Goal: Information Seeking & Learning: Learn about a topic

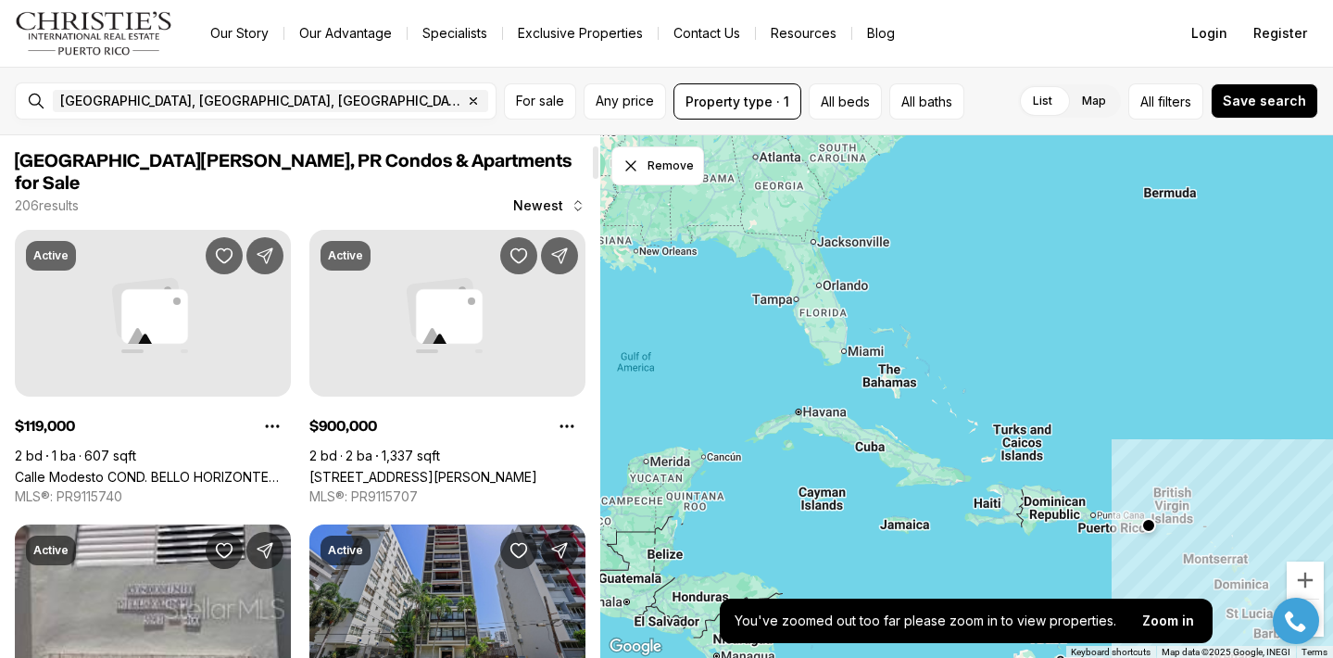
scroll to position [233, 0]
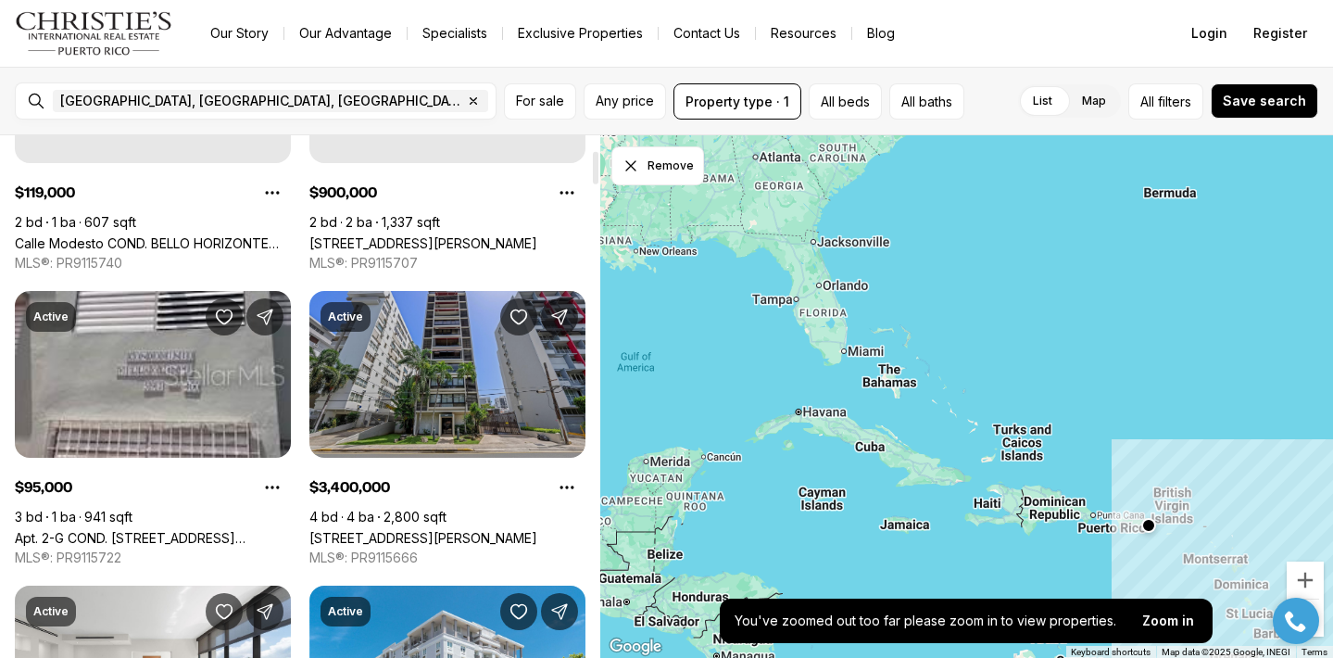
click at [446, 530] on link "[STREET_ADDRESS][PERSON_NAME]" at bounding box center [423, 538] width 228 height 16
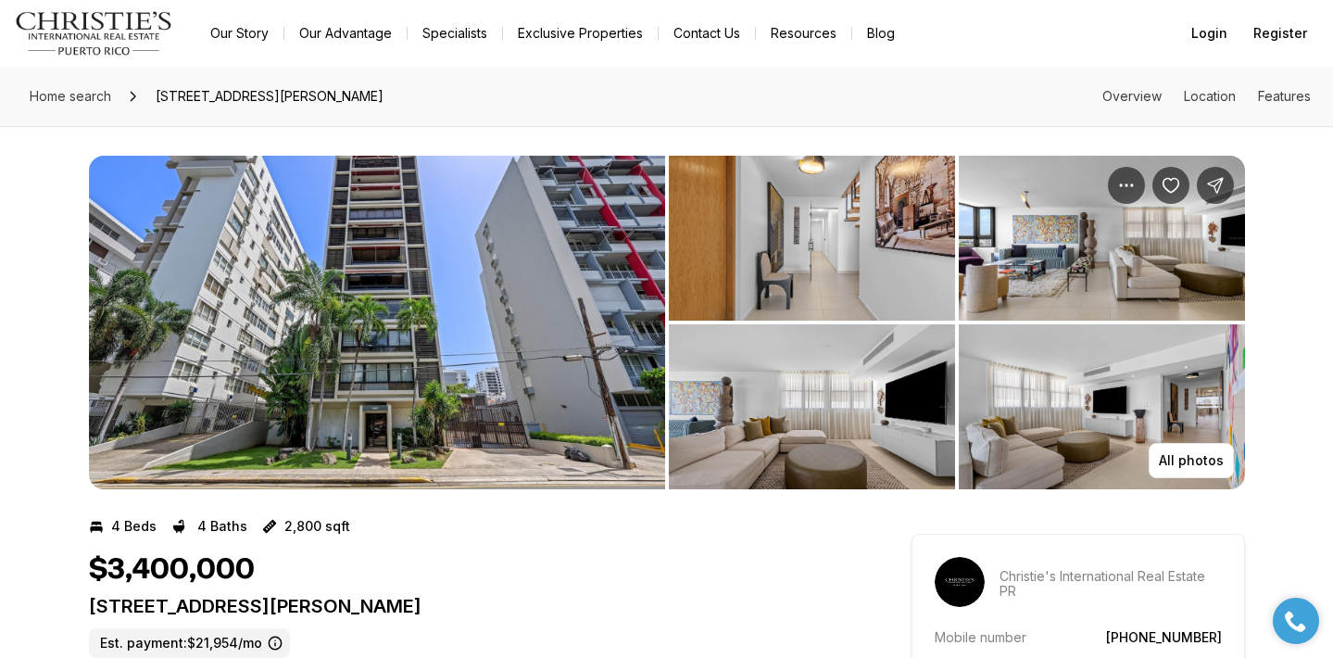
click at [481, 367] on img "View image gallery" at bounding box center [377, 322] width 576 height 333
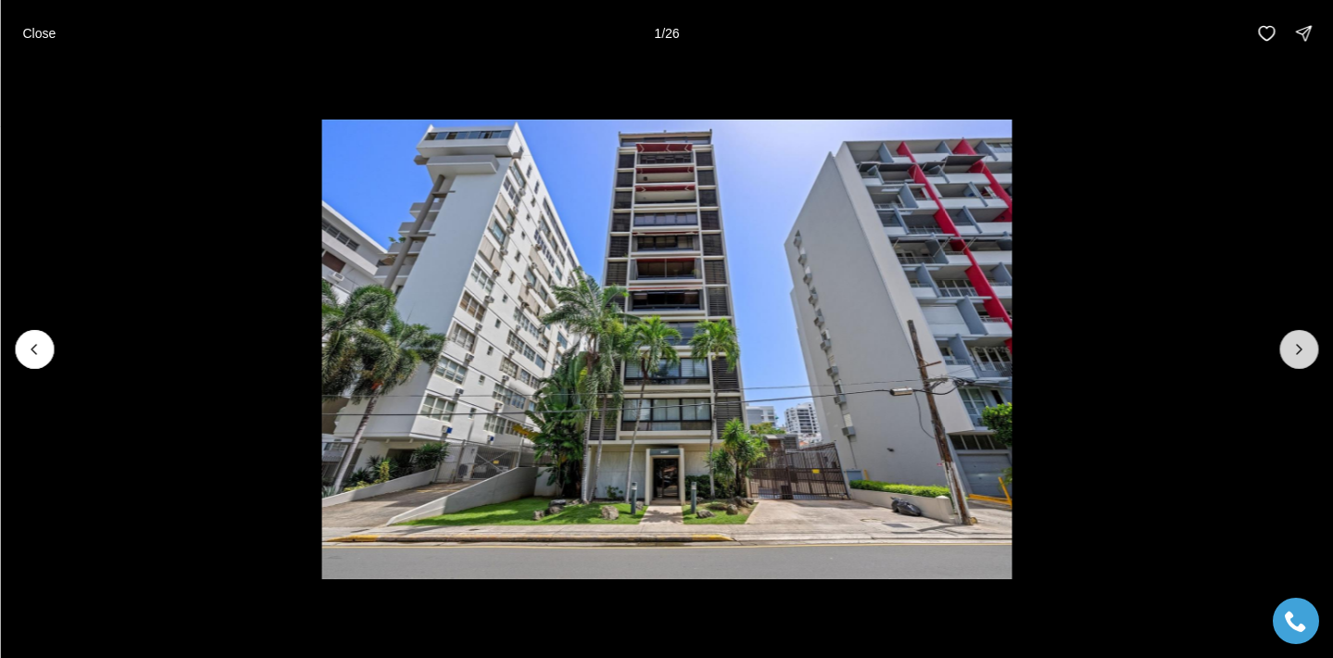
click at [1295, 351] on icon "Next slide" at bounding box center [1298, 349] width 19 height 19
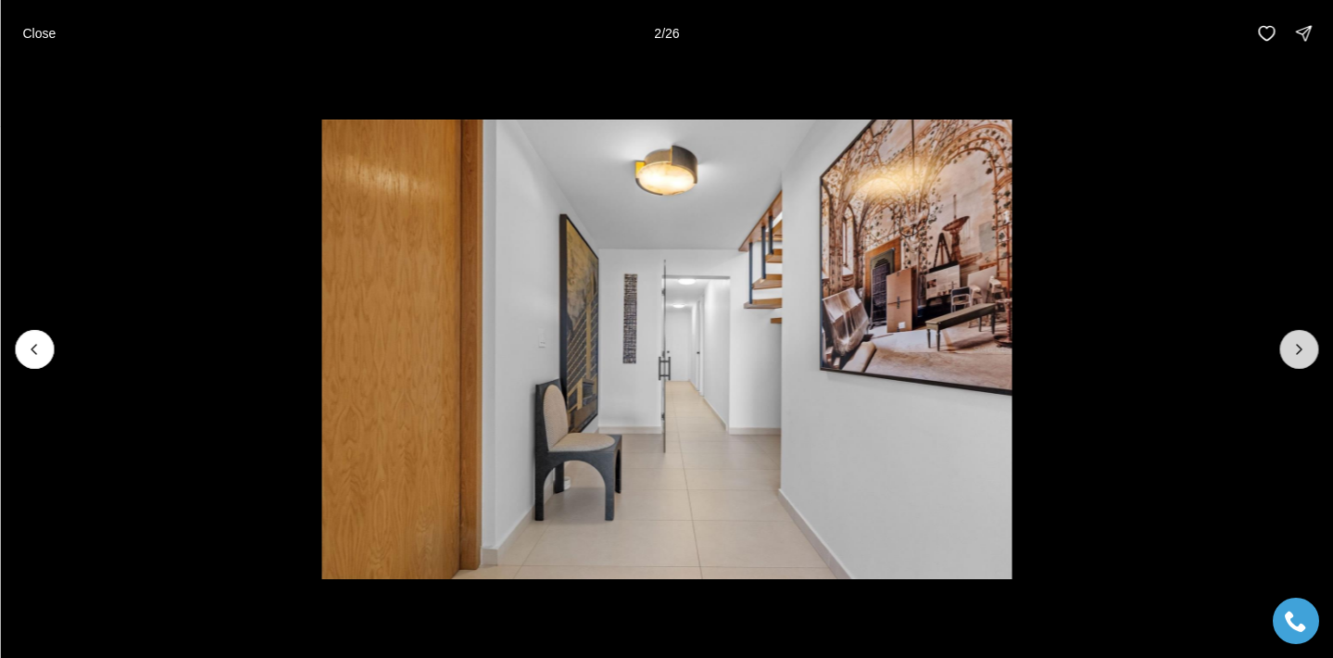
click at [1295, 350] on icon "Next slide" at bounding box center [1298, 349] width 19 height 19
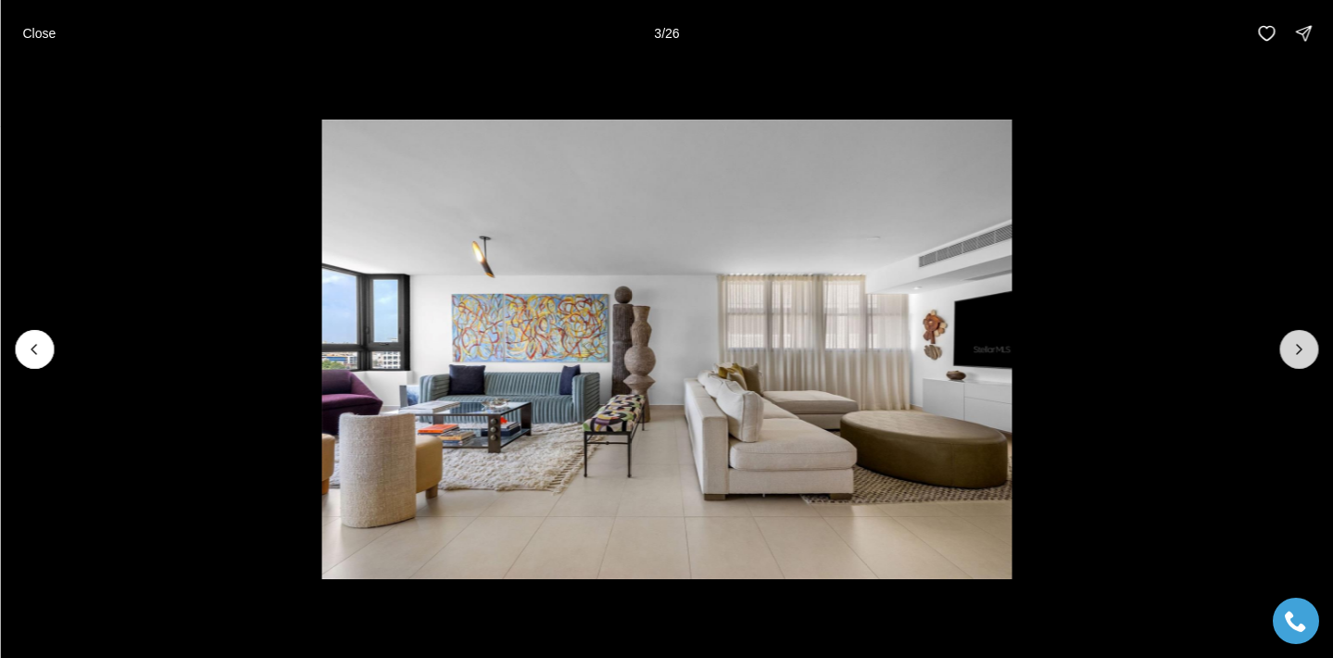
click at [1295, 350] on icon "Next slide" at bounding box center [1298, 349] width 19 height 19
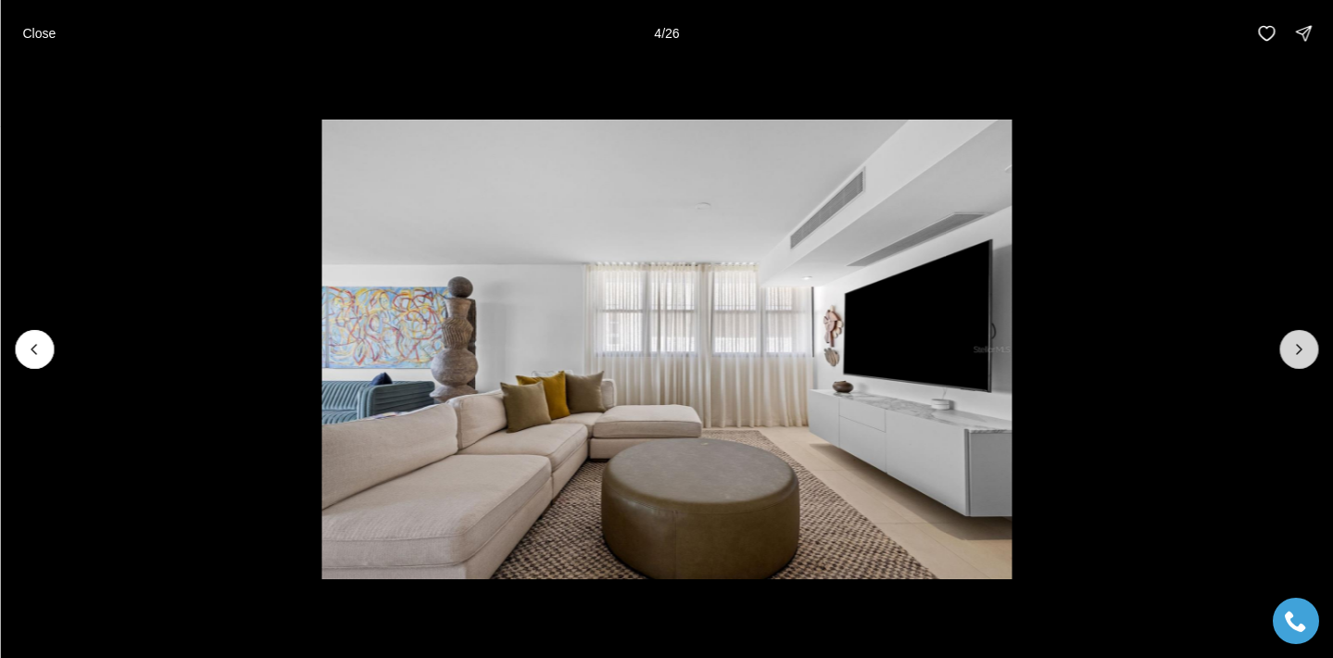
click at [1295, 349] on icon "Next slide" at bounding box center [1298, 349] width 19 height 19
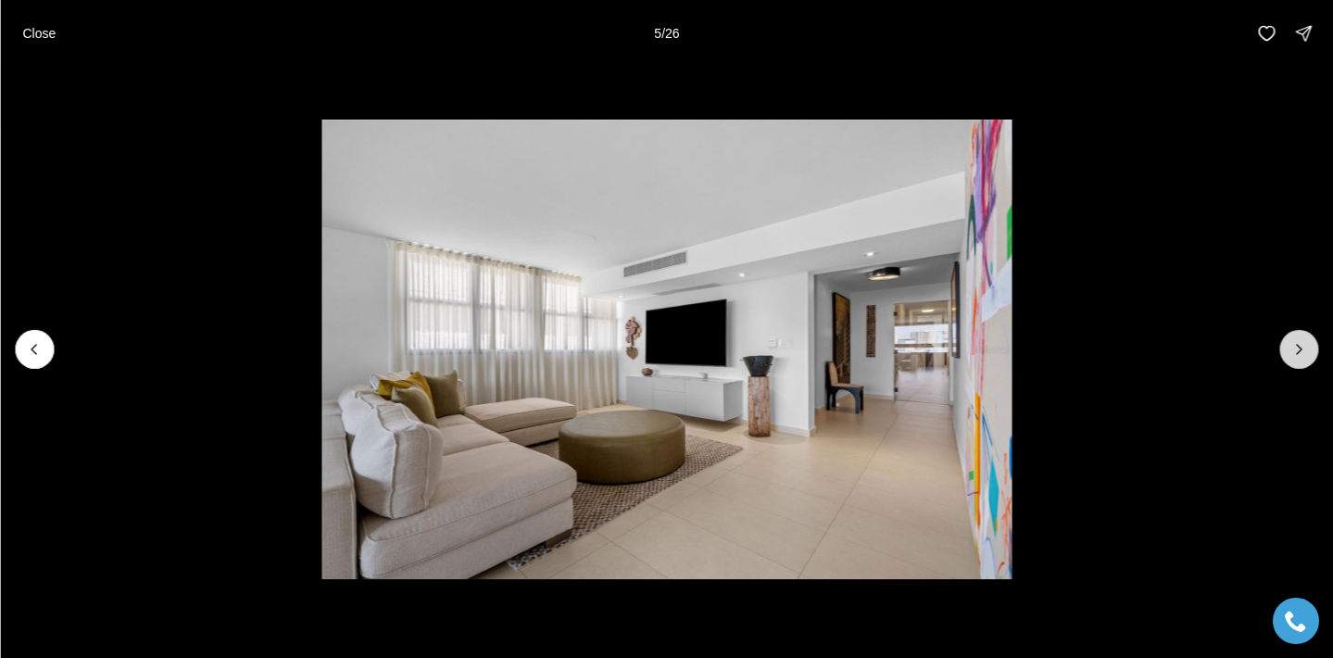
click at [1295, 349] on icon "Next slide" at bounding box center [1298, 349] width 19 height 19
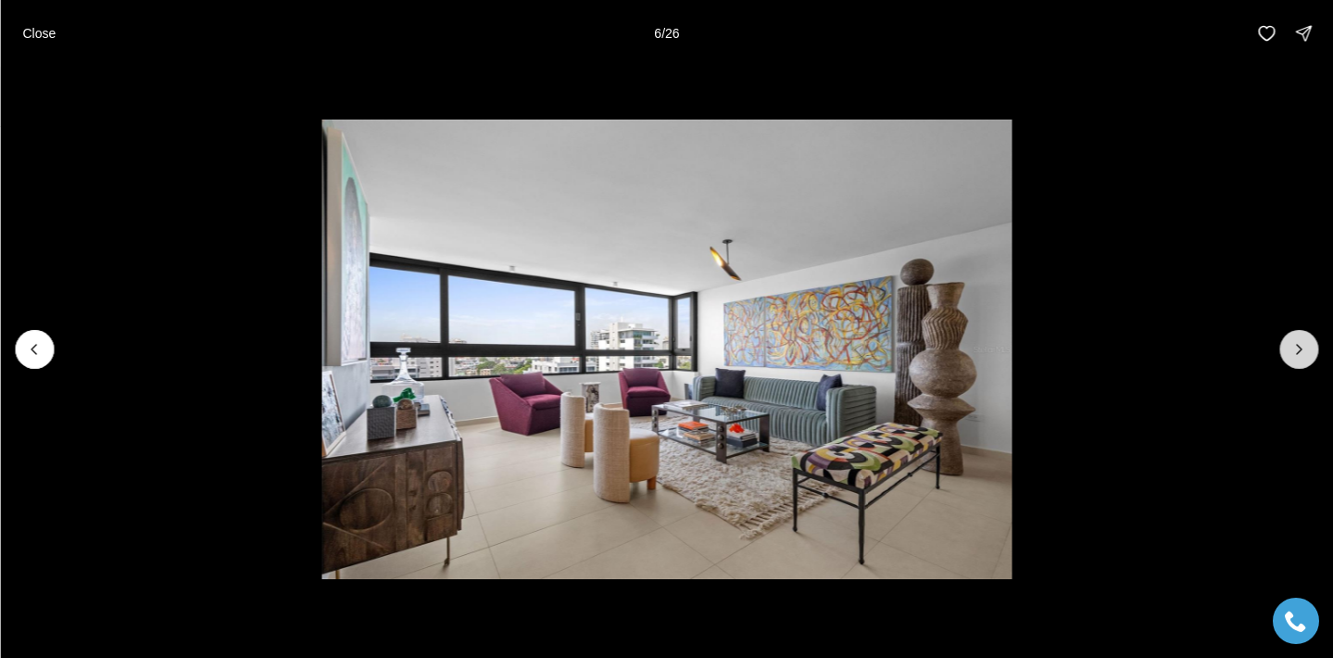
click at [1295, 349] on icon "Next slide" at bounding box center [1298, 349] width 19 height 19
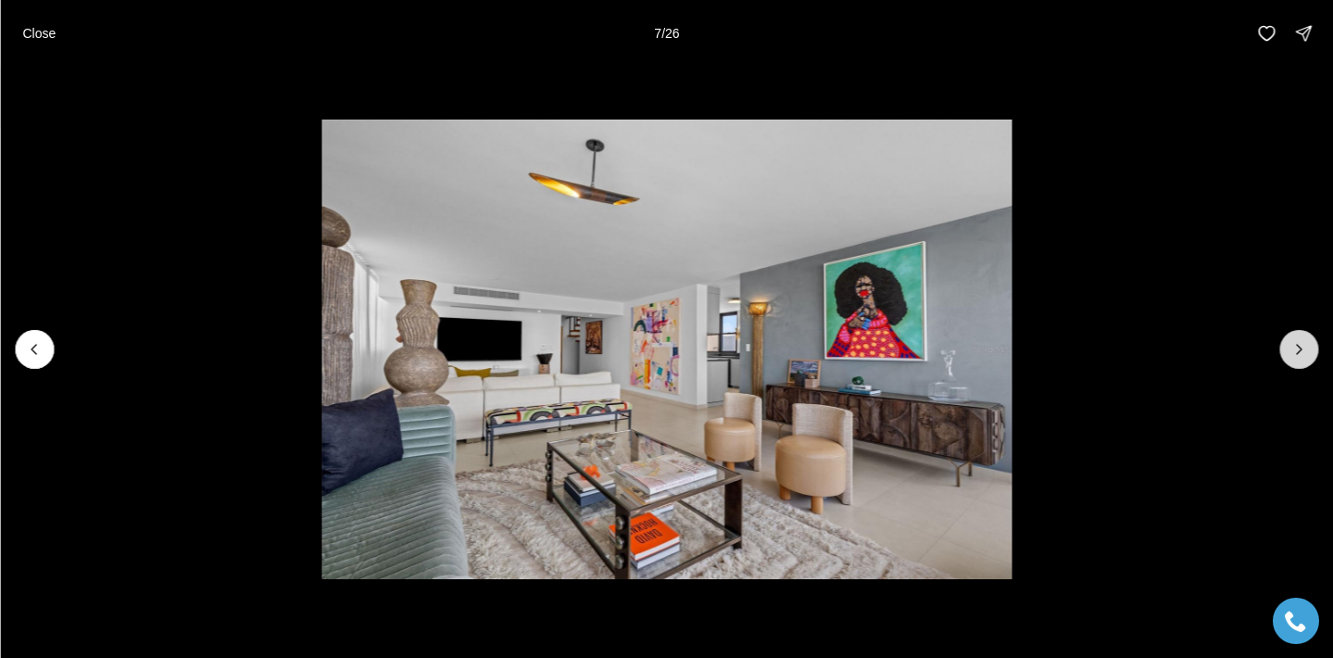
click at [1295, 349] on icon "Next slide" at bounding box center [1298, 349] width 19 height 19
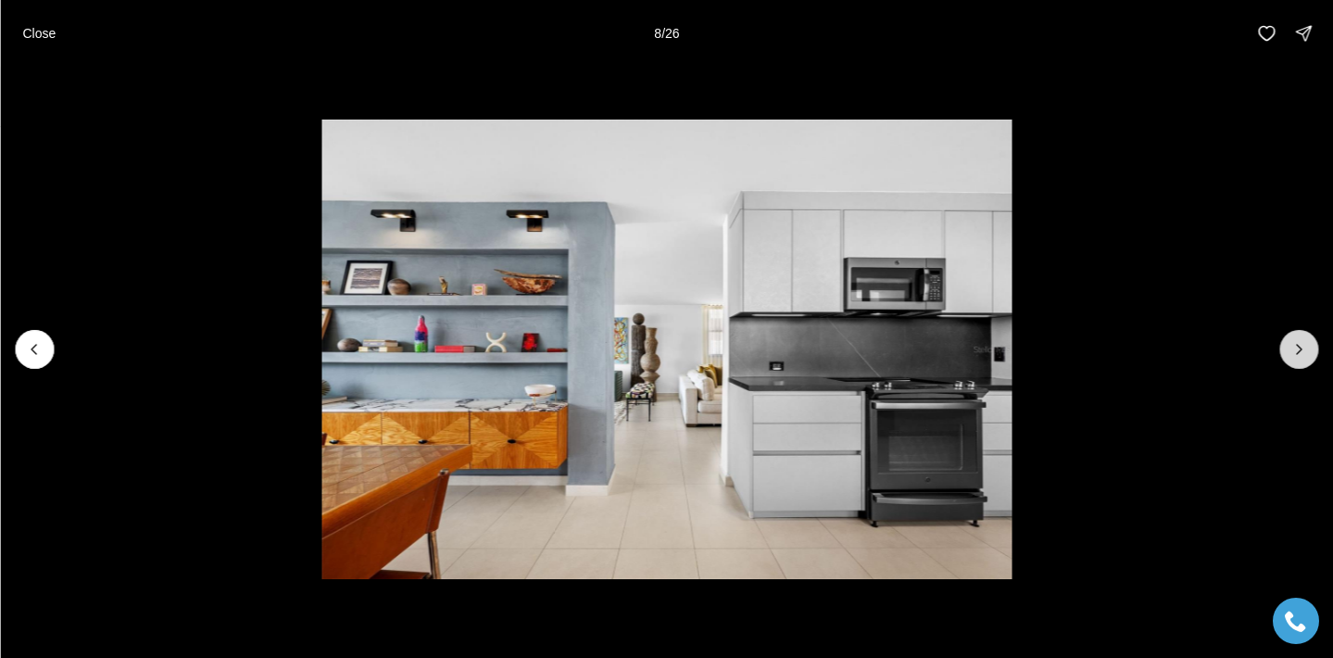
click at [1295, 349] on icon "Next slide" at bounding box center [1298, 349] width 19 height 19
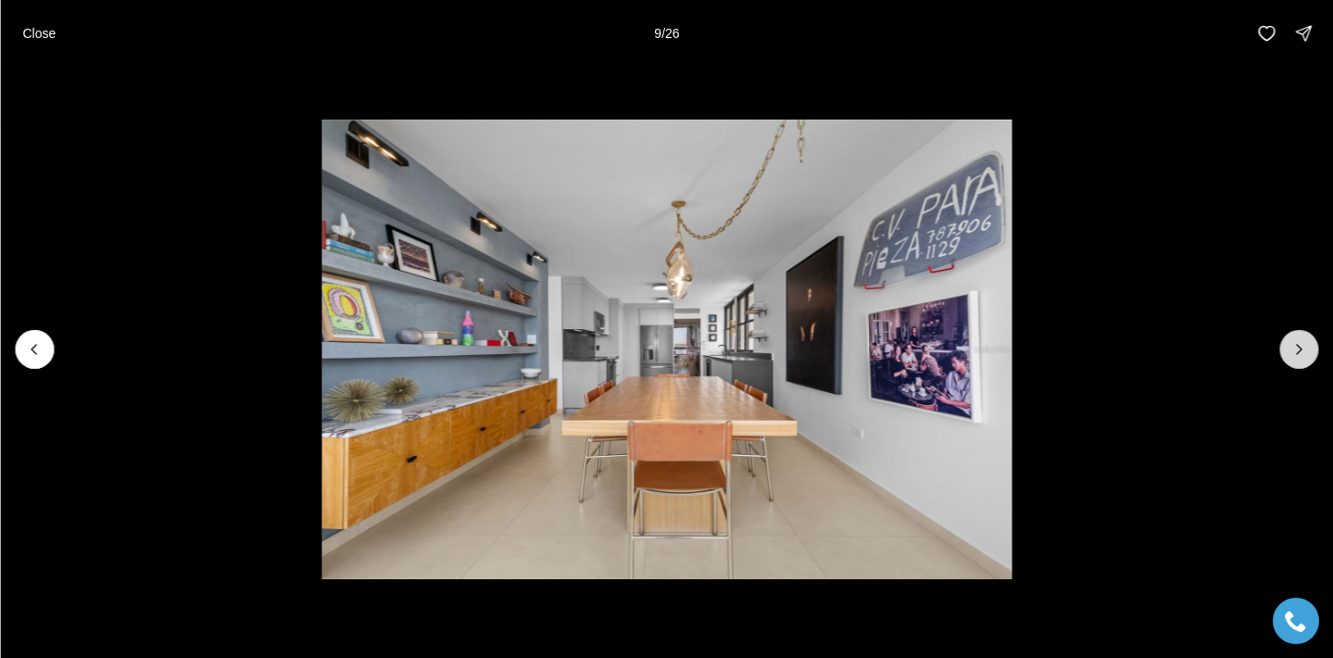
click at [1295, 349] on icon "Next slide" at bounding box center [1298, 349] width 19 height 19
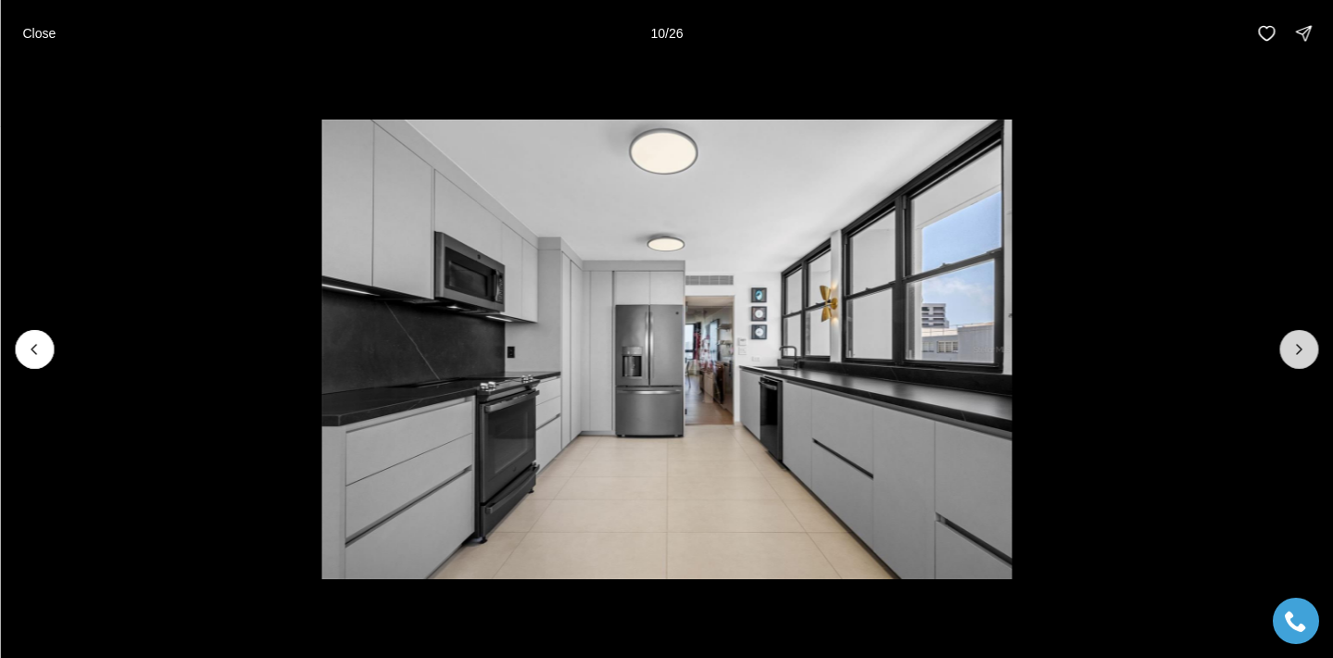
click at [1295, 349] on icon "Next slide" at bounding box center [1298, 349] width 19 height 19
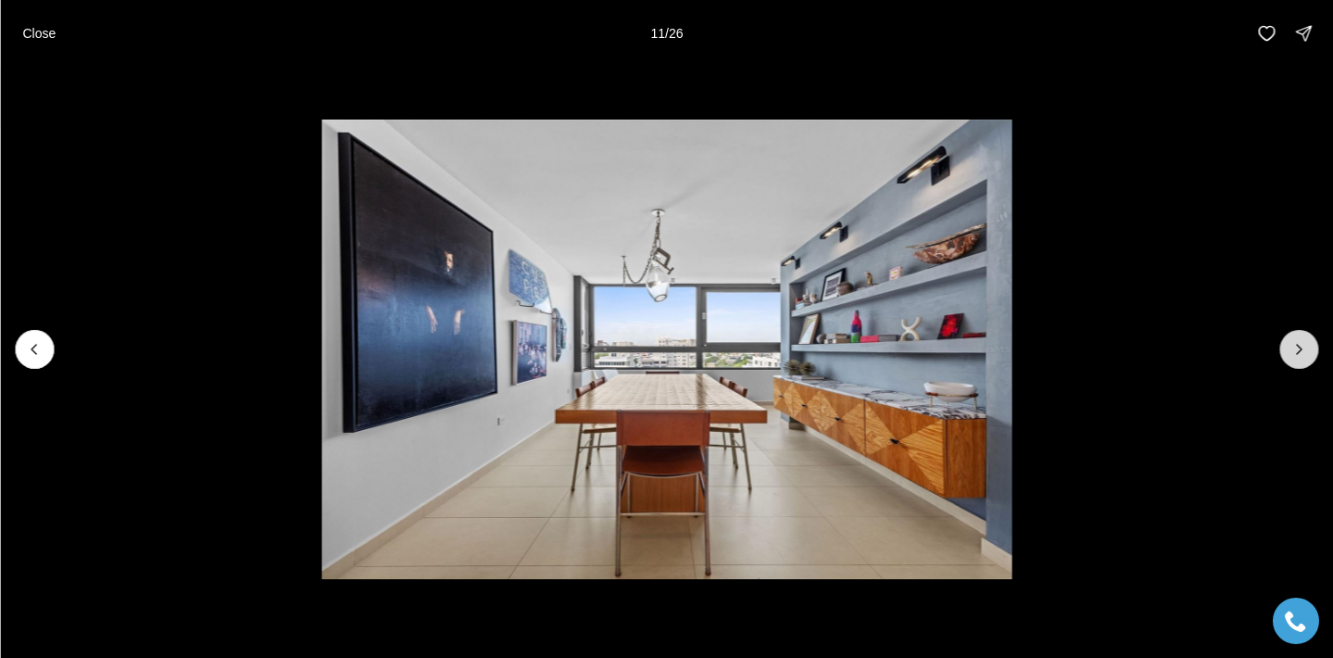
click at [1295, 349] on icon "Next slide" at bounding box center [1298, 349] width 19 height 19
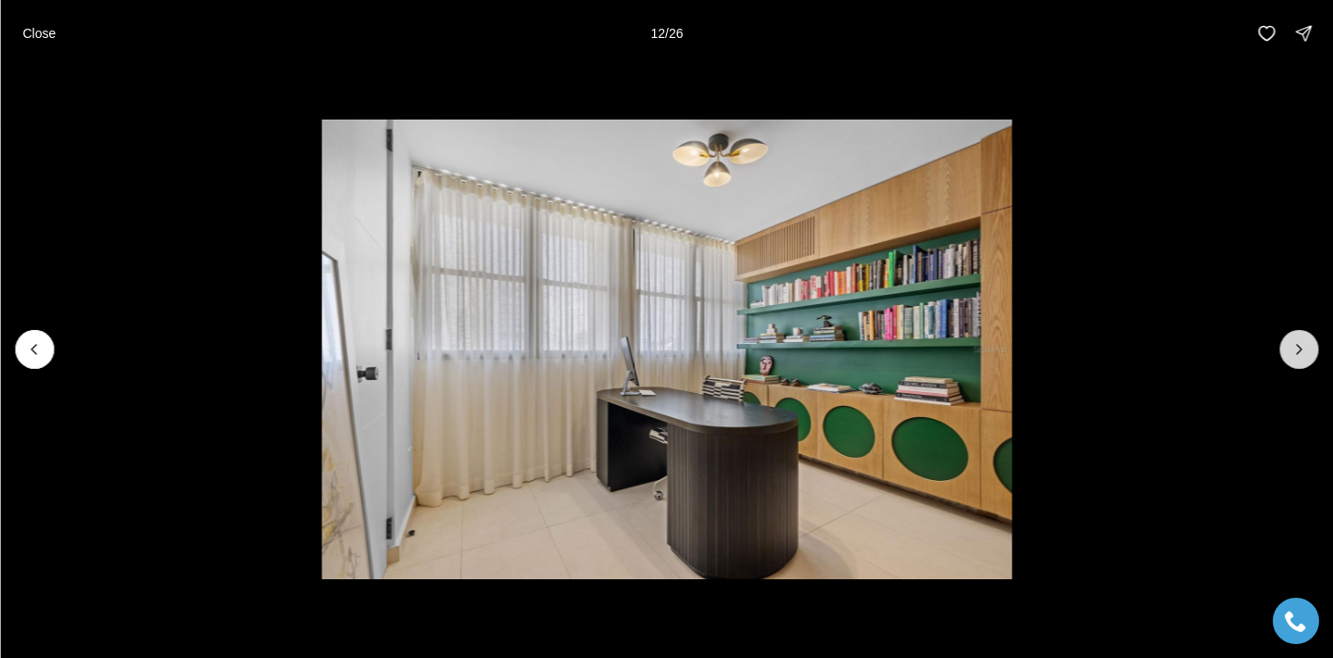
click at [1295, 349] on icon "Next slide" at bounding box center [1298, 349] width 19 height 19
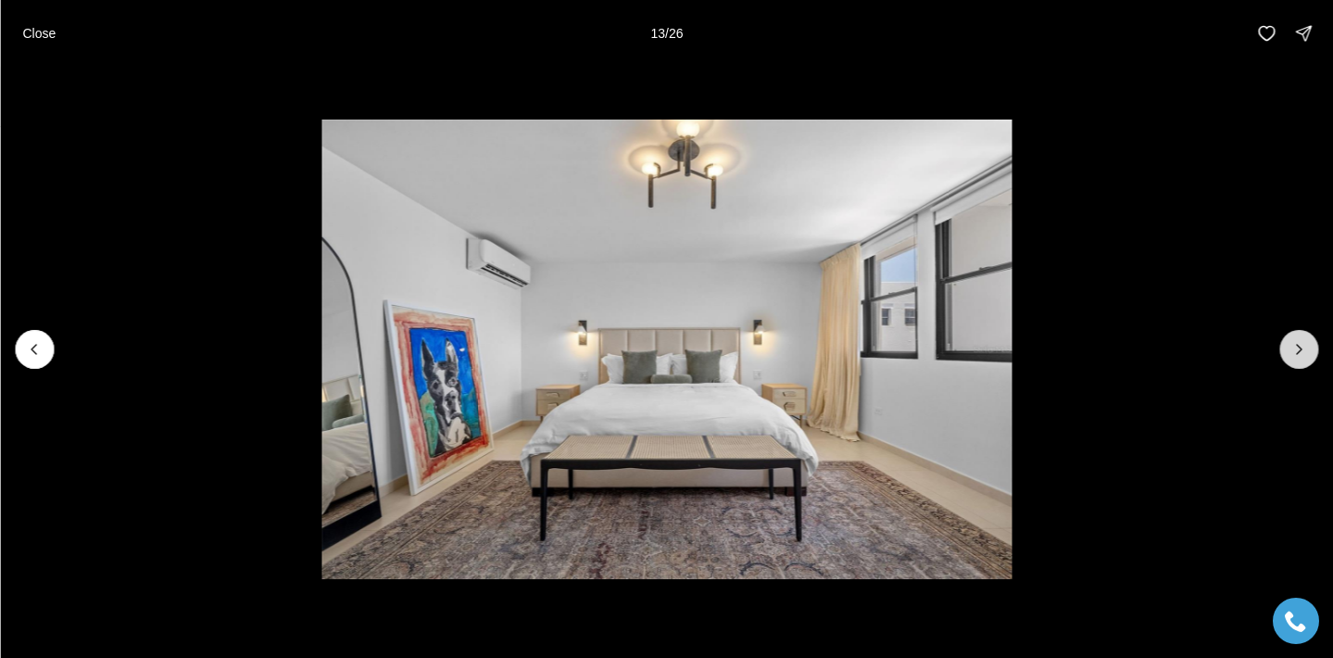
click at [1295, 349] on icon "Next slide" at bounding box center [1298, 349] width 19 height 19
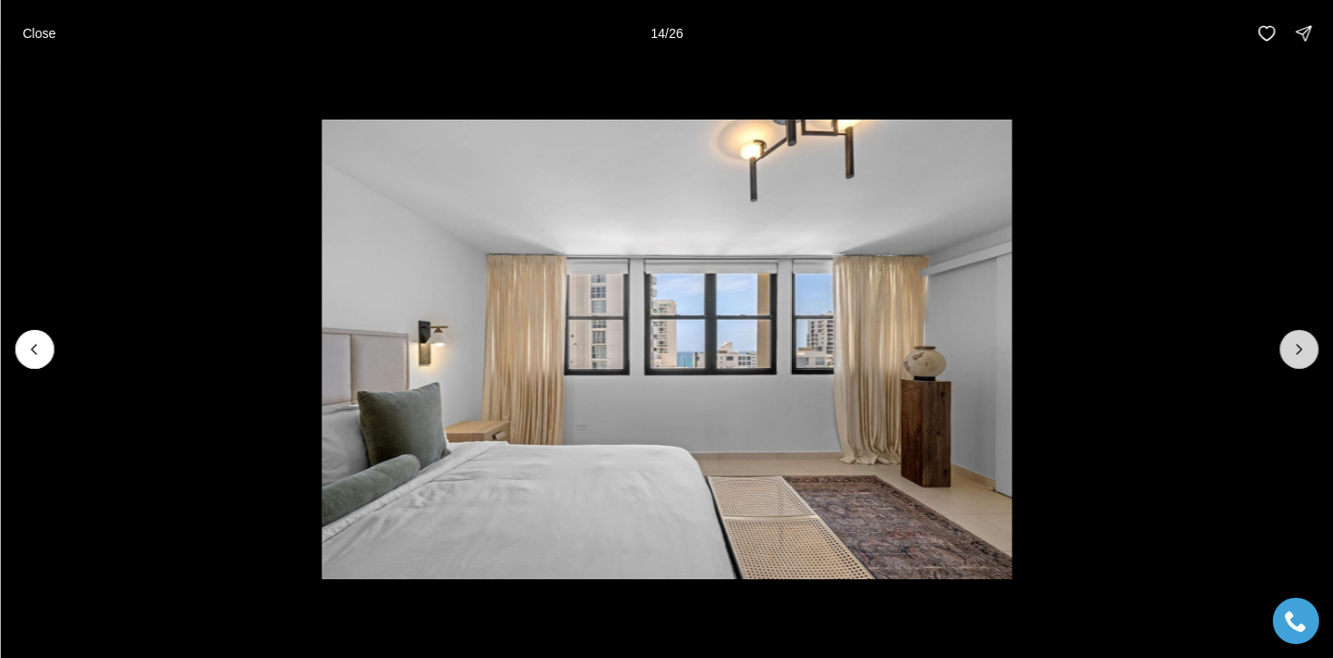
click at [1295, 349] on icon "Next slide" at bounding box center [1298, 349] width 19 height 19
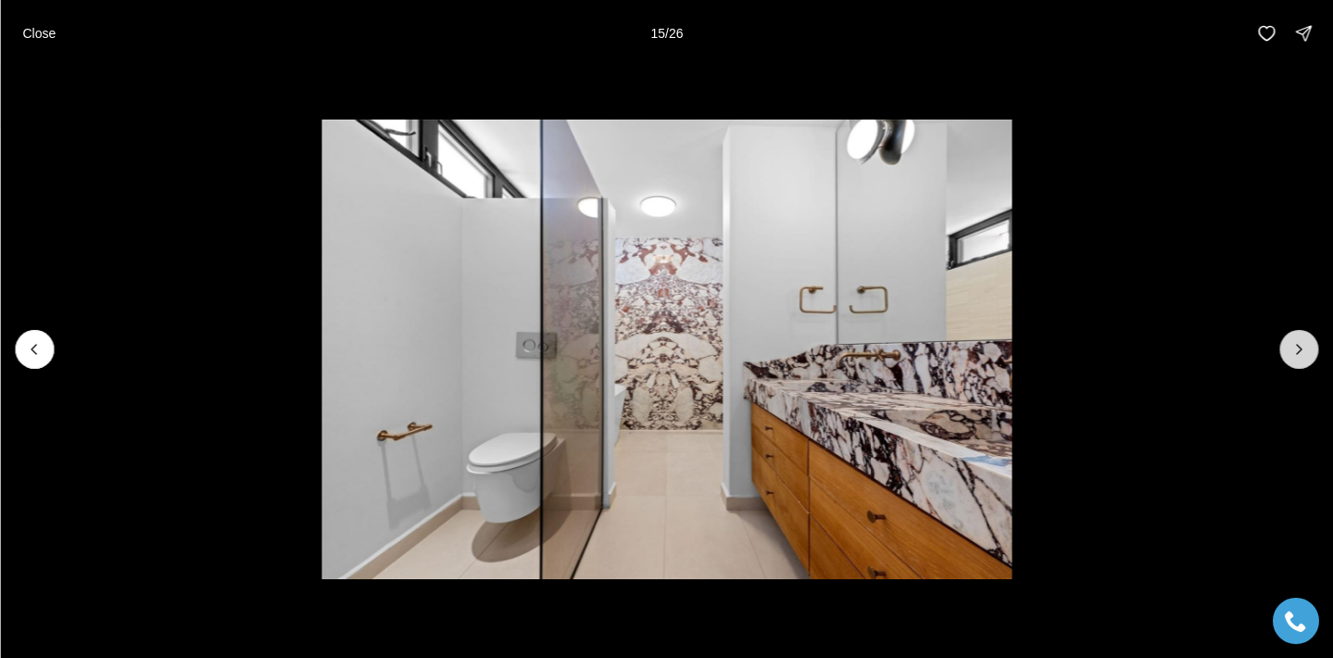
click at [1295, 351] on icon "Next slide" at bounding box center [1298, 349] width 19 height 19
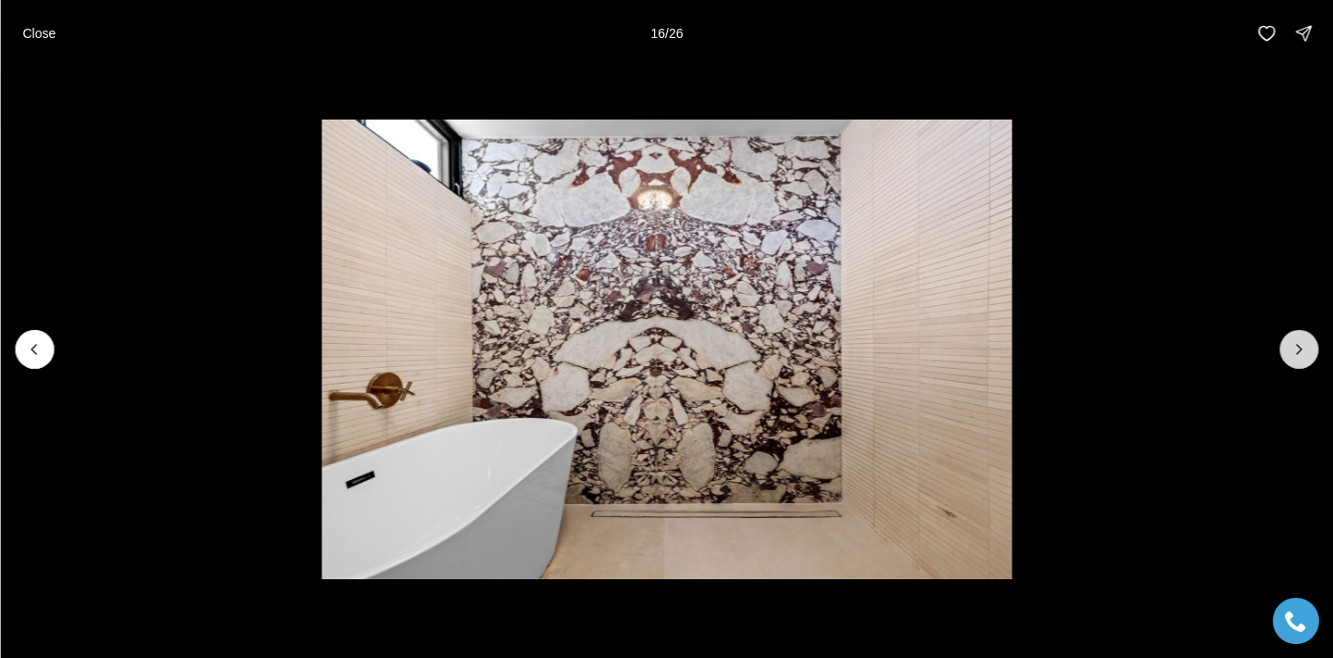
click at [1295, 351] on icon "Next slide" at bounding box center [1298, 349] width 19 height 19
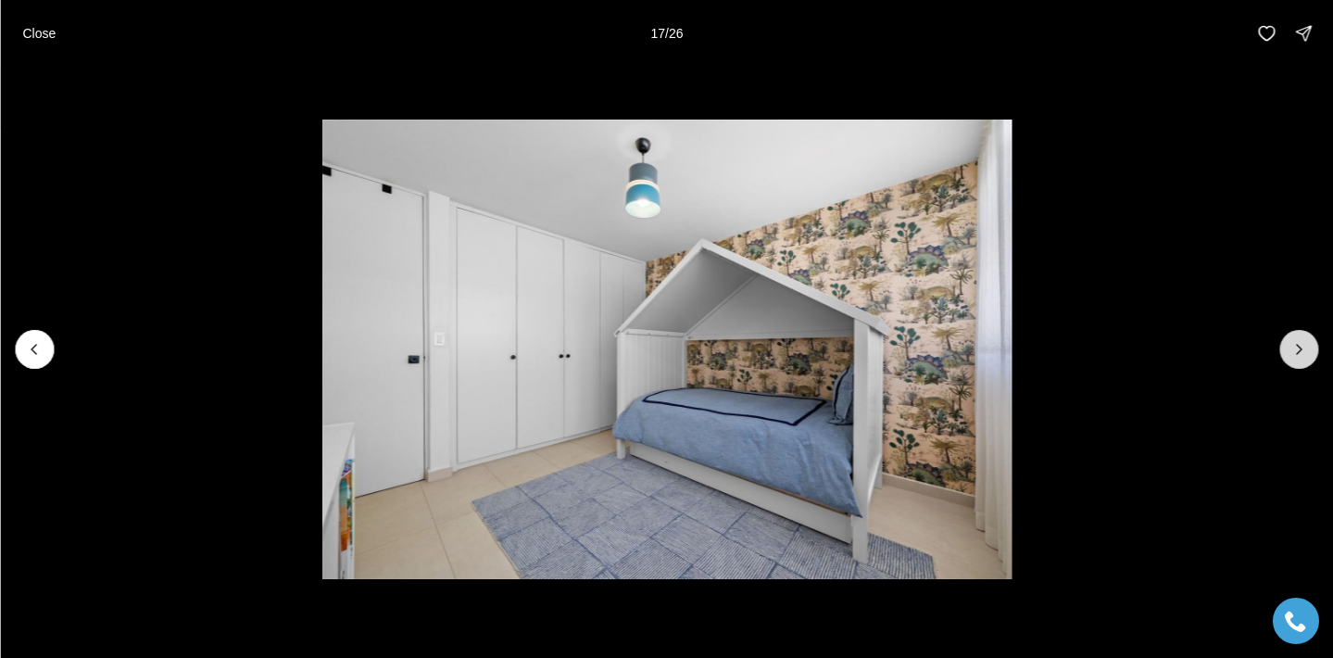
click at [1295, 351] on icon "Next slide" at bounding box center [1298, 349] width 19 height 19
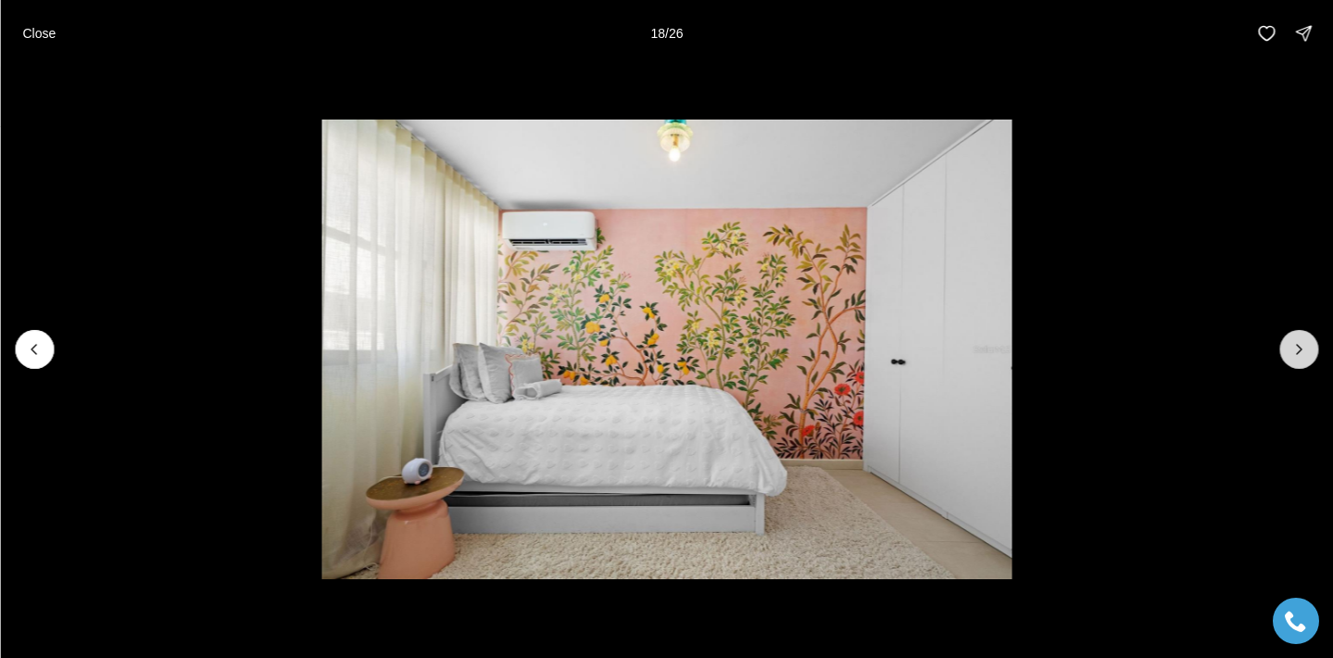
click at [1295, 350] on icon "Next slide" at bounding box center [1298, 349] width 19 height 19
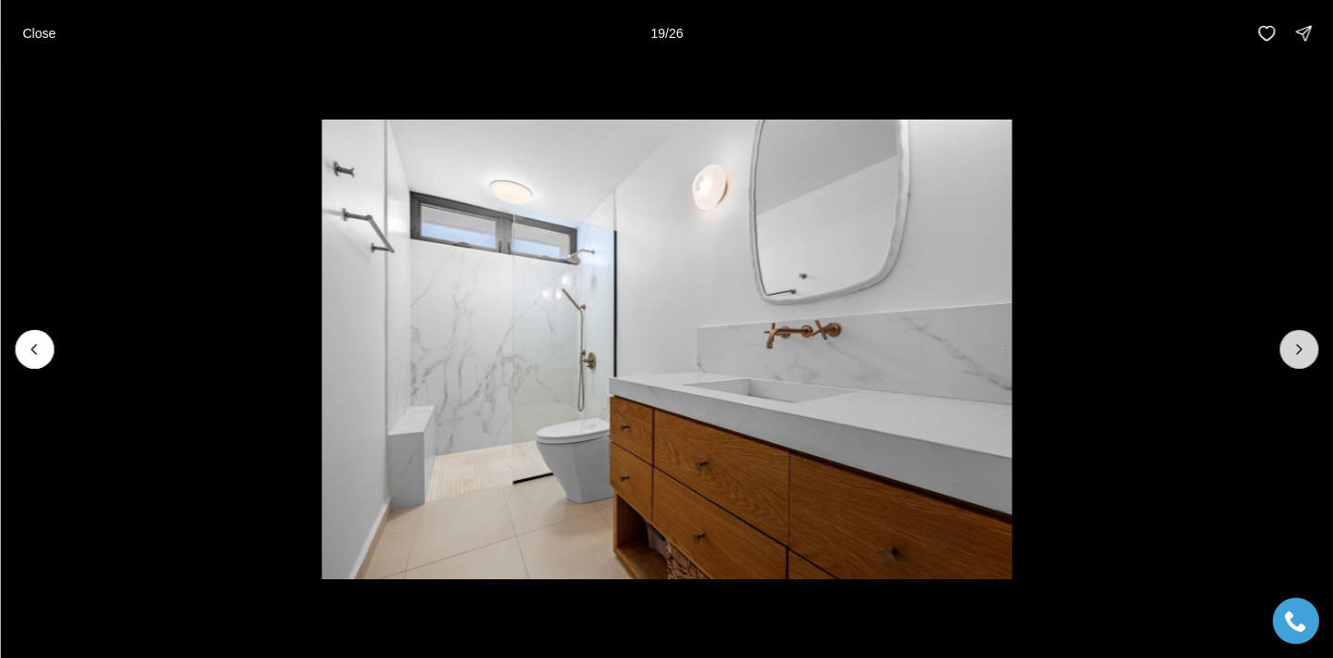
click at [1295, 350] on icon "Next slide" at bounding box center [1298, 349] width 19 height 19
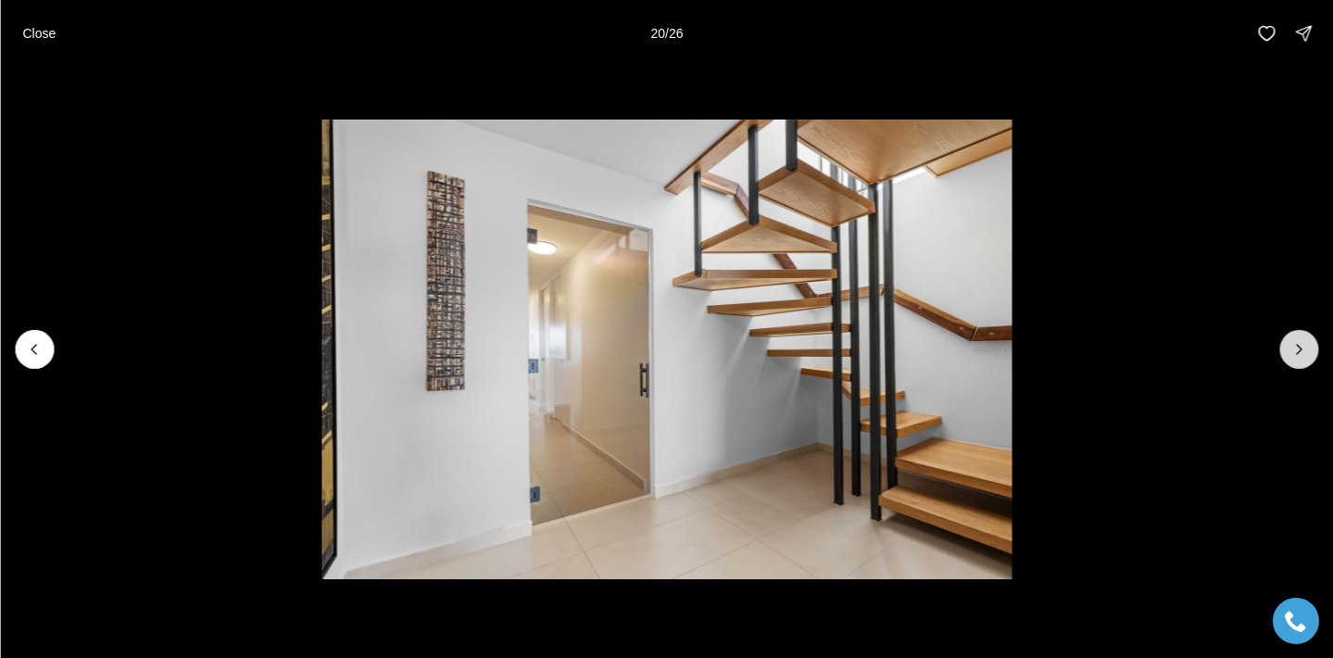
click at [1295, 350] on icon "Next slide" at bounding box center [1298, 349] width 19 height 19
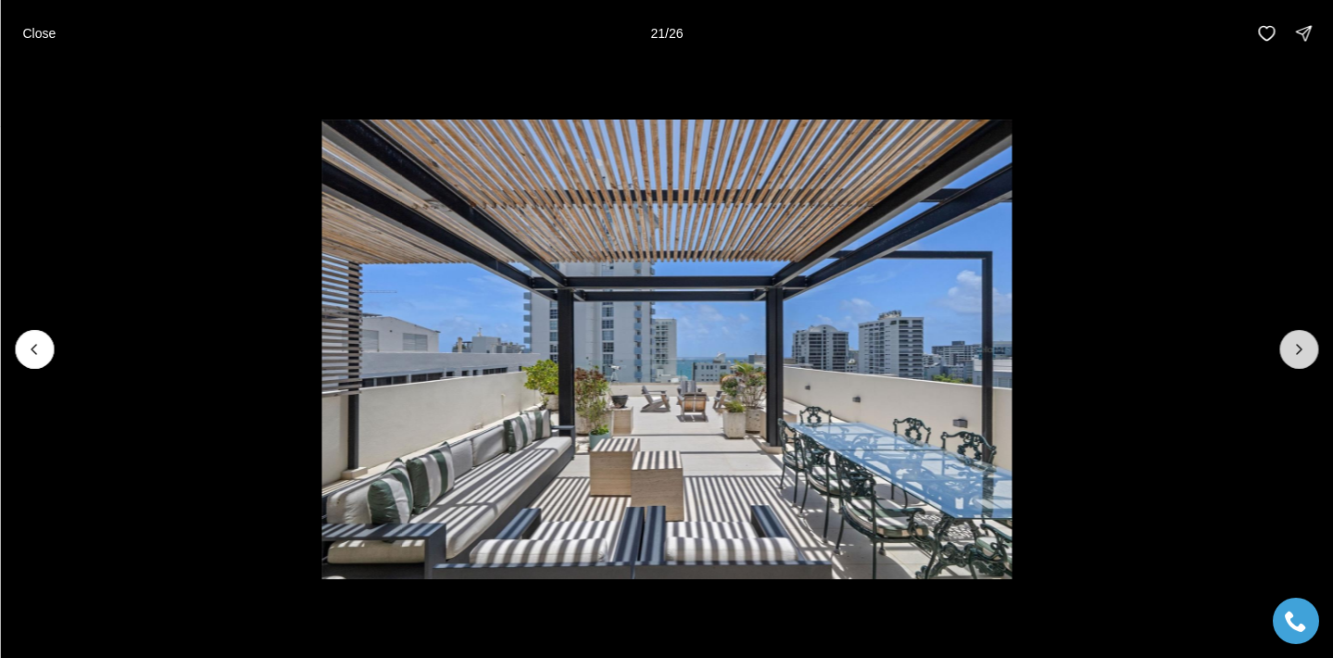
click at [1295, 350] on icon "Next slide" at bounding box center [1298, 349] width 19 height 19
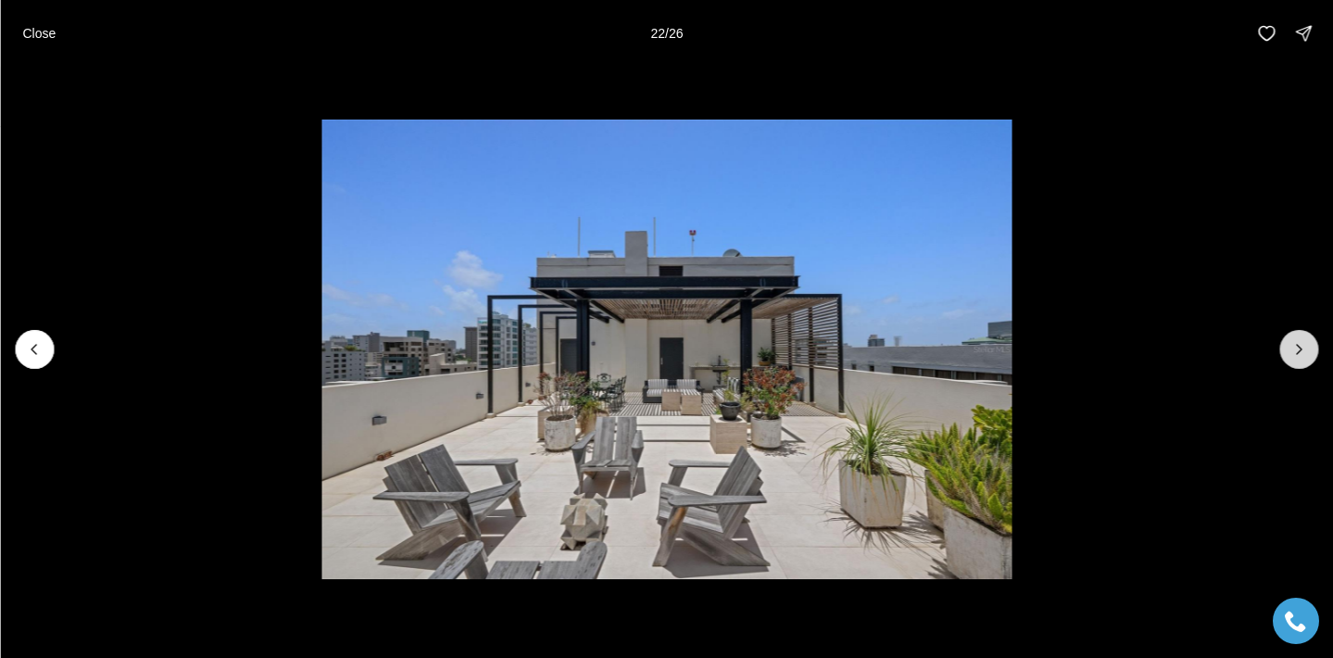
click at [1295, 350] on icon "Next slide" at bounding box center [1298, 349] width 19 height 19
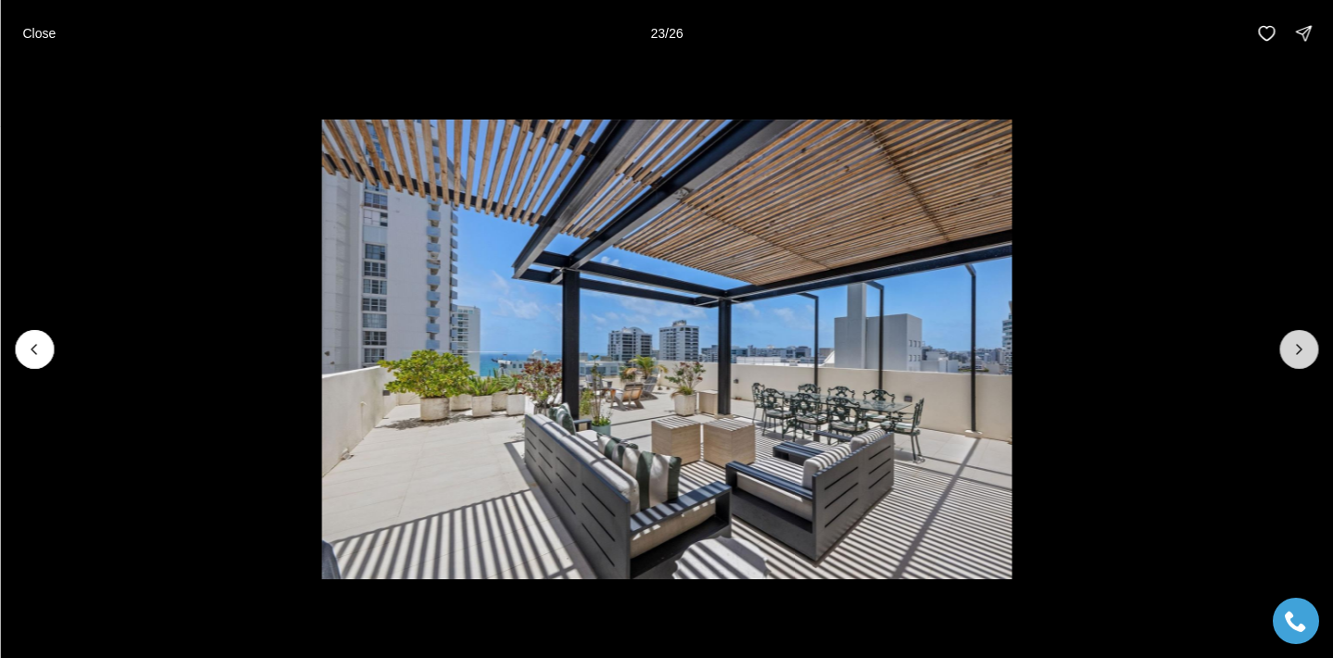
click at [1295, 350] on icon "Next slide" at bounding box center [1298, 349] width 19 height 19
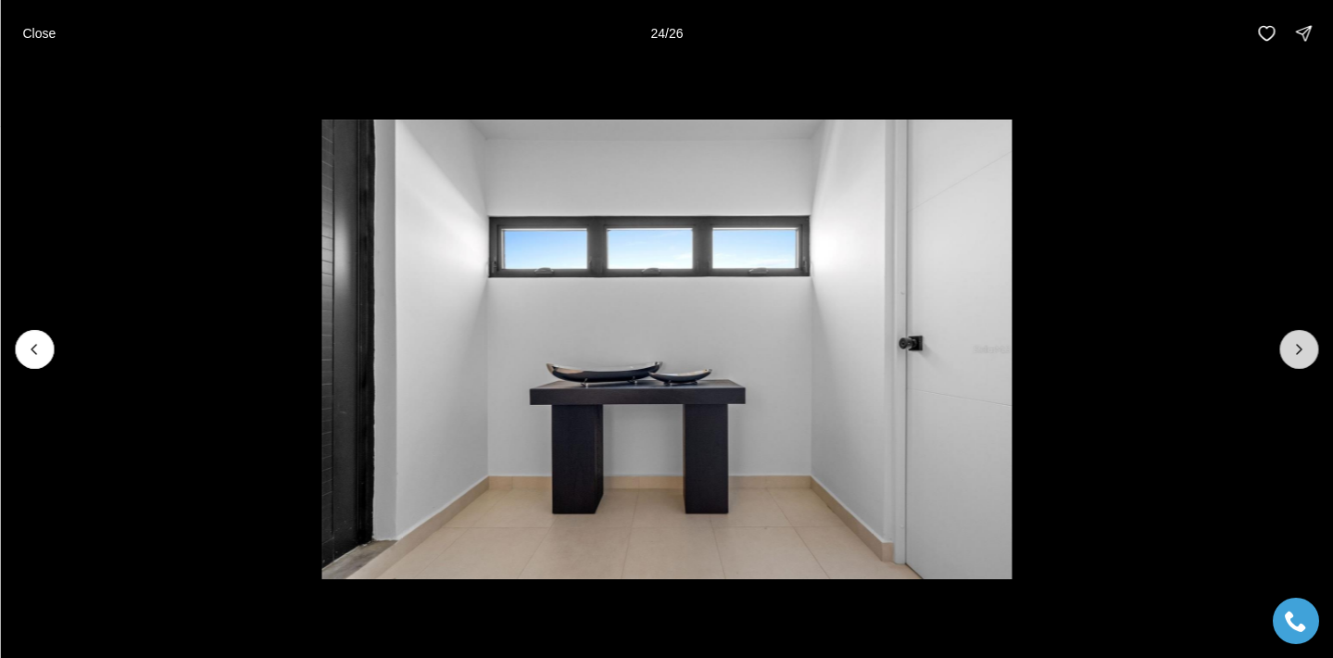
click at [1295, 350] on icon "Next slide" at bounding box center [1298, 349] width 19 height 19
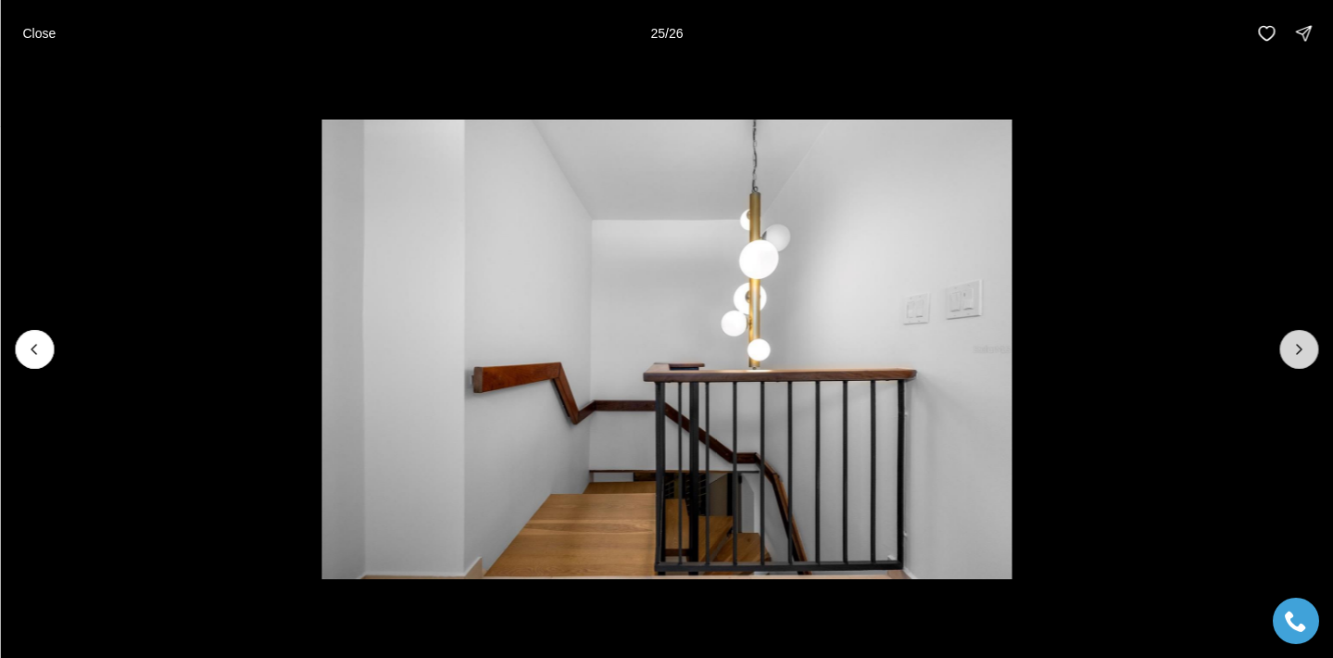
click at [1295, 349] on icon "Next slide" at bounding box center [1298, 349] width 19 height 19
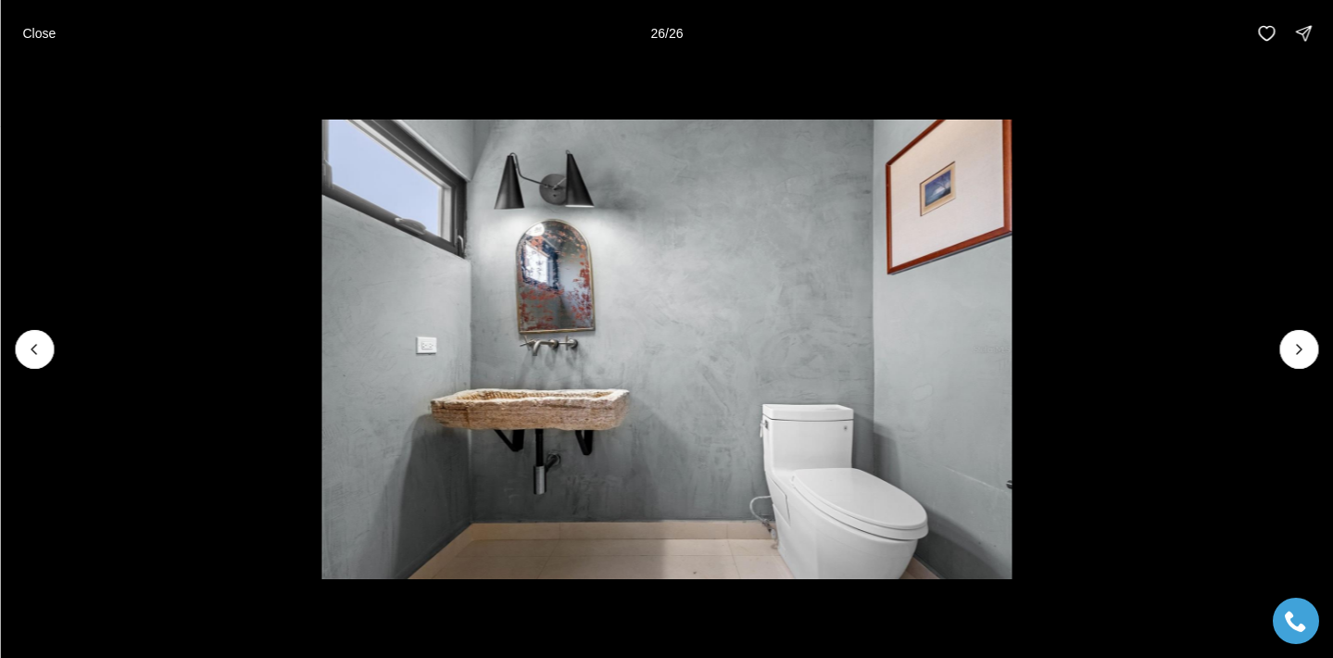
click at [1294, 348] on div at bounding box center [1298, 349] width 39 height 39
click at [33, 32] on p "Close" at bounding box center [38, 33] width 33 height 15
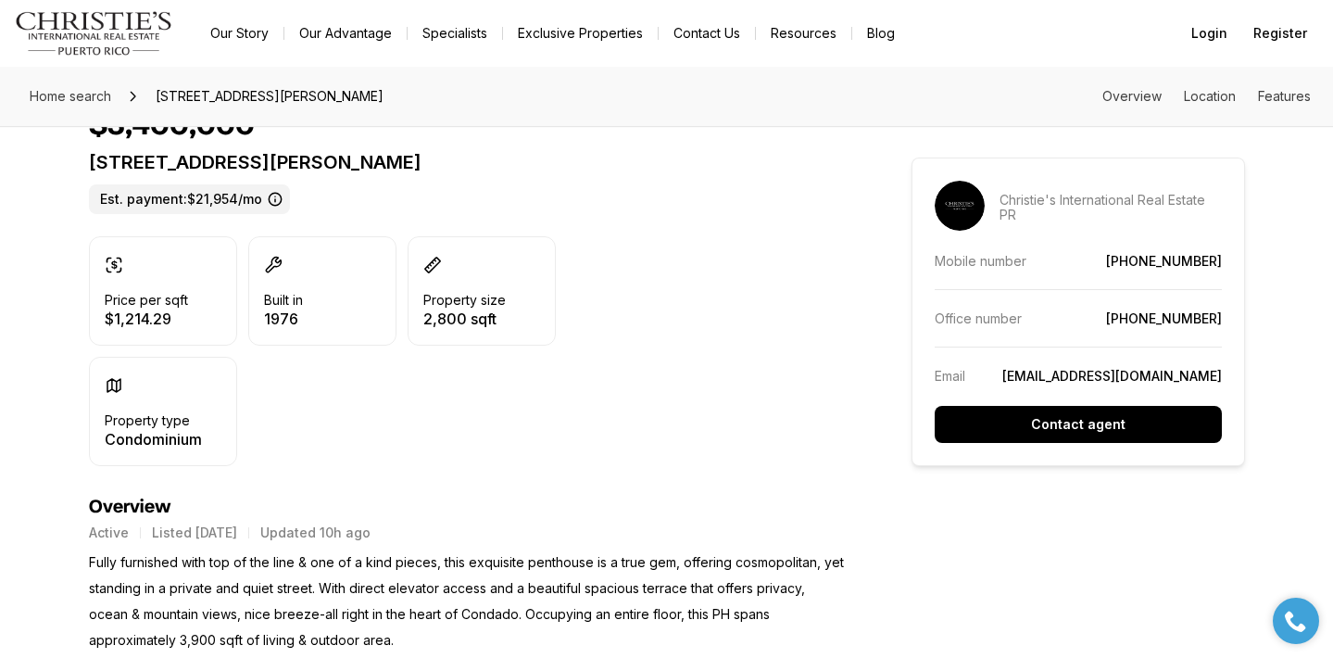
scroll to position [535, 0]
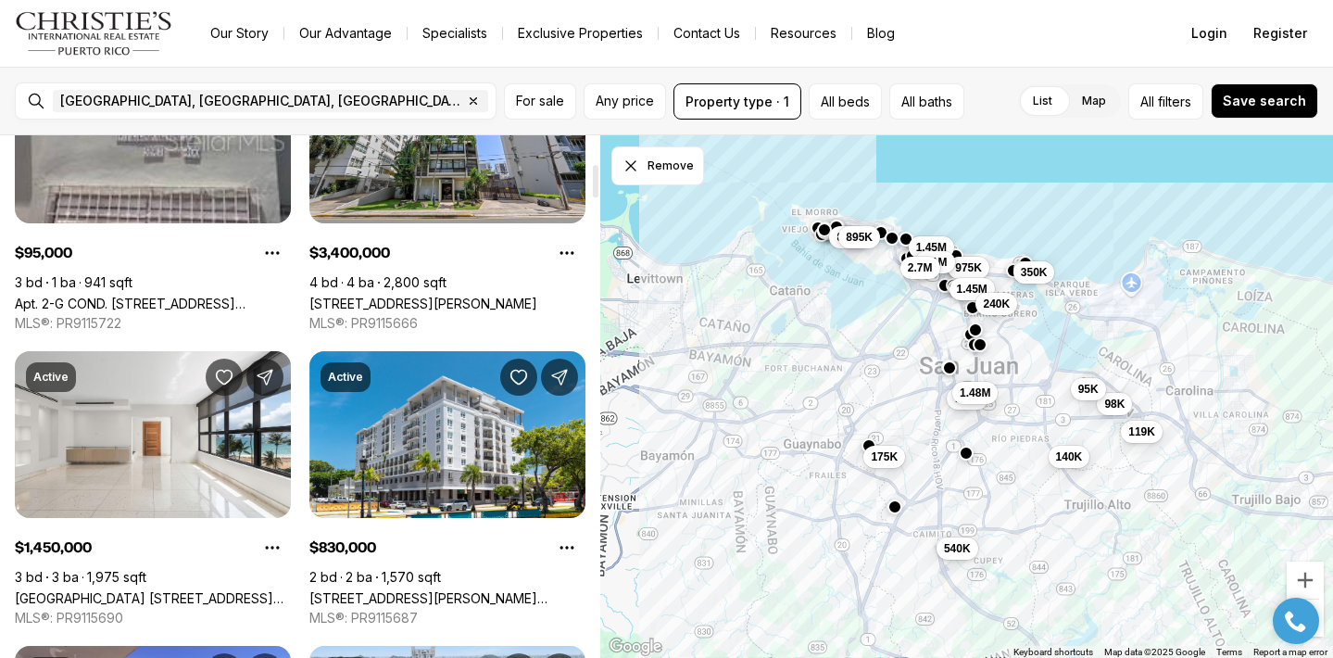
scroll to position [469, 0]
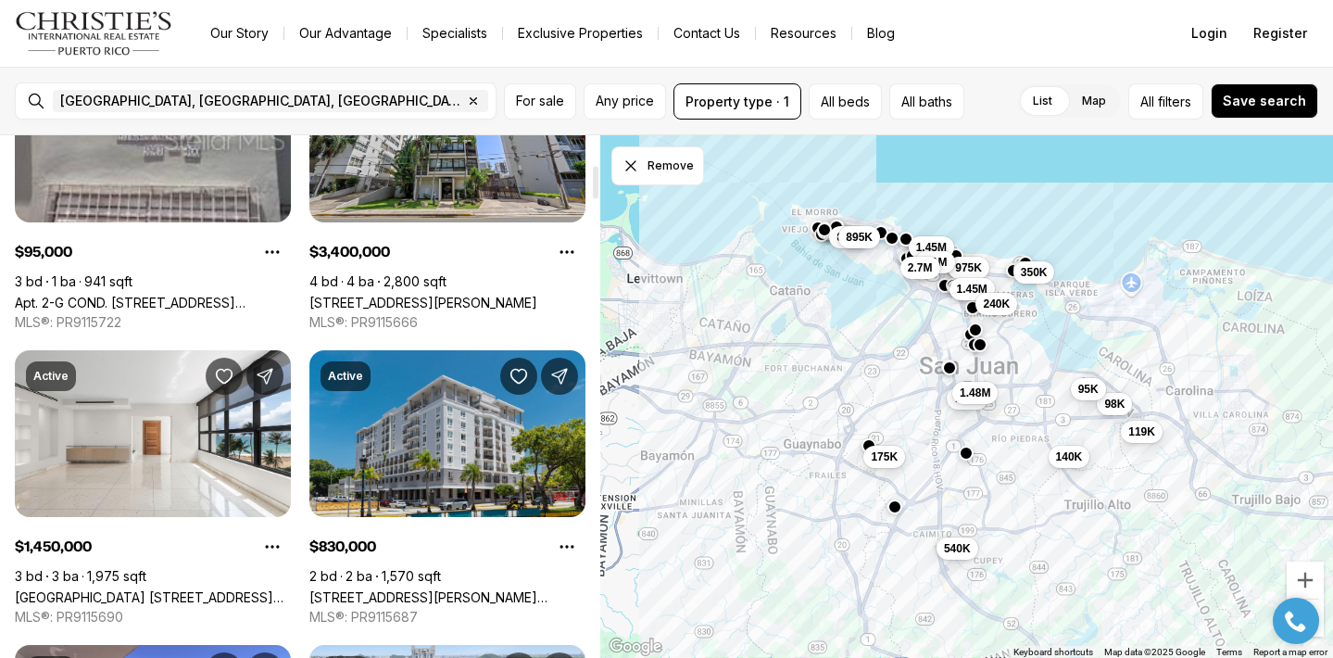
click at [459, 589] on link "[STREET_ADDRESS][PERSON_NAME][PERSON_NAME][PERSON_NAME]" at bounding box center [447, 597] width 276 height 16
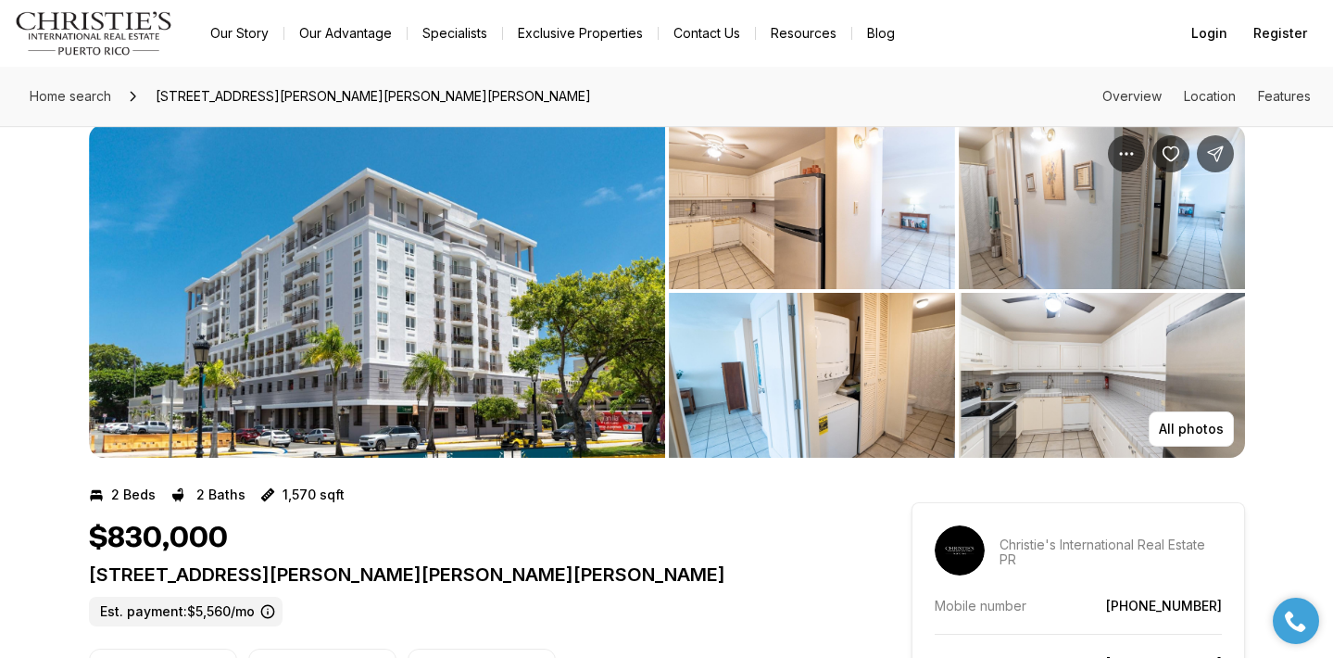
scroll to position [44, 0]
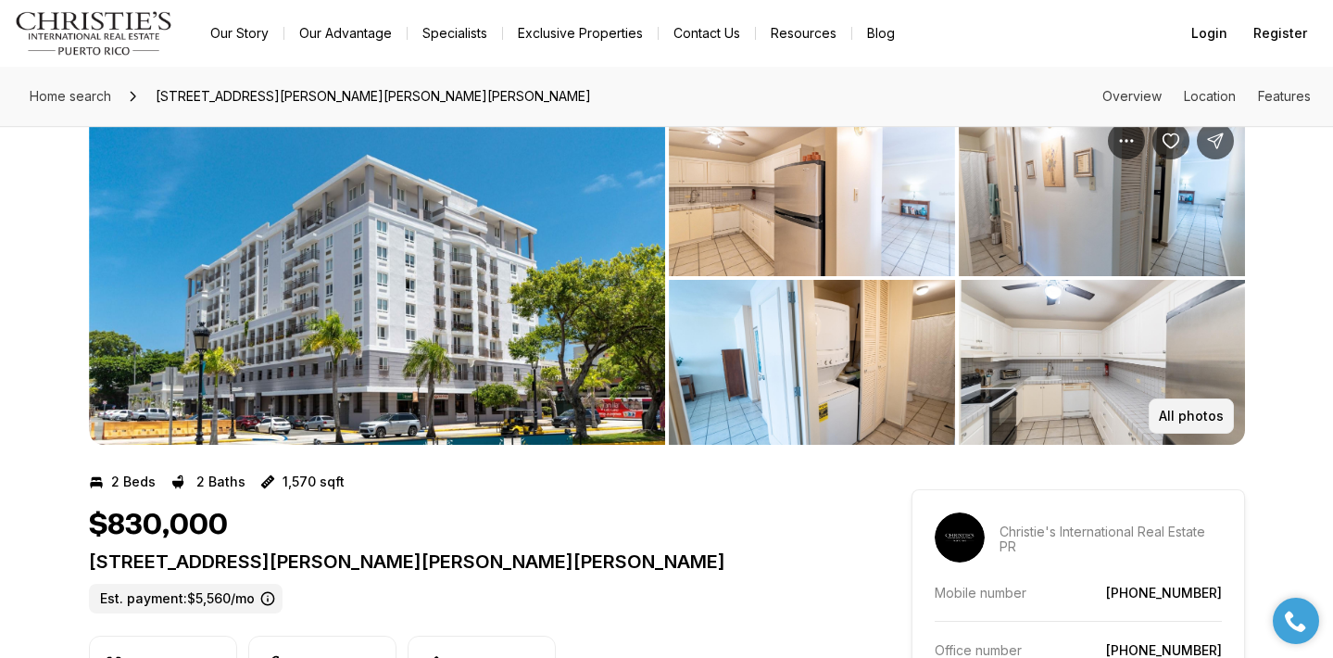
click at [1198, 410] on p "All photos" at bounding box center [1191, 415] width 65 height 15
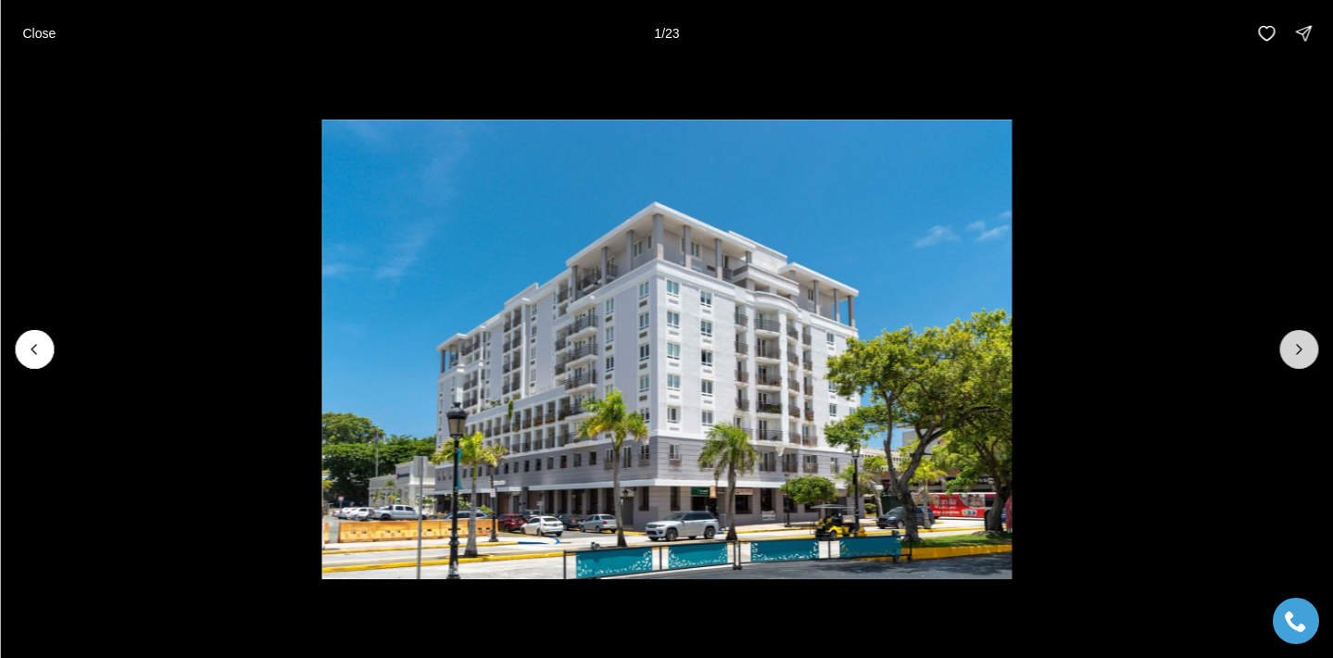
click at [1291, 351] on icon "Next slide" at bounding box center [1298, 349] width 19 height 19
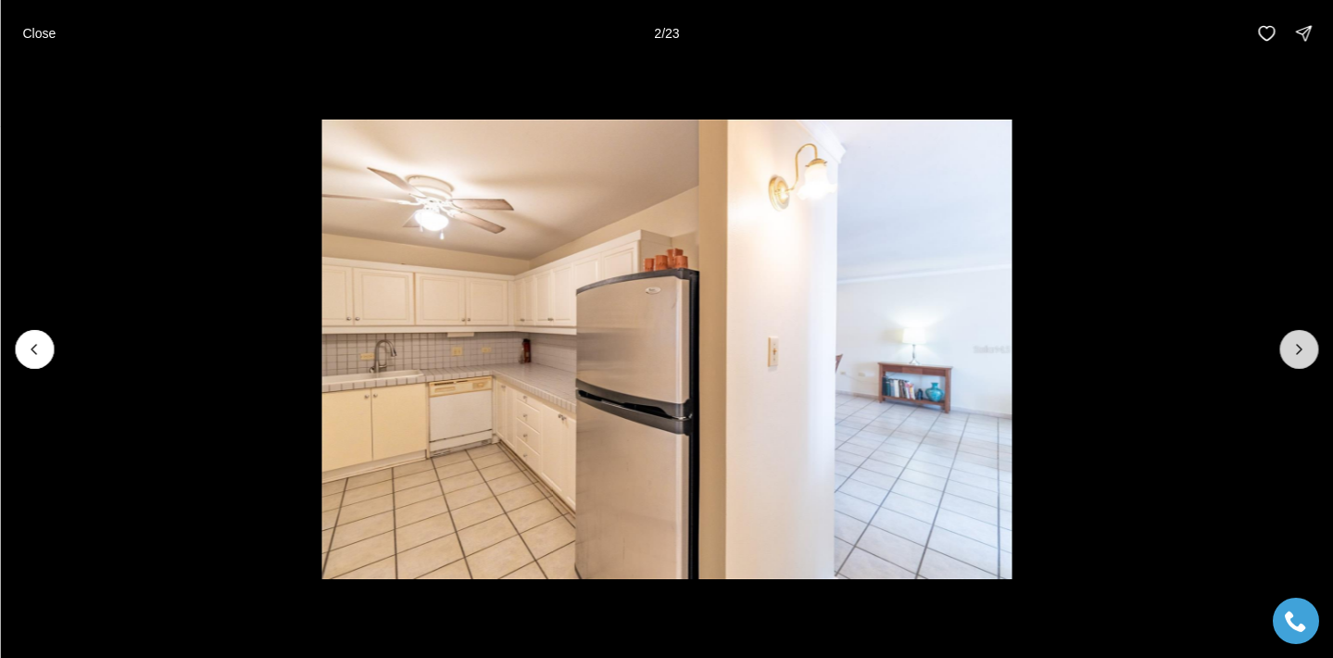
click at [1291, 351] on icon "Next slide" at bounding box center [1298, 349] width 19 height 19
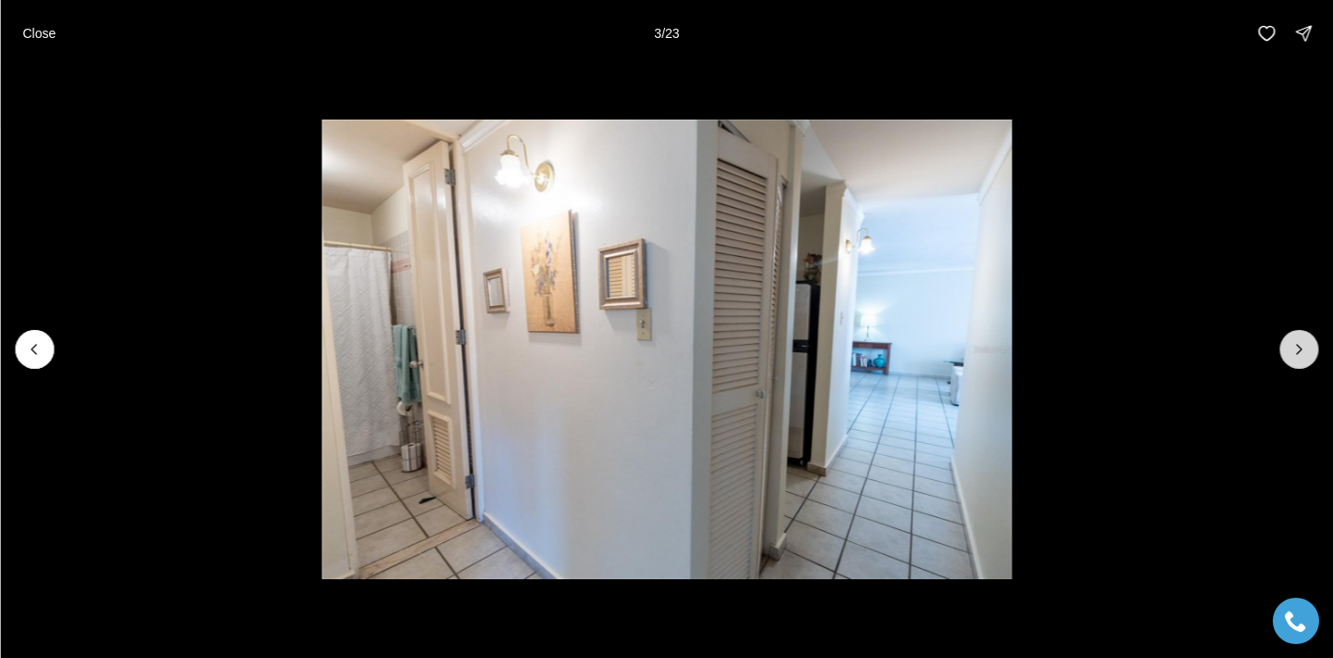
click at [1291, 351] on icon "Next slide" at bounding box center [1298, 349] width 19 height 19
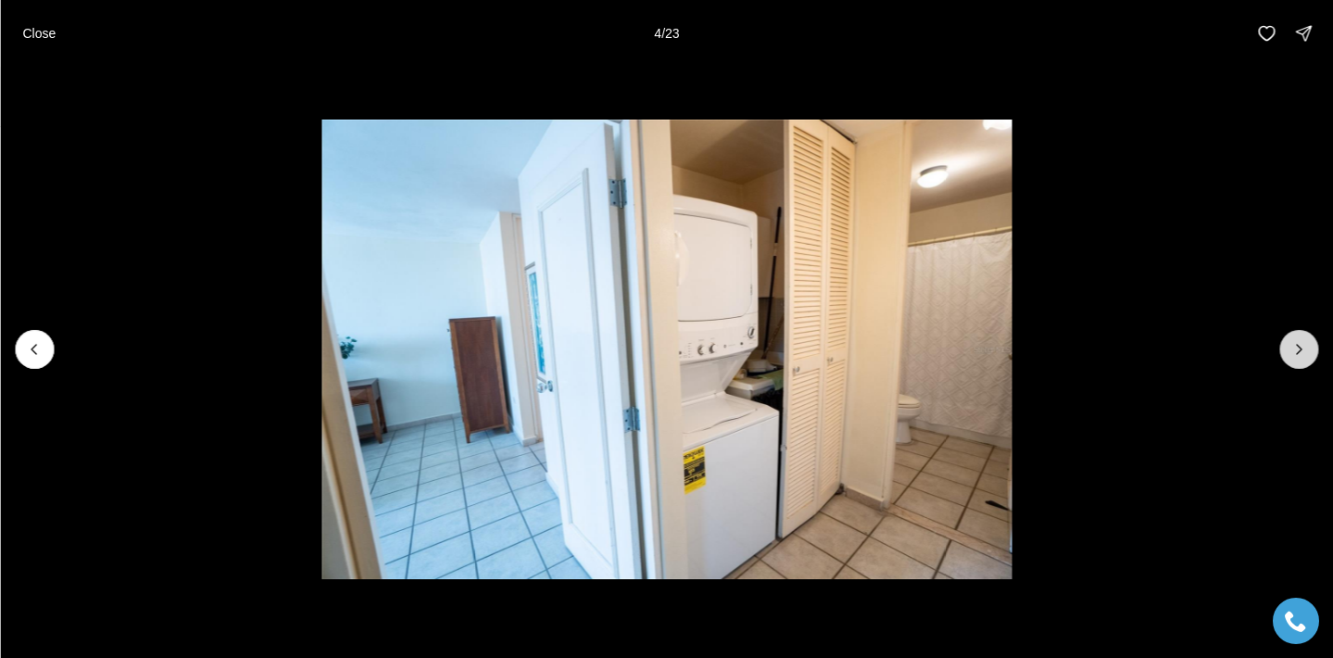
click at [1291, 351] on icon "Next slide" at bounding box center [1298, 349] width 19 height 19
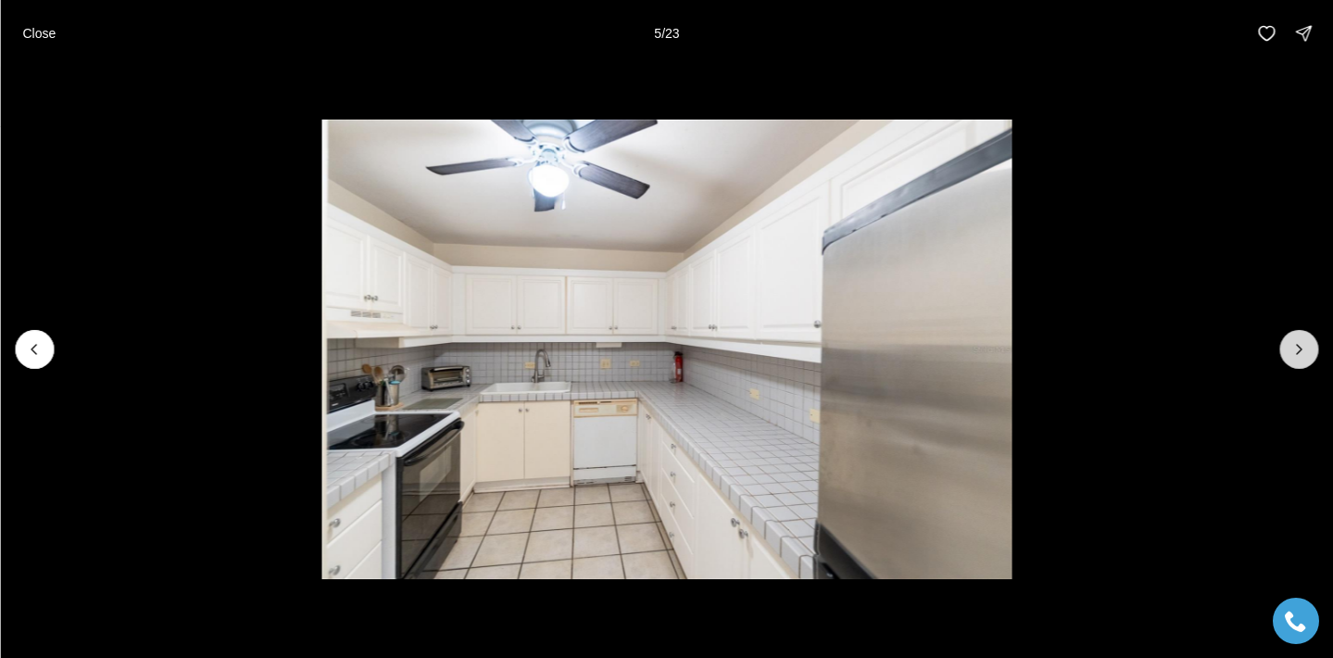
click at [1291, 351] on icon "Next slide" at bounding box center [1298, 349] width 19 height 19
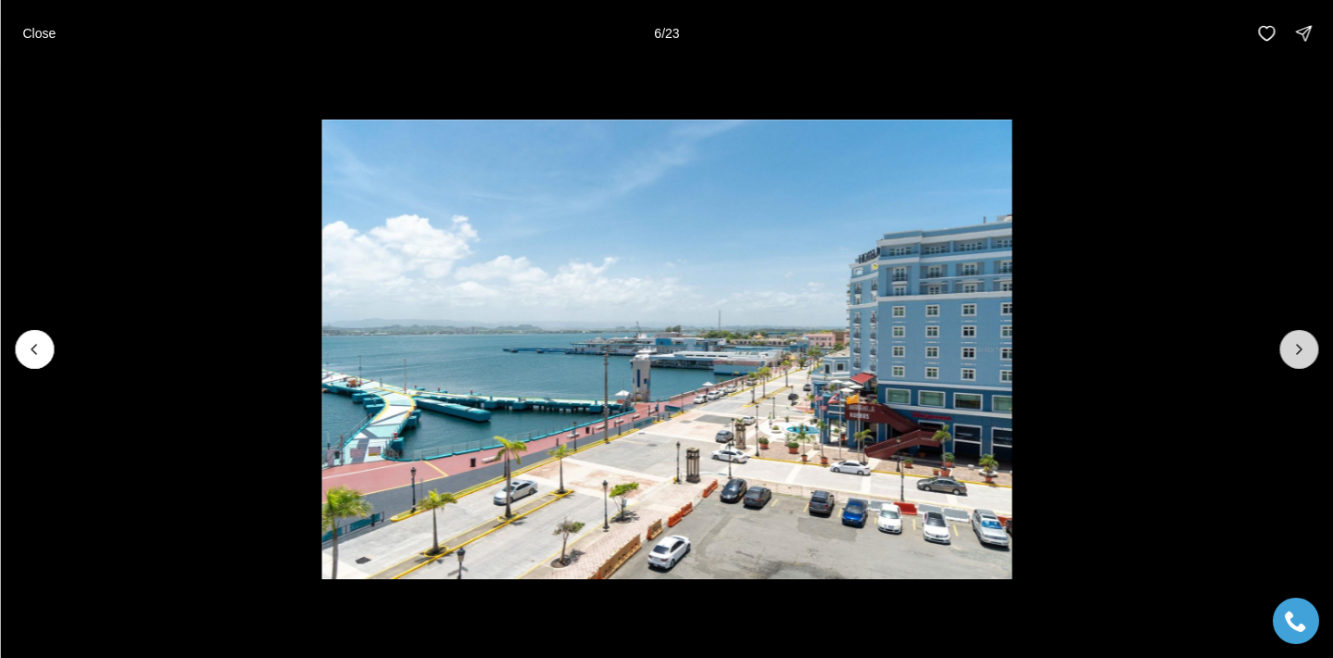
click at [1291, 351] on icon "Next slide" at bounding box center [1298, 349] width 19 height 19
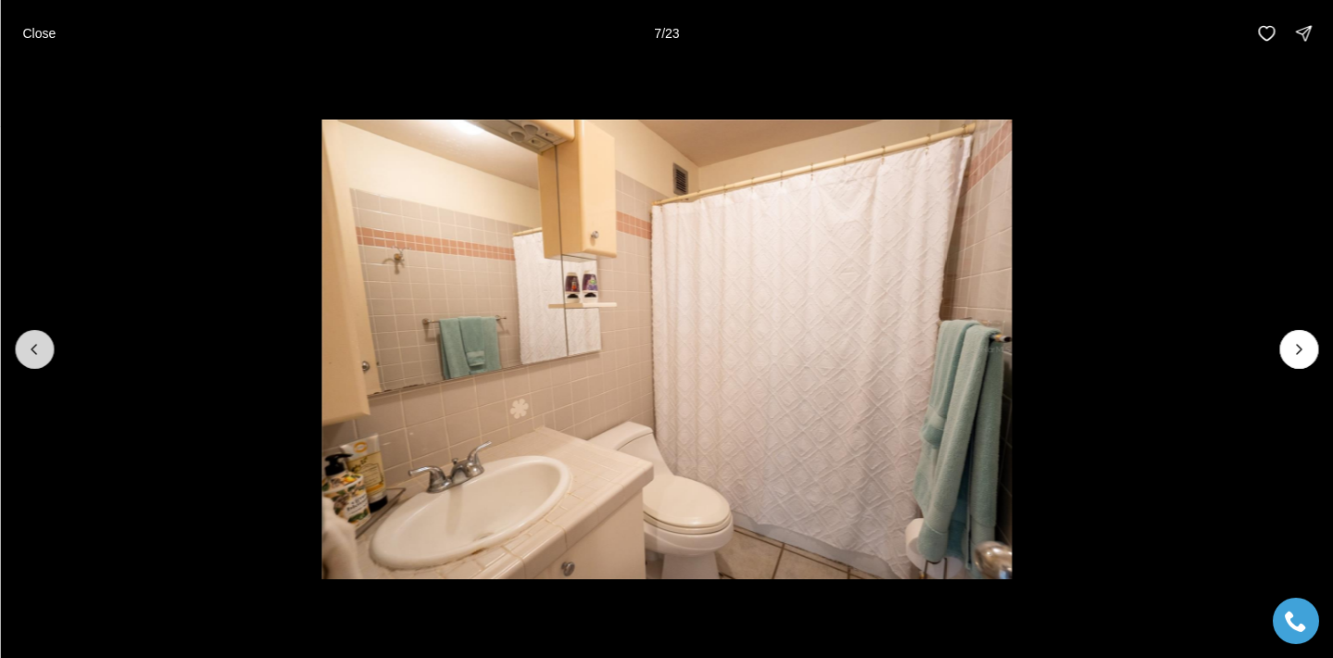
click at [33, 358] on button "Previous slide" at bounding box center [34, 349] width 39 height 39
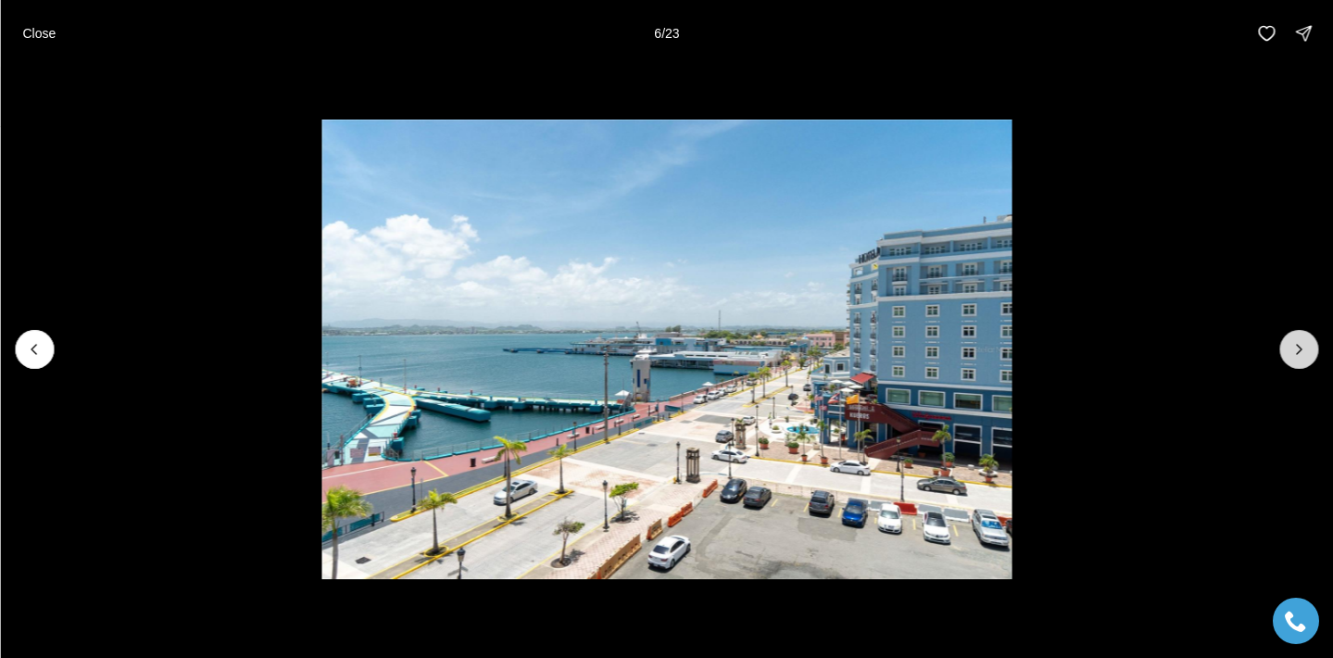
click at [1294, 350] on icon "Next slide" at bounding box center [1298, 349] width 19 height 19
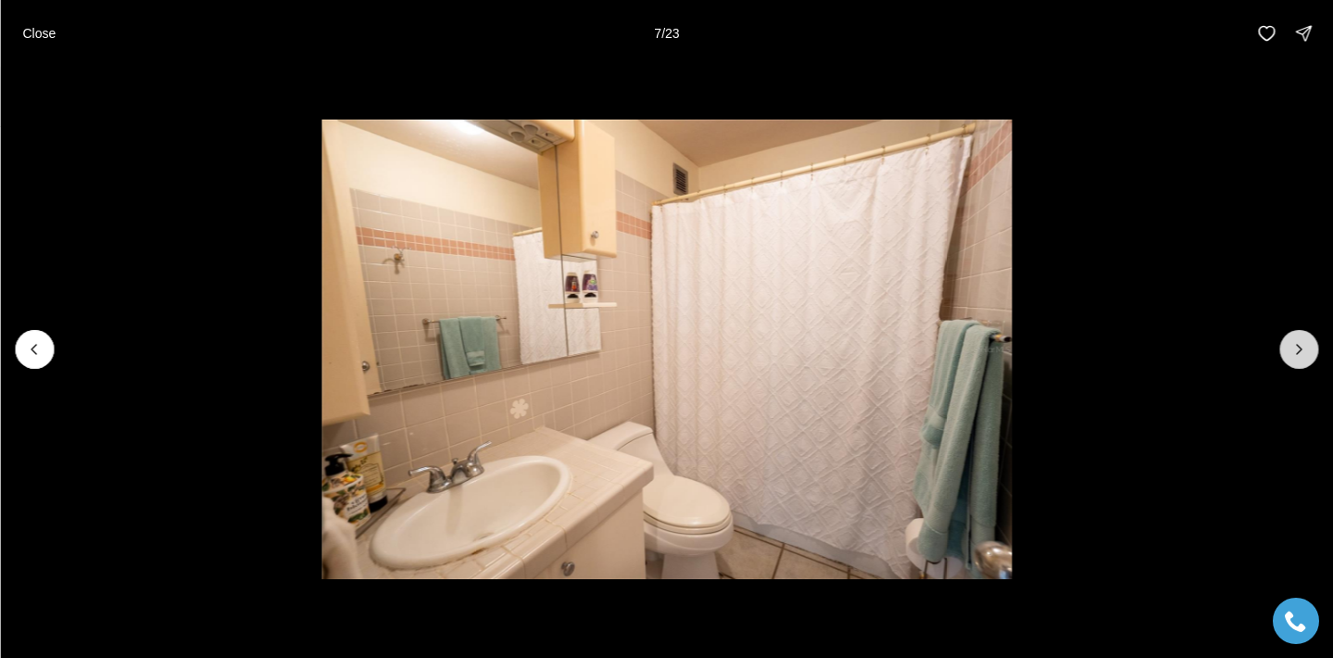
click at [1294, 350] on icon "Next slide" at bounding box center [1298, 349] width 19 height 19
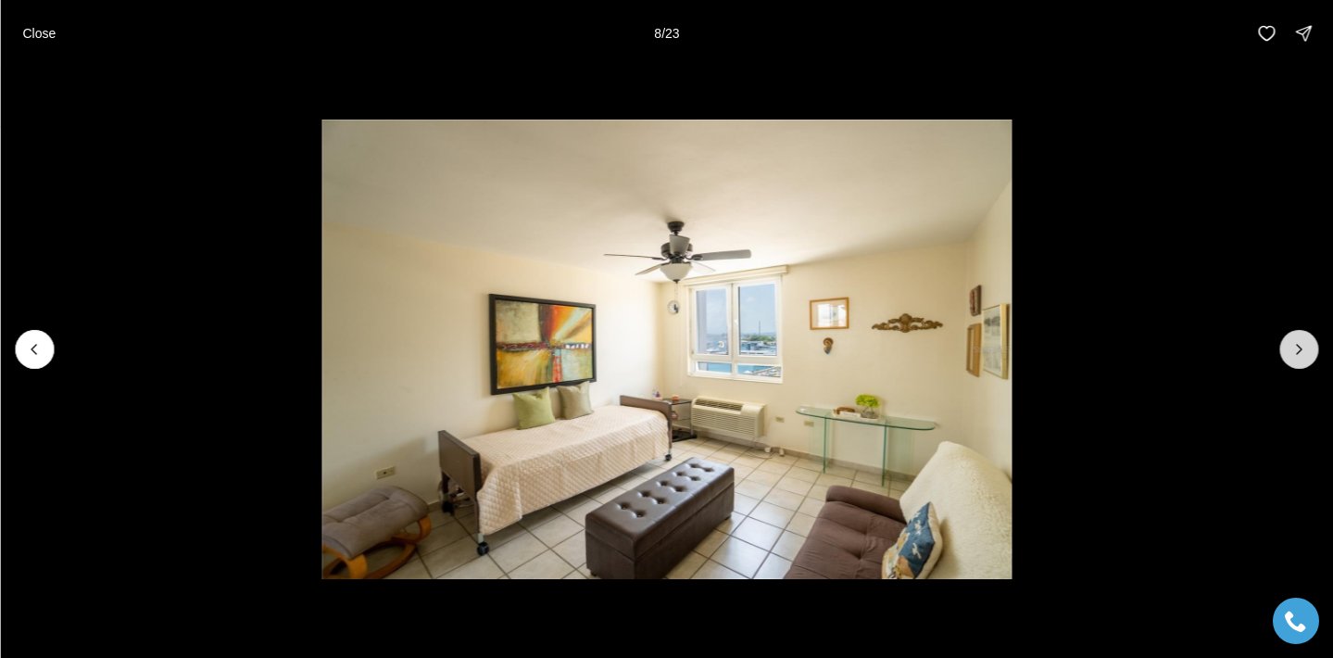
click at [1294, 350] on icon "Next slide" at bounding box center [1298, 349] width 19 height 19
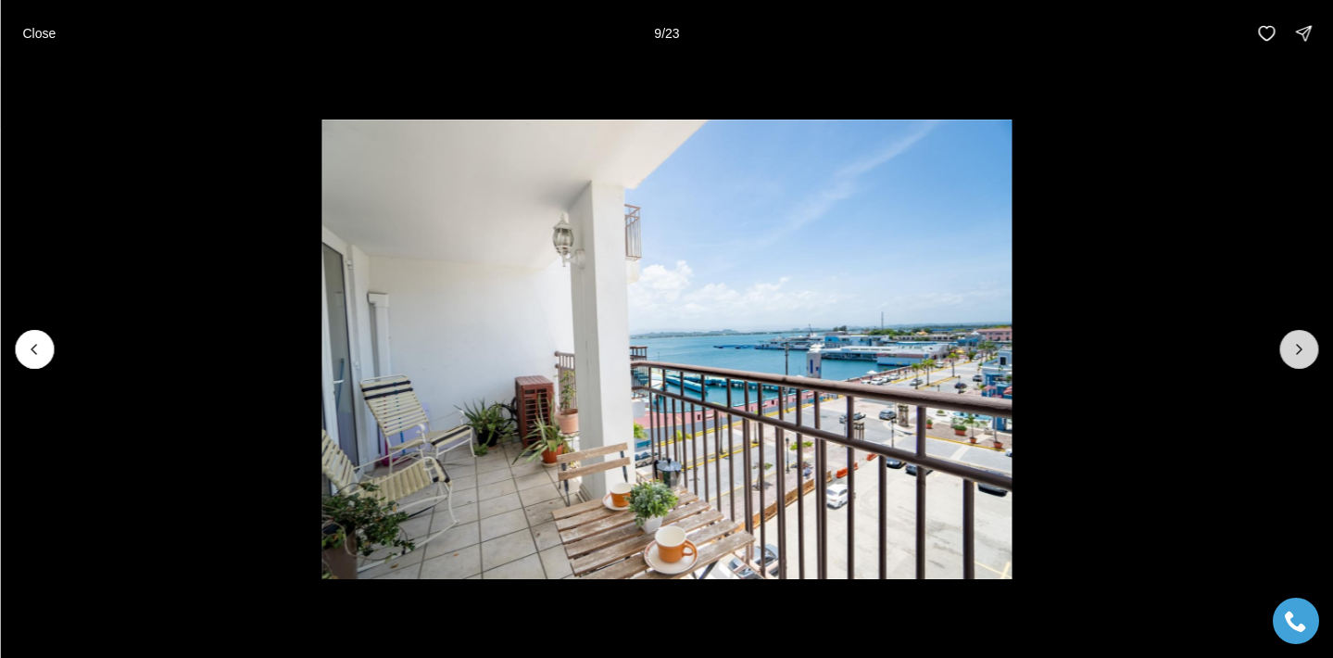
click at [1294, 350] on icon "Next slide" at bounding box center [1298, 349] width 19 height 19
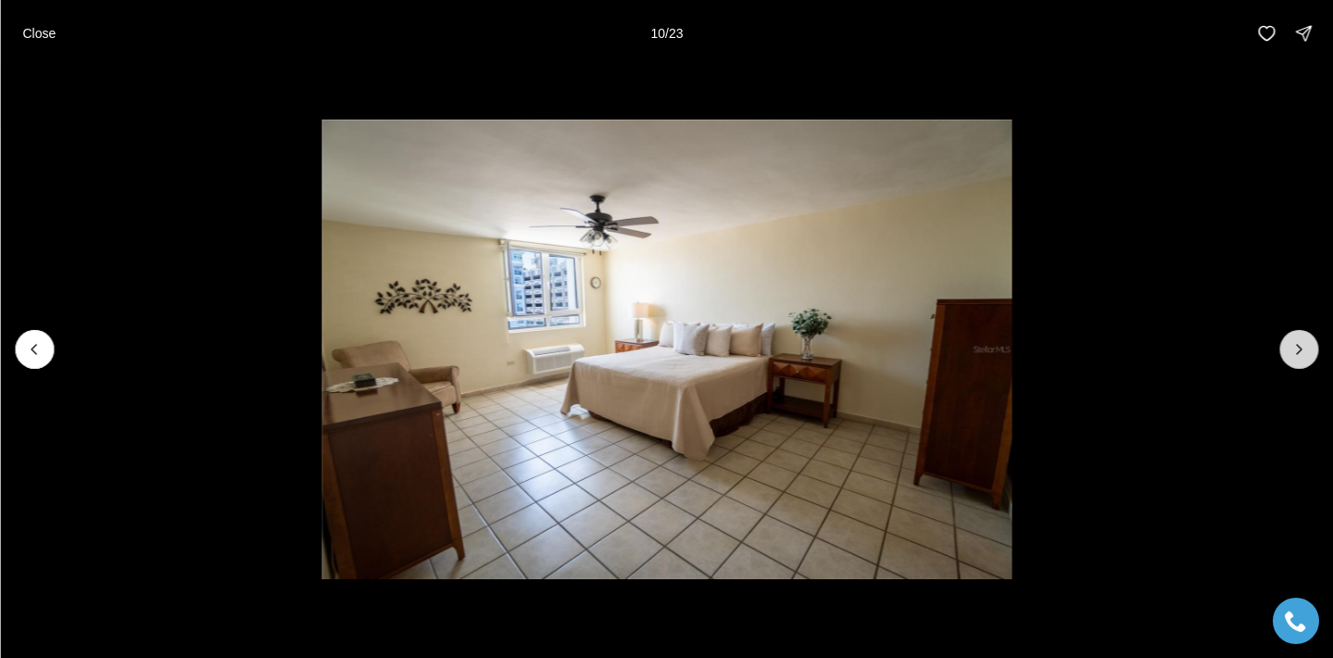
click at [1294, 350] on icon "Next slide" at bounding box center [1298, 349] width 19 height 19
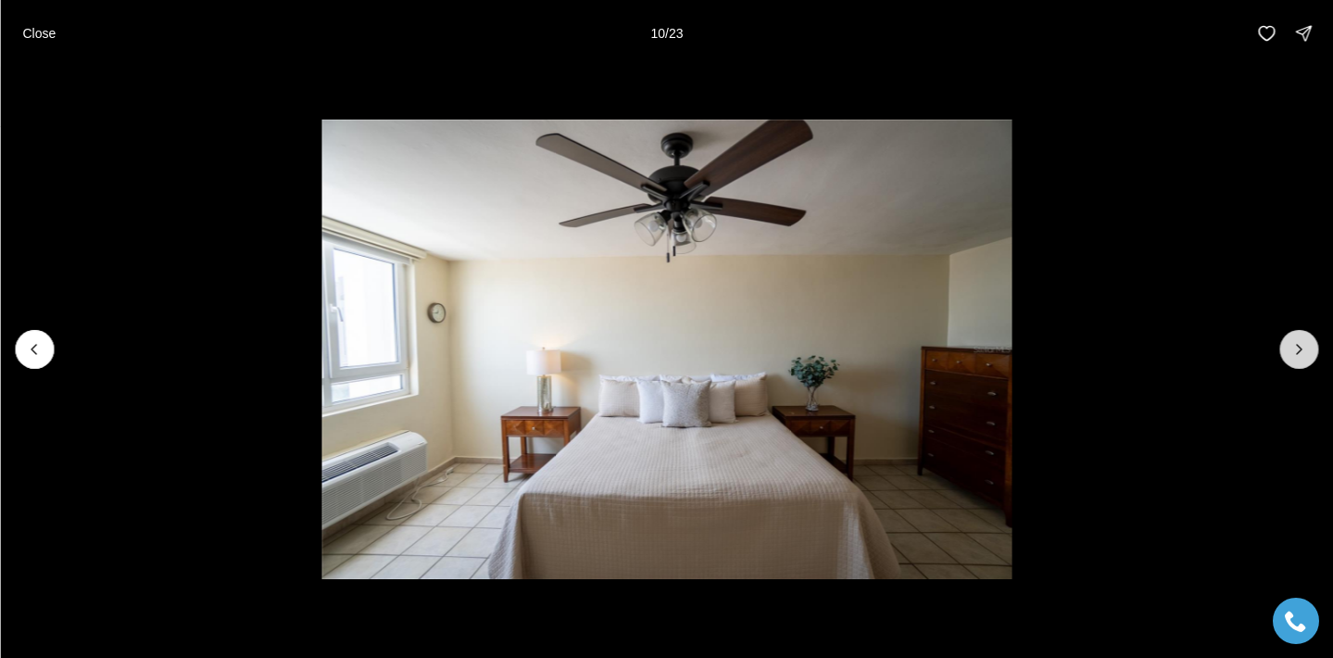
click at [1294, 350] on icon "Next slide" at bounding box center [1298, 349] width 19 height 19
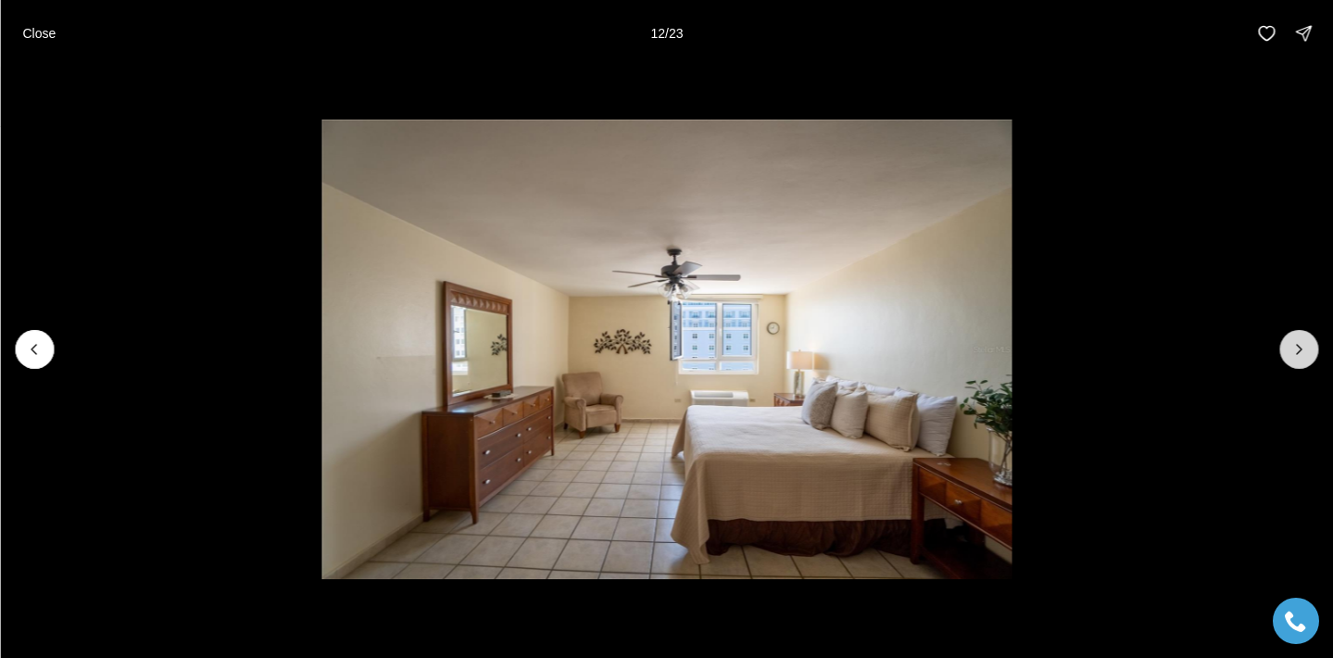
click at [1294, 350] on icon "Next slide" at bounding box center [1298, 349] width 19 height 19
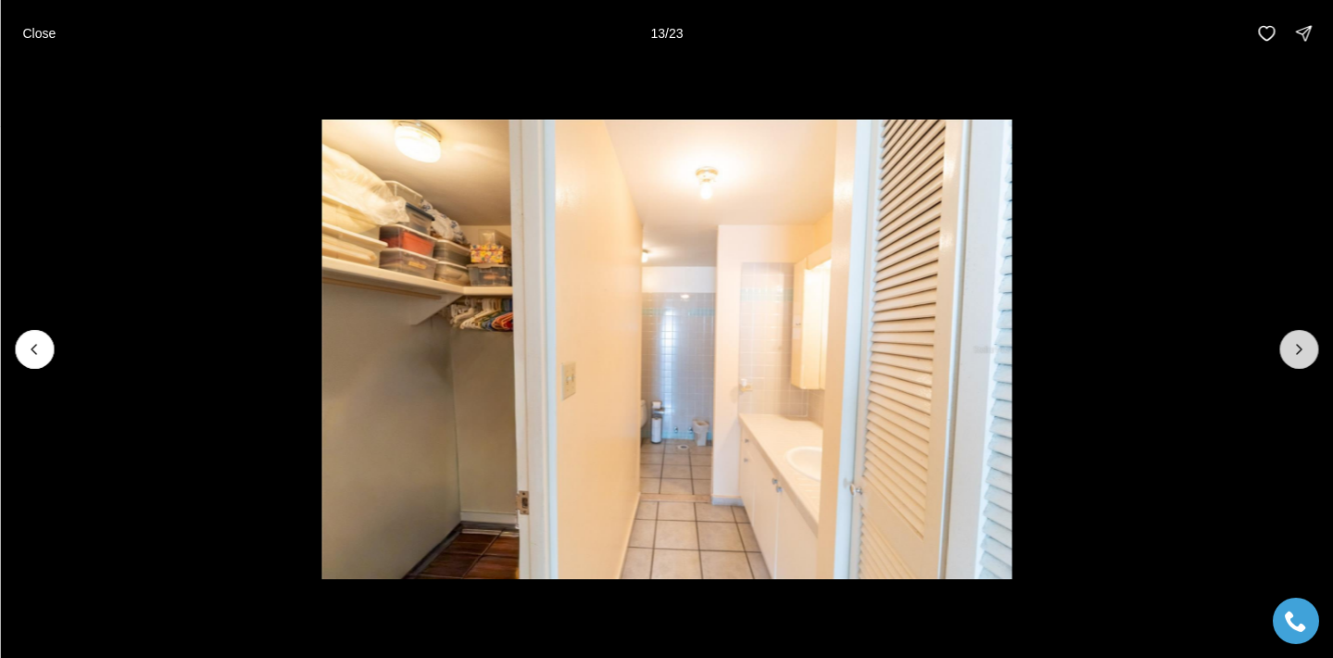
click at [1294, 350] on icon "Next slide" at bounding box center [1298, 349] width 19 height 19
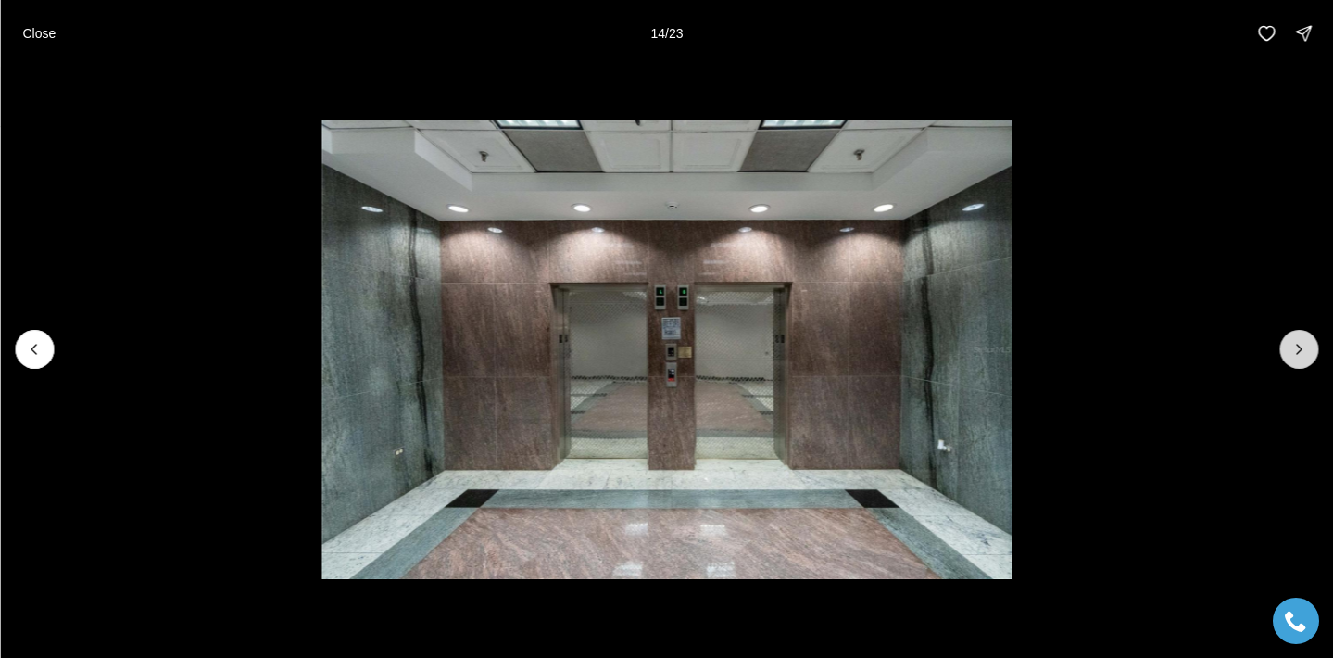
click at [1294, 350] on icon "Next slide" at bounding box center [1298, 349] width 19 height 19
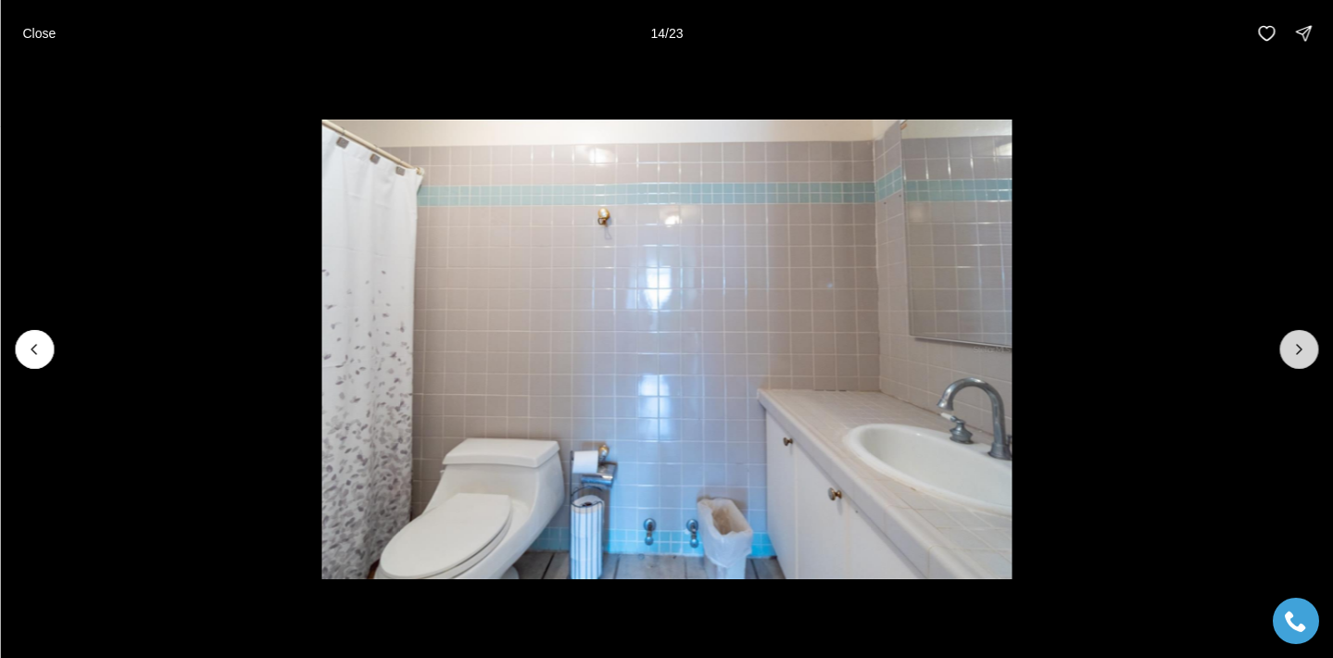
click at [1294, 350] on icon "Next slide" at bounding box center [1298, 349] width 19 height 19
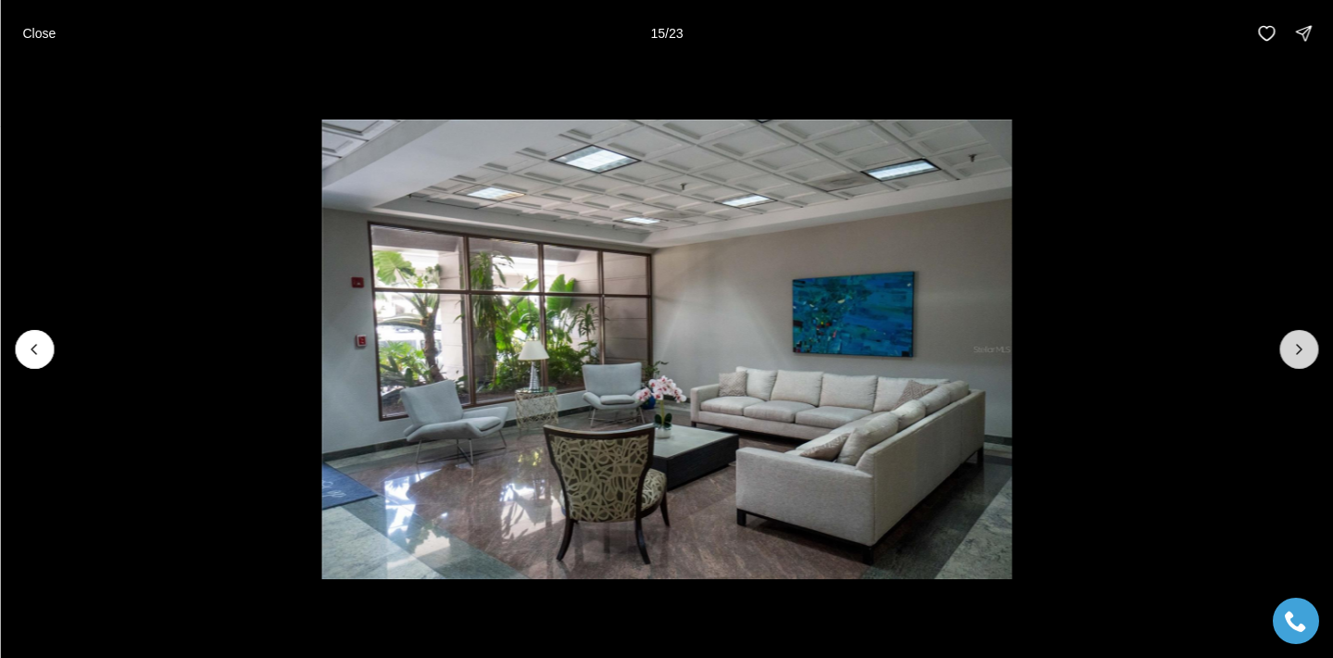
click at [1294, 350] on icon "Next slide" at bounding box center [1298, 349] width 19 height 19
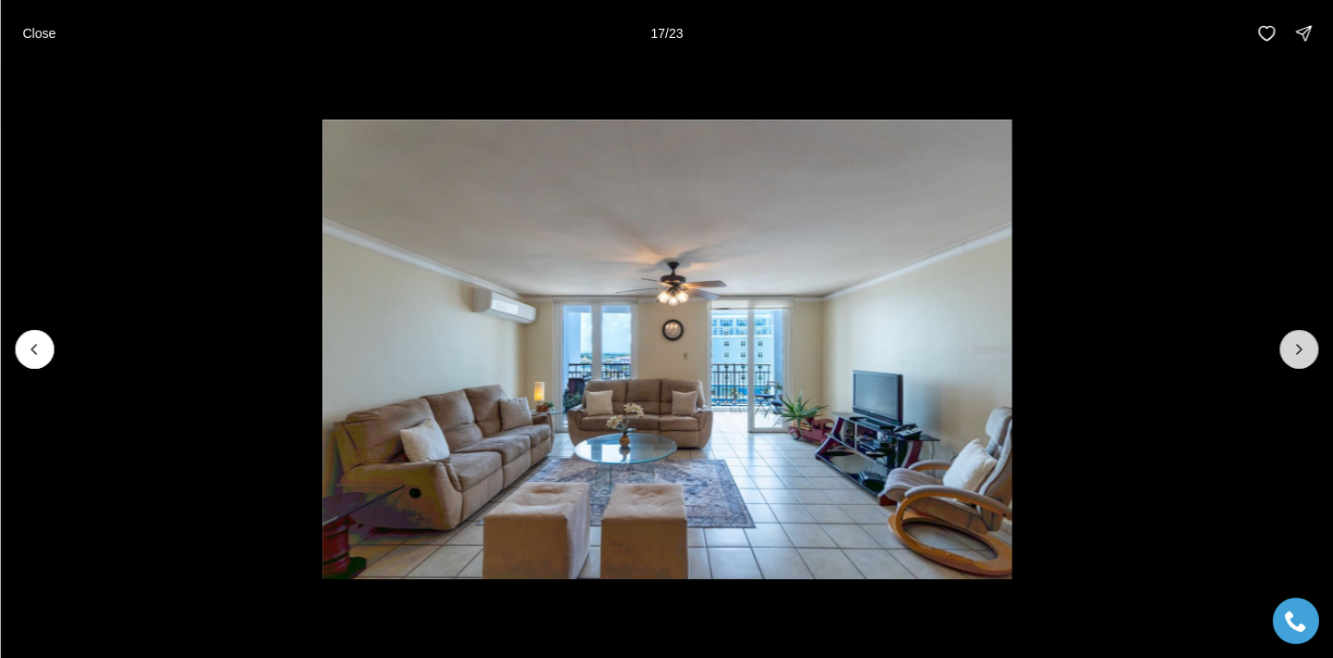
click at [1294, 350] on icon "Next slide" at bounding box center [1298, 349] width 19 height 19
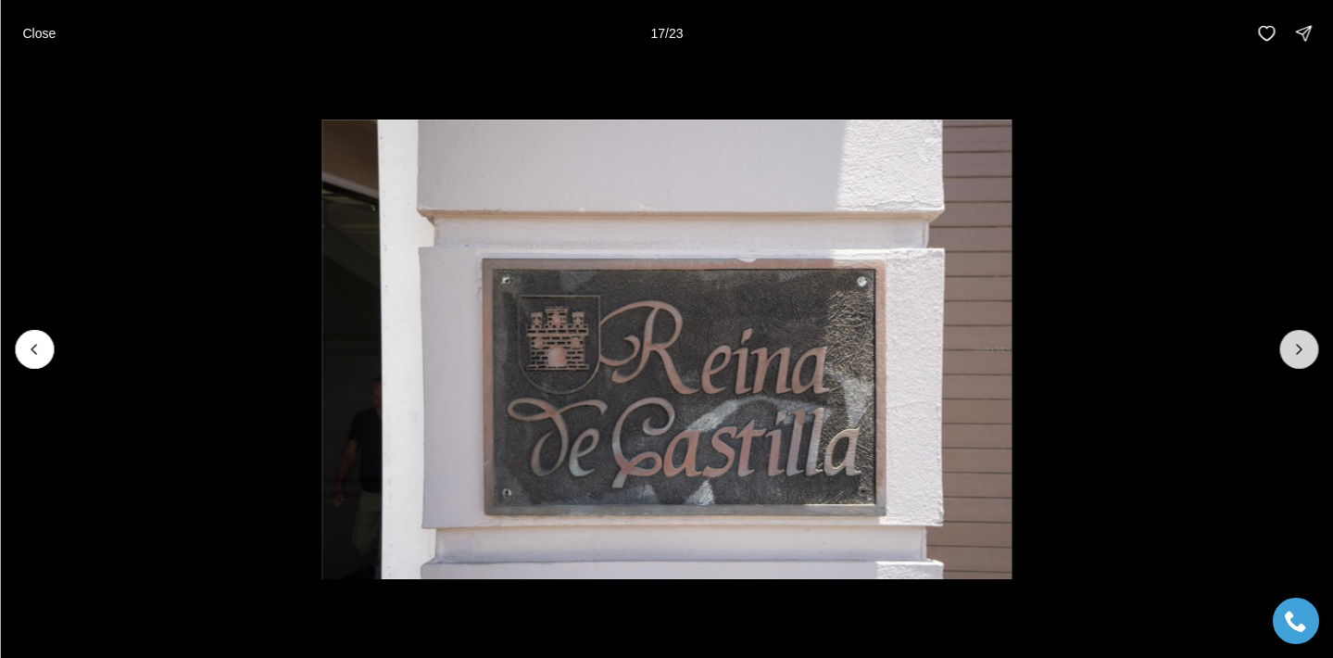
click at [1294, 350] on icon "Next slide" at bounding box center [1298, 349] width 19 height 19
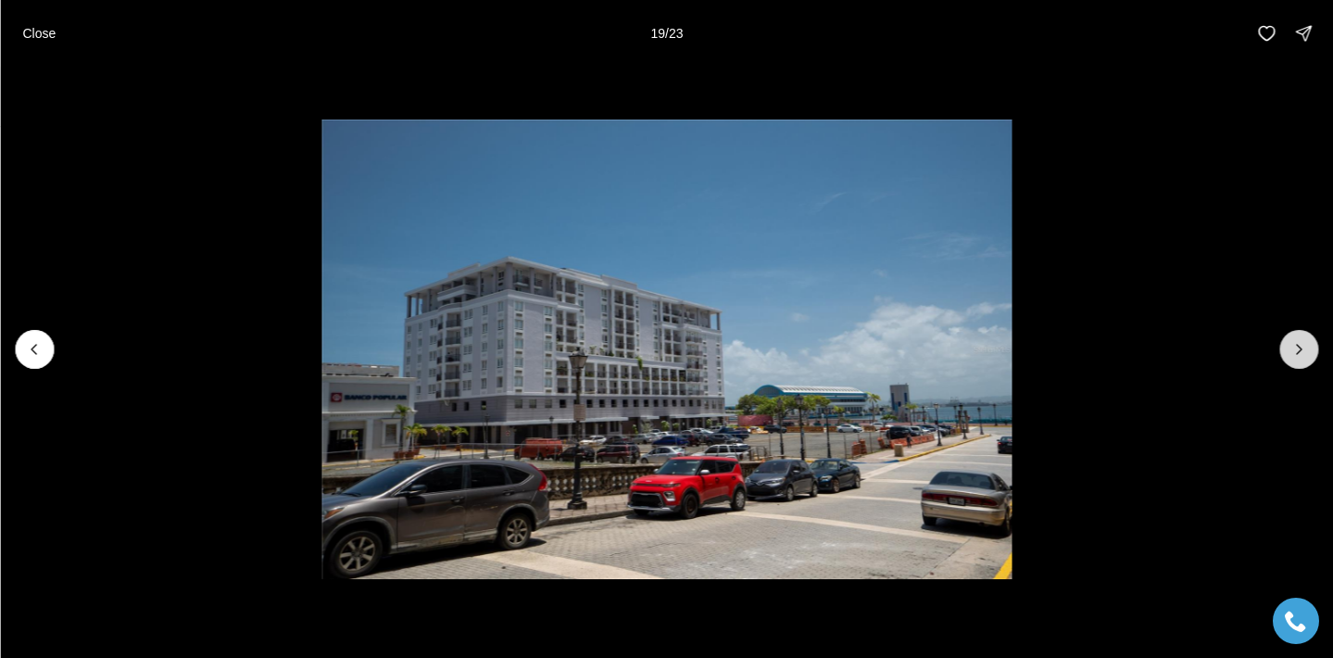
click at [1294, 350] on icon "Next slide" at bounding box center [1298, 349] width 19 height 19
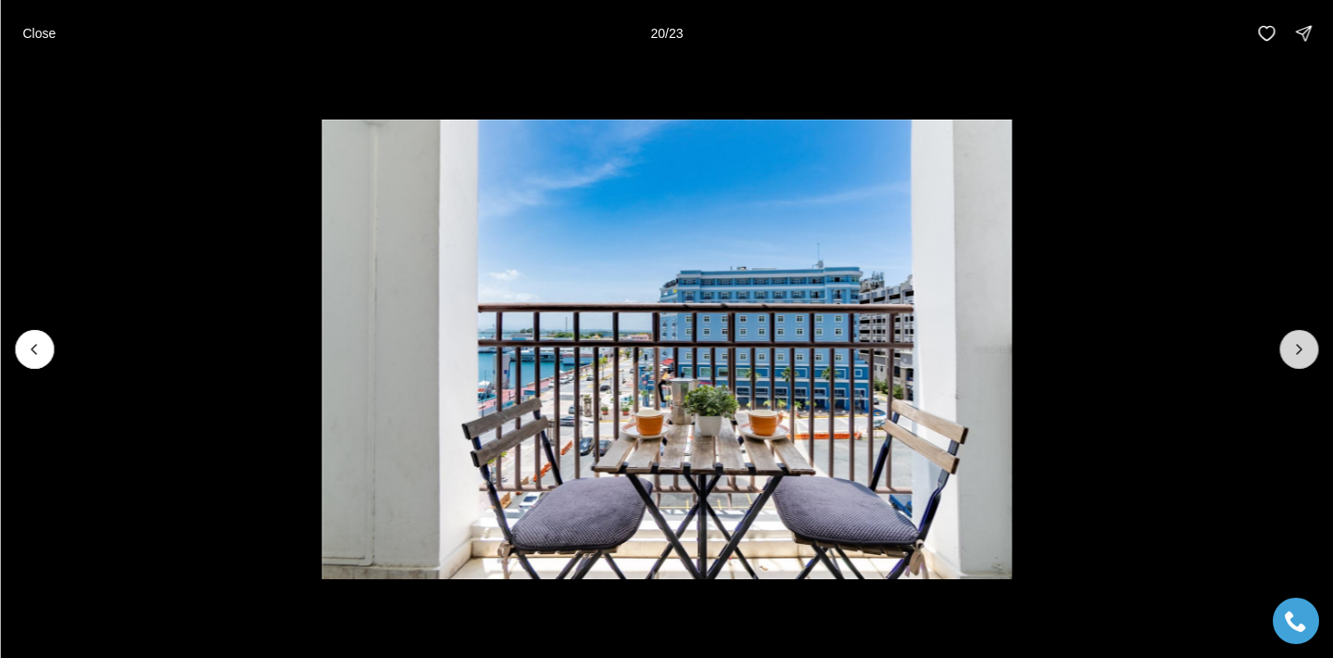
click at [1294, 350] on icon "Next slide" at bounding box center [1298, 349] width 19 height 19
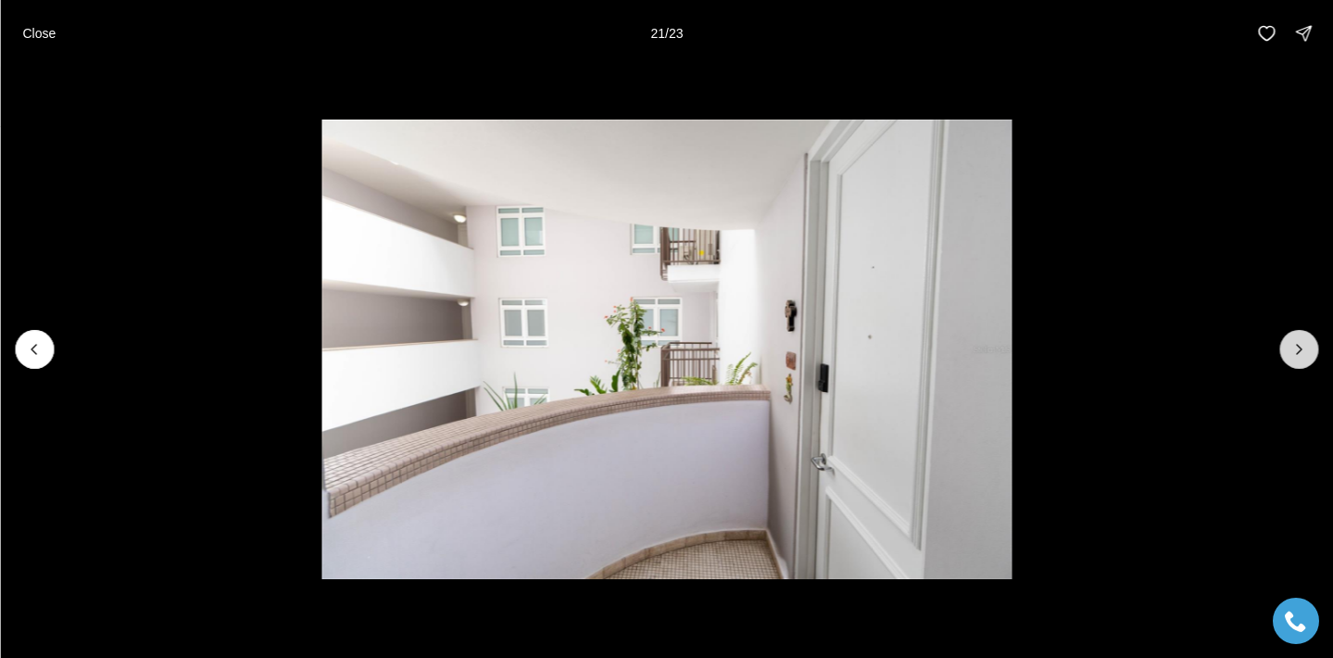
click at [1294, 350] on icon "Next slide" at bounding box center [1298, 349] width 19 height 19
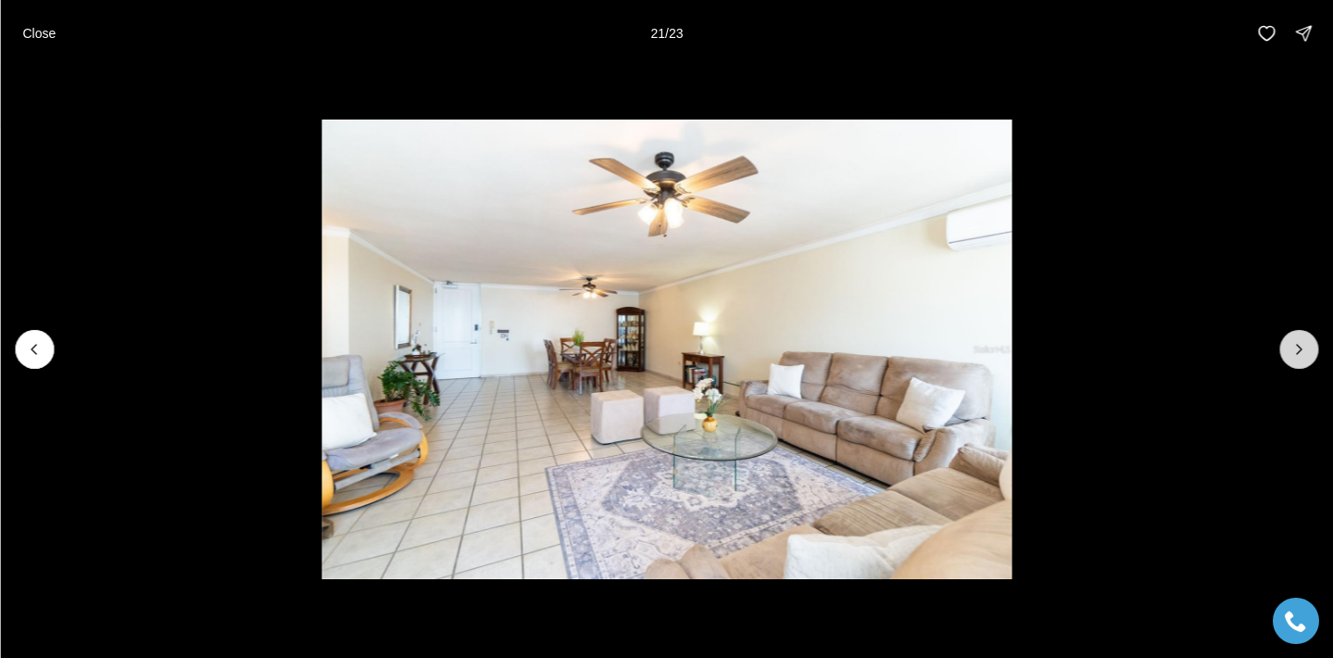
click at [1294, 350] on icon "Next slide" at bounding box center [1298, 349] width 19 height 19
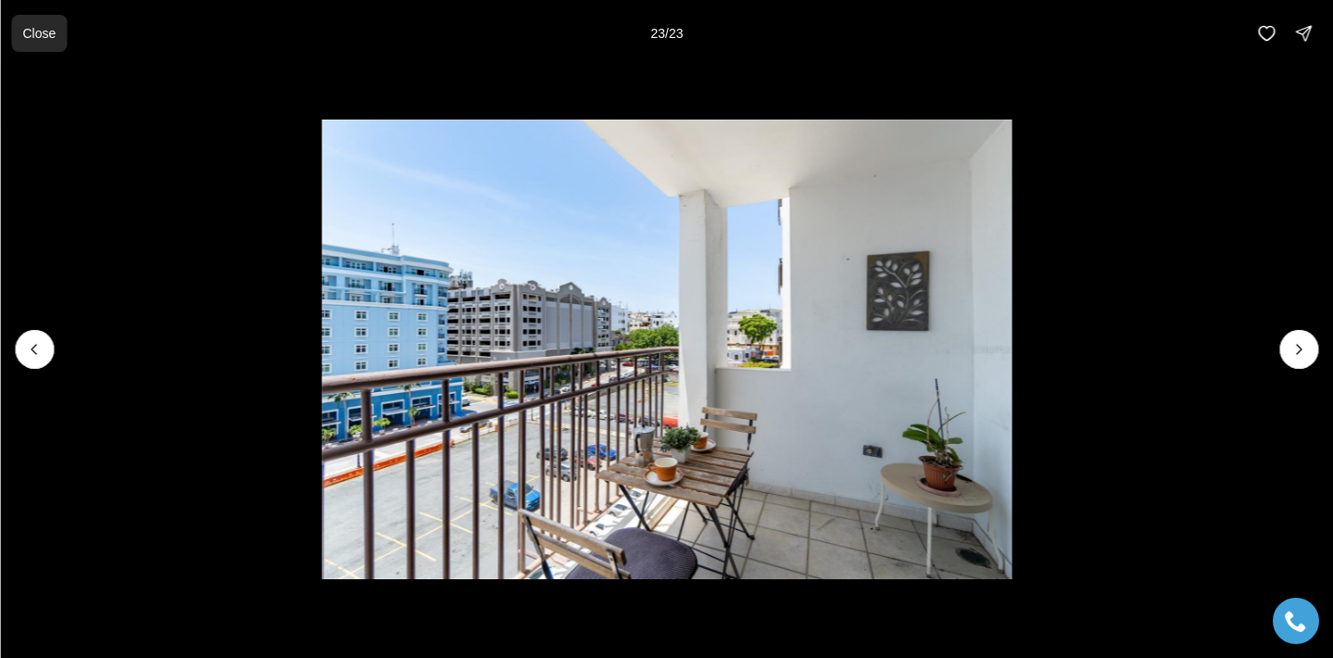
click at [39, 38] on p "Close" at bounding box center [38, 33] width 33 height 15
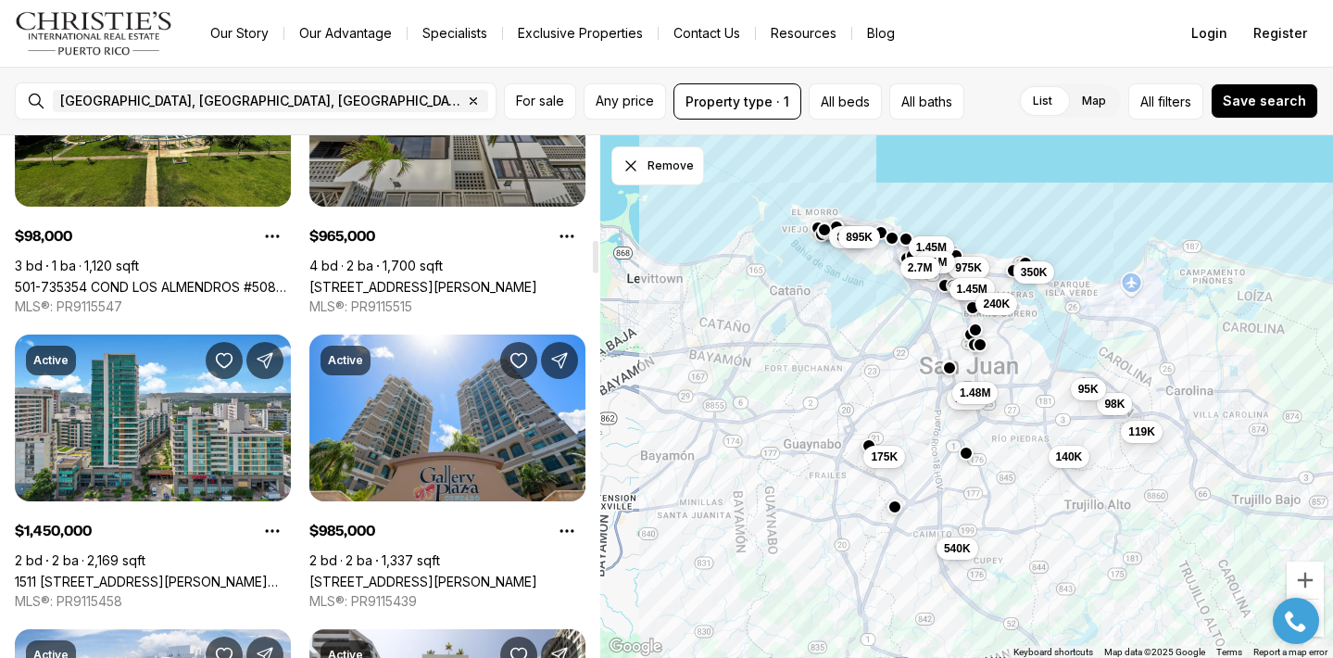
scroll to position [1666, 0]
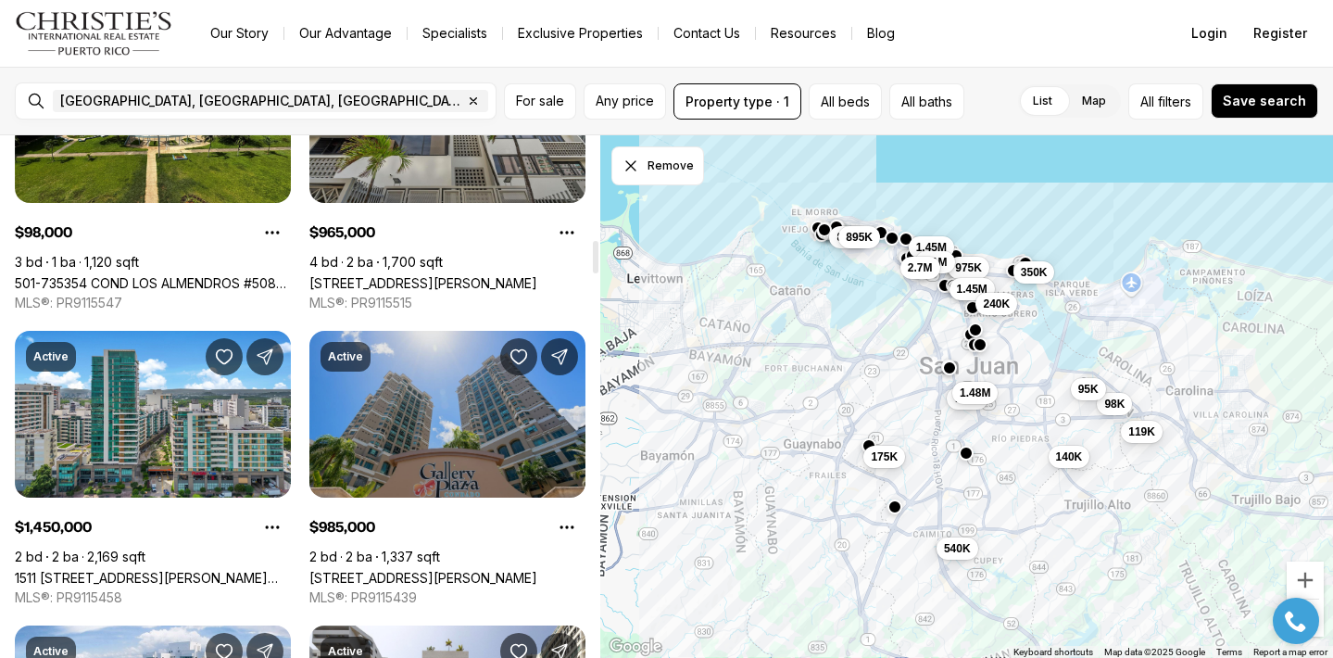
click at [427, 570] on link "[STREET_ADDRESS][PERSON_NAME]" at bounding box center [423, 578] width 228 height 16
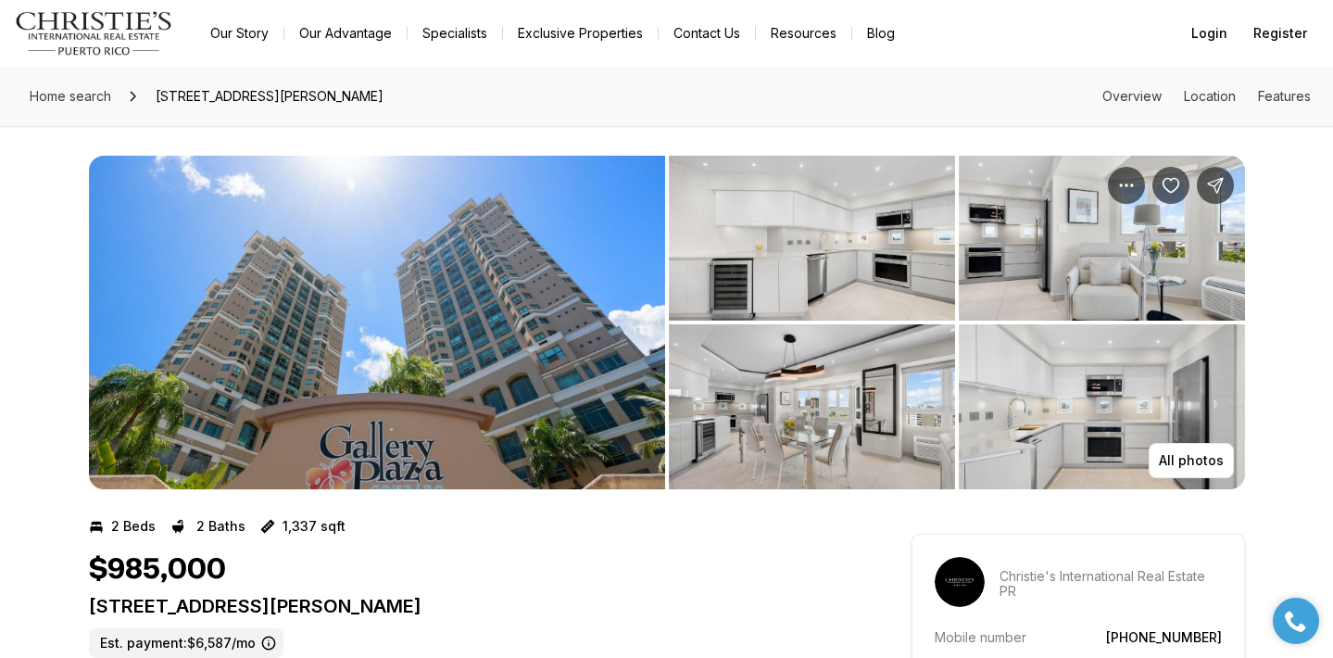
click at [428, 386] on img "View image gallery" at bounding box center [377, 322] width 576 height 333
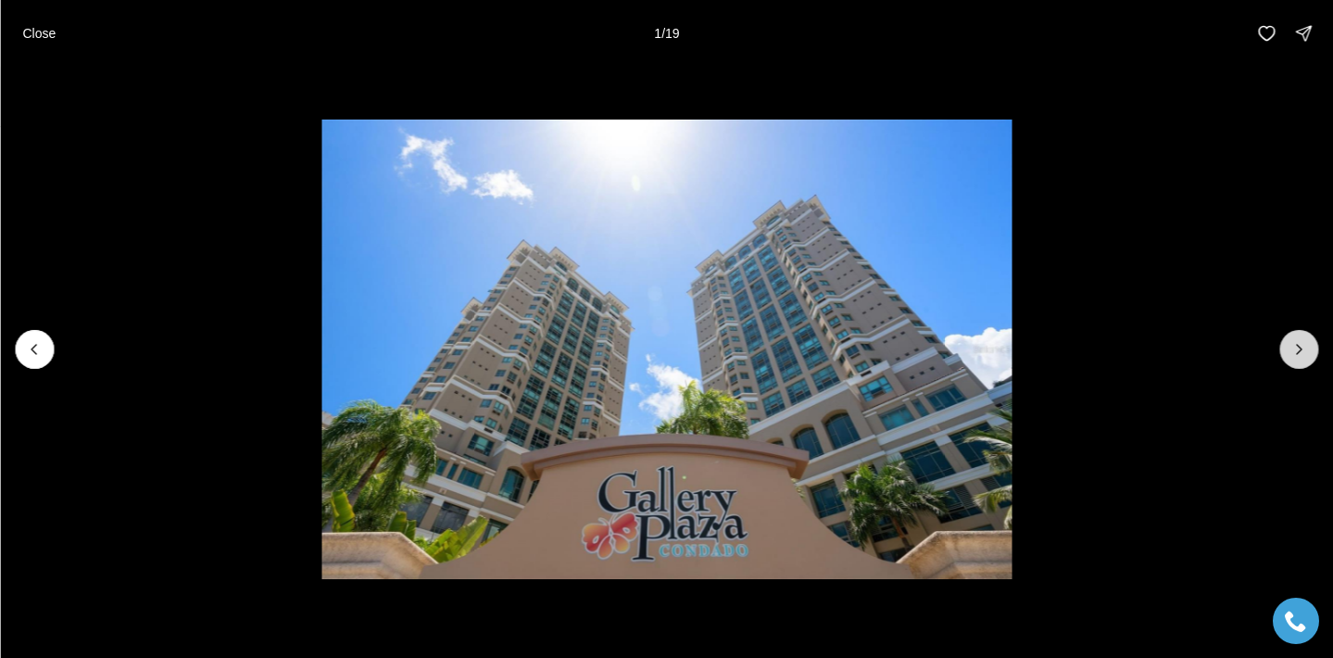
click at [1304, 348] on icon "Next slide" at bounding box center [1298, 349] width 19 height 19
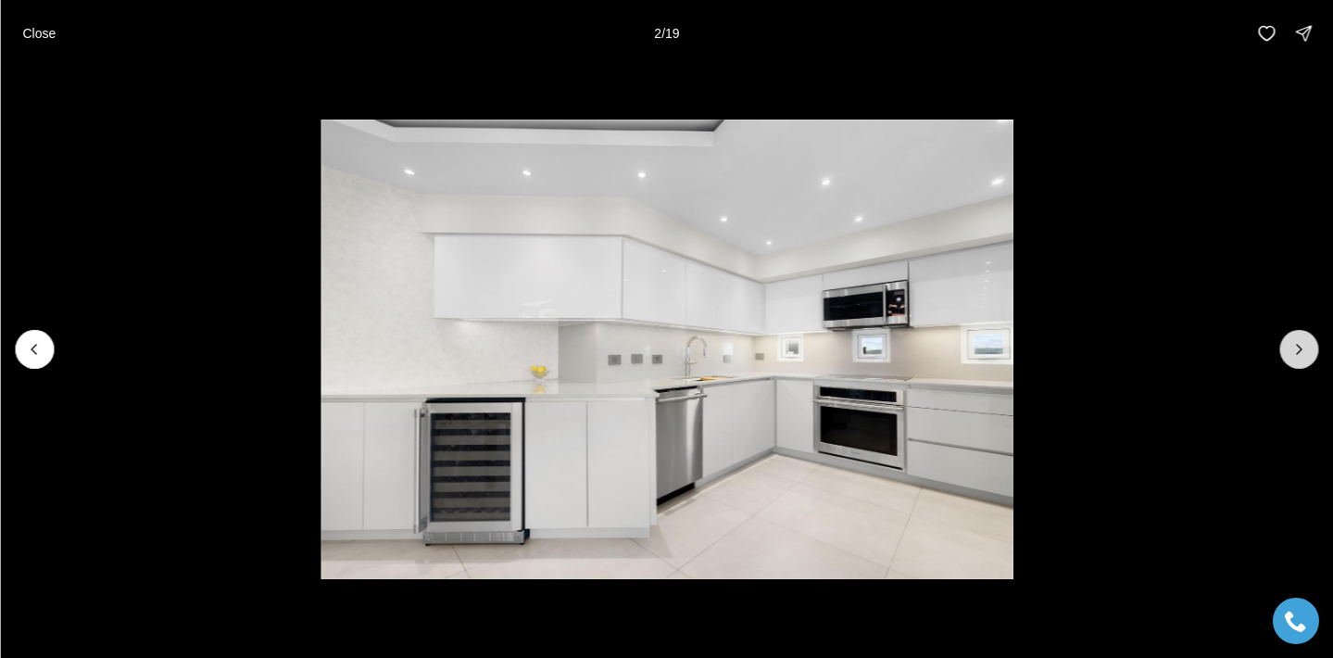
click at [1304, 348] on icon "Next slide" at bounding box center [1298, 349] width 19 height 19
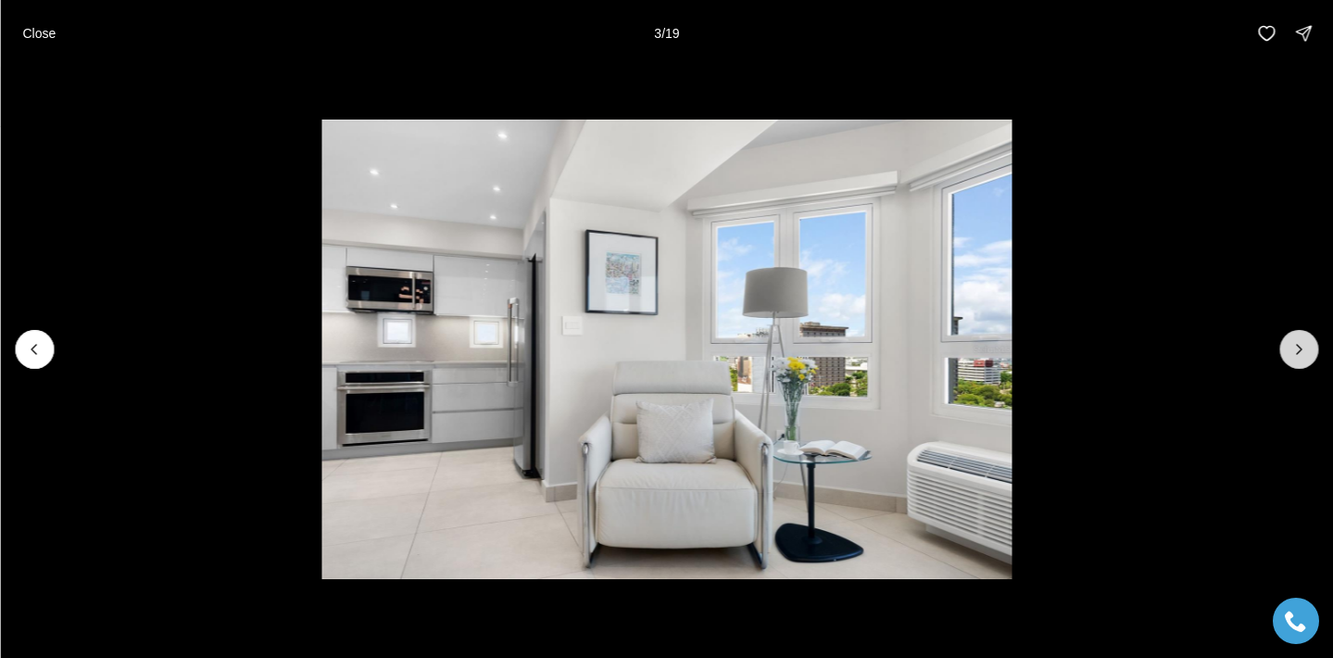
click at [1299, 349] on icon "Next slide" at bounding box center [1298, 349] width 19 height 19
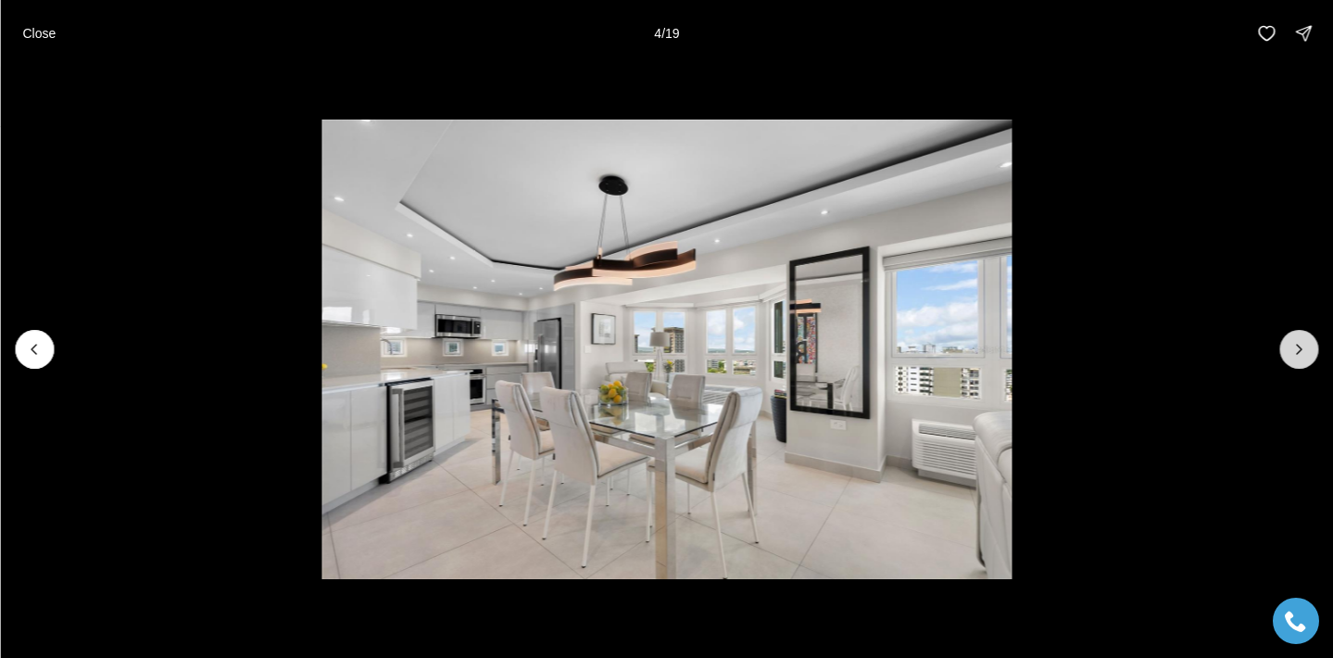
click at [1299, 349] on icon "Next slide" at bounding box center [1298, 349] width 19 height 19
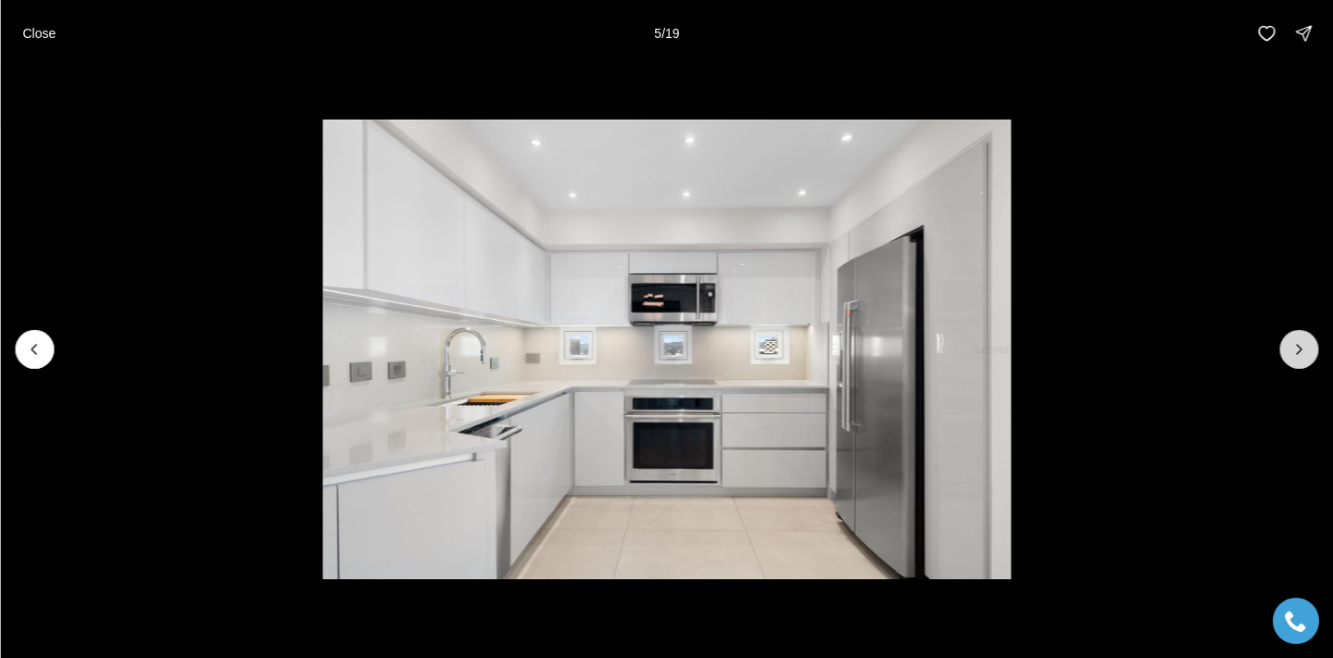
click at [1299, 349] on icon "Next slide" at bounding box center [1298, 349] width 19 height 19
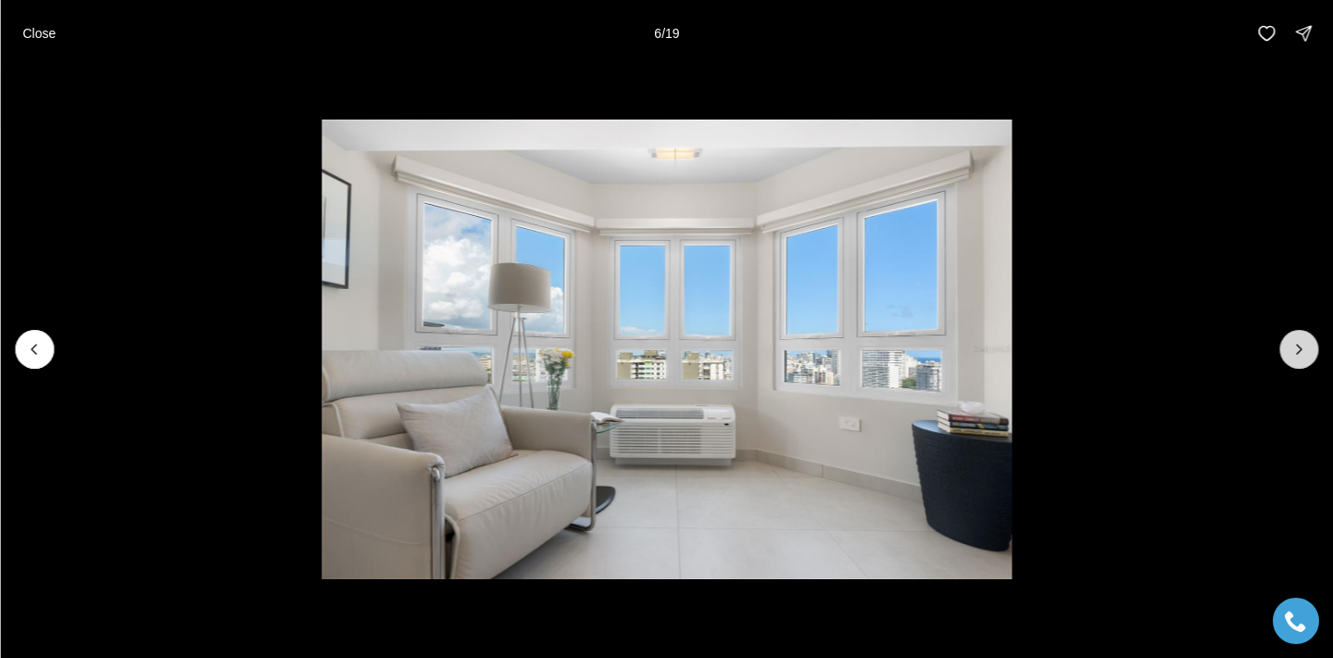
click at [1299, 349] on icon "Next slide" at bounding box center [1298, 349] width 19 height 19
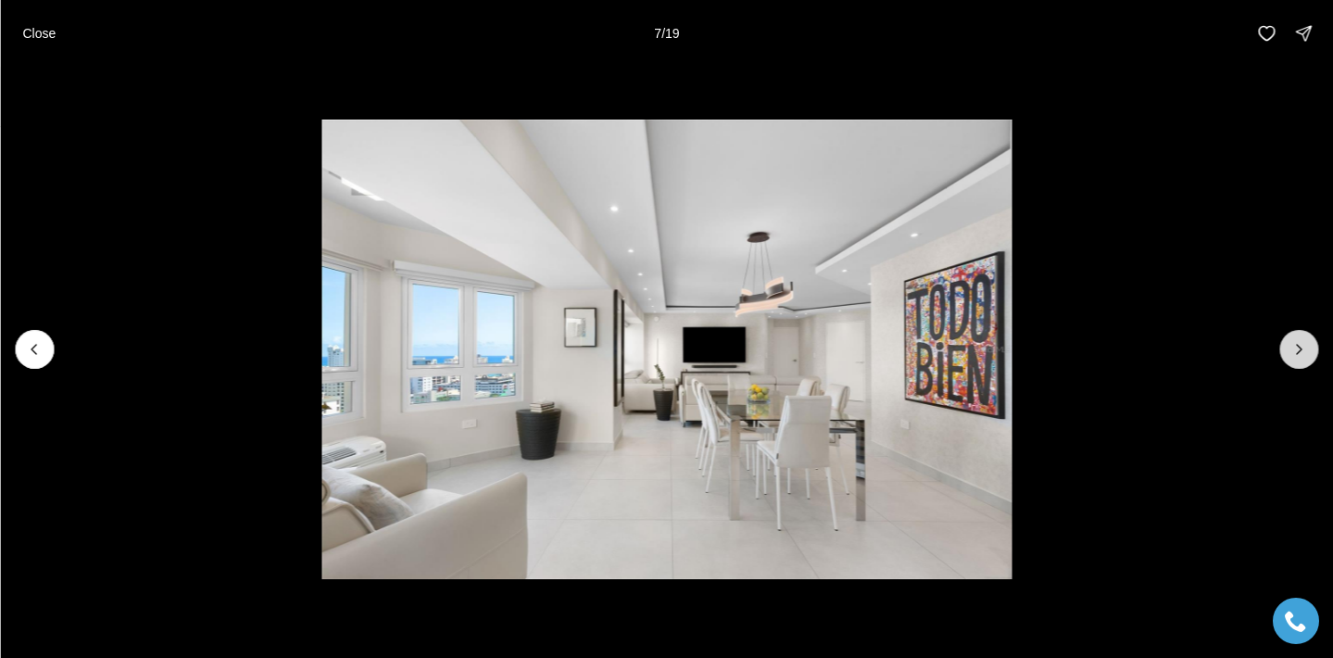
click at [1299, 349] on icon "Next slide" at bounding box center [1298, 349] width 19 height 19
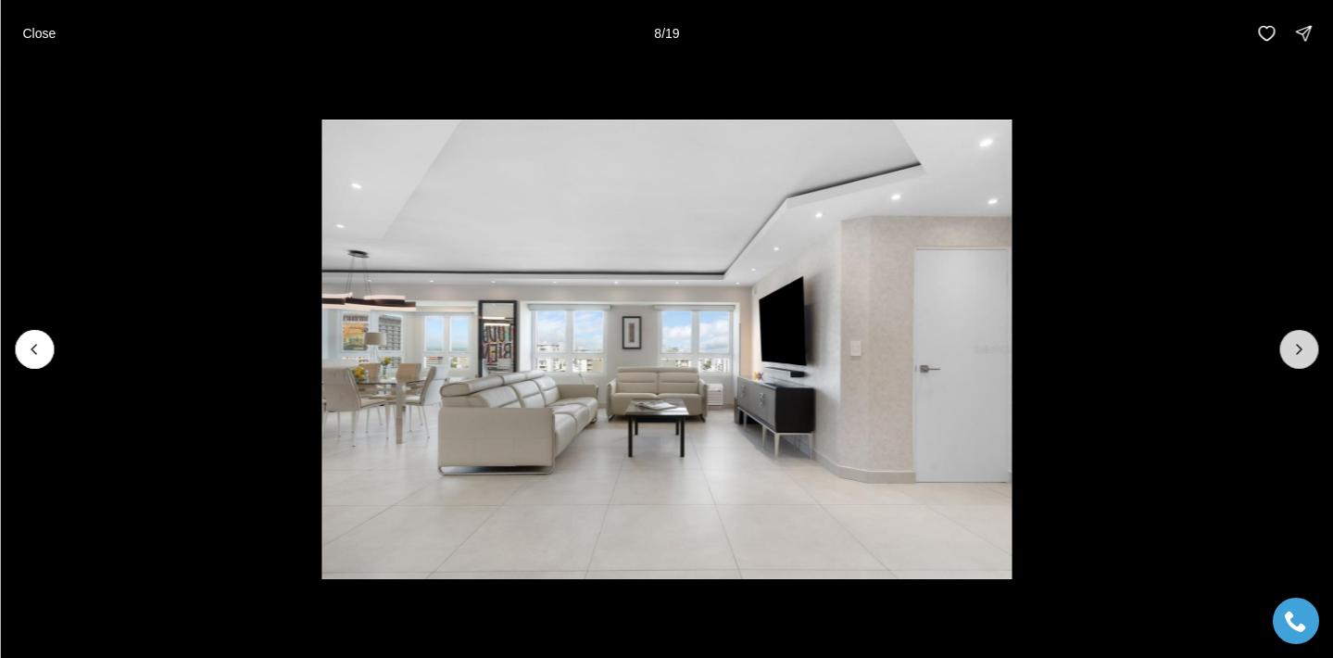
click at [1299, 349] on icon "Next slide" at bounding box center [1298, 349] width 19 height 19
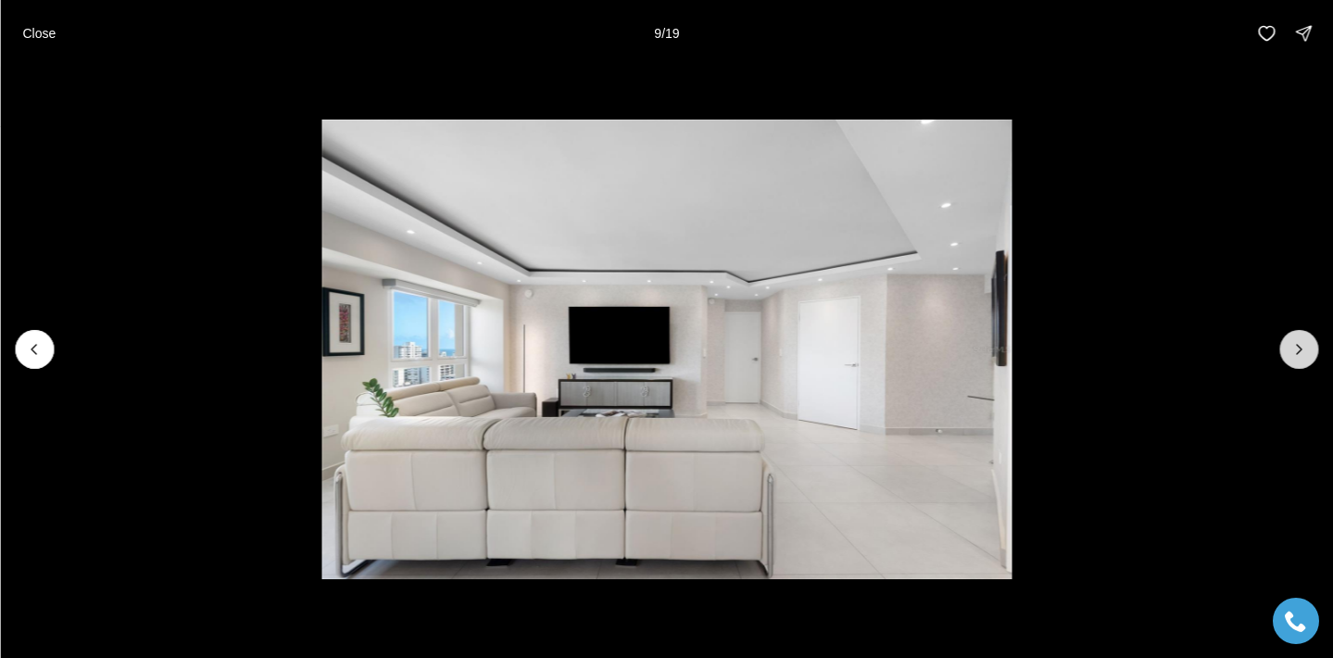
click at [1299, 349] on icon "Next slide" at bounding box center [1298, 349] width 19 height 19
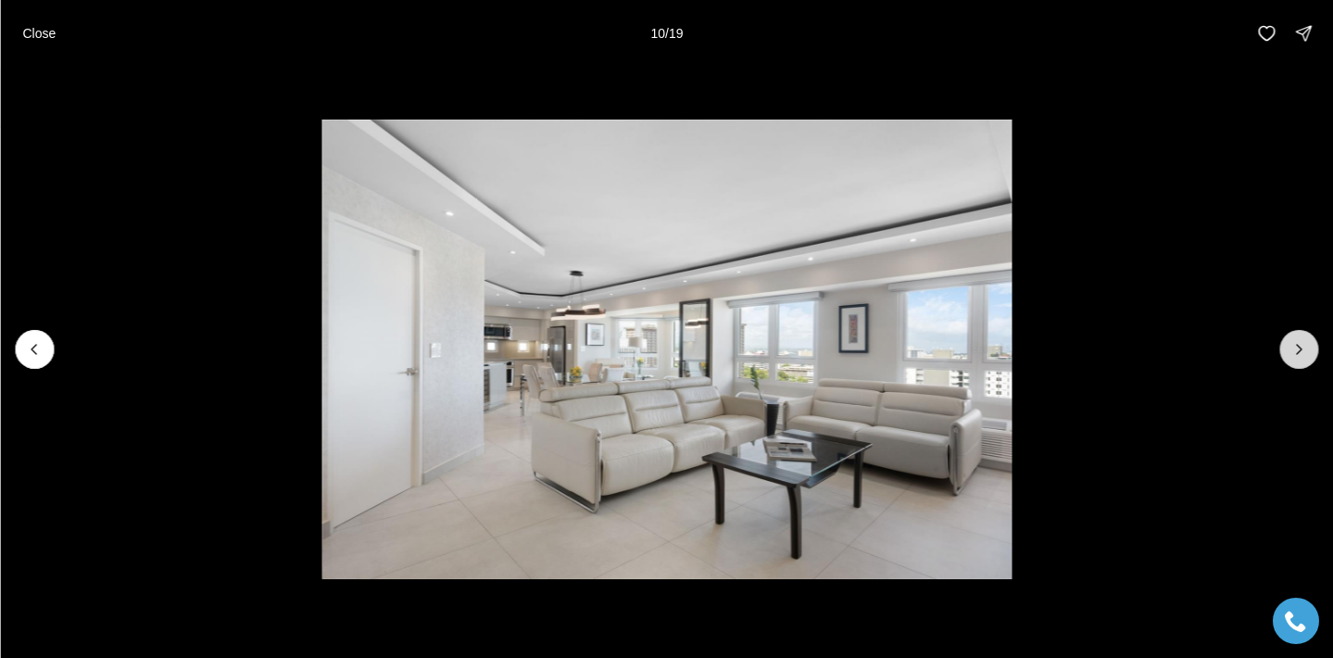
click at [1299, 349] on icon "Next slide" at bounding box center [1298, 349] width 19 height 19
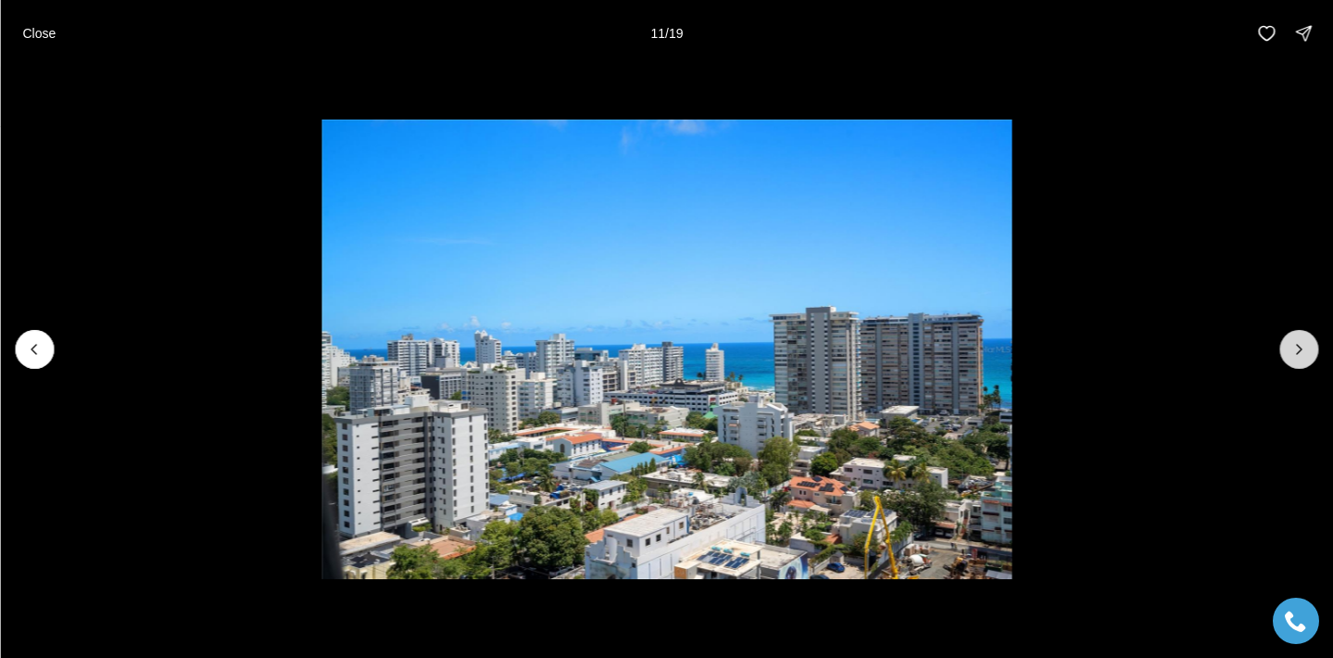
click at [1299, 349] on icon "Next slide" at bounding box center [1298, 349] width 19 height 19
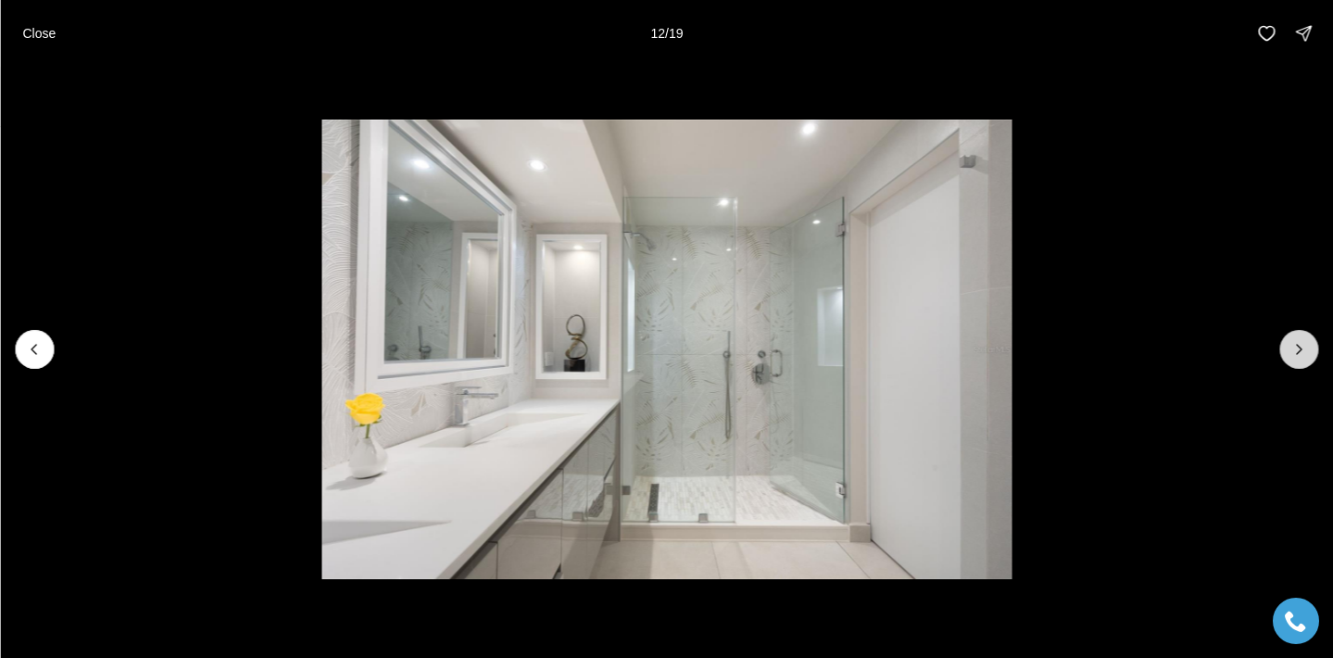
click at [1299, 349] on icon "Next slide" at bounding box center [1298, 349] width 19 height 19
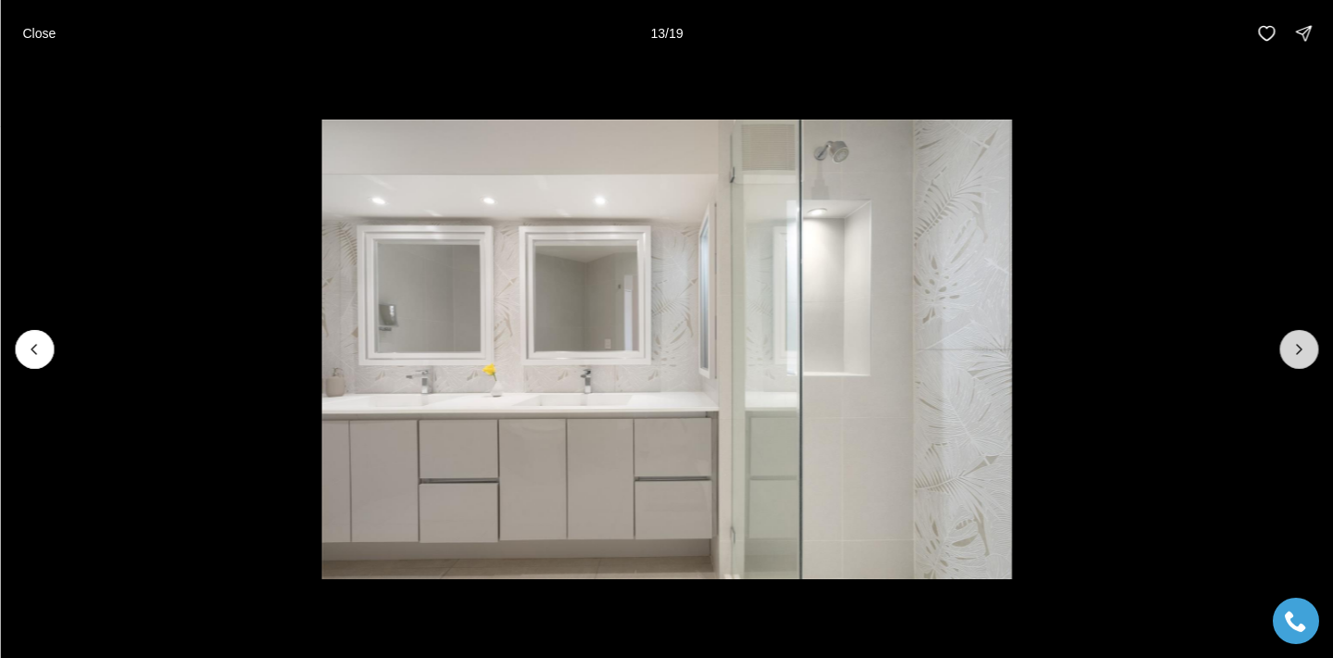
click at [1299, 349] on icon "Next slide" at bounding box center [1298, 349] width 19 height 19
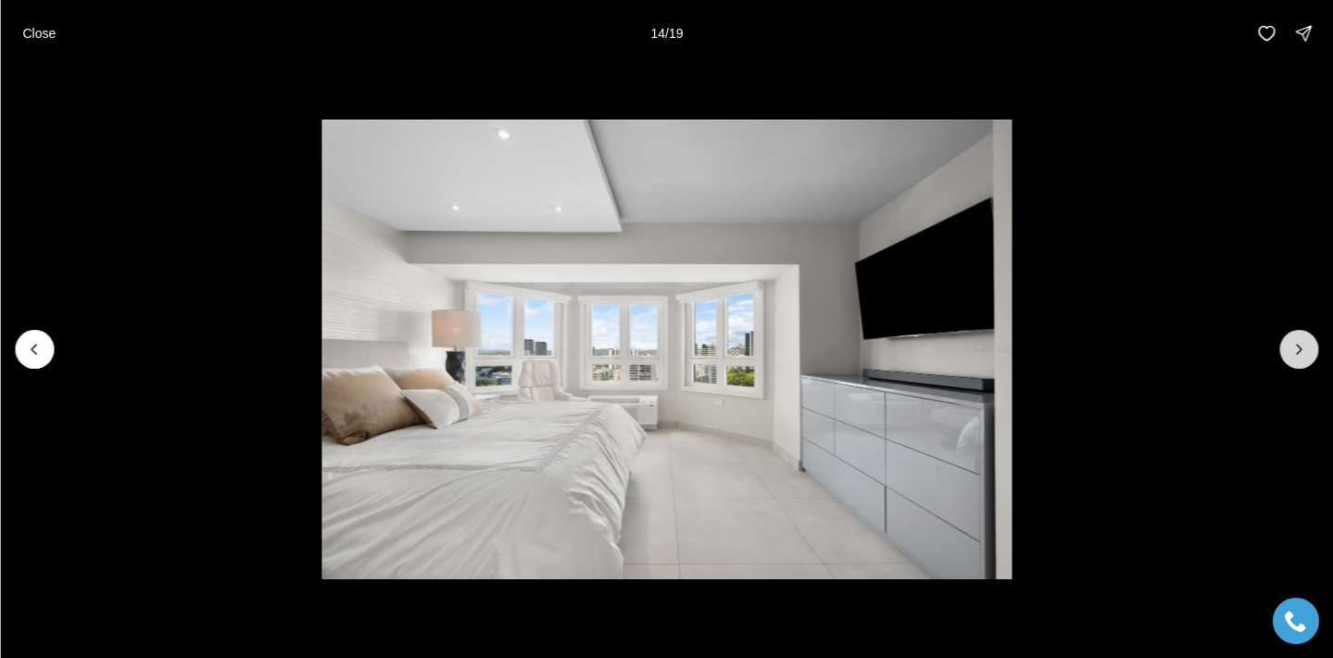
click at [1299, 349] on icon "Next slide" at bounding box center [1298, 349] width 19 height 19
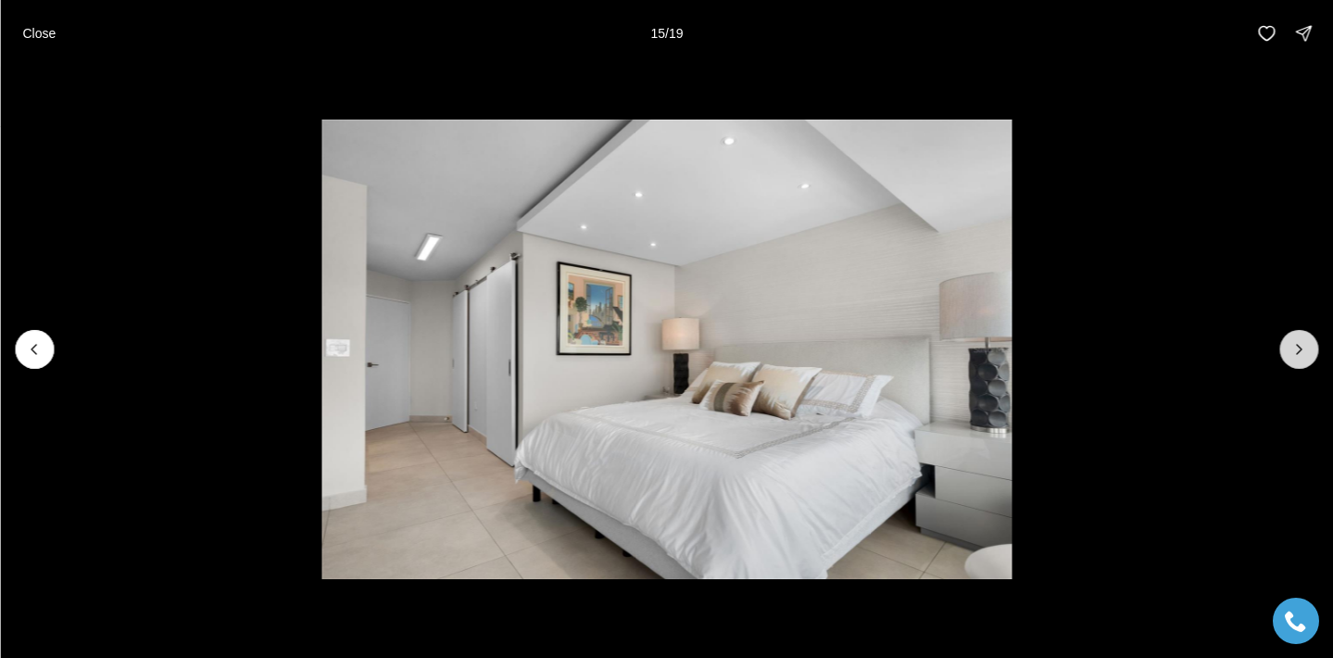
click at [1299, 349] on icon "Next slide" at bounding box center [1298, 349] width 19 height 19
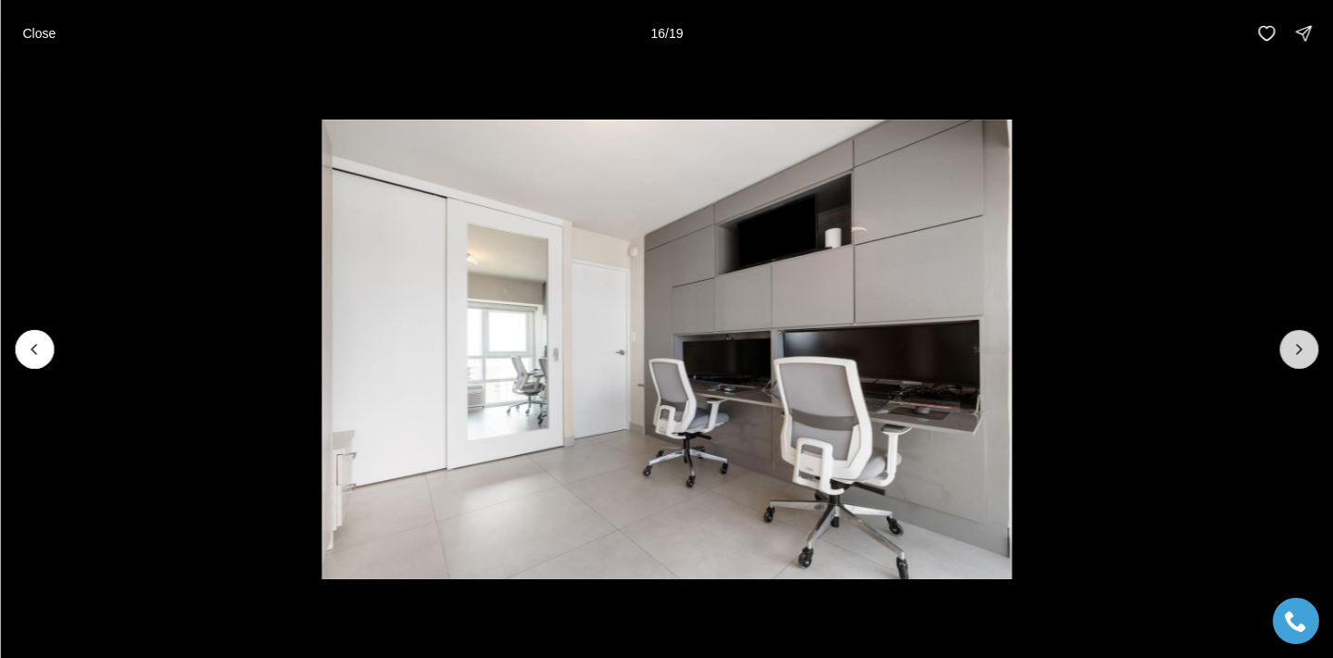
click at [1299, 349] on icon "Next slide" at bounding box center [1298, 349] width 19 height 19
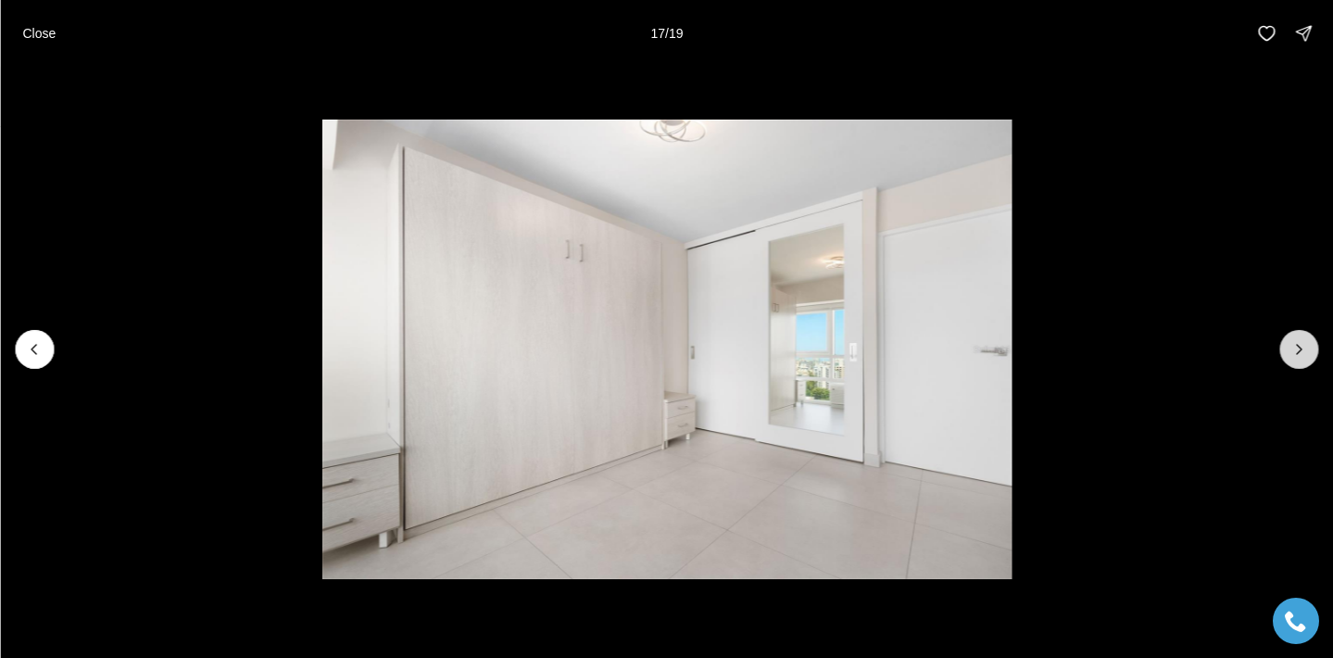
click at [1299, 349] on icon "Next slide" at bounding box center [1298, 349] width 19 height 19
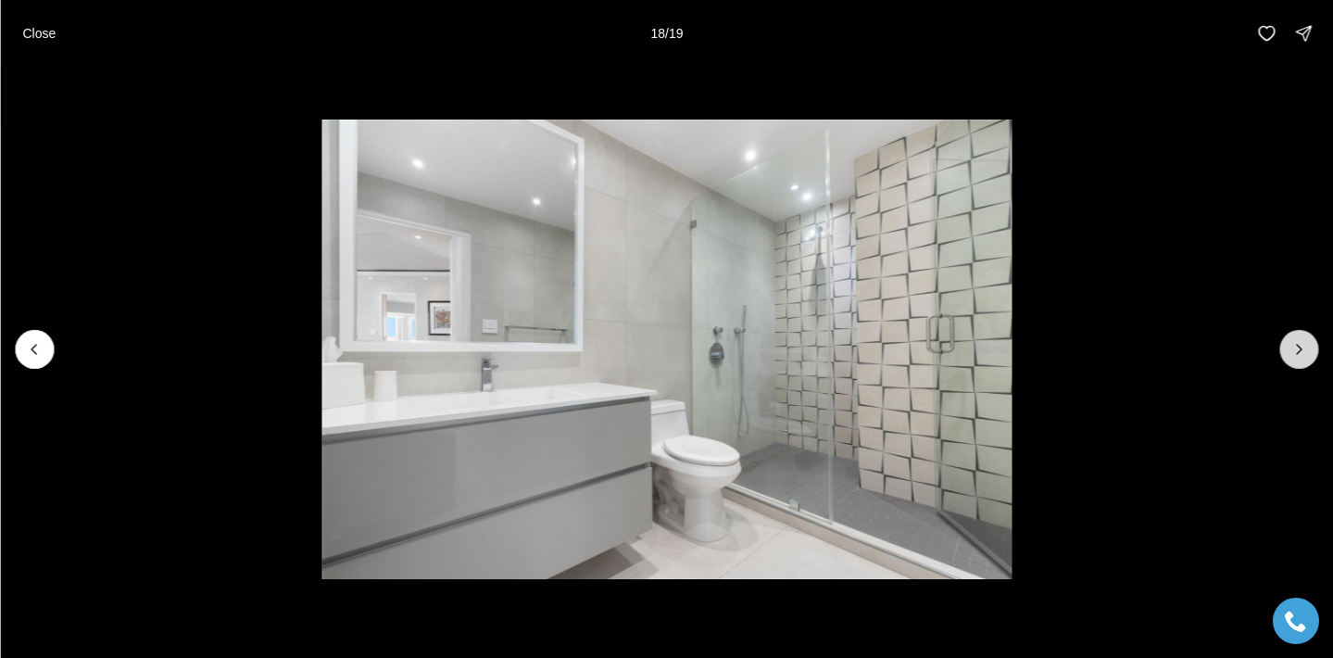
click at [1299, 349] on icon "Next slide" at bounding box center [1298, 349] width 19 height 19
click at [1296, 352] on icon "Next slide" at bounding box center [1298, 349] width 19 height 19
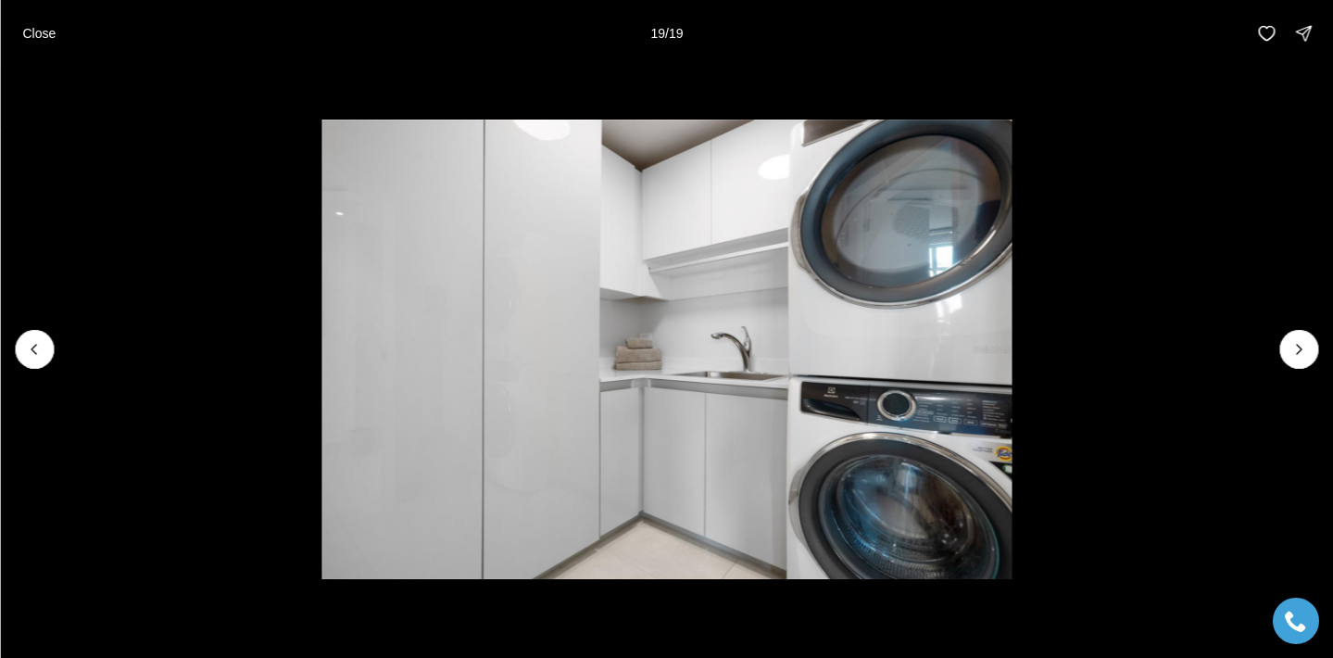
click at [1296, 350] on div at bounding box center [1298, 349] width 39 height 39
click at [44, 33] on p "Close" at bounding box center [38, 33] width 33 height 15
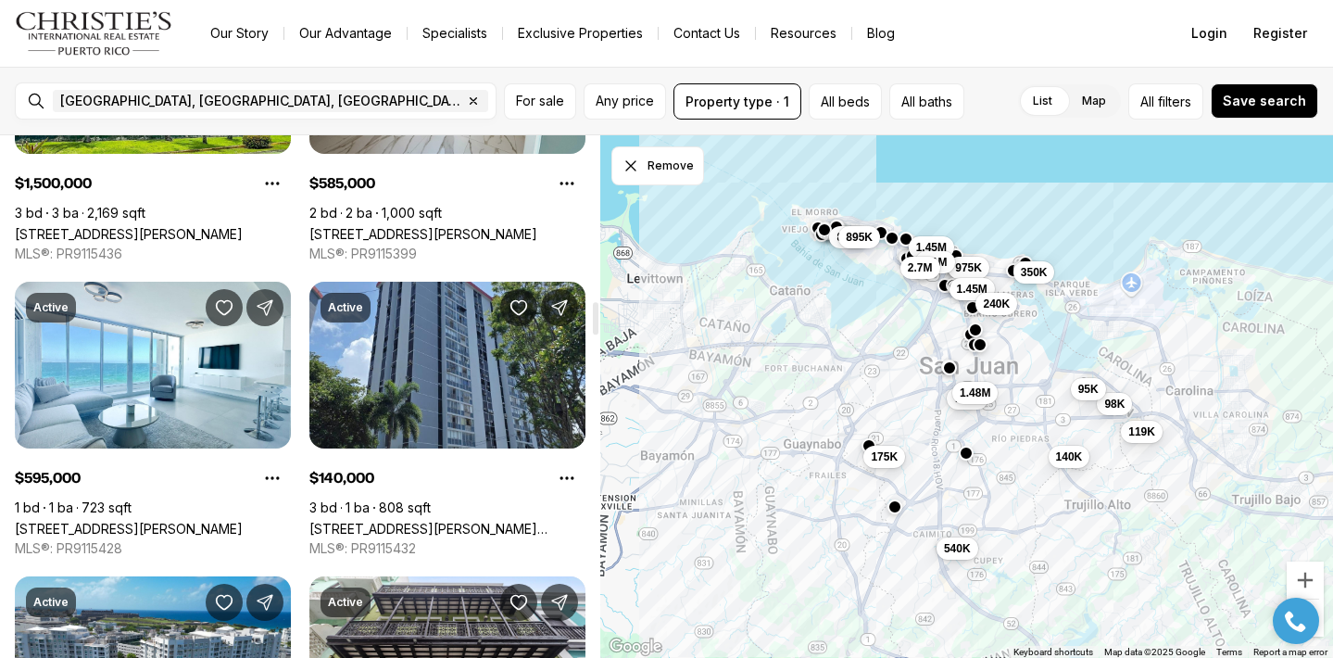
scroll to position [2651, 0]
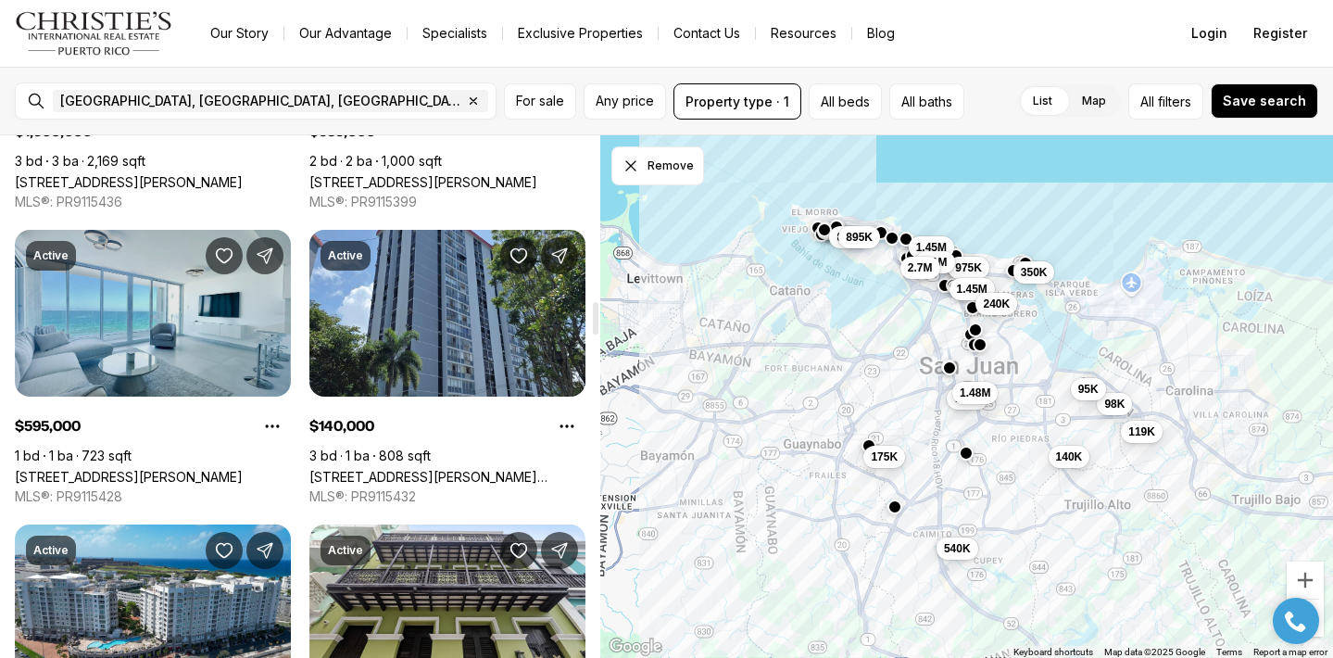
click at [198, 469] on link "[STREET_ADDRESS][PERSON_NAME]" at bounding box center [129, 477] width 228 height 16
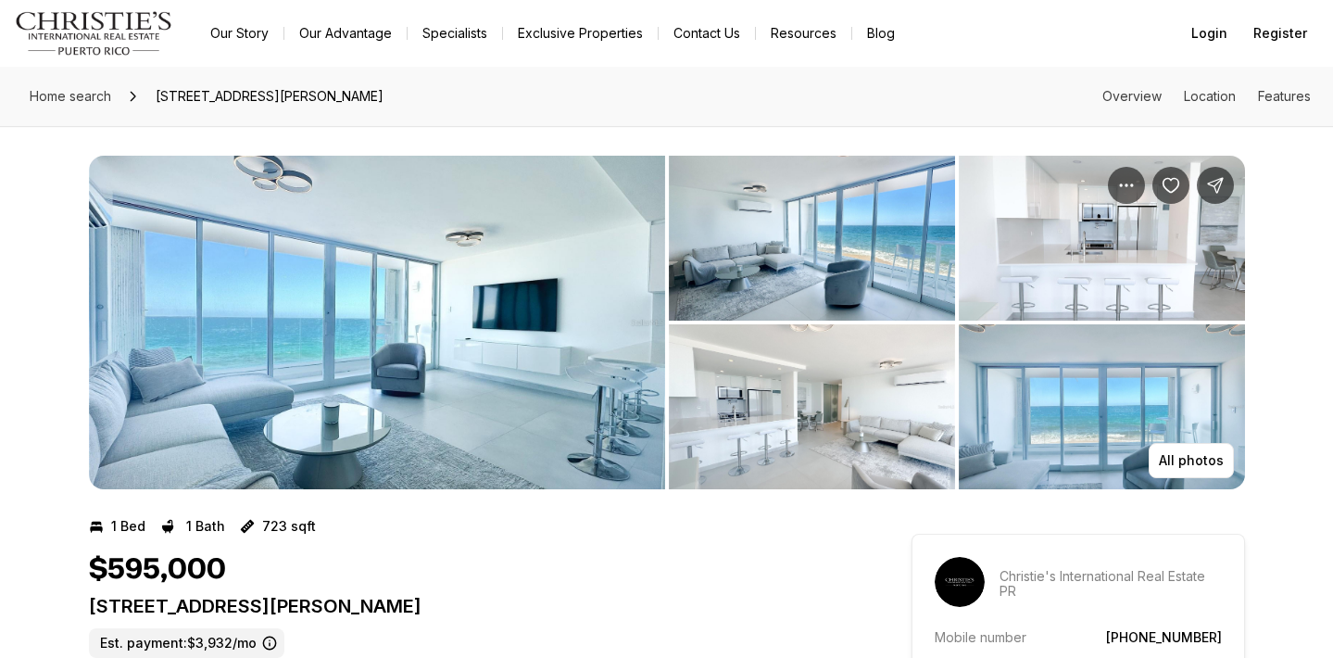
click at [434, 410] on img "View image gallery" at bounding box center [377, 322] width 576 height 333
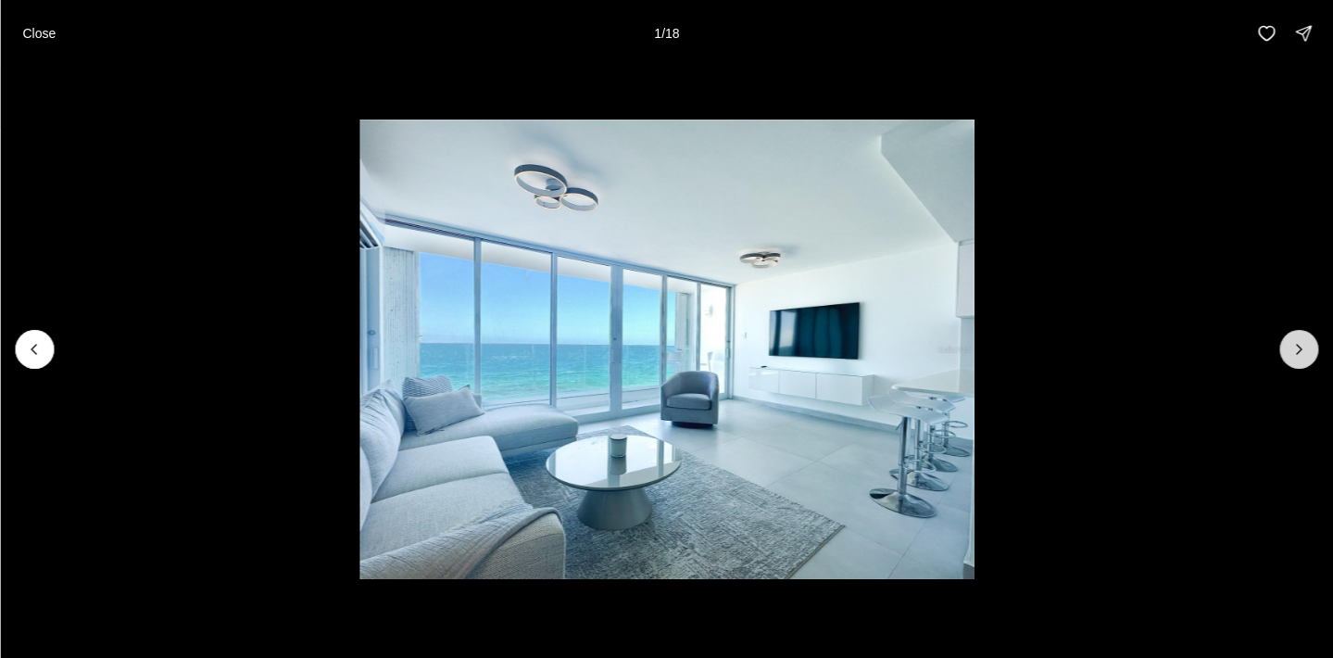
click at [1298, 349] on icon "Next slide" at bounding box center [1298, 349] width 19 height 19
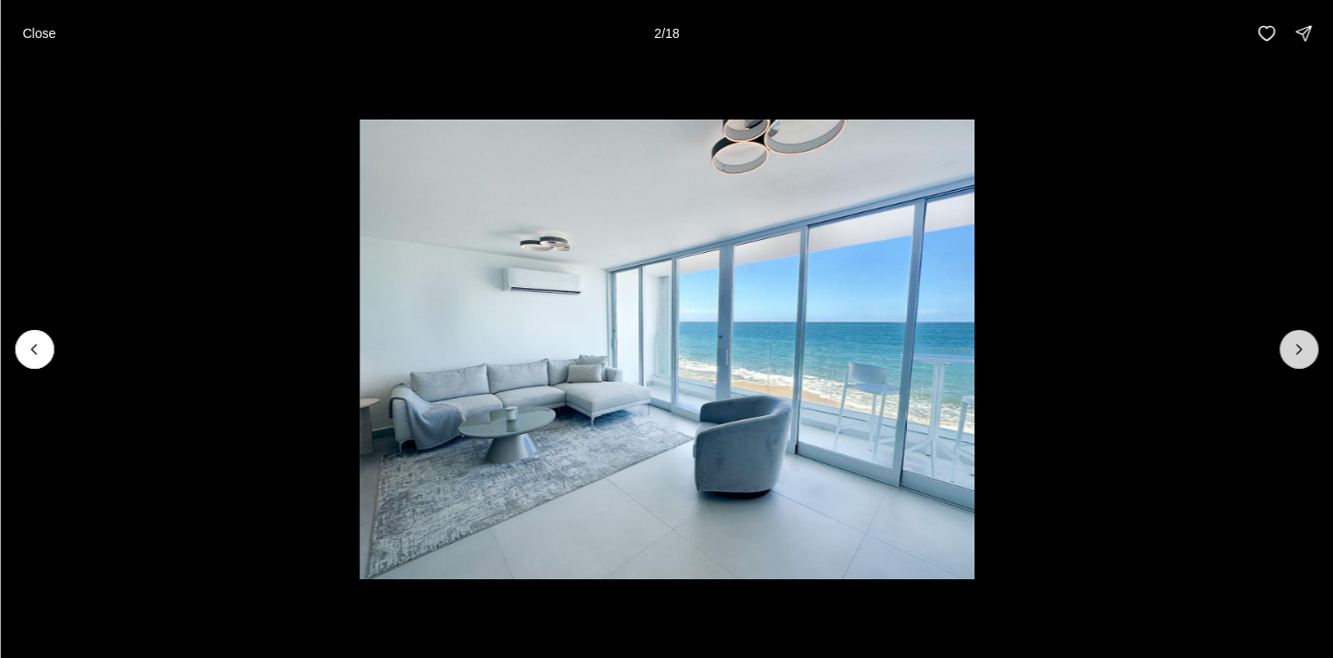
click at [1298, 349] on icon "Next slide" at bounding box center [1298, 349] width 19 height 19
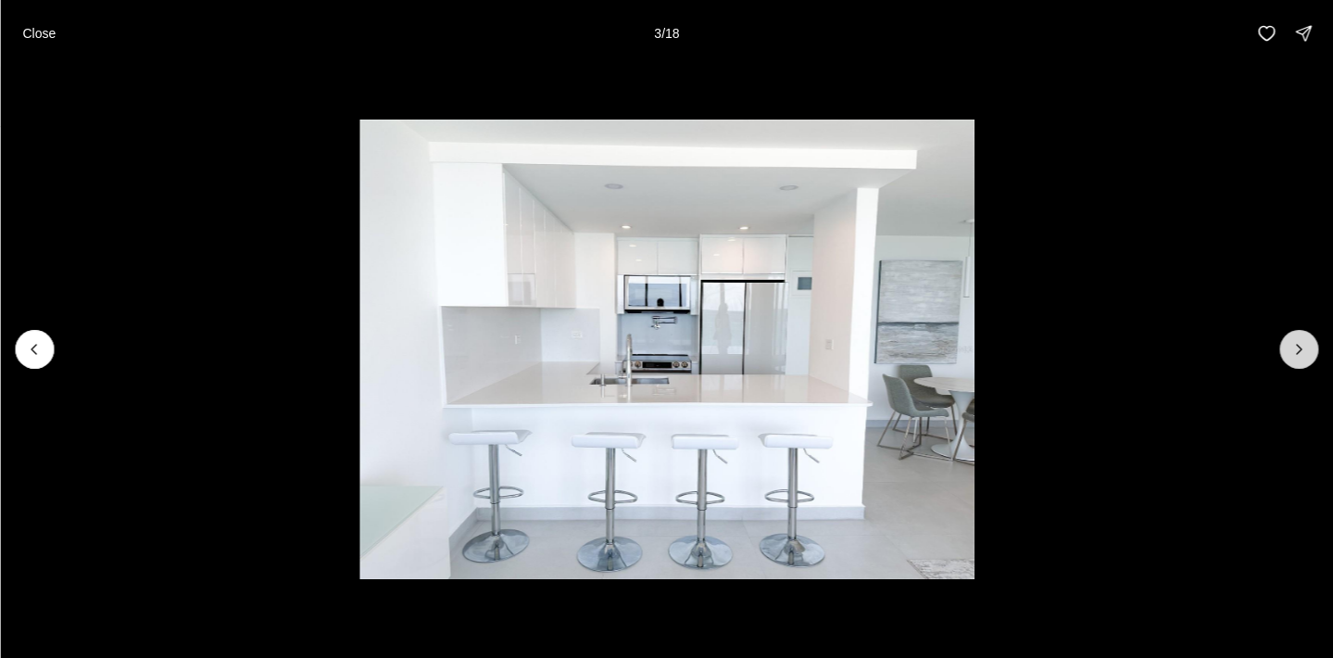
click at [1298, 349] on icon "Next slide" at bounding box center [1298, 349] width 19 height 19
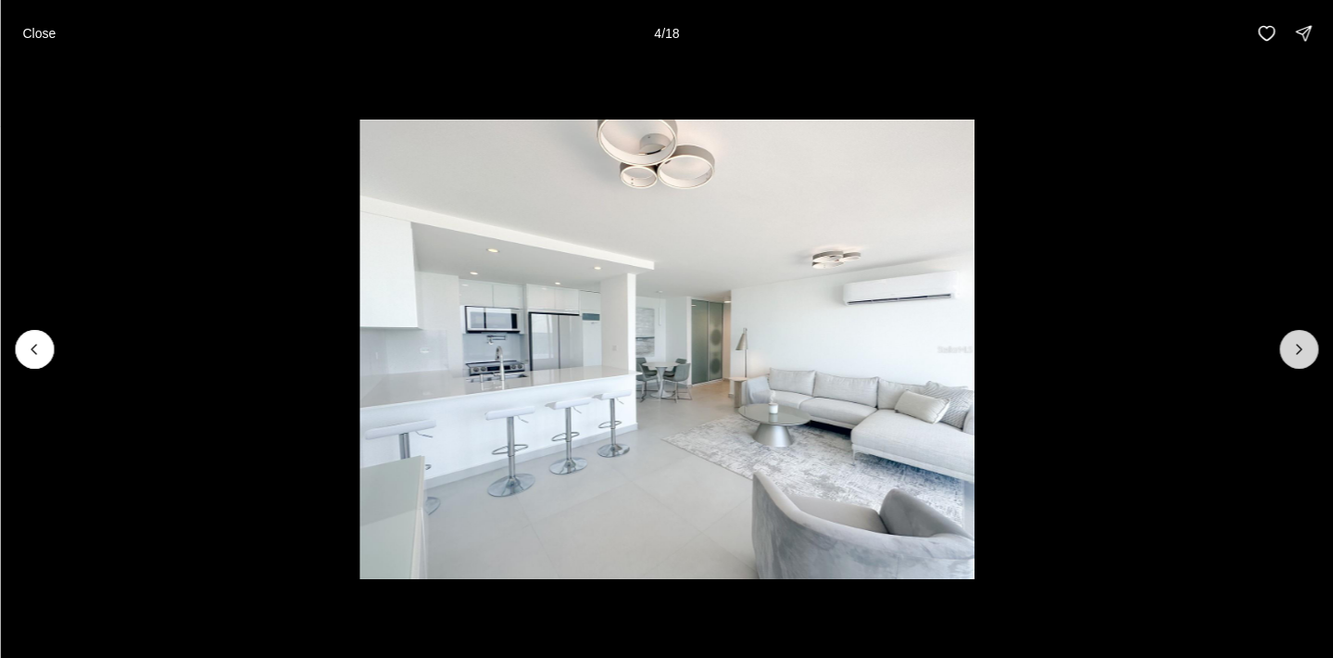
click at [1298, 349] on icon "Next slide" at bounding box center [1298, 349] width 19 height 19
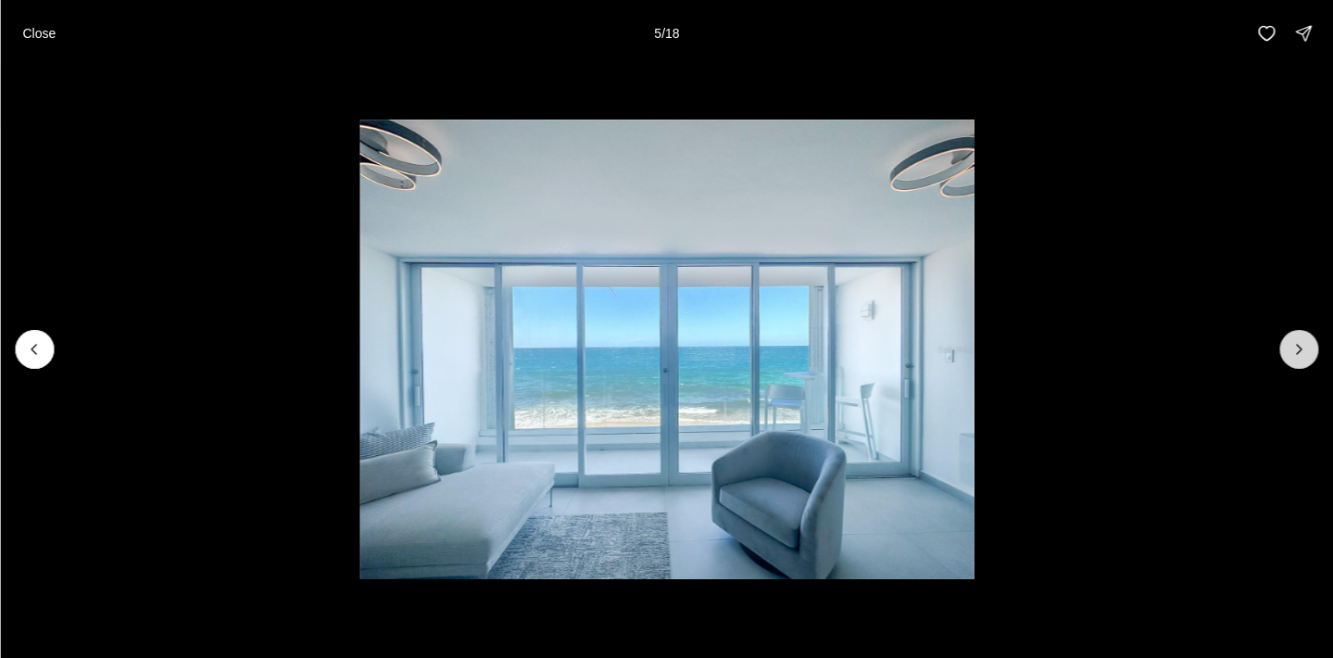
click at [1298, 349] on icon "Next slide" at bounding box center [1298, 349] width 19 height 19
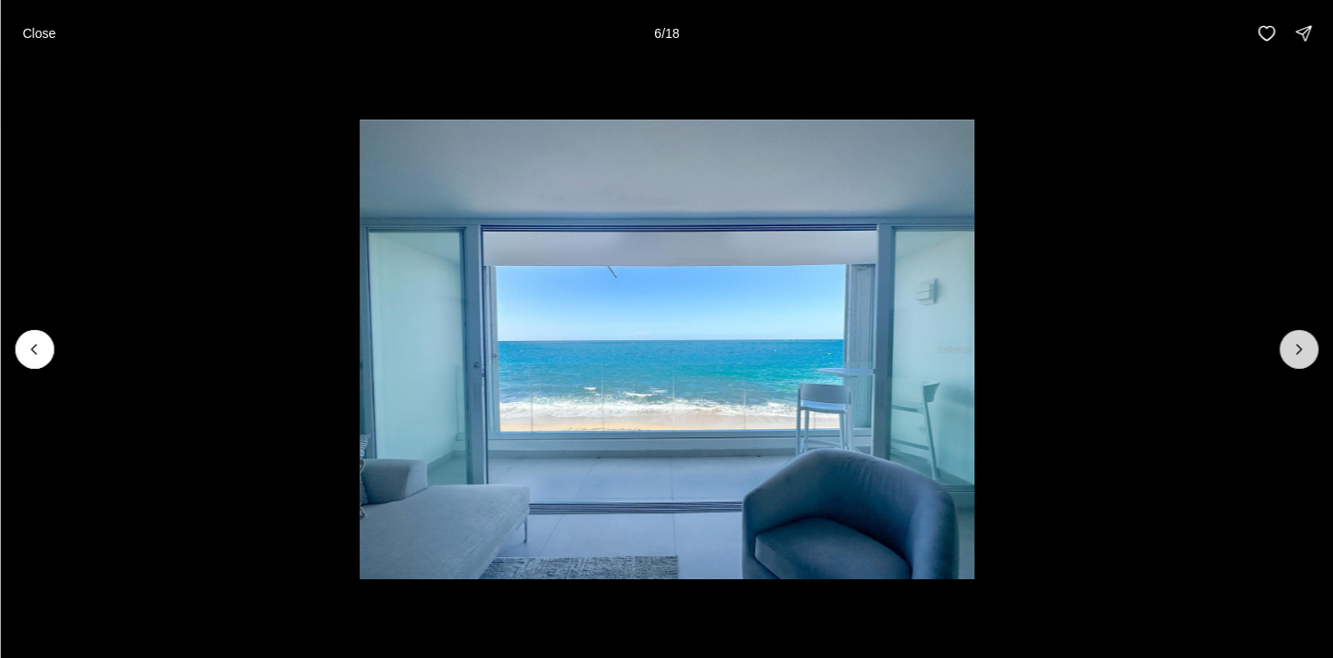
click at [1298, 349] on icon "Next slide" at bounding box center [1298, 349] width 19 height 19
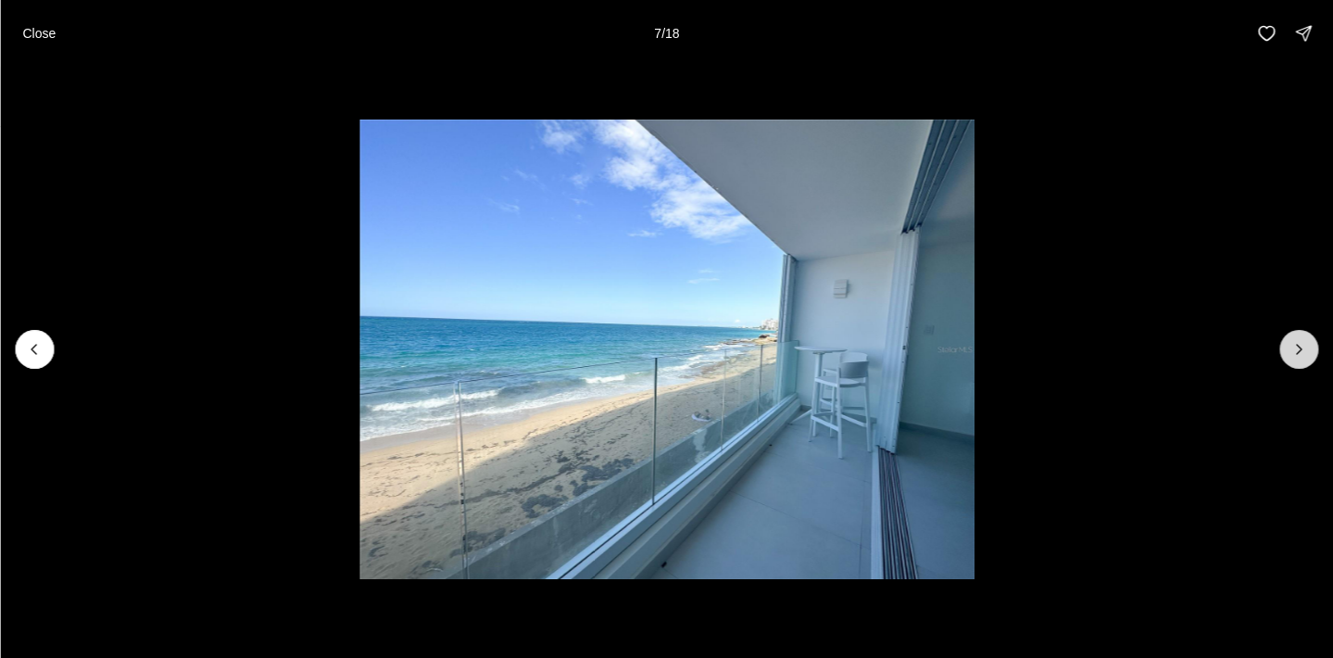
click at [1298, 349] on icon "Next slide" at bounding box center [1298, 349] width 19 height 19
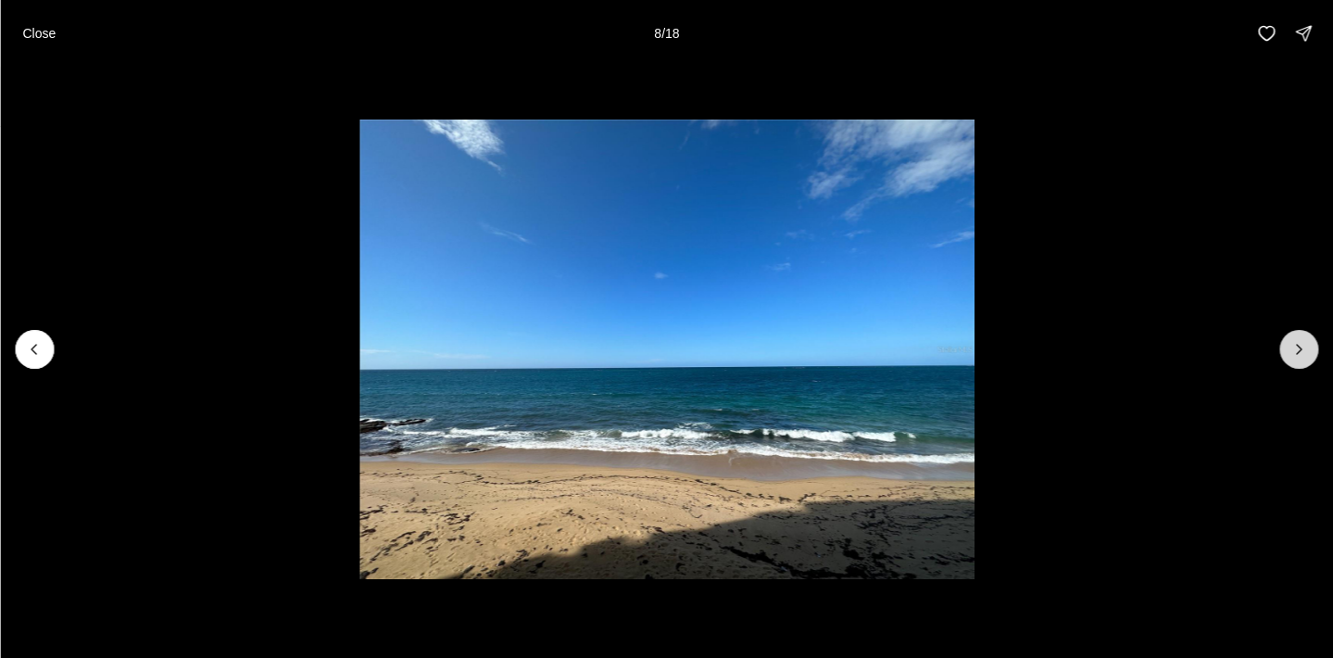
click at [1298, 349] on icon "Next slide" at bounding box center [1298, 349] width 19 height 19
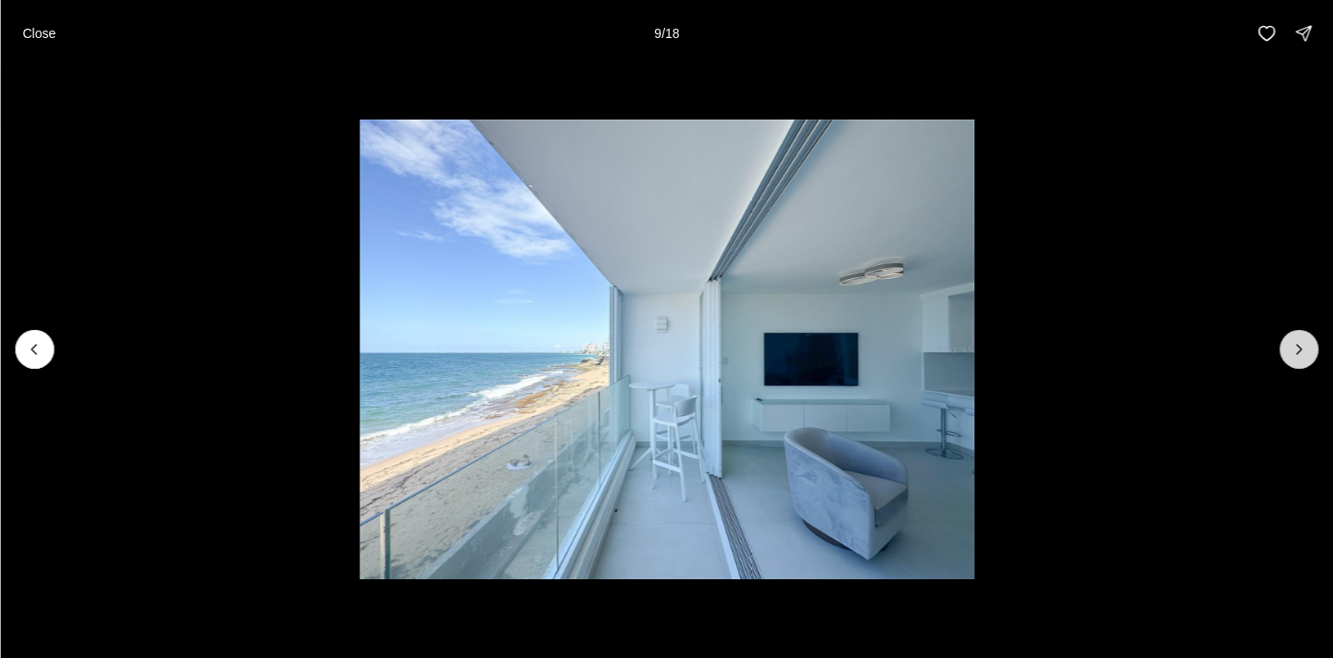
click at [1298, 349] on icon "Next slide" at bounding box center [1298, 349] width 19 height 19
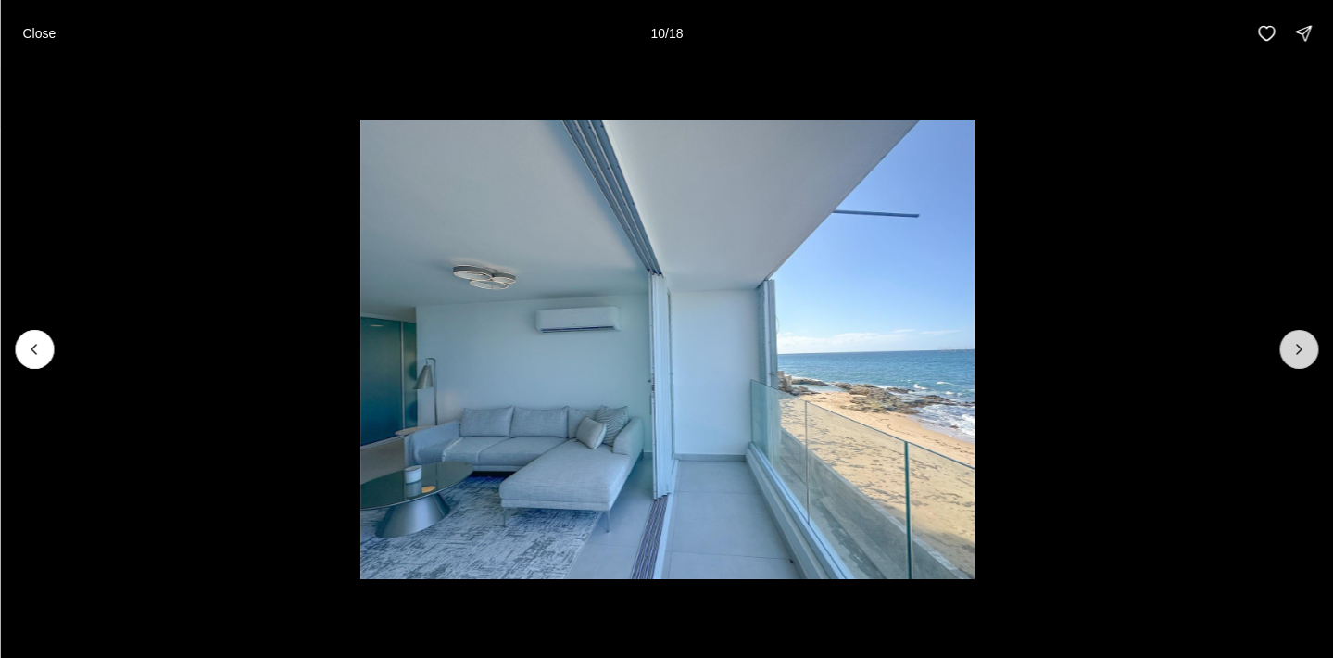
click at [1297, 349] on icon "Next slide" at bounding box center [1298, 349] width 19 height 19
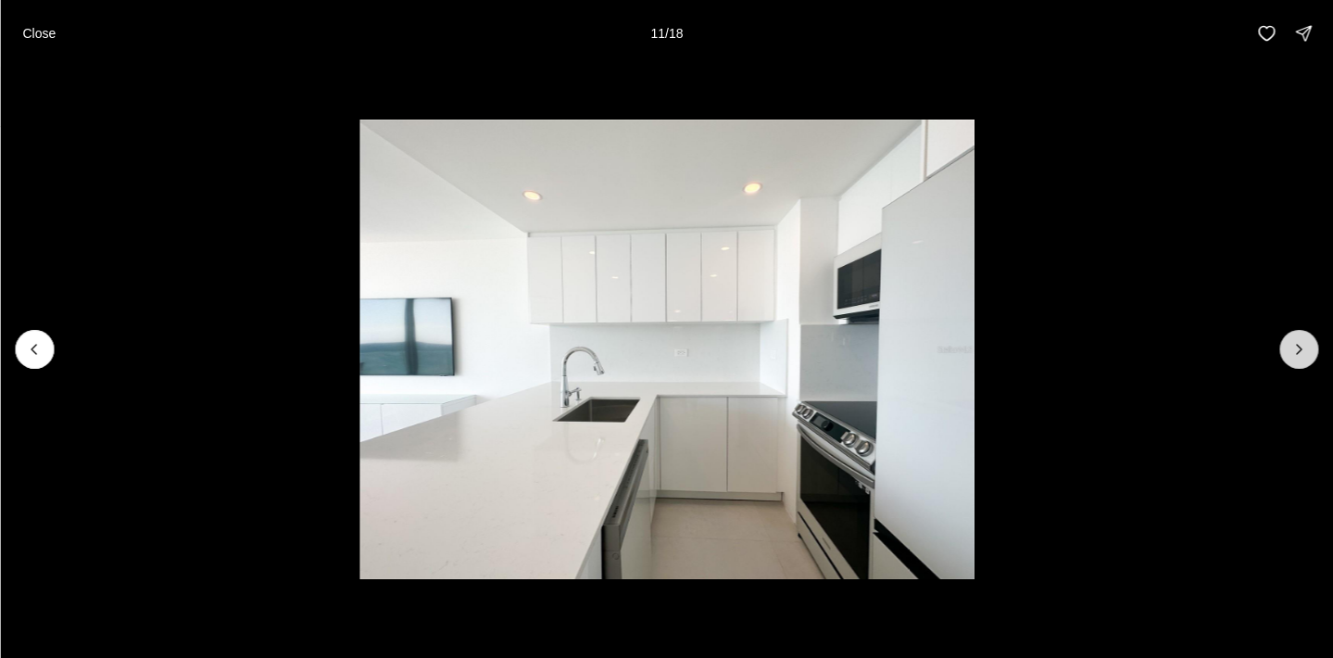
click at [1297, 349] on icon "Next slide" at bounding box center [1298, 349] width 19 height 19
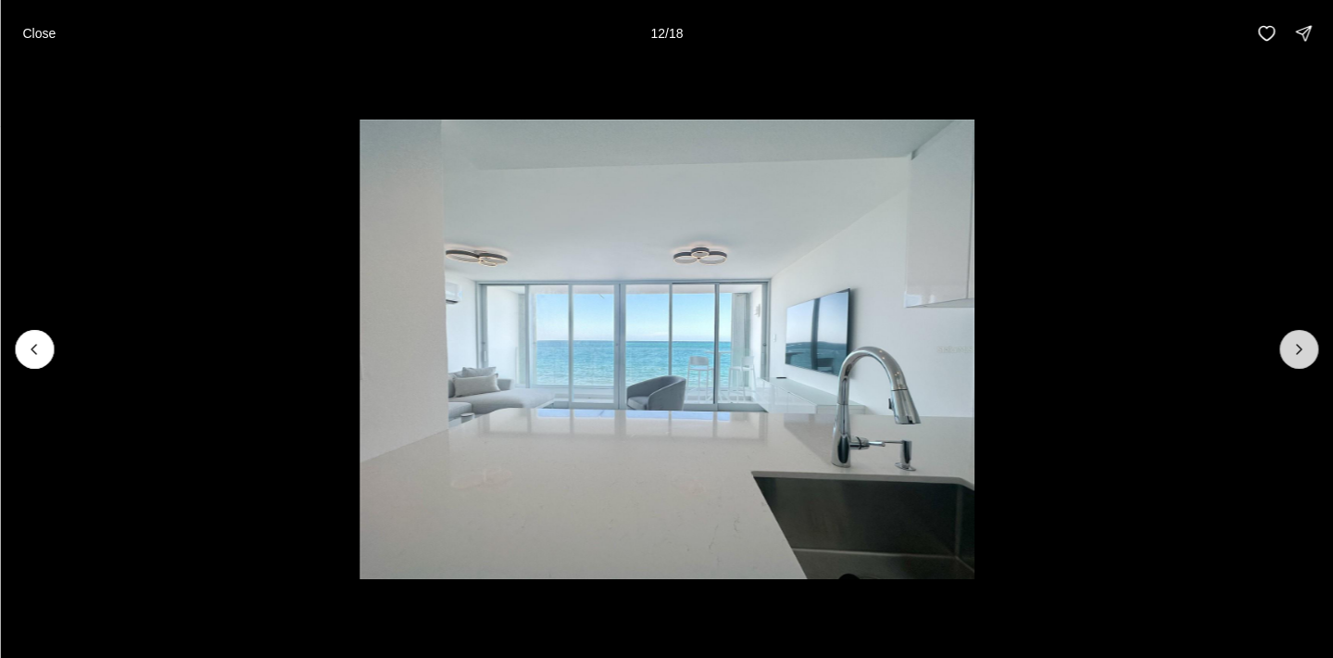
click at [1297, 349] on icon "Next slide" at bounding box center [1298, 349] width 19 height 19
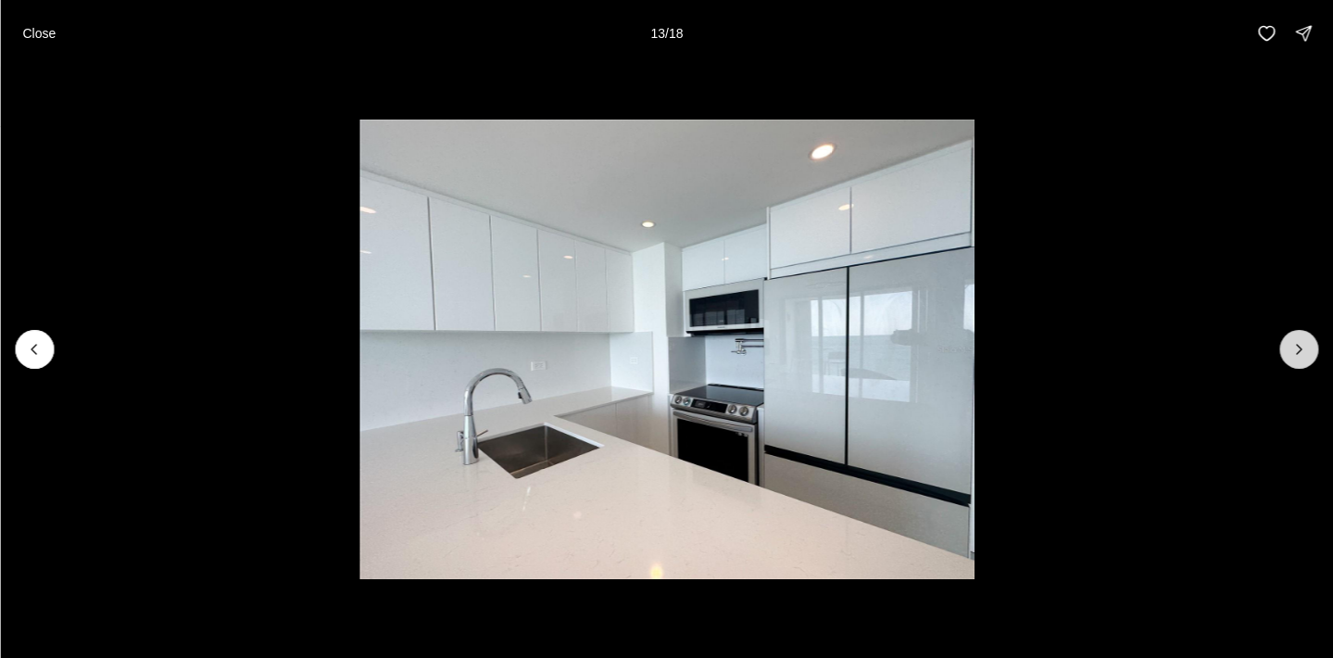
click at [1297, 349] on icon "Next slide" at bounding box center [1298, 349] width 19 height 19
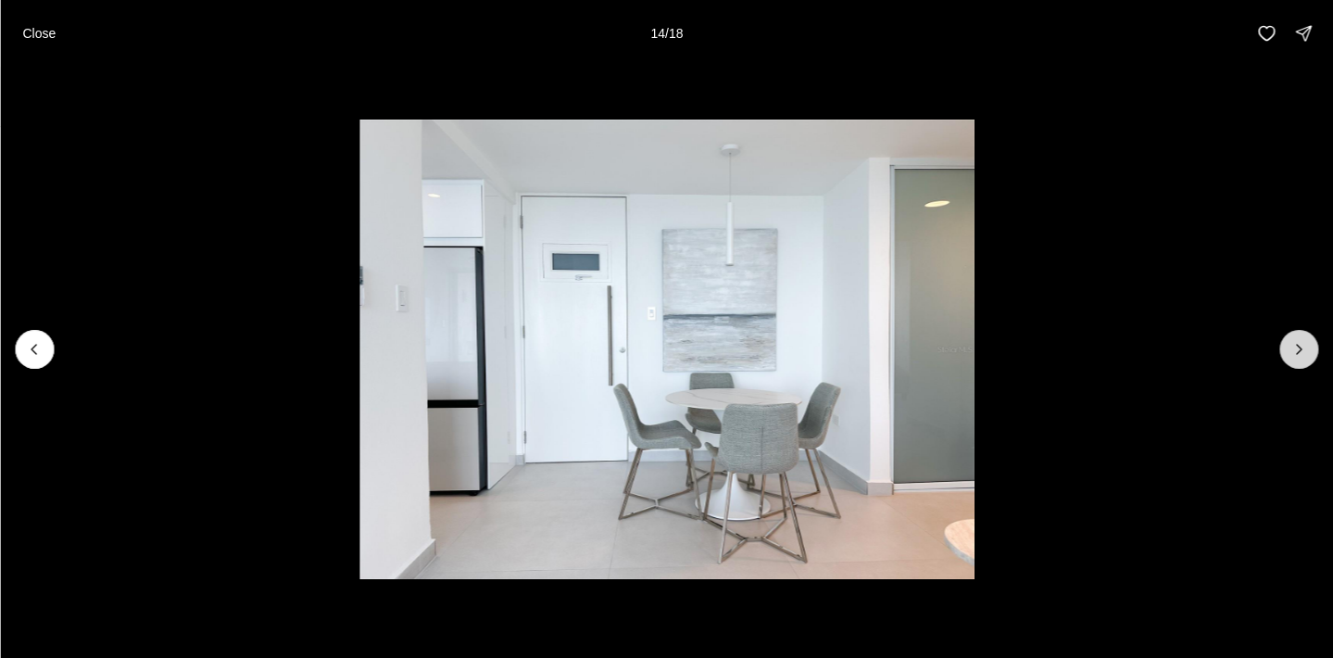
click at [1297, 349] on icon "Next slide" at bounding box center [1298, 349] width 19 height 19
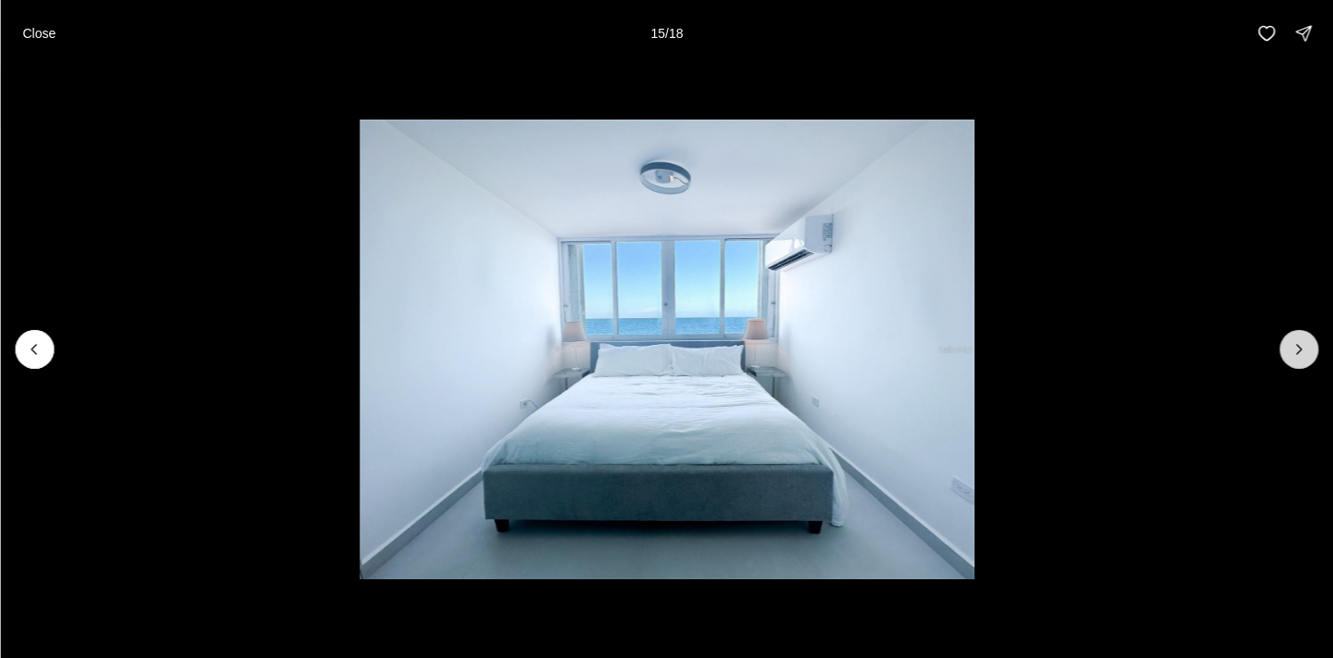
click at [1297, 349] on icon "Next slide" at bounding box center [1298, 349] width 19 height 19
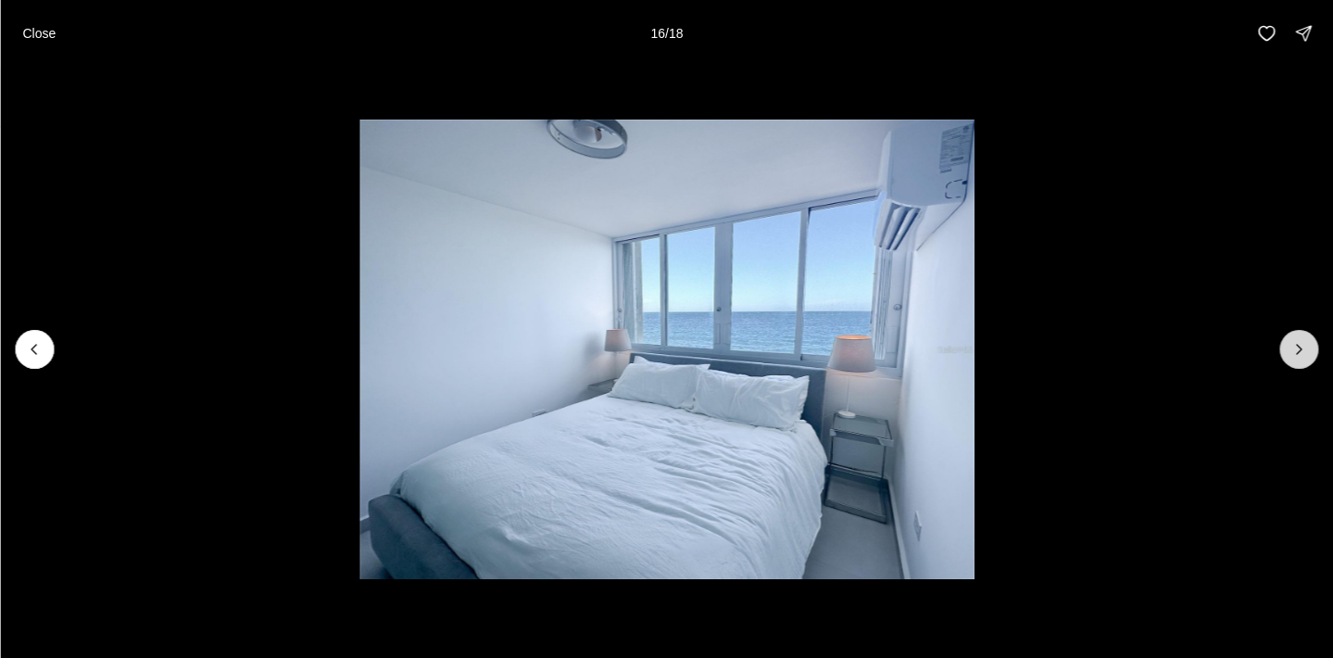
click at [1297, 349] on icon "Next slide" at bounding box center [1298, 349] width 19 height 19
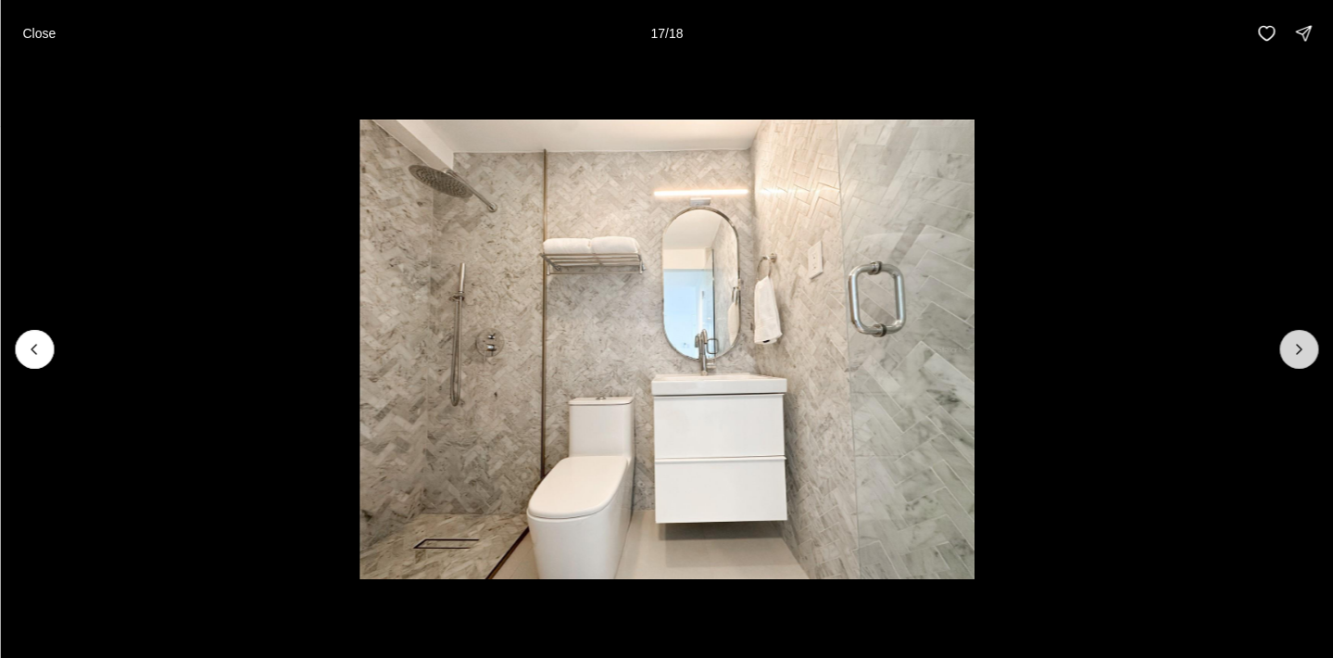
click at [1297, 349] on icon "Next slide" at bounding box center [1298, 349] width 19 height 19
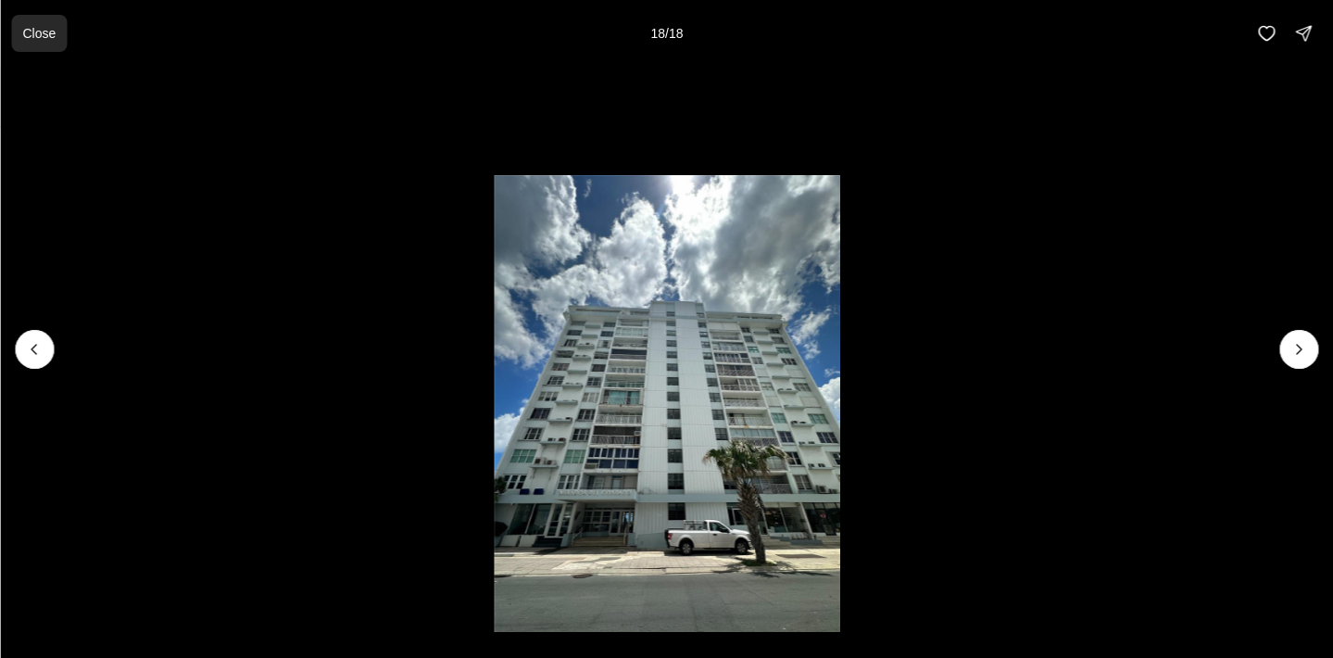
click at [44, 37] on p "Close" at bounding box center [38, 33] width 33 height 15
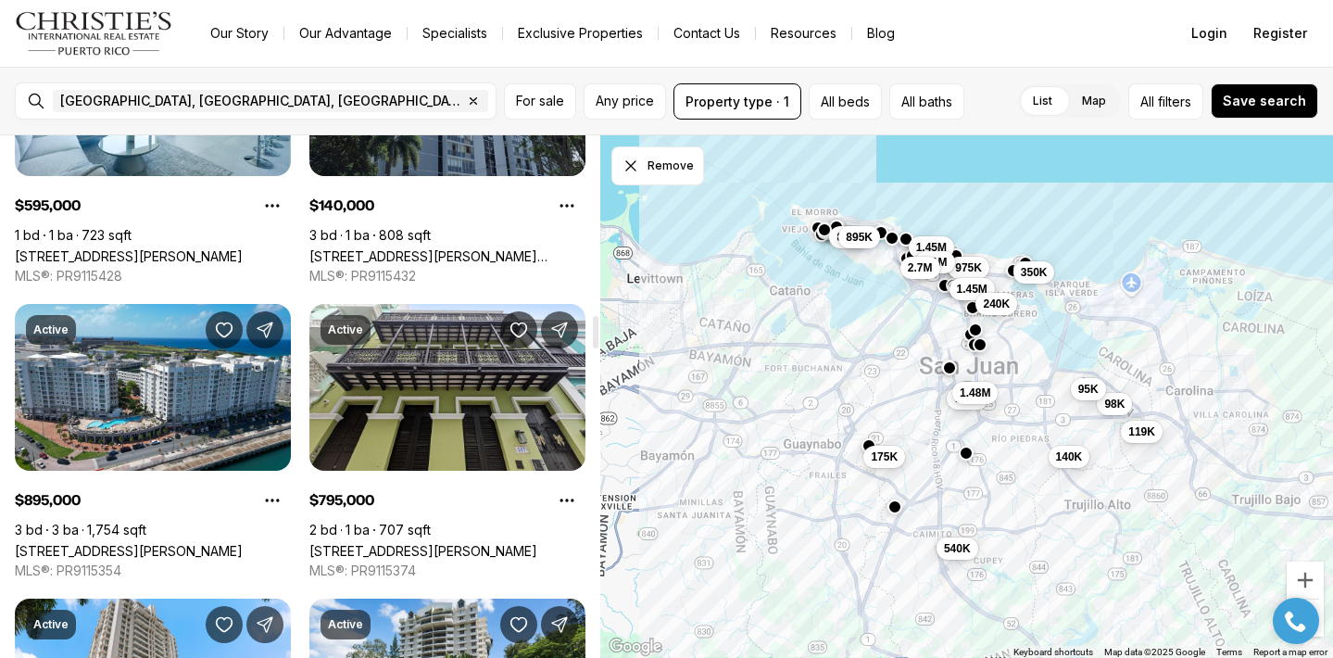
scroll to position [2875, 0]
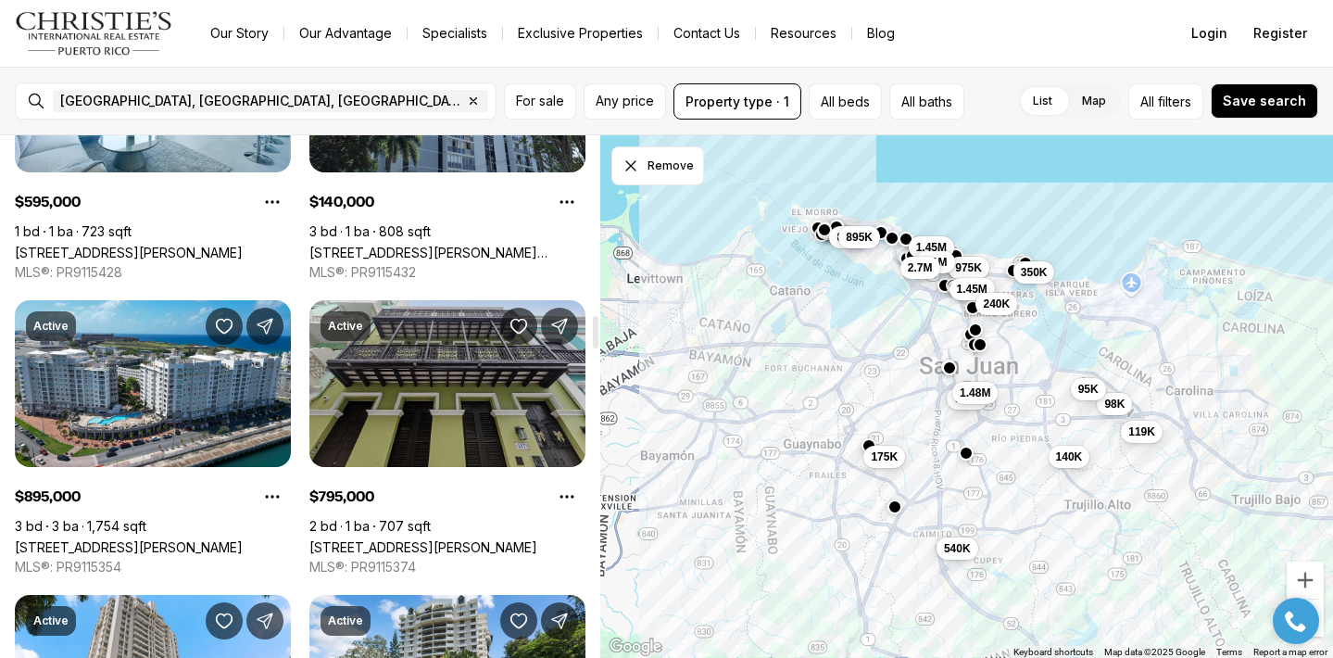
click at [439, 539] on link "[STREET_ADDRESS][PERSON_NAME]" at bounding box center [423, 547] width 228 height 16
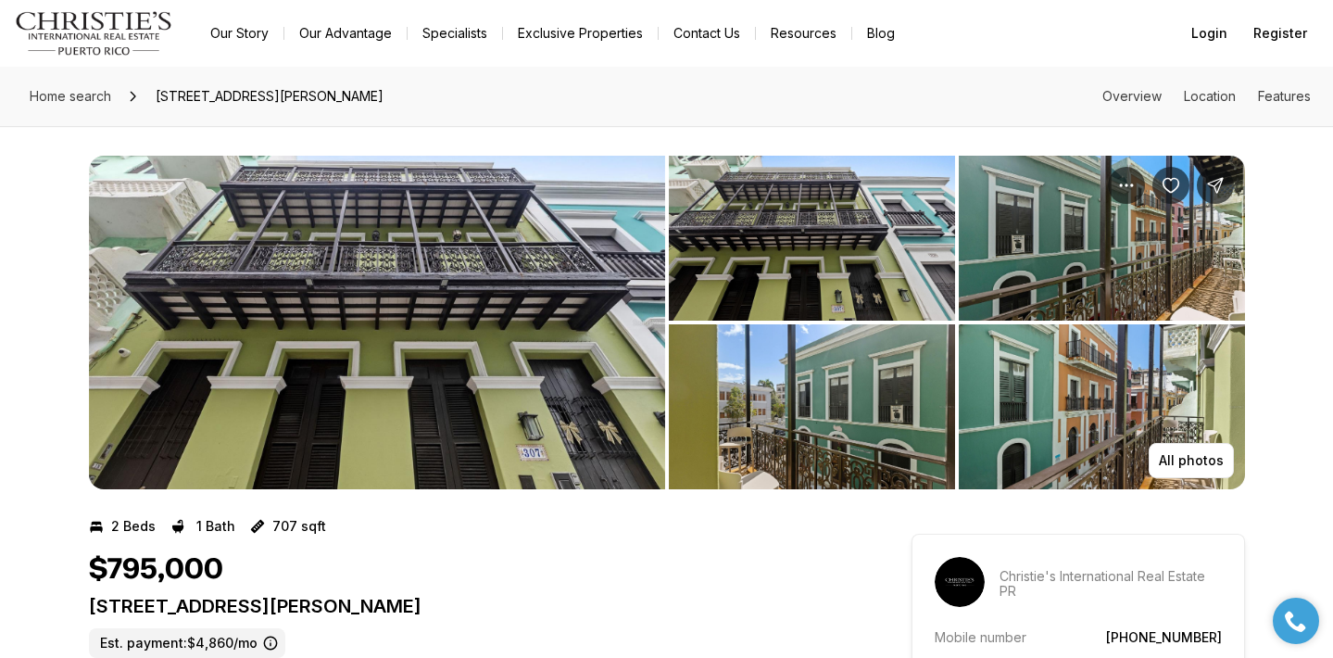
click at [439, 402] on img "View image gallery" at bounding box center [377, 322] width 576 height 333
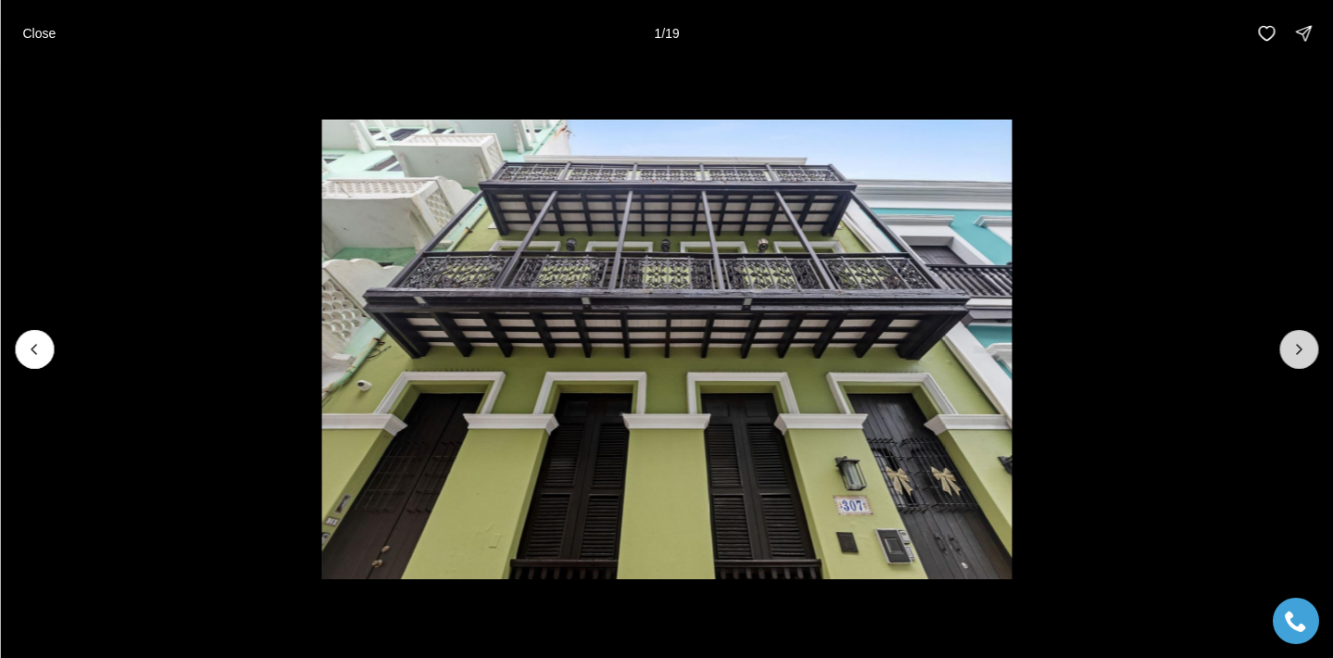
click at [1298, 344] on icon "Next slide" at bounding box center [1298, 349] width 19 height 19
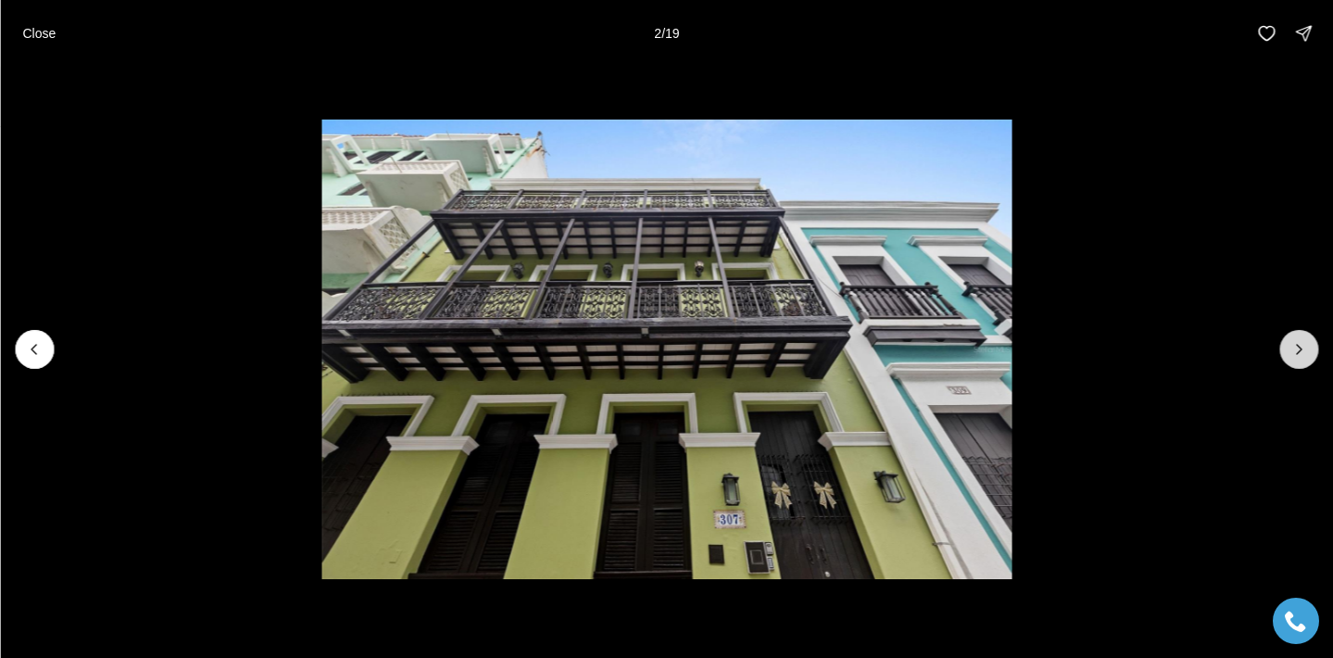
click at [1298, 344] on icon "Next slide" at bounding box center [1298, 349] width 19 height 19
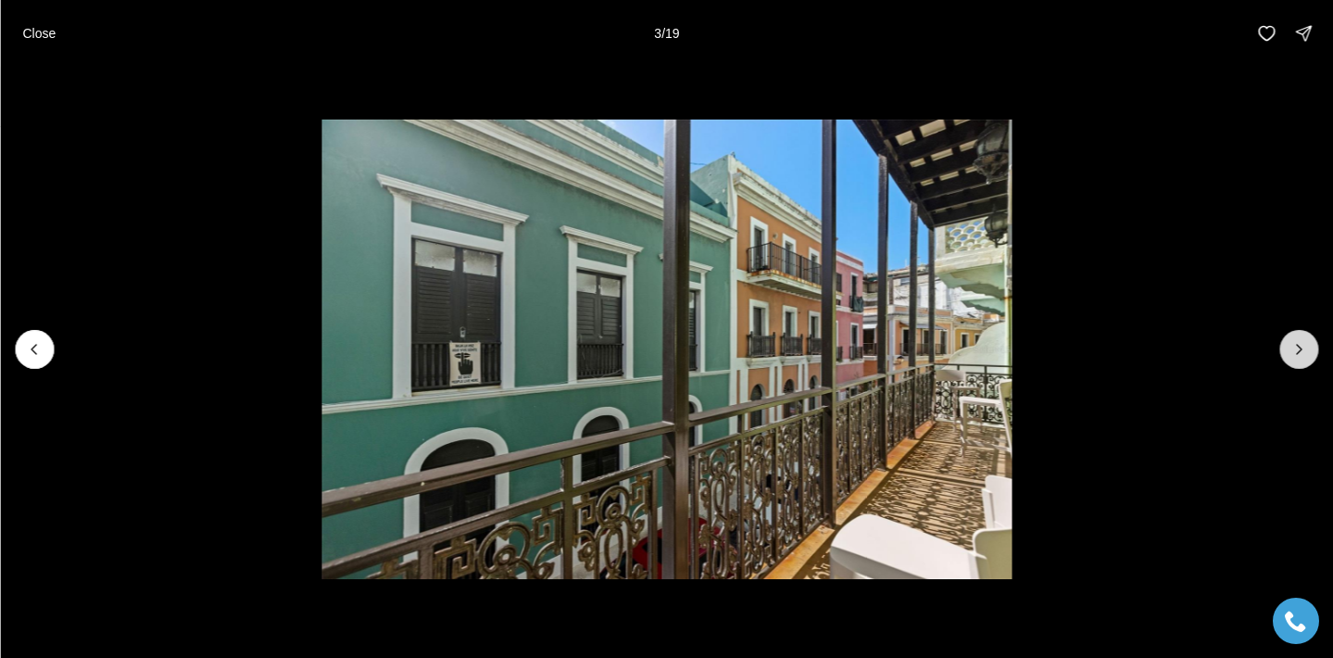
click at [1296, 348] on icon "Next slide" at bounding box center [1298, 349] width 19 height 19
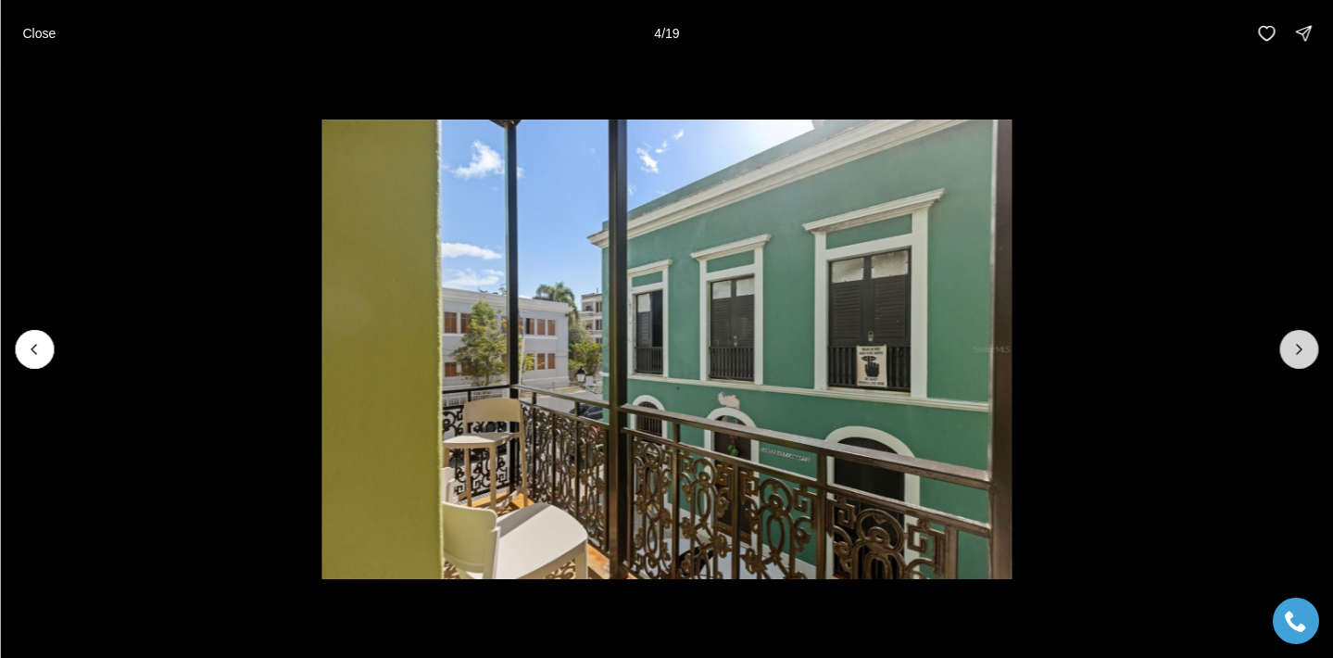
click at [1296, 348] on icon "Next slide" at bounding box center [1298, 349] width 19 height 19
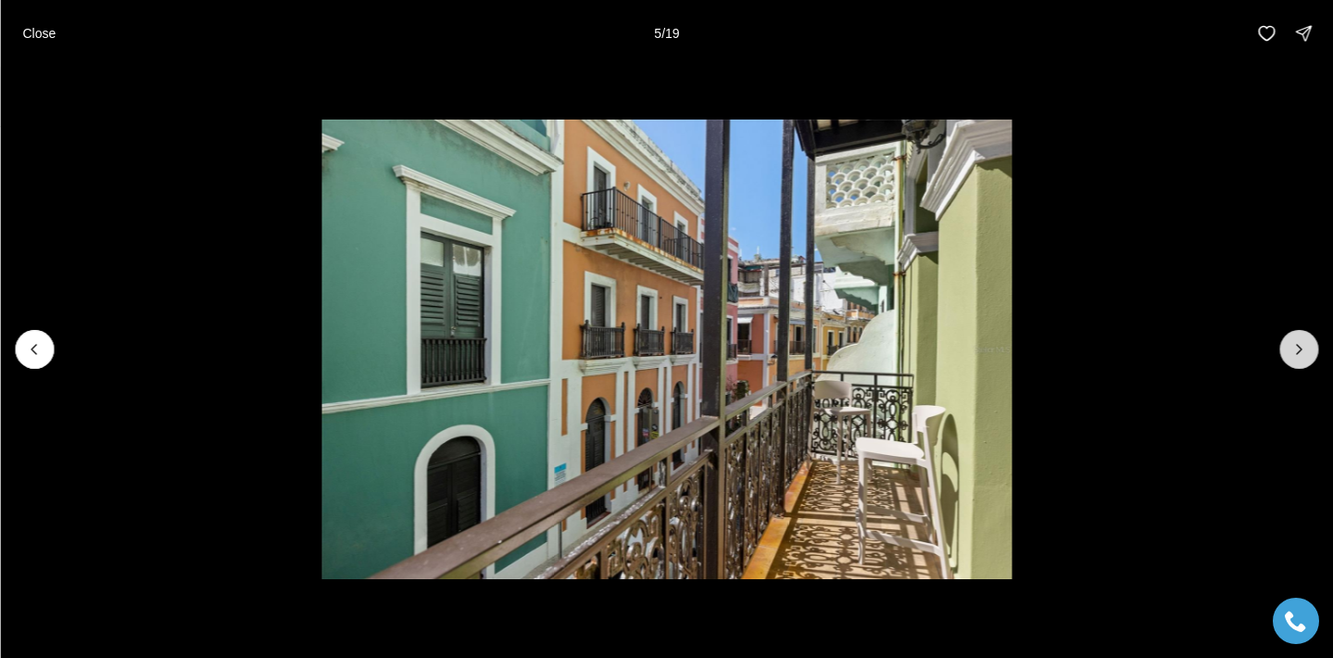
click at [1296, 348] on icon "Next slide" at bounding box center [1298, 349] width 19 height 19
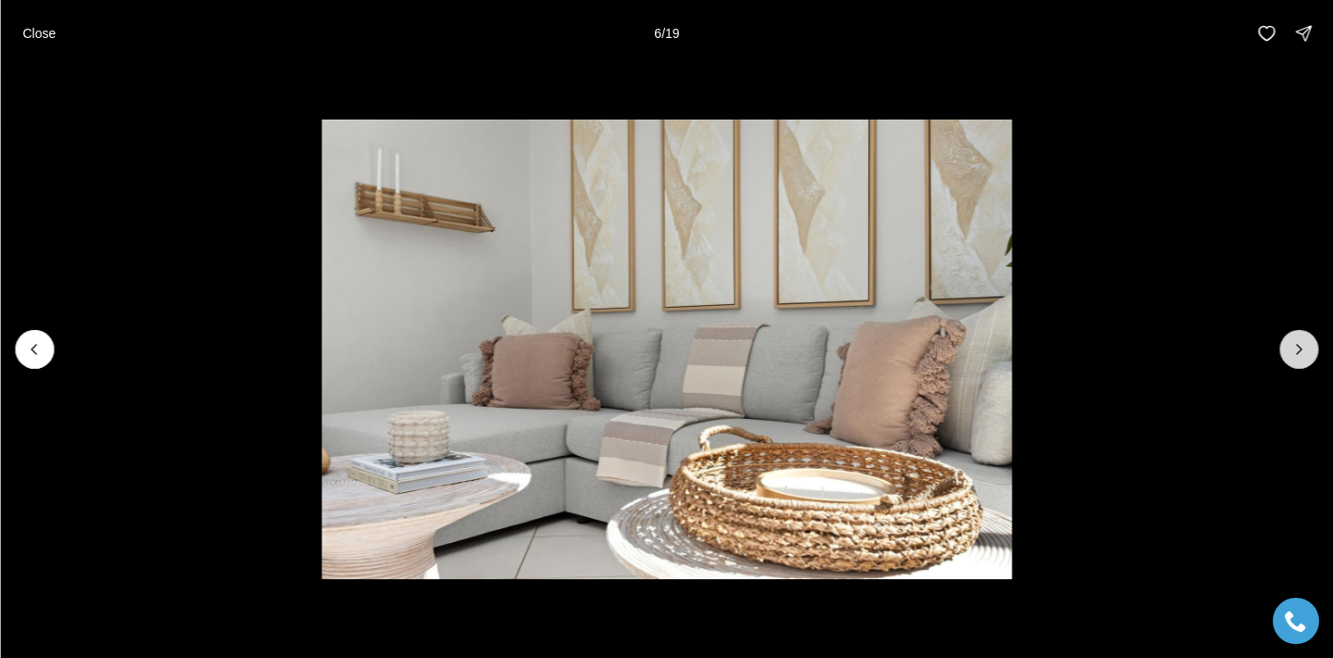
click at [1295, 341] on icon "Next slide" at bounding box center [1298, 349] width 19 height 19
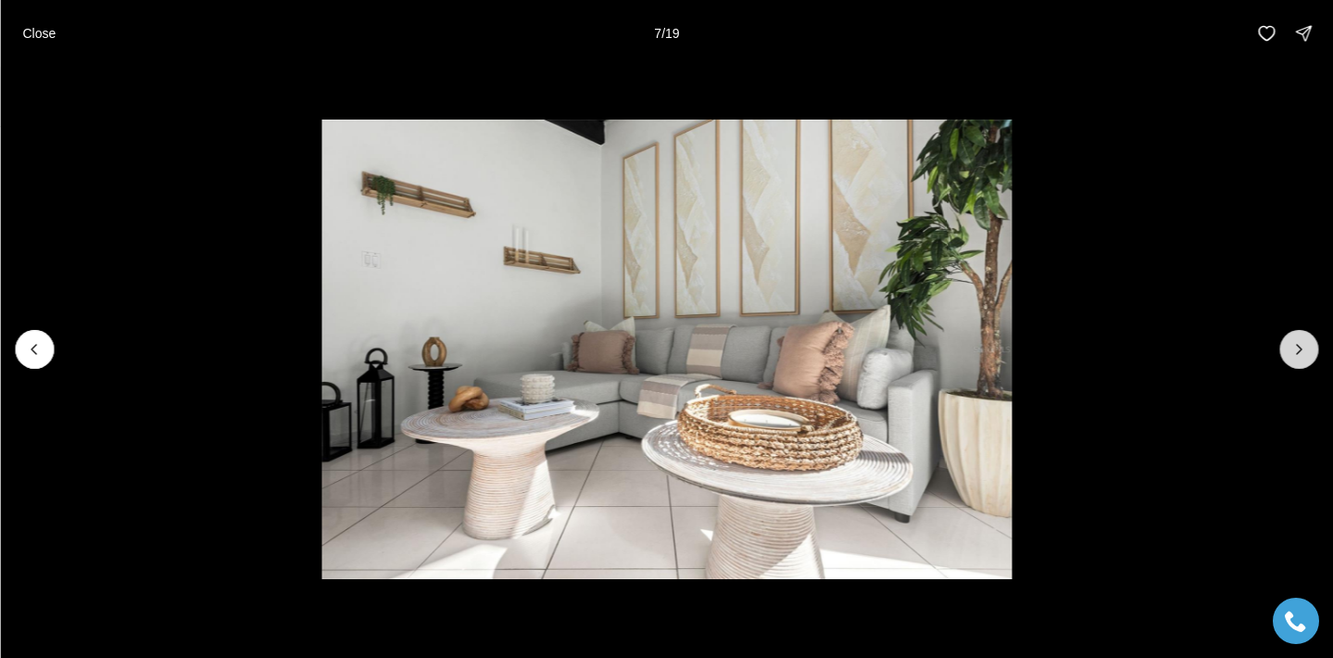
click at [1295, 341] on icon "Next slide" at bounding box center [1298, 349] width 19 height 19
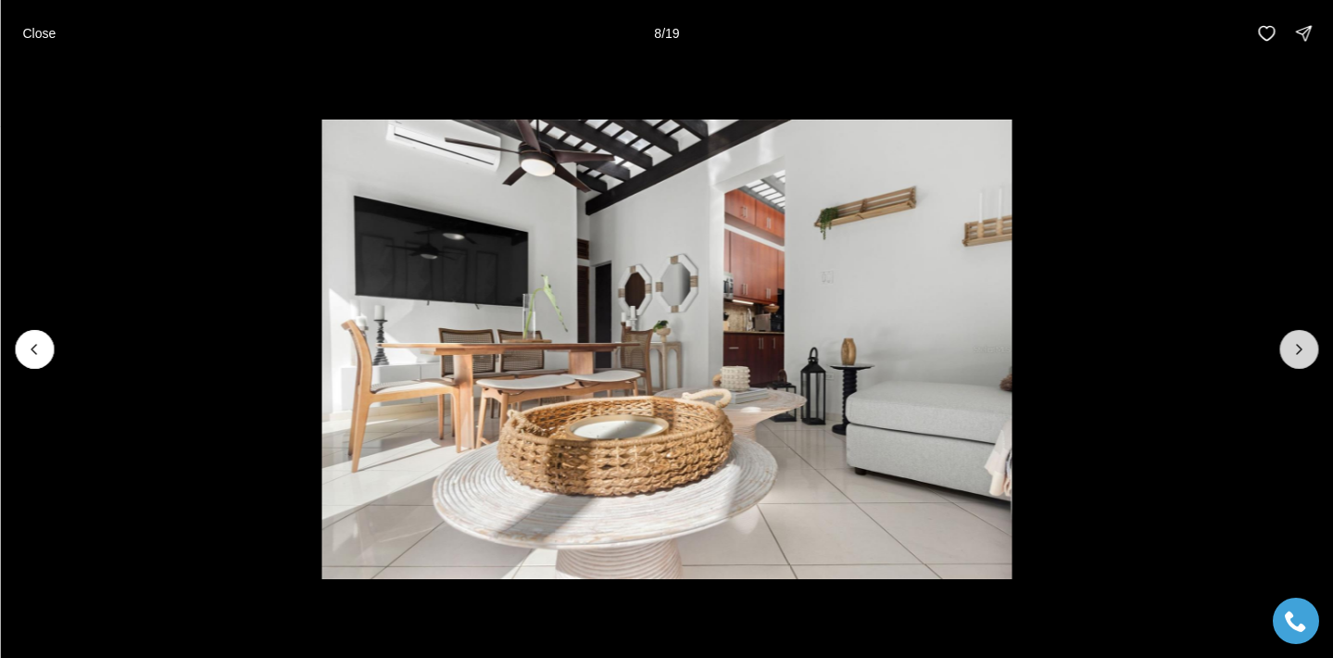
click at [1295, 341] on icon "Next slide" at bounding box center [1298, 349] width 19 height 19
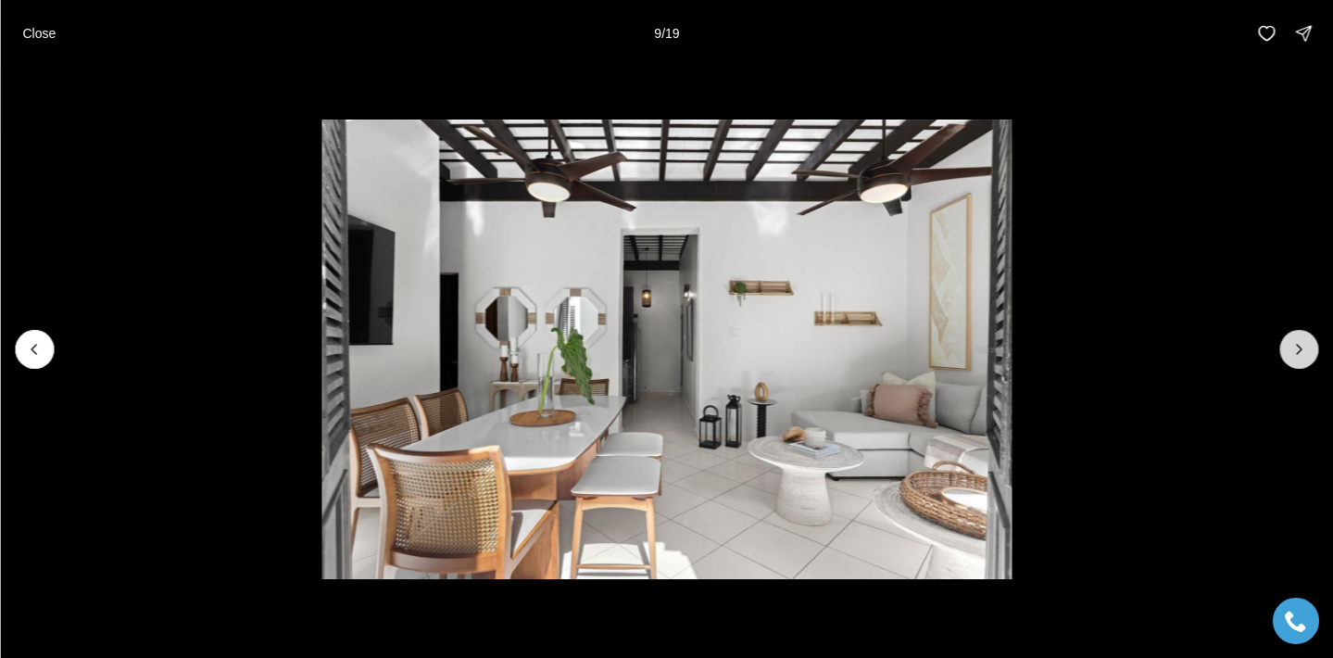
click at [1295, 341] on icon "Next slide" at bounding box center [1298, 349] width 19 height 19
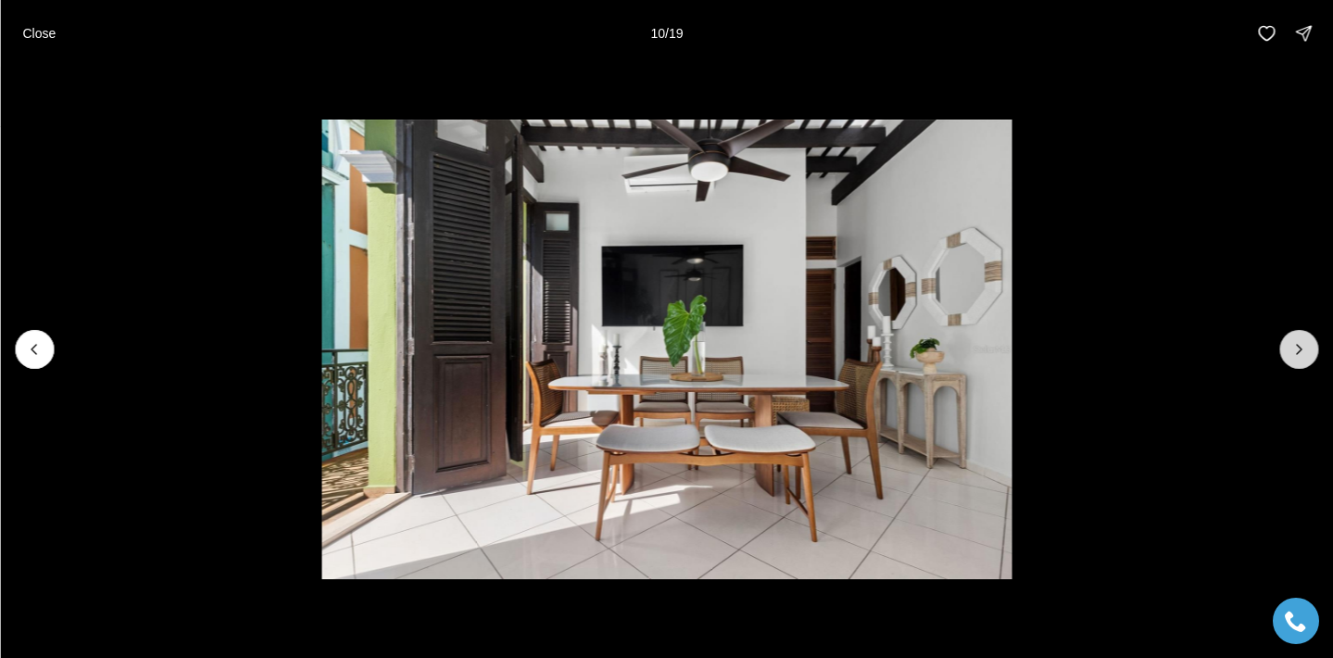
click at [1295, 341] on icon "Next slide" at bounding box center [1298, 349] width 19 height 19
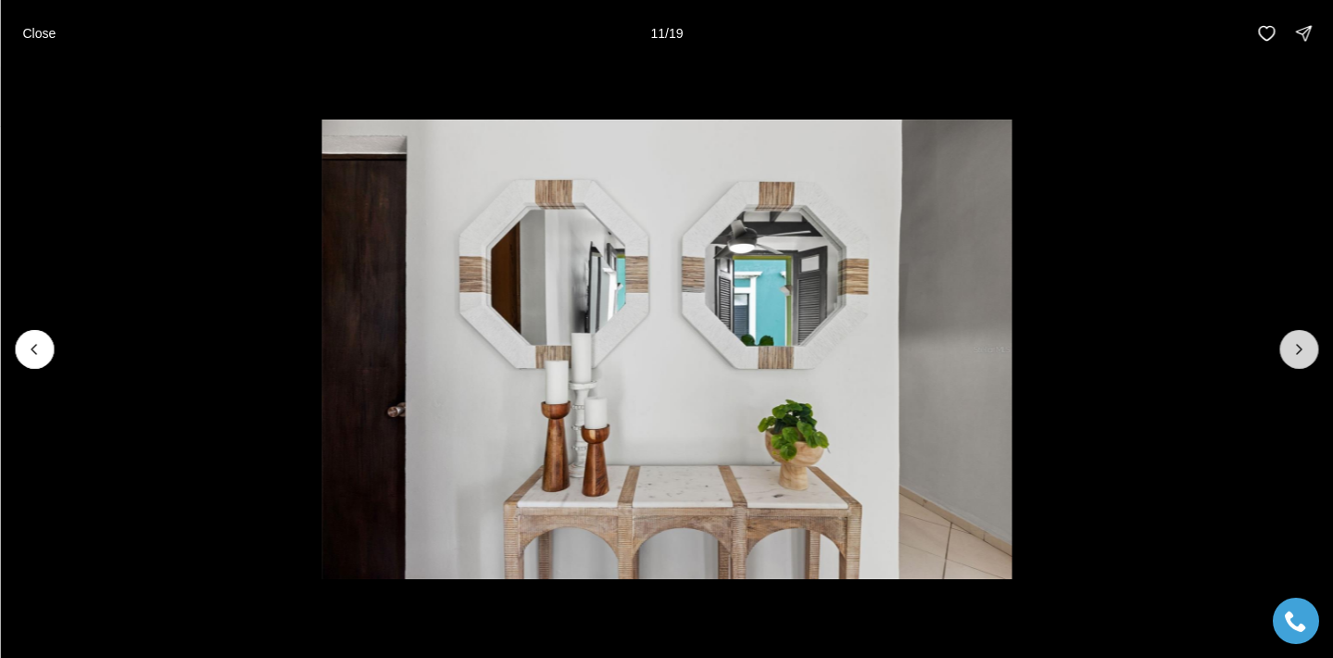
click at [1295, 341] on icon "Next slide" at bounding box center [1298, 349] width 19 height 19
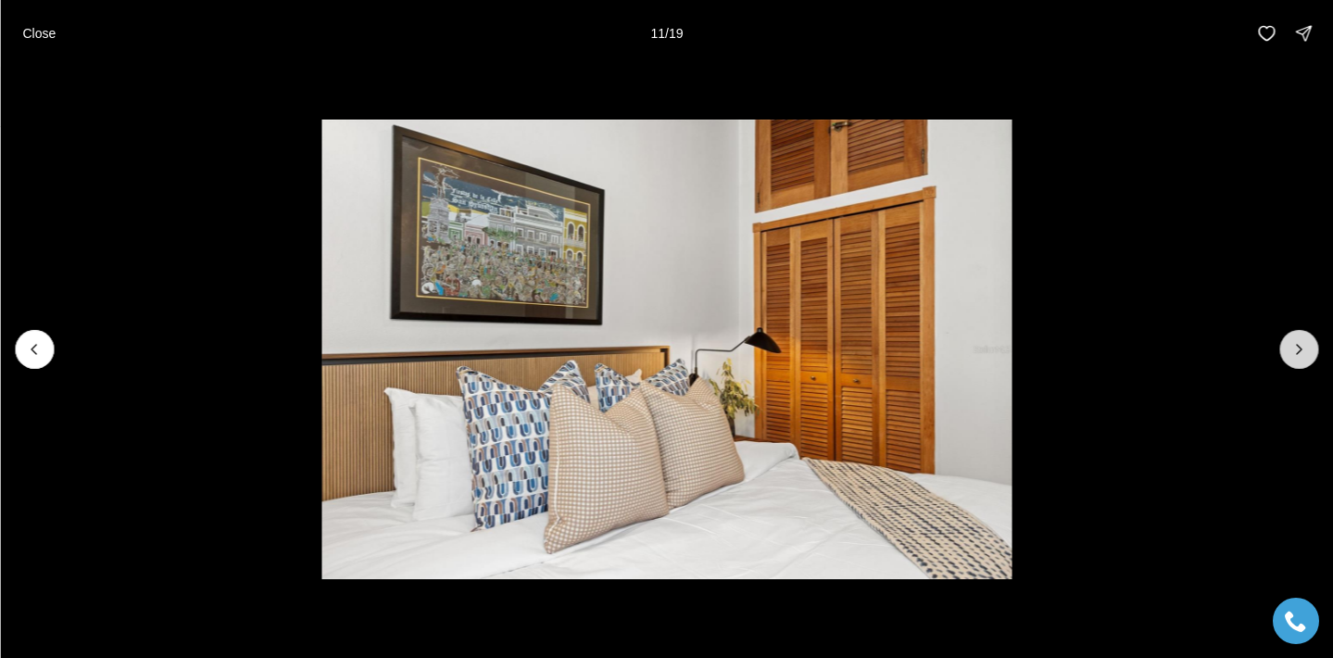
click at [1295, 341] on icon "Next slide" at bounding box center [1298, 349] width 19 height 19
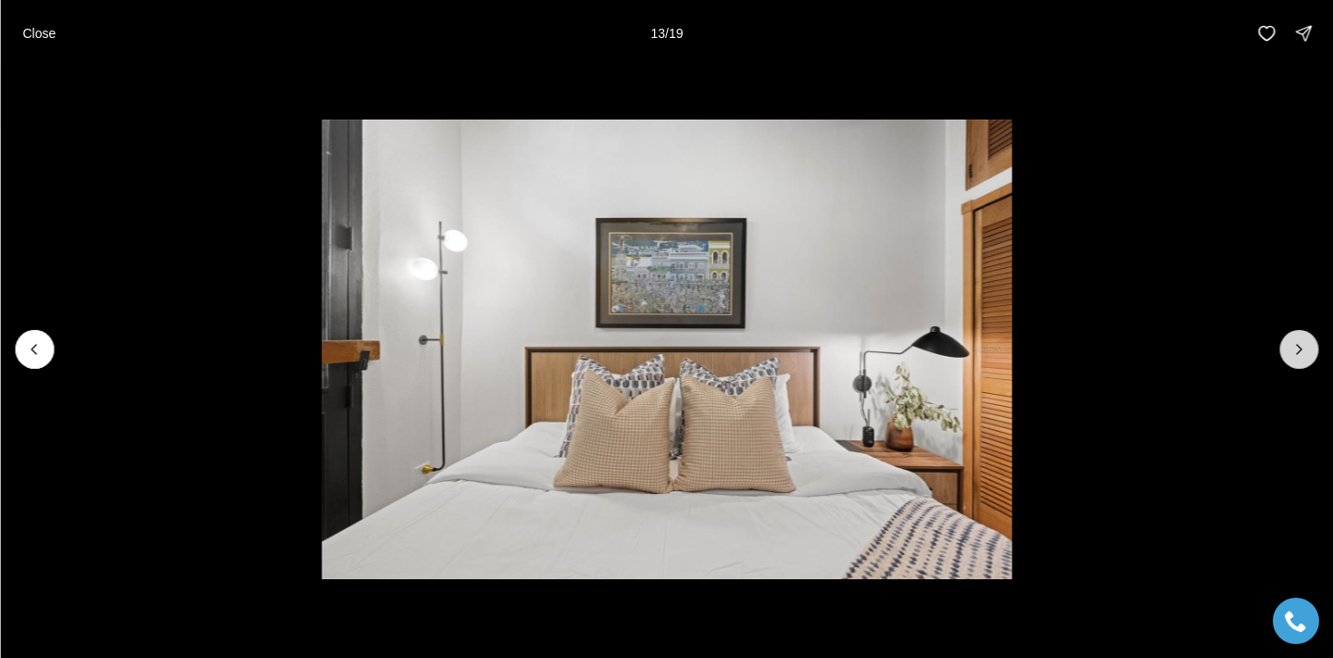
click at [1295, 341] on icon "Next slide" at bounding box center [1298, 349] width 19 height 19
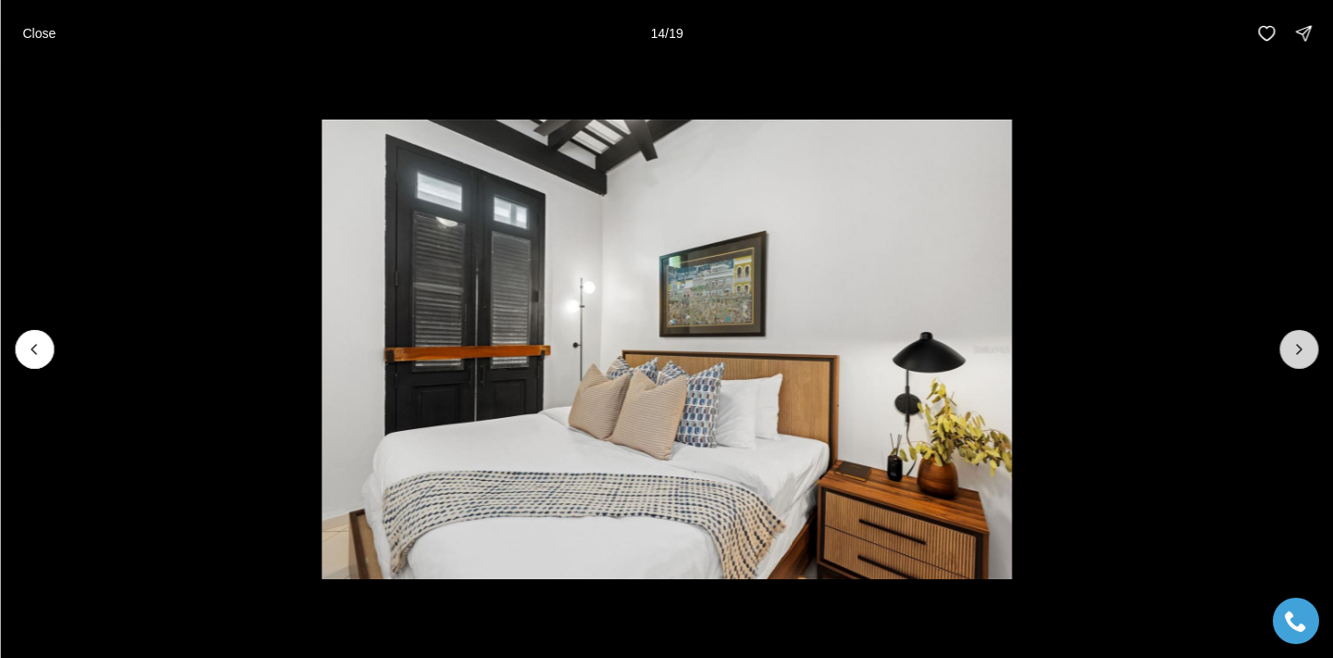
click at [1295, 341] on icon "Next slide" at bounding box center [1298, 349] width 19 height 19
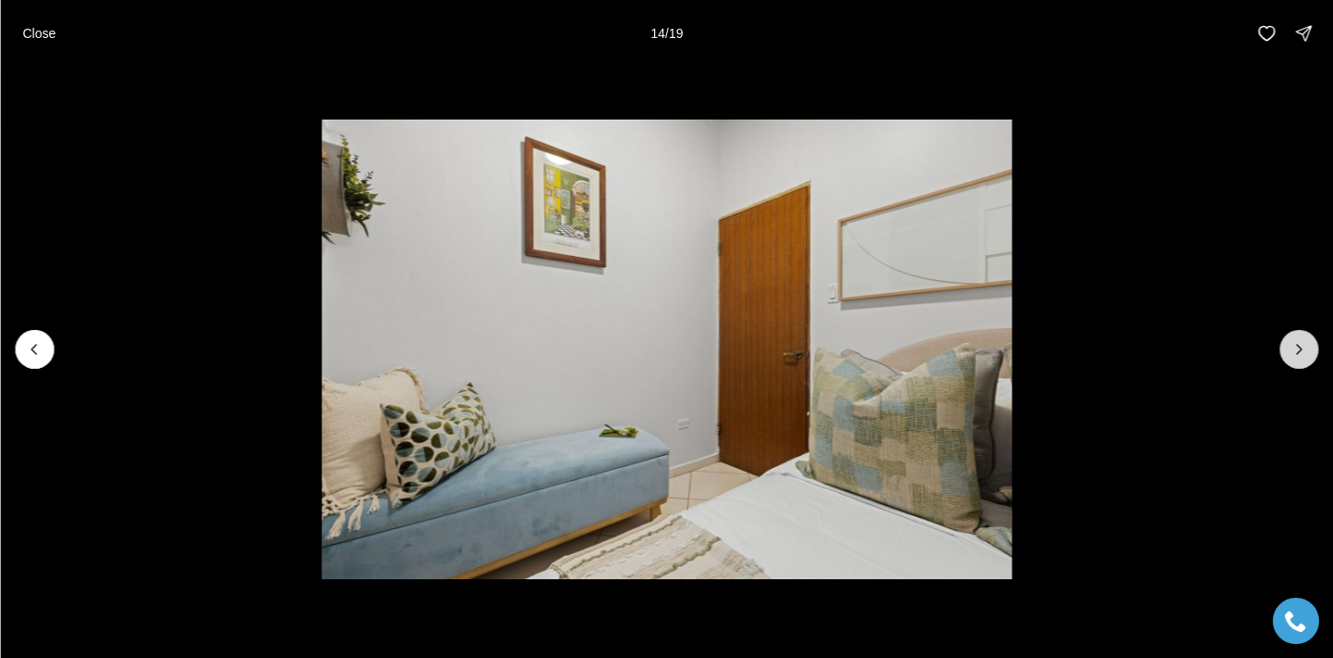
click at [1295, 341] on icon "Next slide" at bounding box center [1298, 349] width 19 height 19
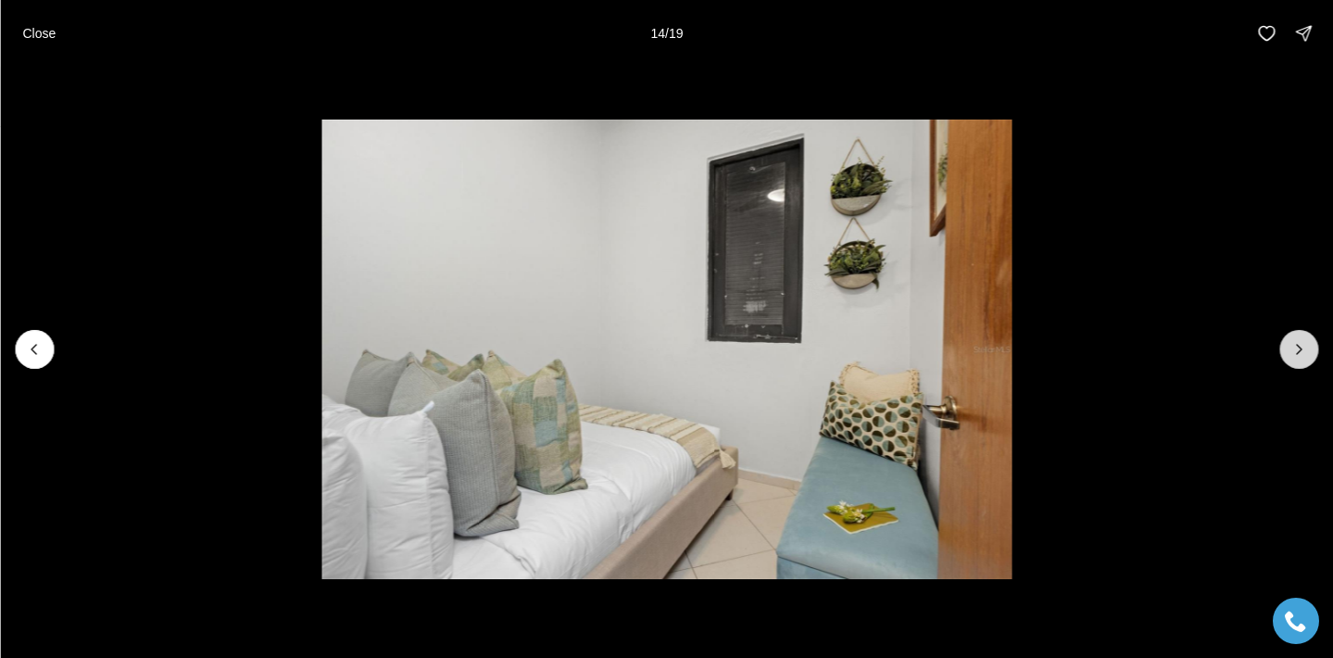
click at [1295, 341] on icon "Next slide" at bounding box center [1298, 349] width 19 height 19
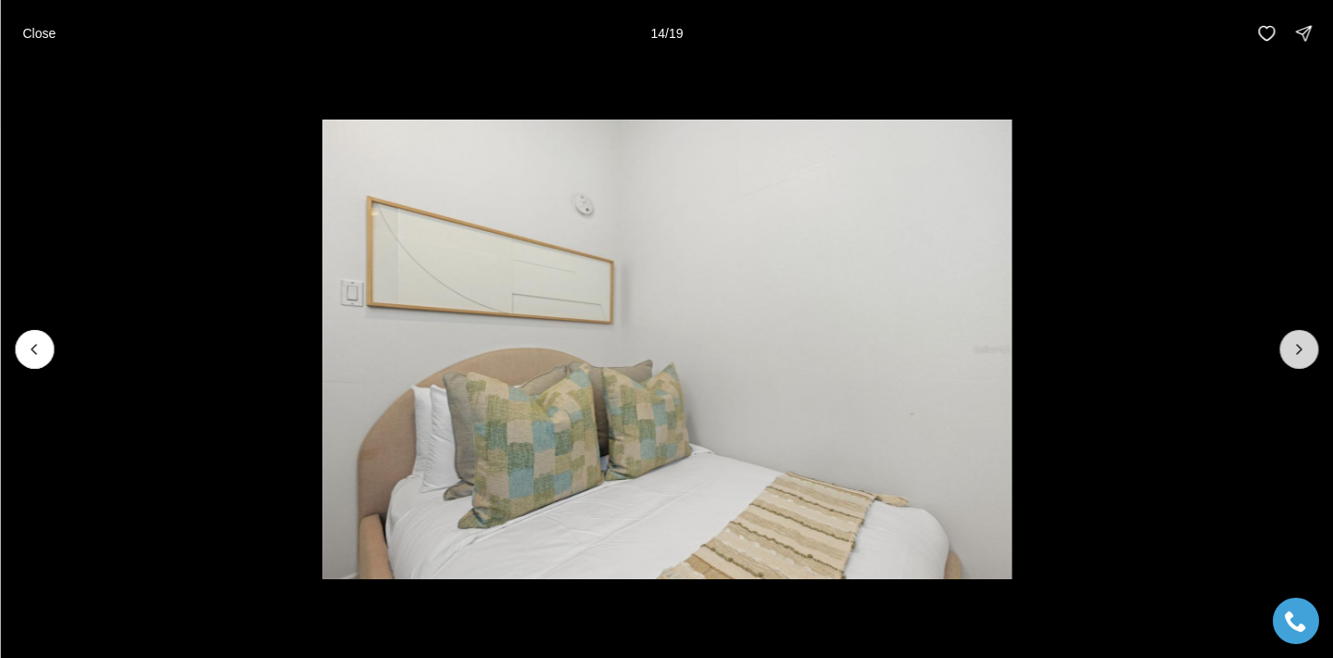
click at [1295, 341] on icon "Next slide" at bounding box center [1298, 349] width 19 height 19
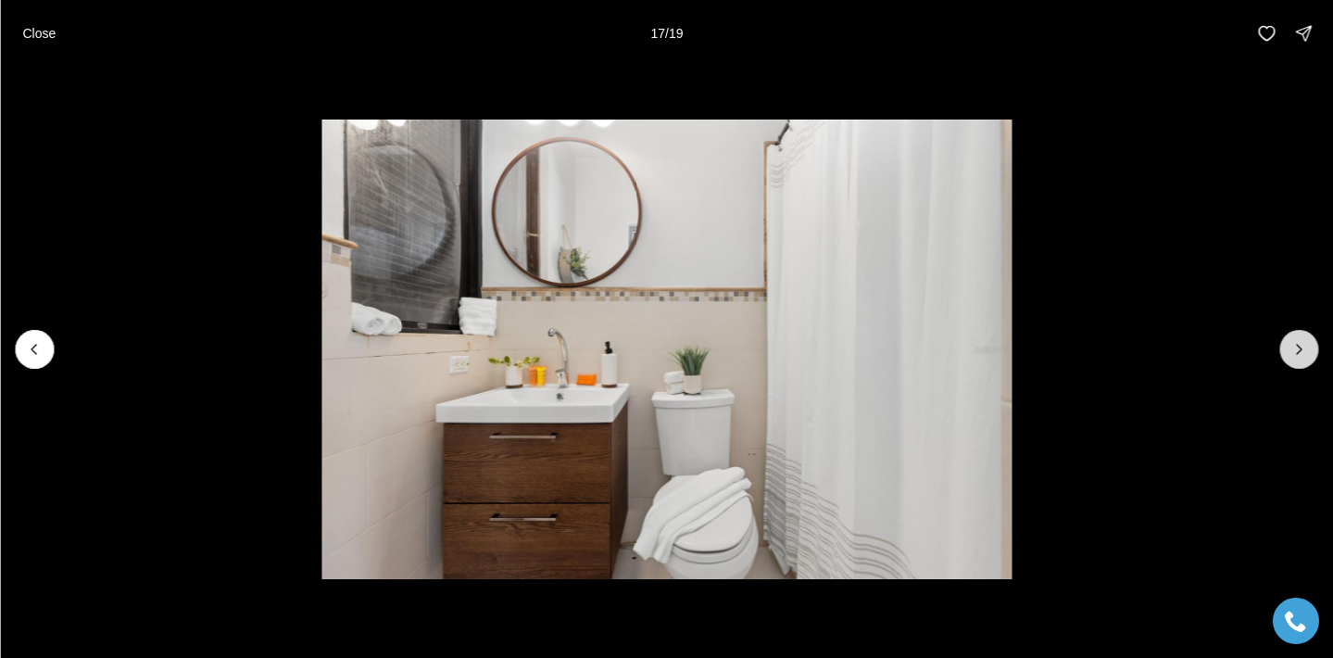
click at [1295, 341] on icon "Next slide" at bounding box center [1298, 349] width 19 height 19
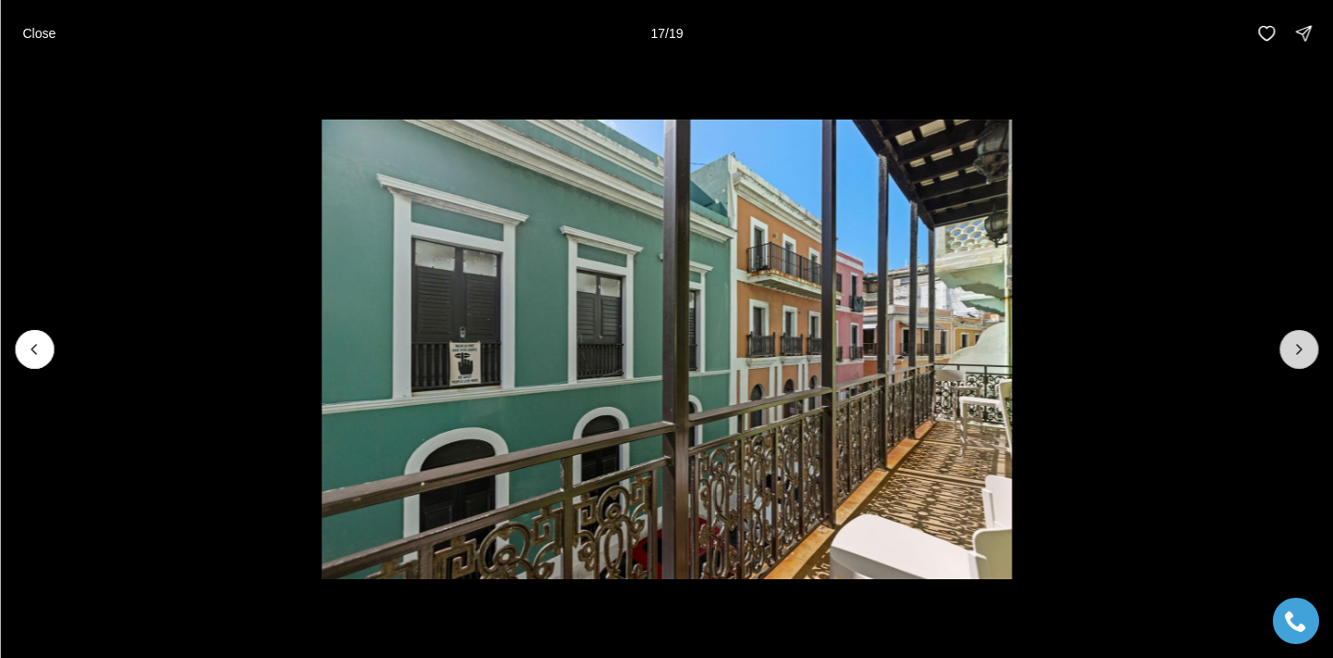
click at [1295, 341] on icon "Next slide" at bounding box center [1298, 349] width 19 height 19
click at [54, 35] on p "Close" at bounding box center [38, 33] width 33 height 15
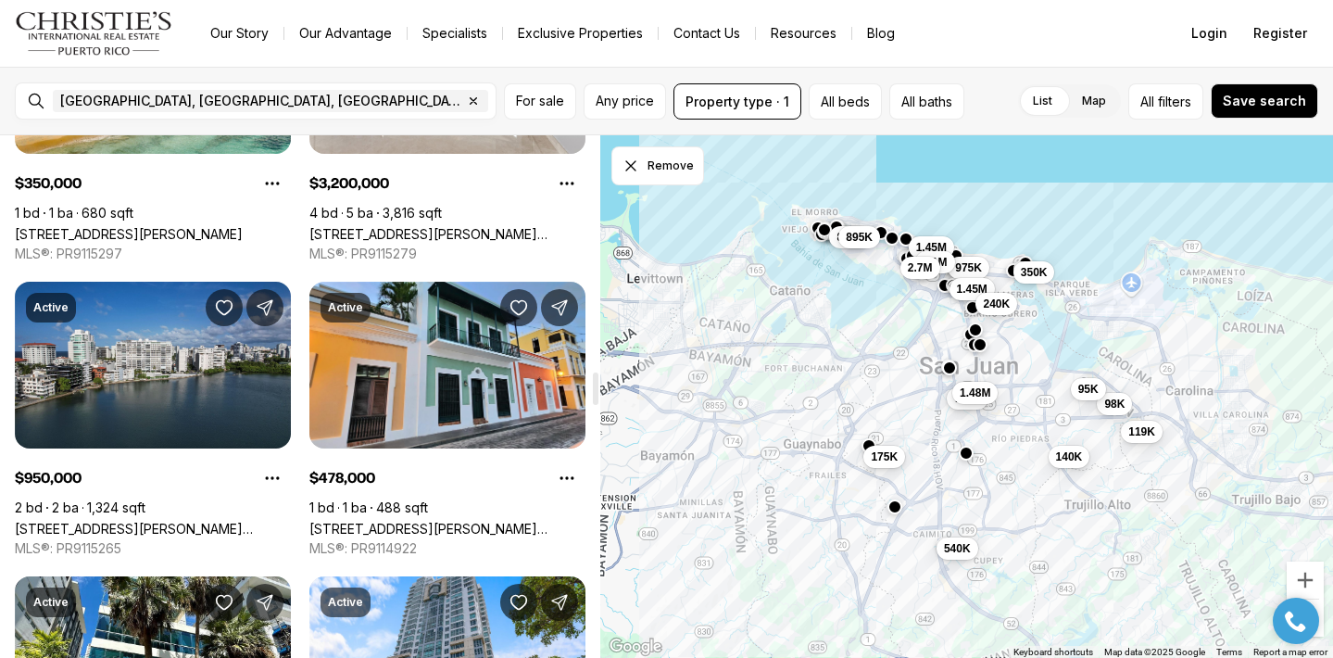
scroll to position [3778, 0]
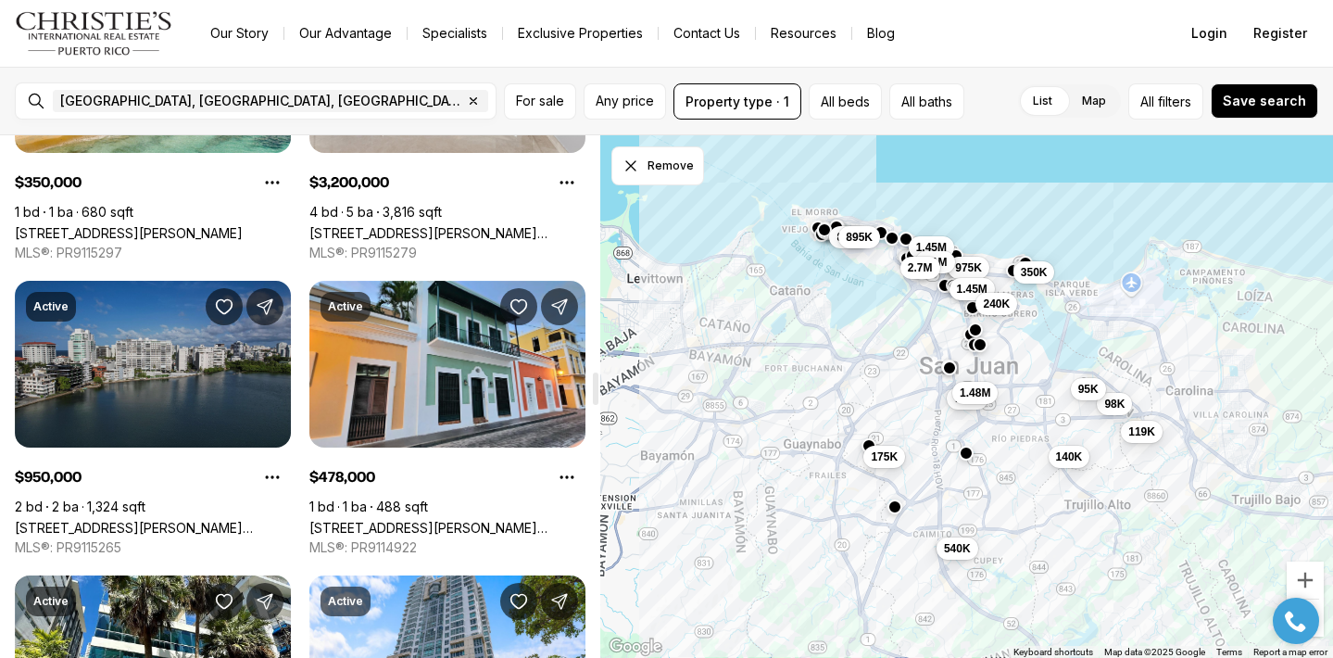
click at [199, 520] on link "[STREET_ADDRESS][PERSON_NAME][PERSON_NAME]" at bounding box center [153, 528] width 276 height 16
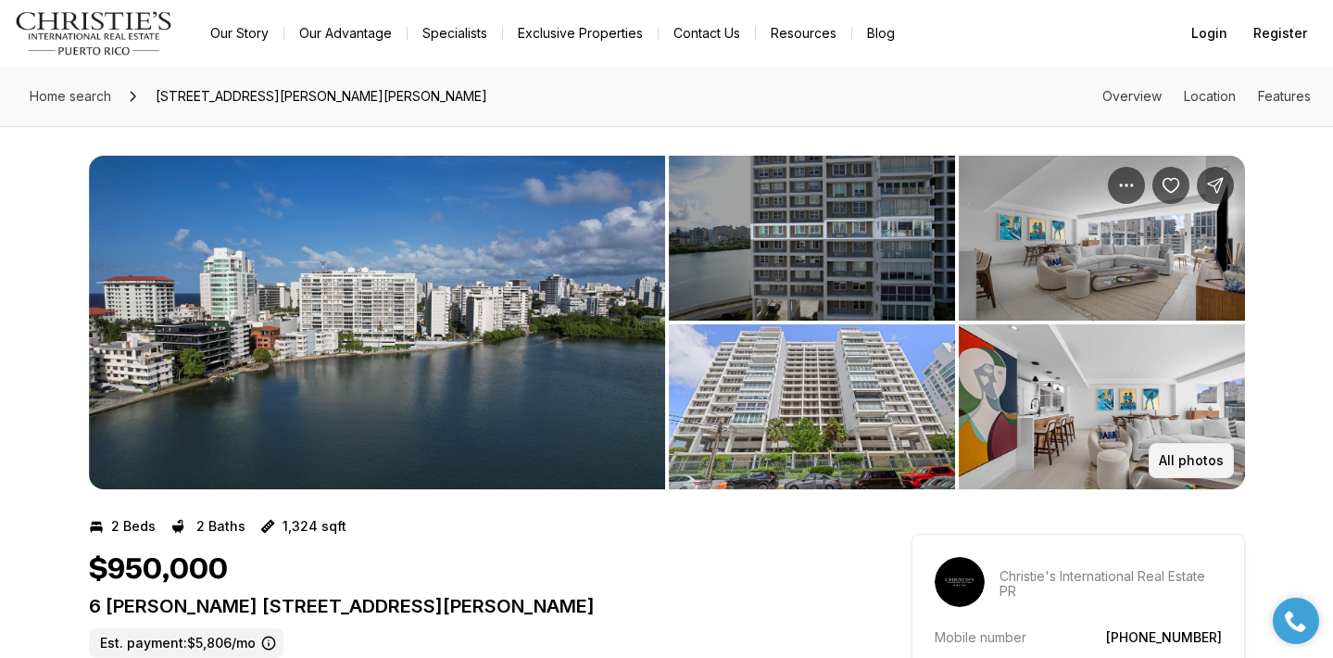
click at [1203, 461] on p "All photos" at bounding box center [1191, 460] width 65 height 15
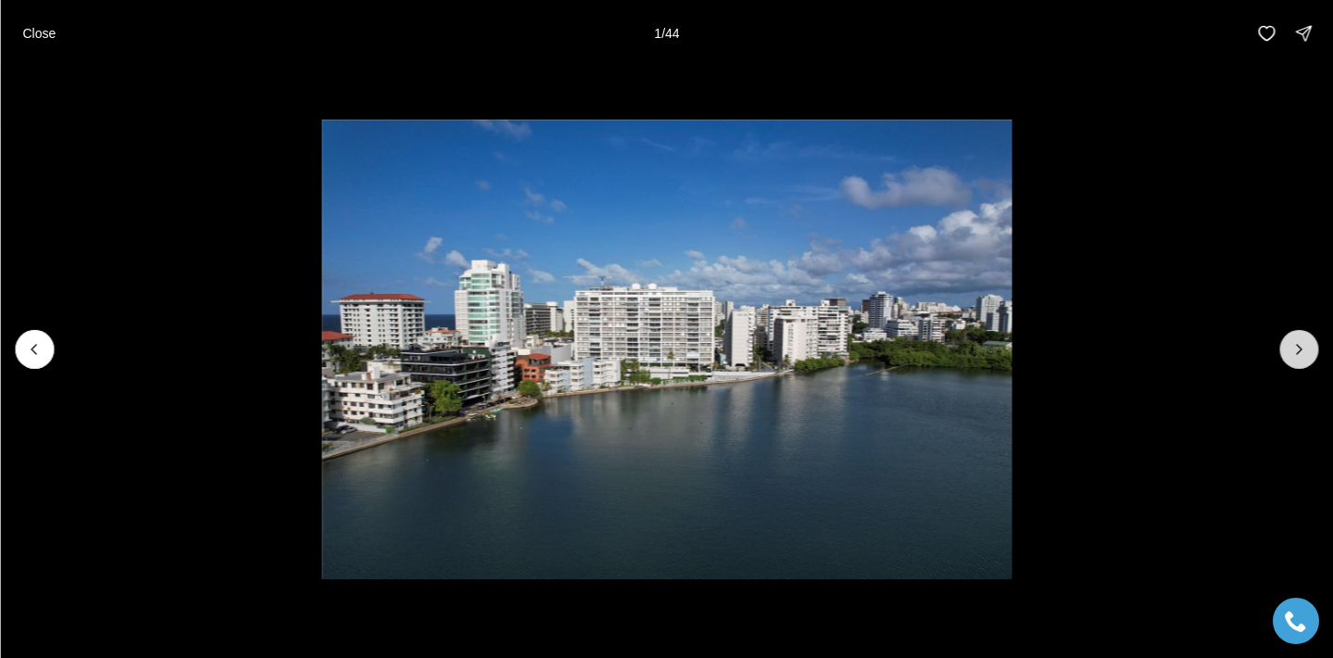
click at [1295, 350] on icon "Next slide" at bounding box center [1298, 349] width 19 height 19
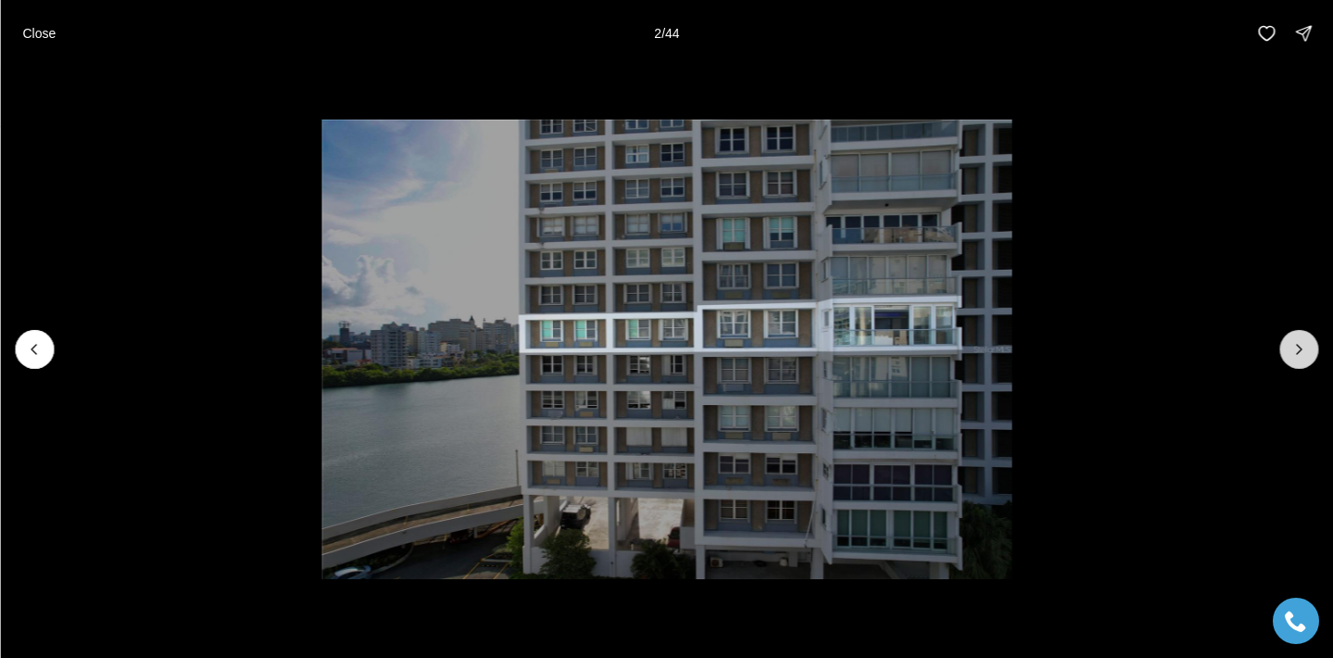
click at [1295, 350] on icon "Next slide" at bounding box center [1298, 349] width 19 height 19
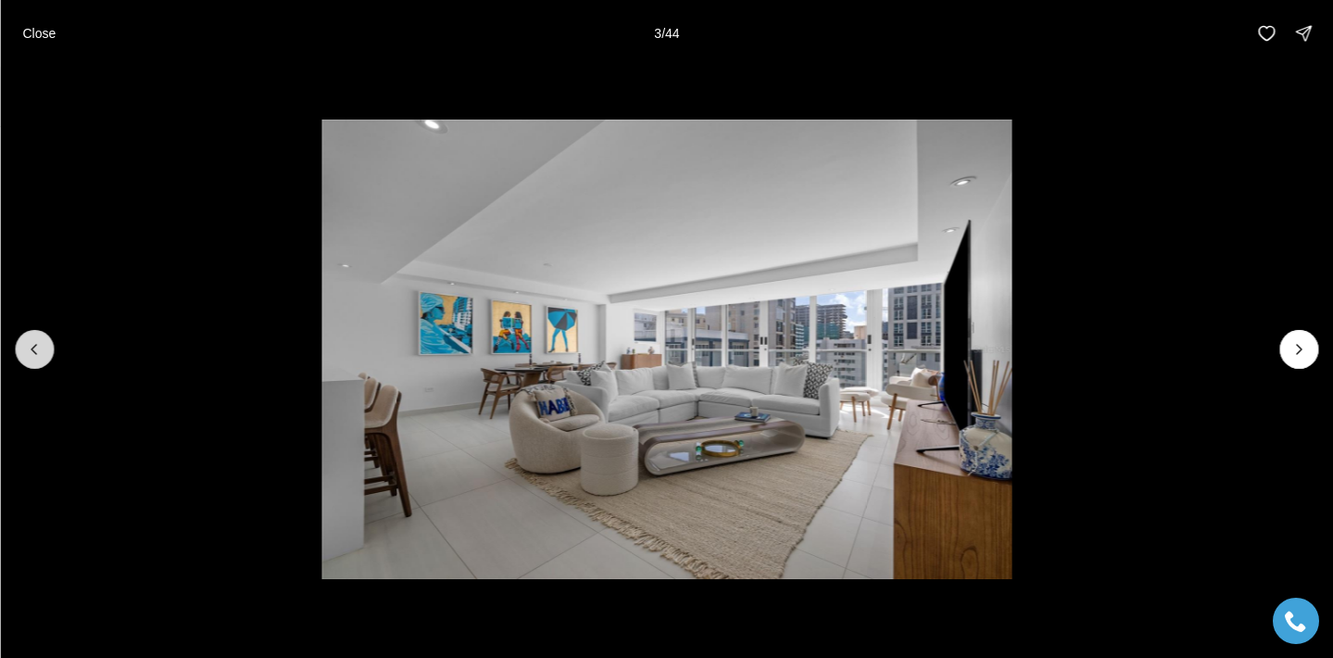
click at [47, 334] on button "Previous slide" at bounding box center [34, 349] width 39 height 39
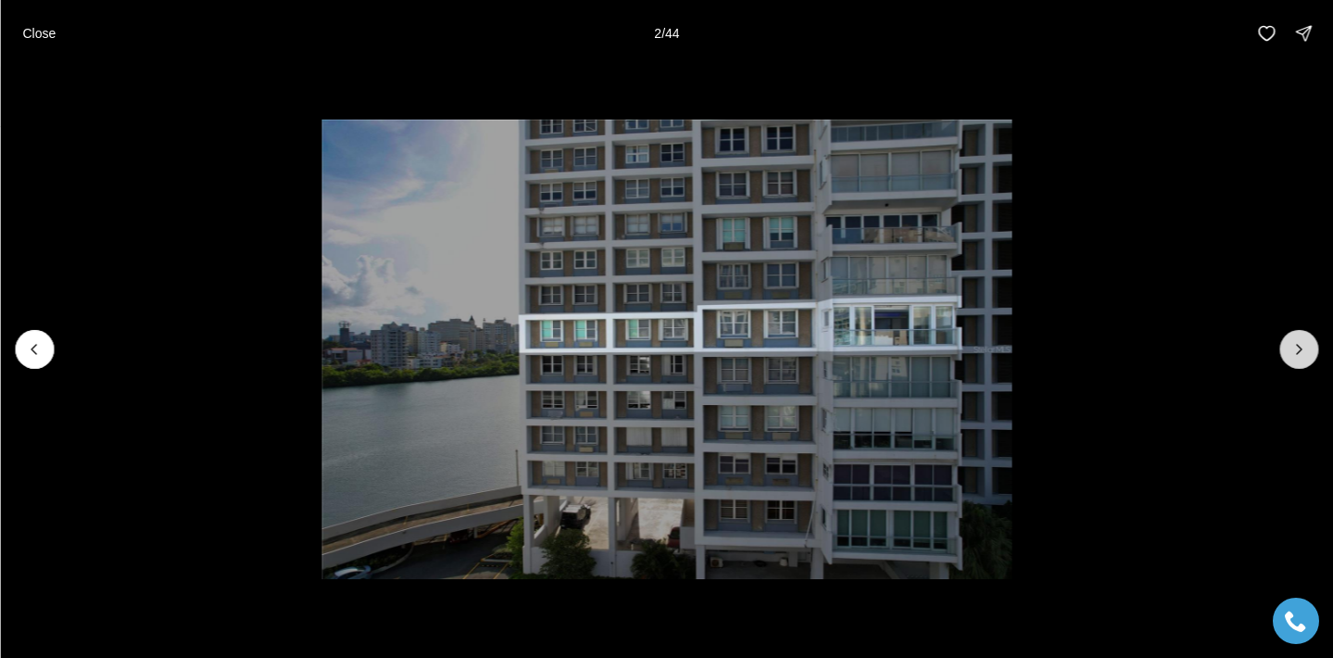
click at [1296, 351] on icon "Next slide" at bounding box center [1298, 349] width 19 height 19
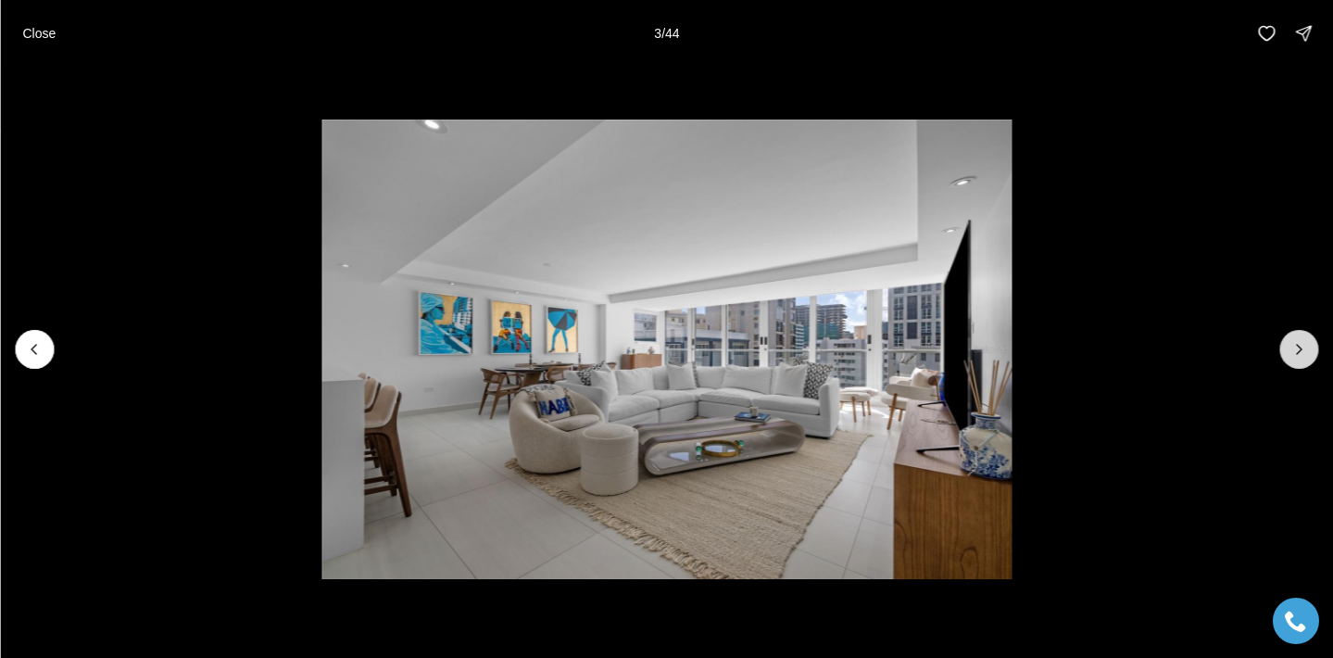
click at [1296, 351] on icon "Next slide" at bounding box center [1298, 349] width 19 height 19
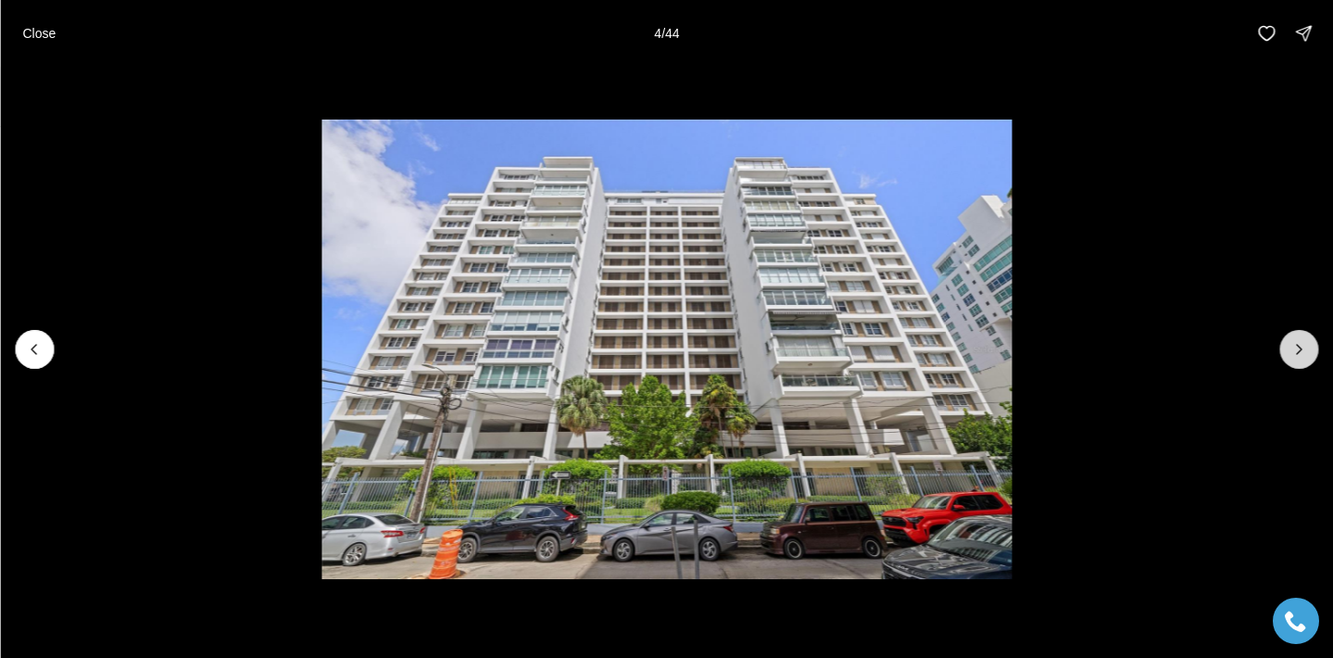
click at [1296, 351] on icon "Next slide" at bounding box center [1298, 349] width 19 height 19
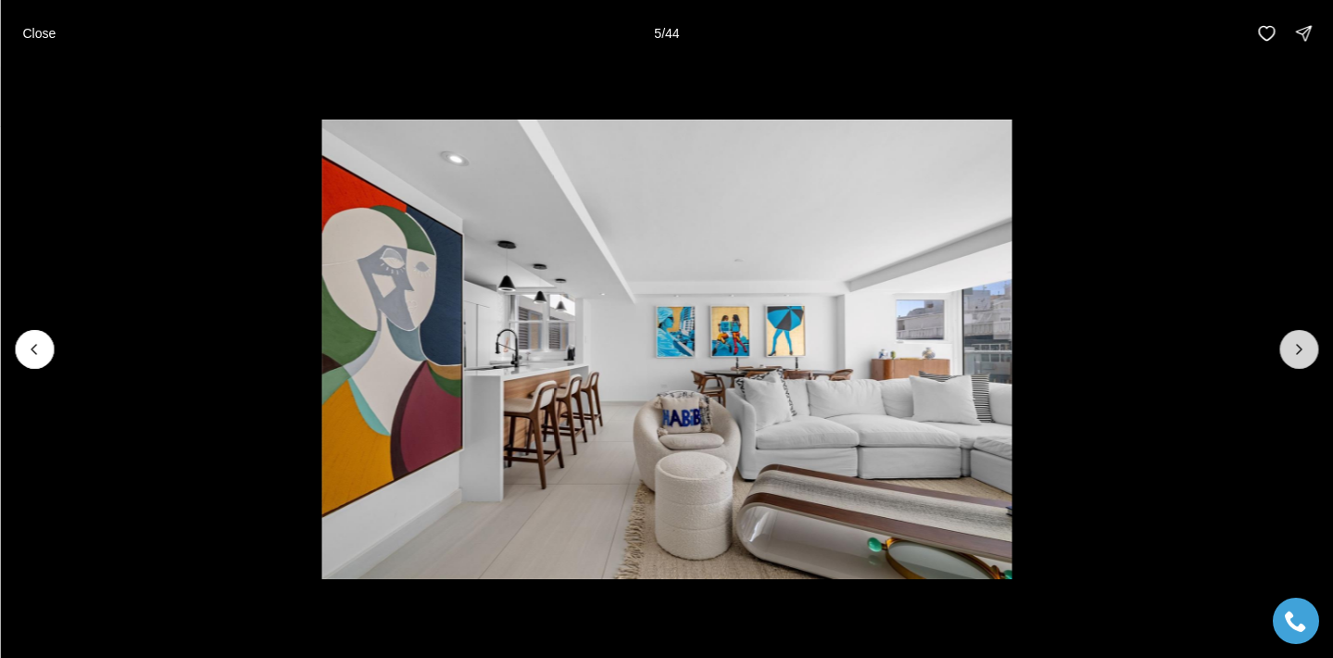
click at [1296, 351] on icon "Next slide" at bounding box center [1298, 349] width 19 height 19
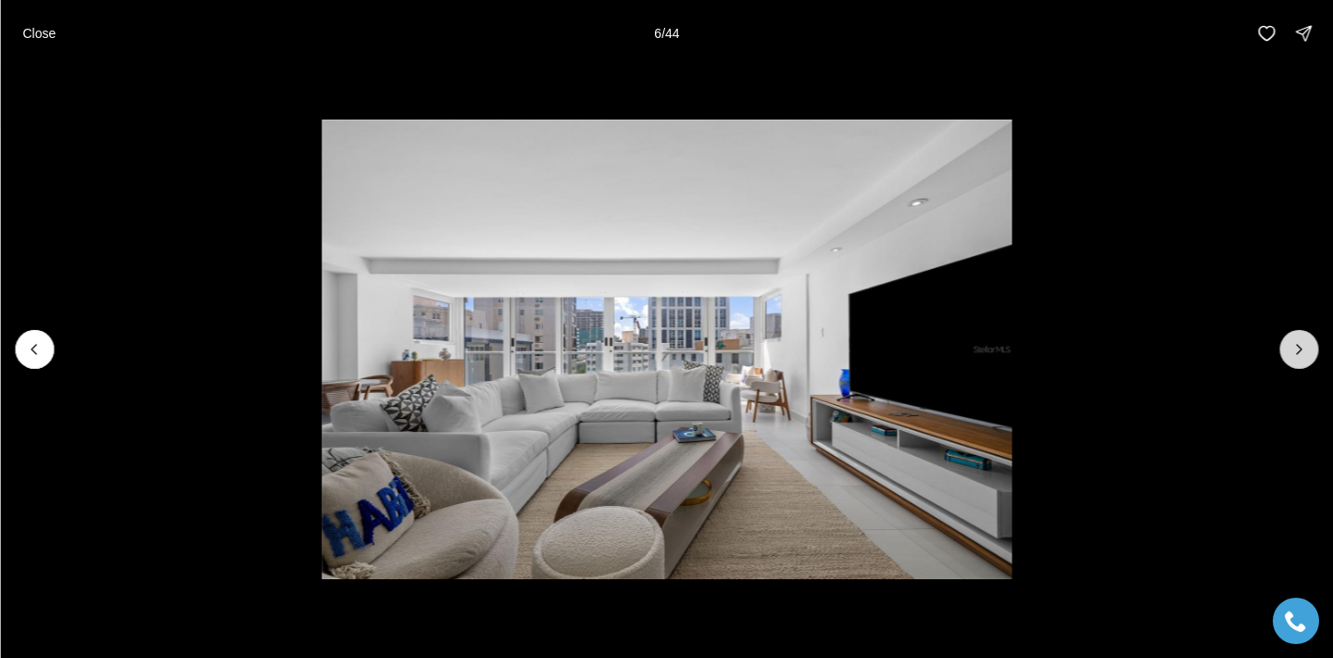
click at [1296, 351] on icon "Next slide" at bounding box center [1298, 349] width 19 height 19
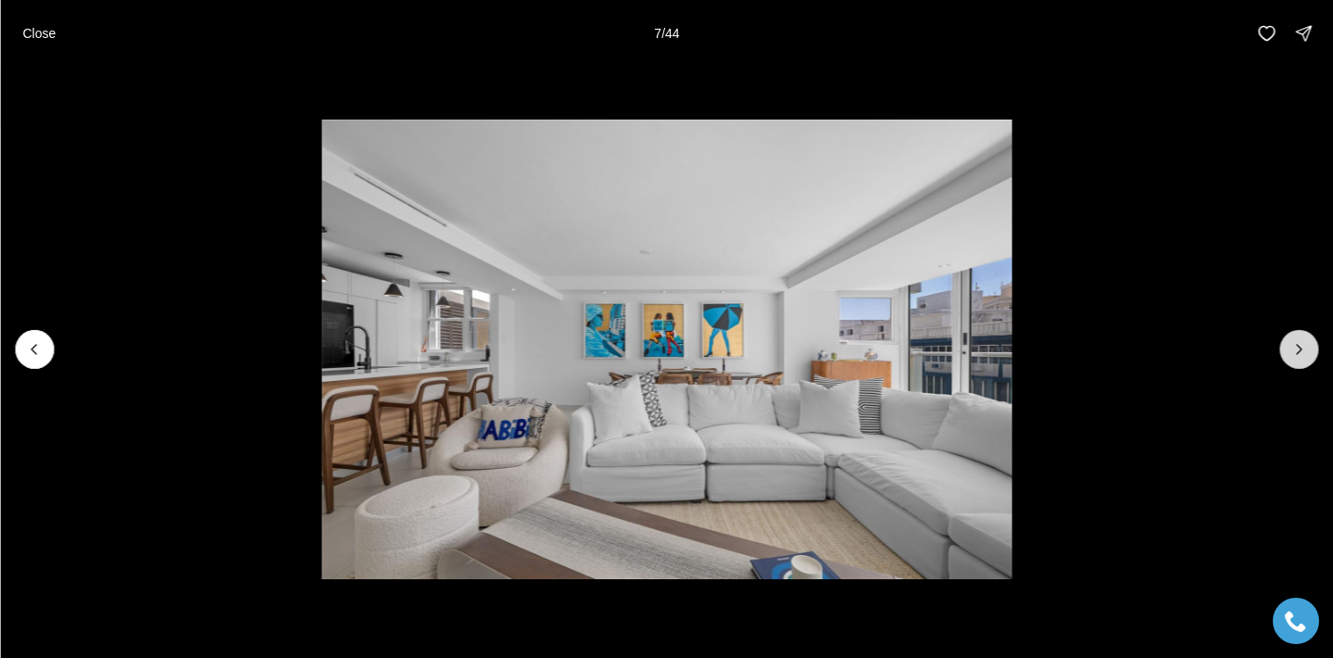
click at [1296, 351] on icon "Next slide" at bounding box center [1298, 349] width 19 height 19
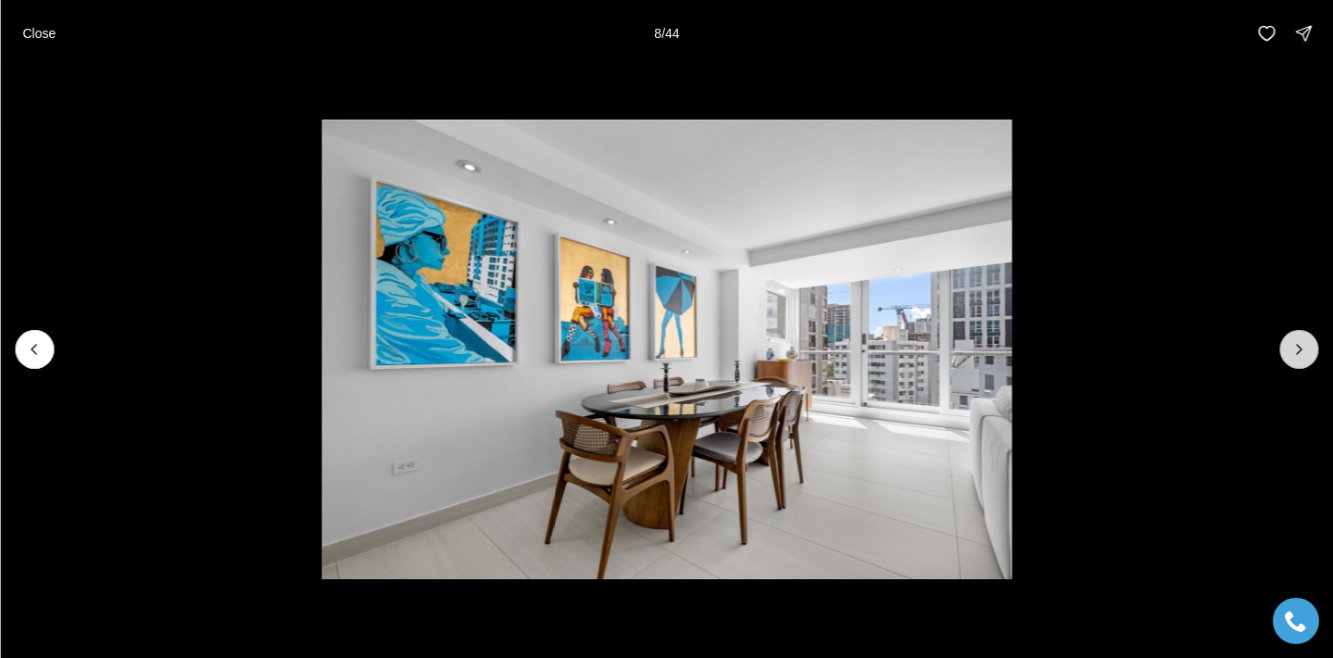
click at [1296, 351] on icon "Next slide" at bounding box center [1298, 349] width 19 height 19
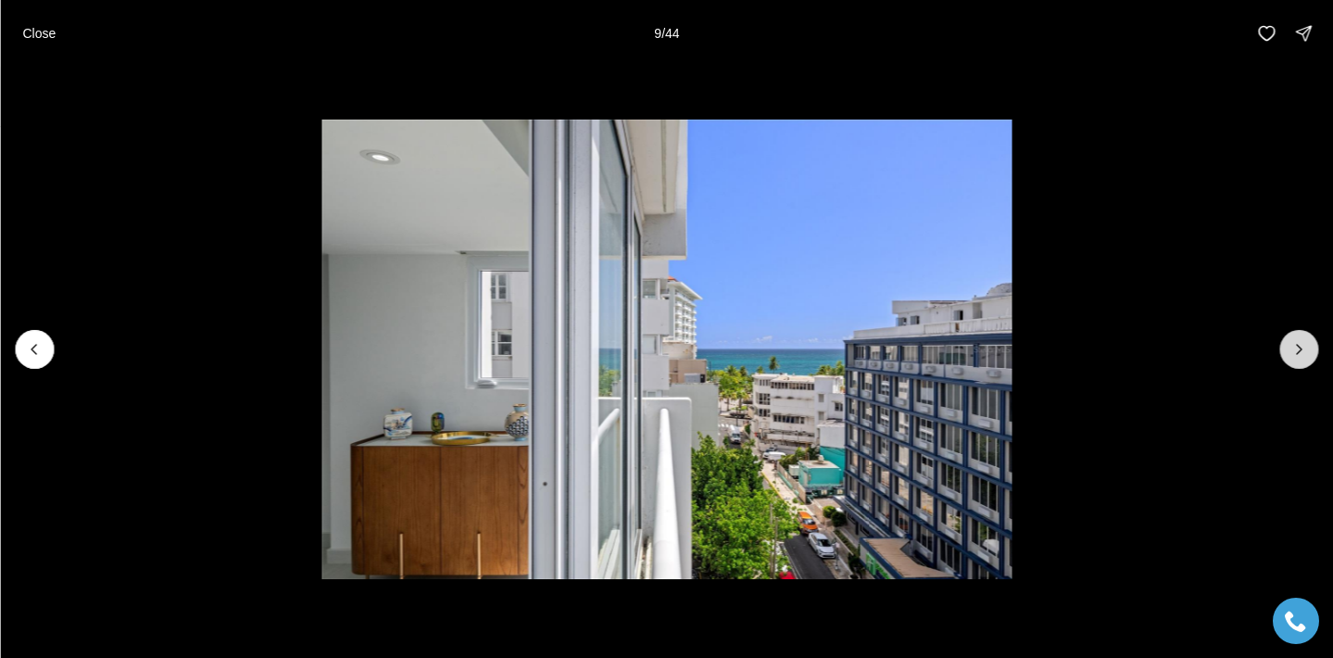
click at [1296, 351] on icon "Next slide" at bounding box center [1298, 349] width 19 height 19
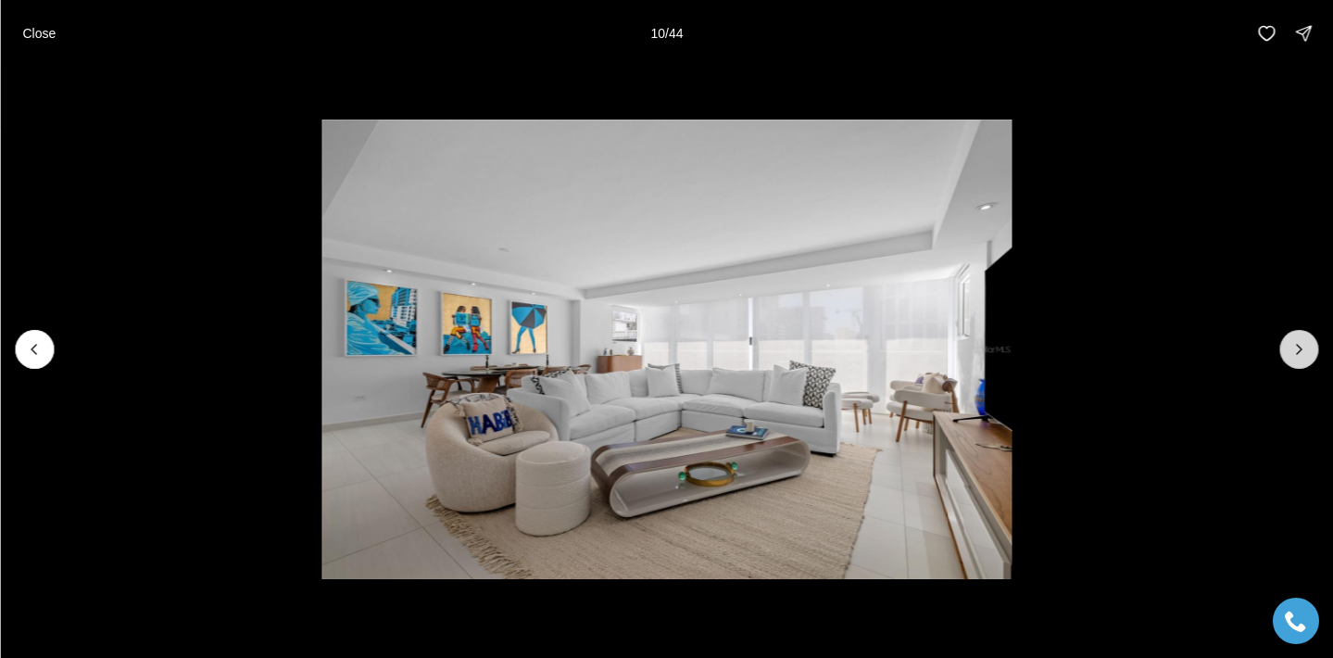
click at [1296, 351] on icon "Next slide" at bounding box center [1298, 349] width 19 height 19
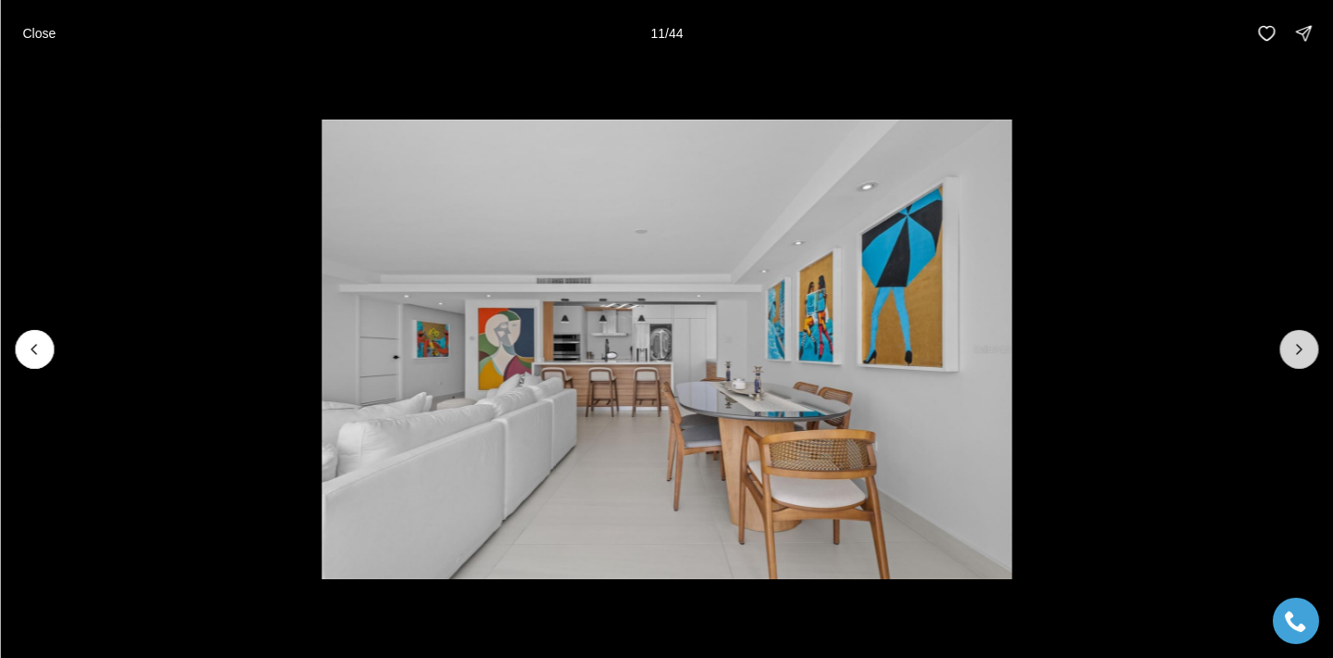
click at [1296, 351] on icon "Next slide" at bounding box center [1298, 349] width 19 height 19
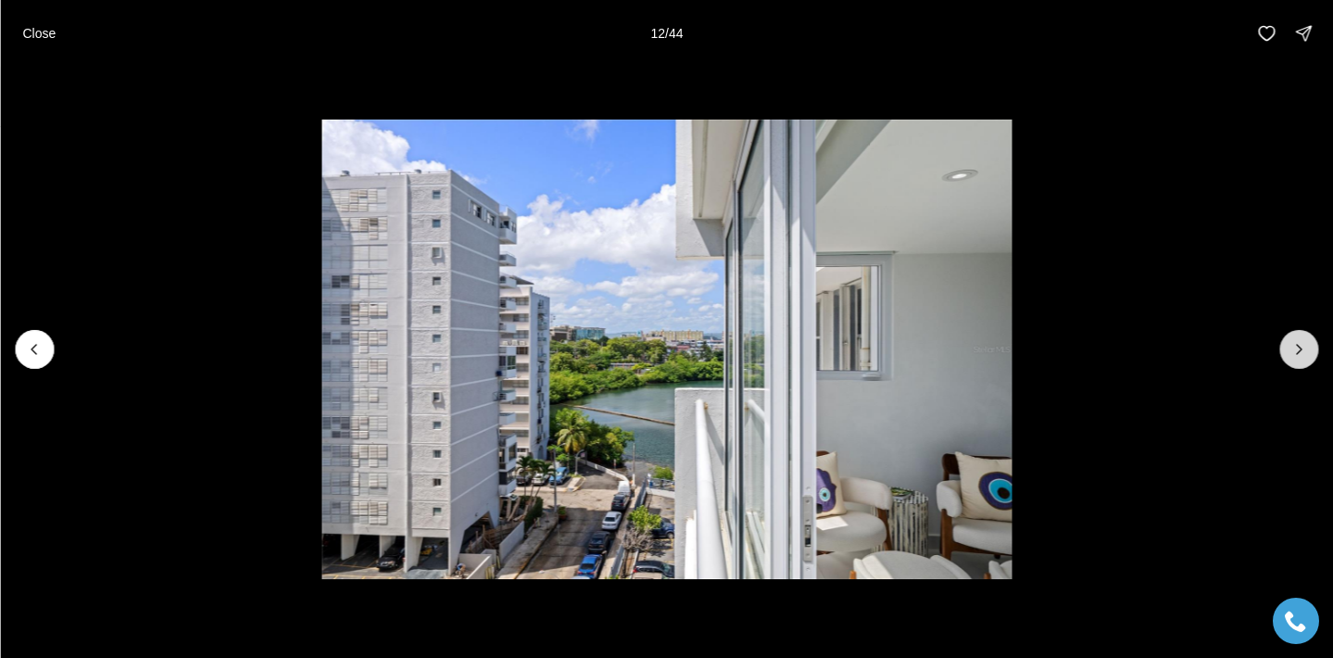
click at [1296, 351] on icon "Next slide" at bounding box center [1298, 349] width 19 height 19
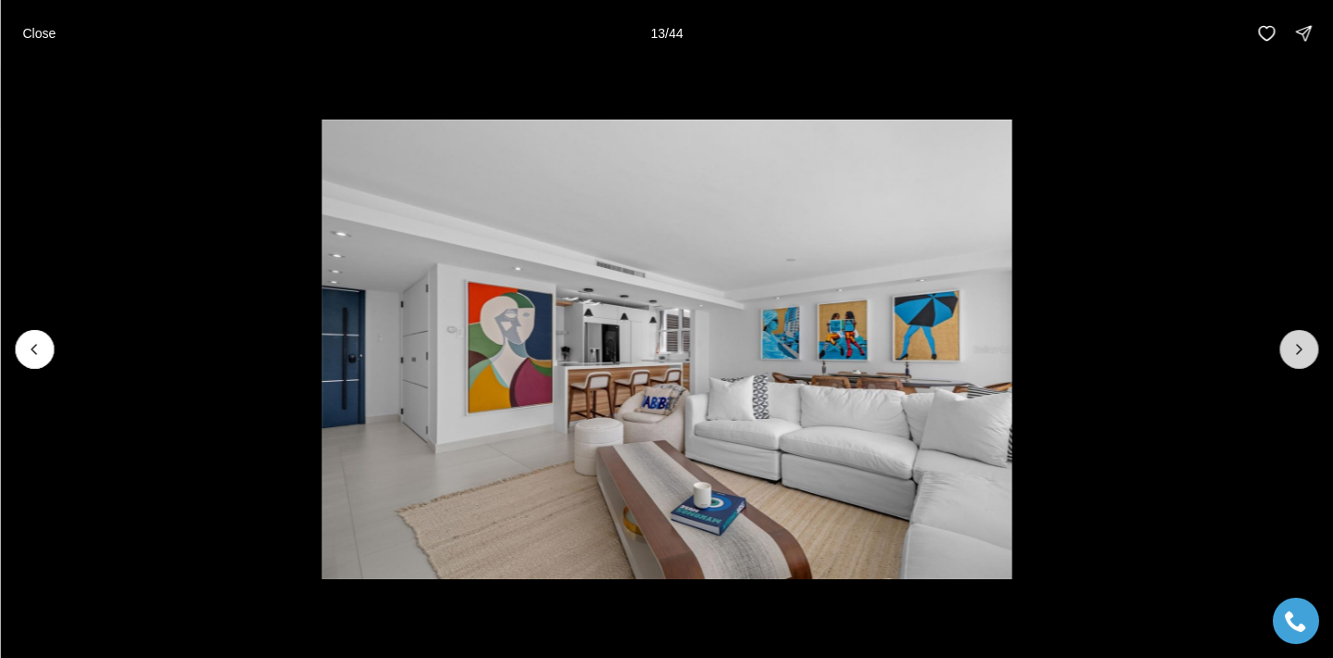
click at [1296, 351] on icon "Next slide" at bounding box center [1298, 349] width 19 height 19
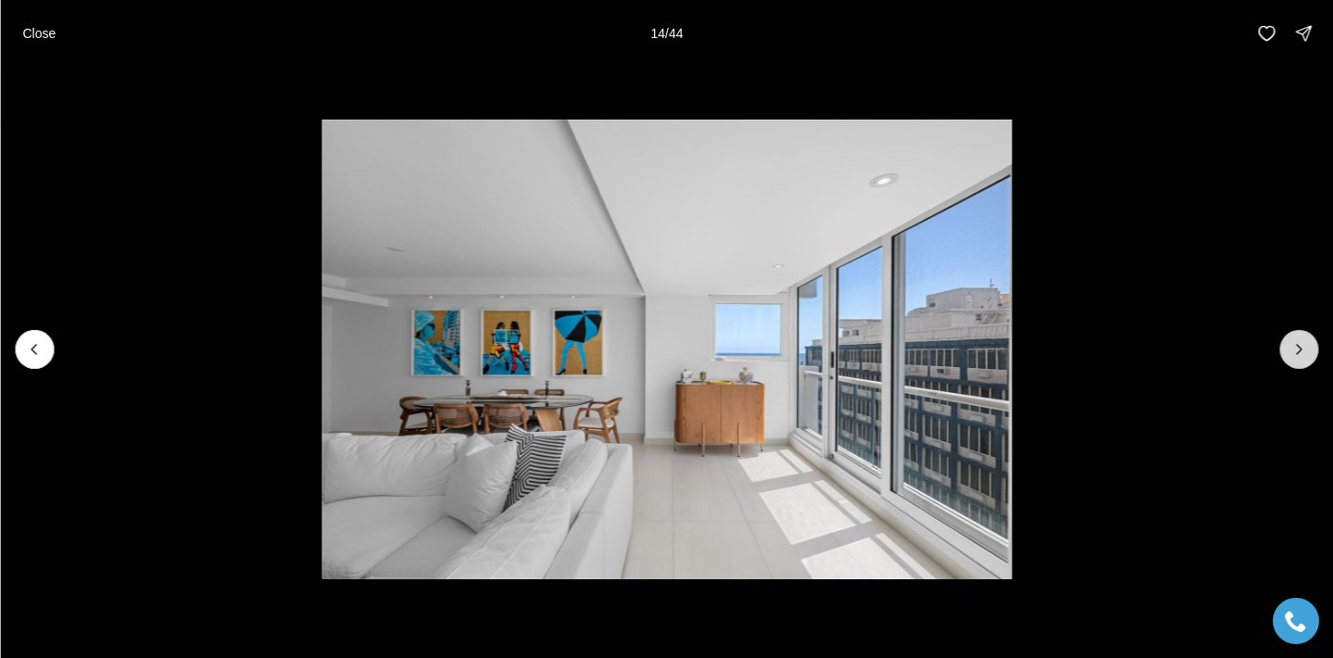
click at [1296, 351] on icon "Next slide" at bounding box center [1298, 349] width 19 height 19
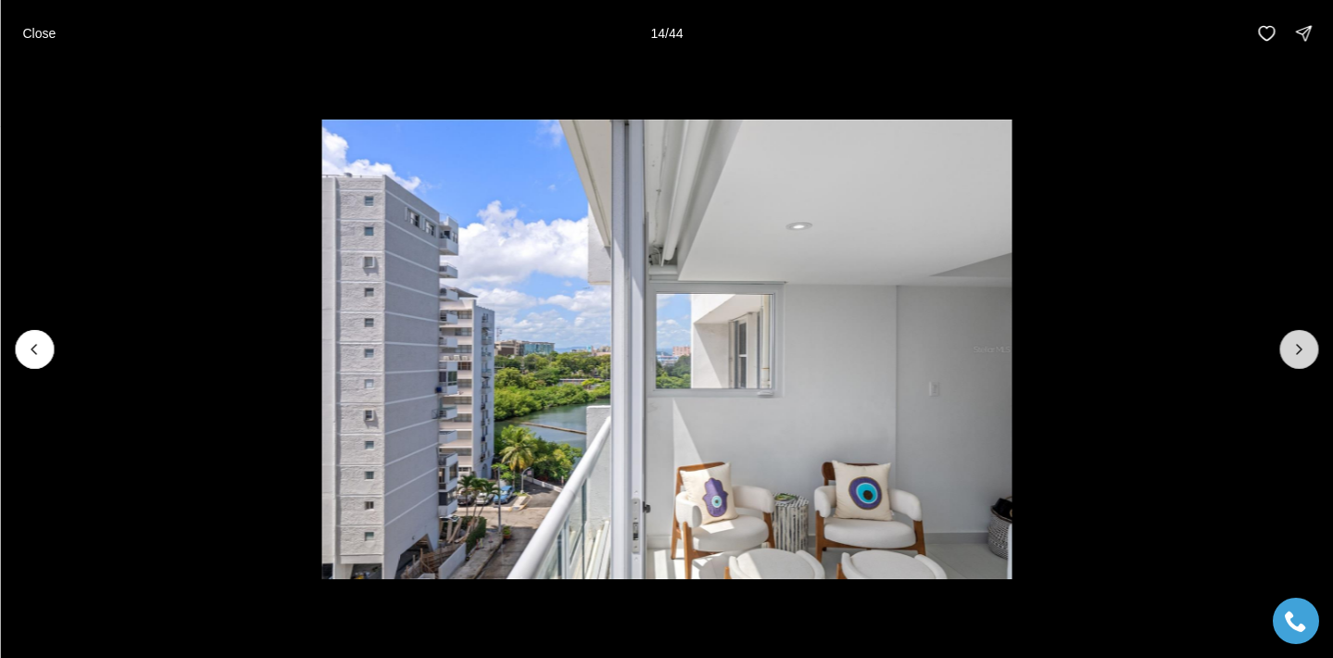
click at [1296, 351] on icon "Next slide" at bounding box center [1298, 349] width 19 height 19
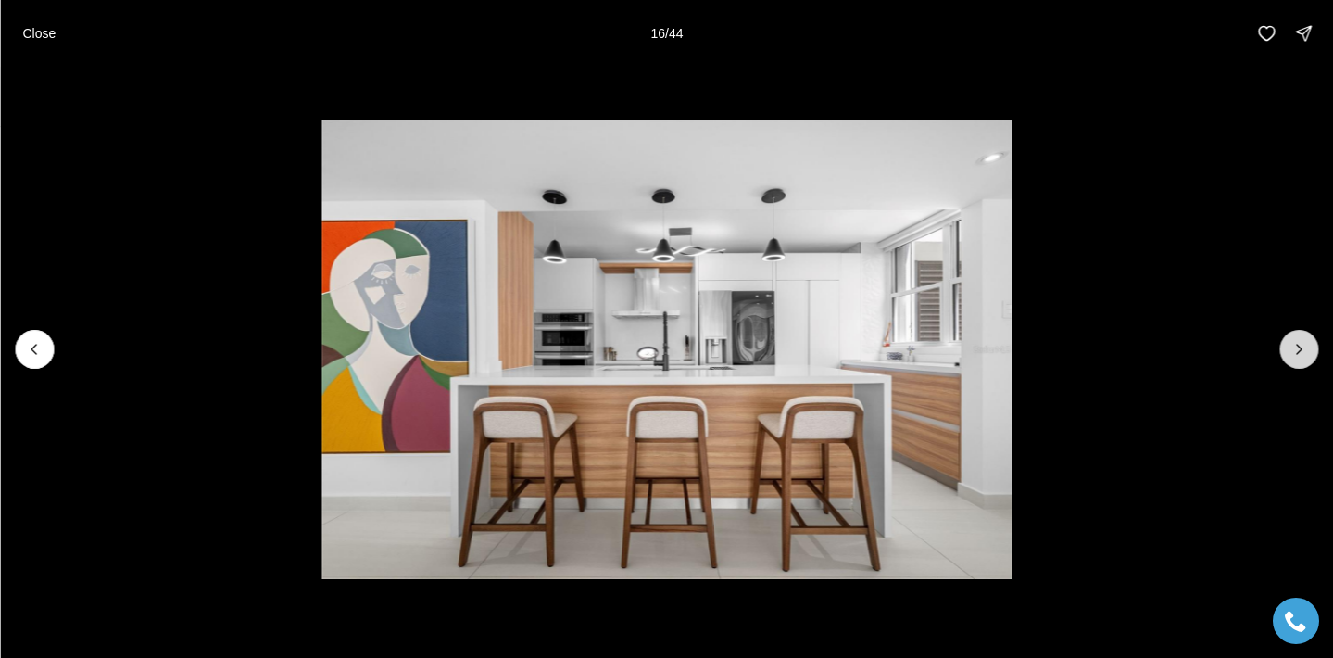
click at [1296, 351] on icon "Next slide" at bounding box center [1298, 349] width 19 height 19
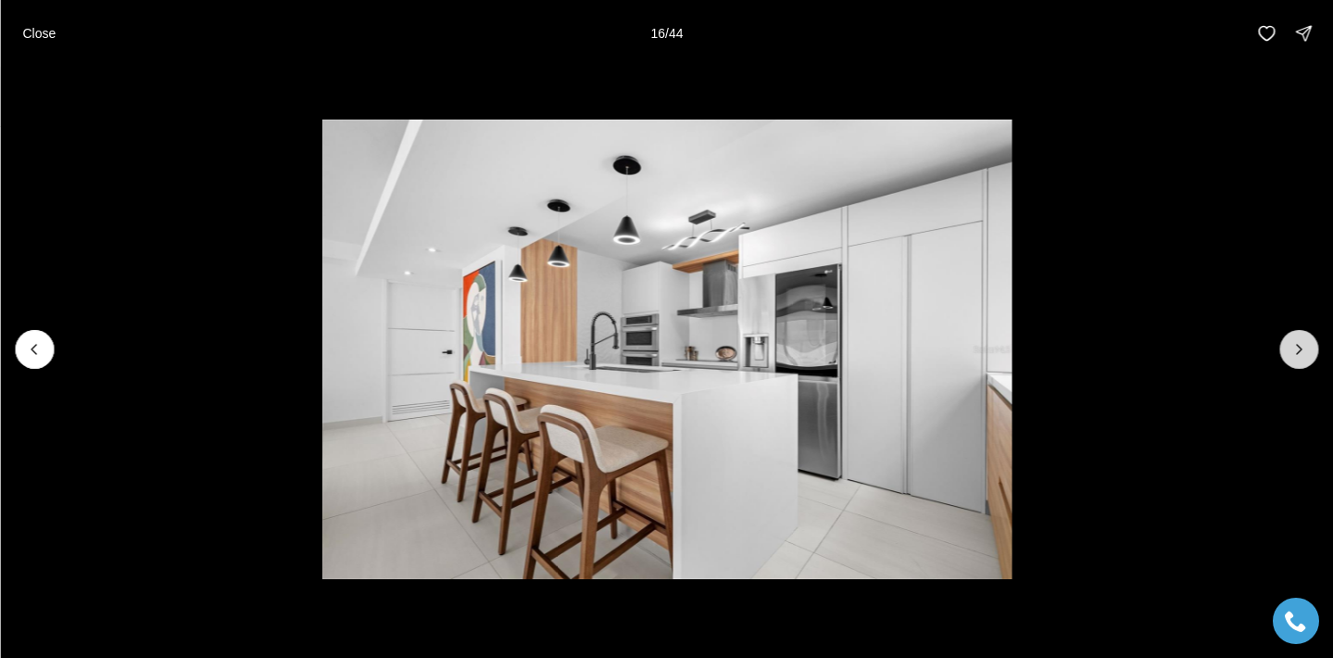
click at [1296, 351] on icon "Next slide" at bounding box center [1298, 349] width 19 height 19
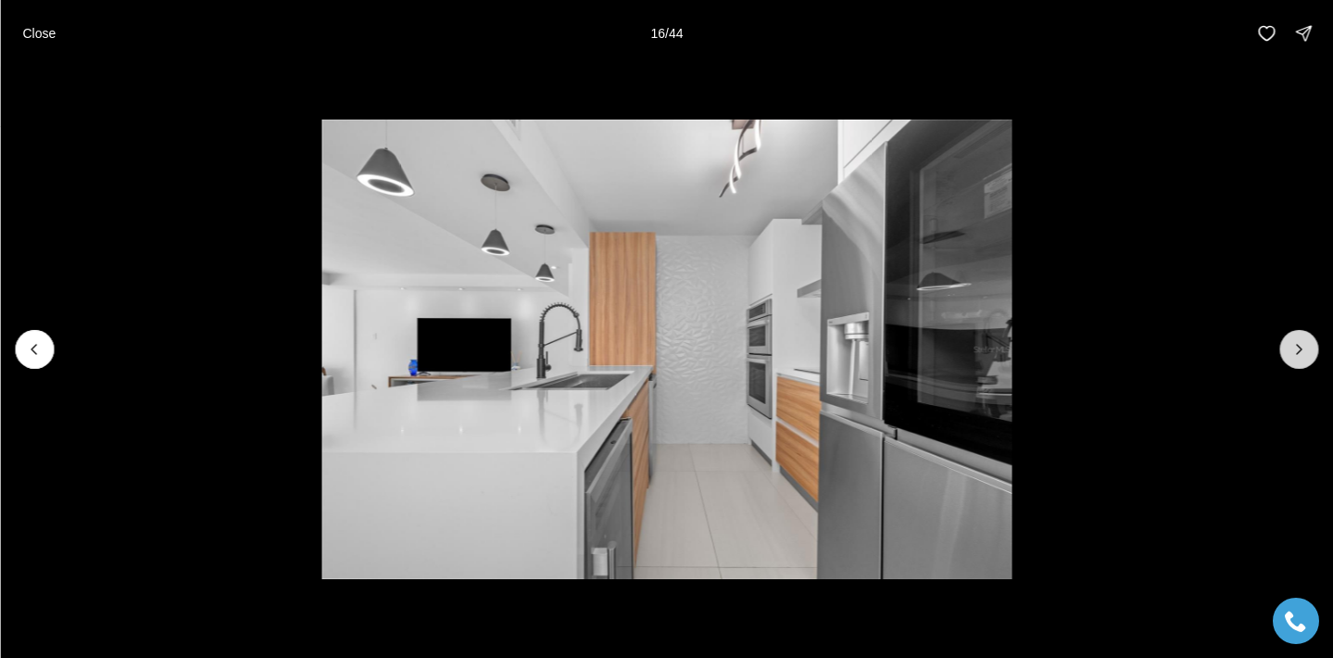
click at [1296, 351] on icon "Next slide" at bounding box center [1298, 349] width 19 height 19
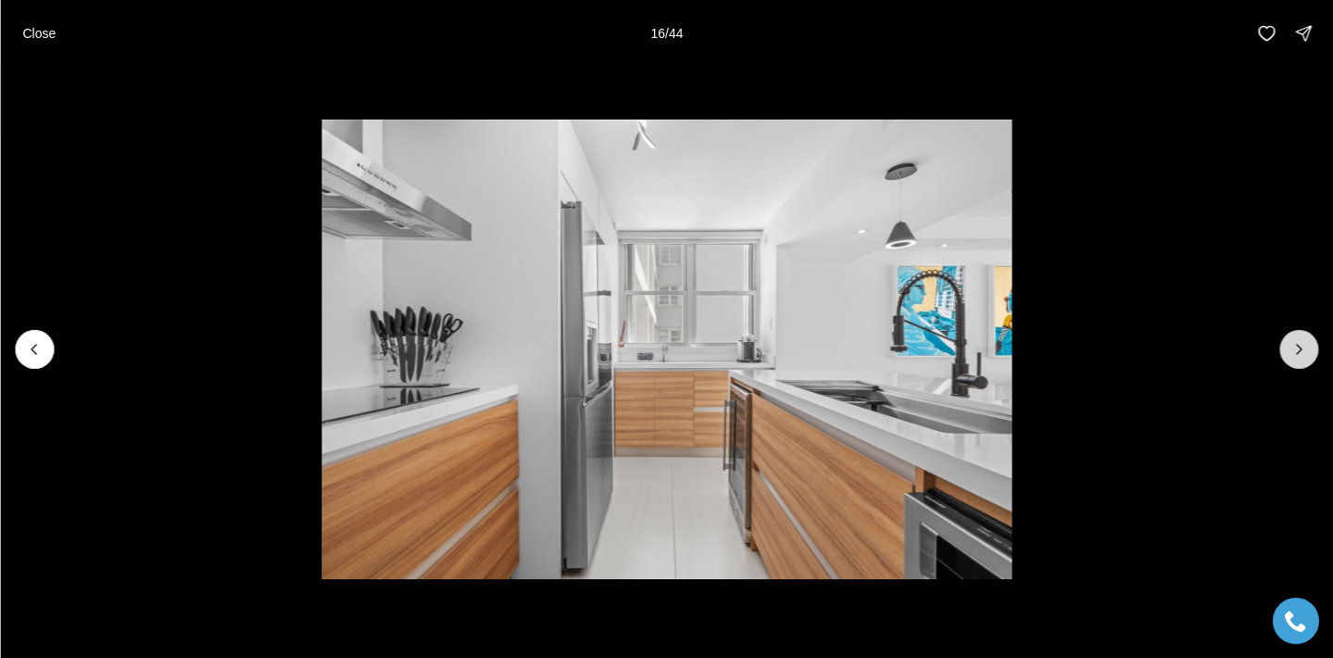
click at [1296, 351] on icon "Next slide" at bounding box center [1298, 349] width 19 height 19
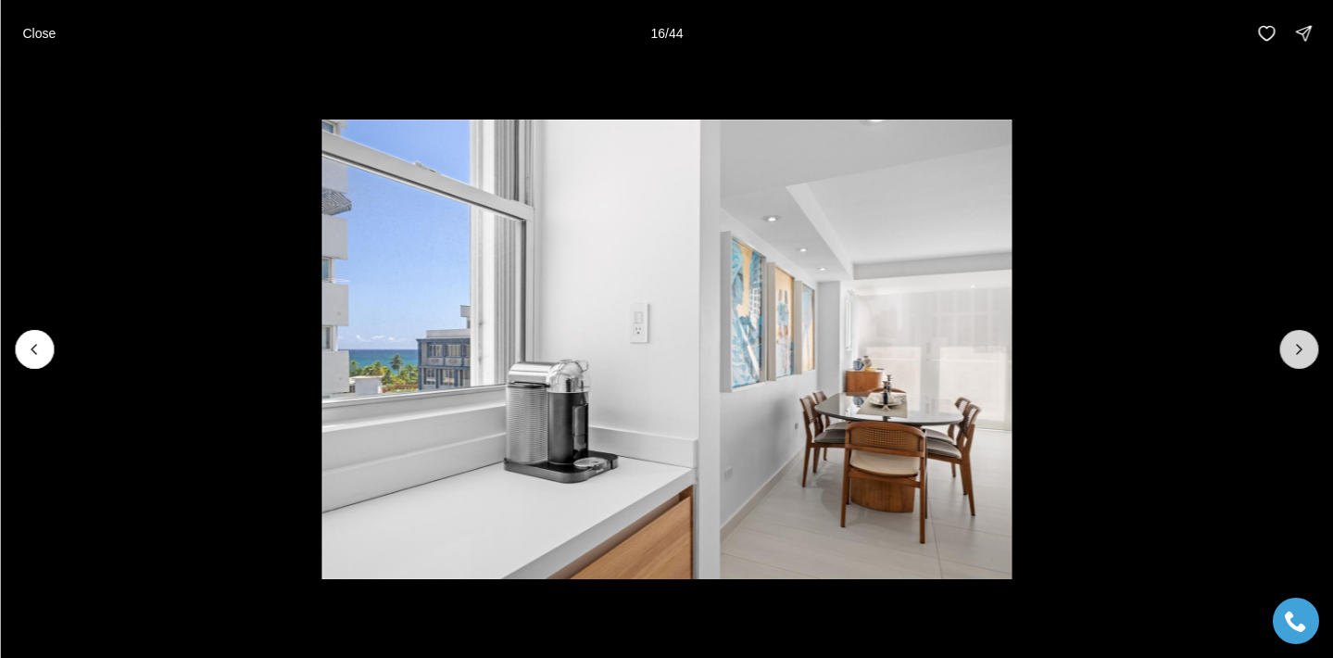
click at [1296, 351] on icon "Next slide" at bounding box center [1298, 349] width 19 height 19
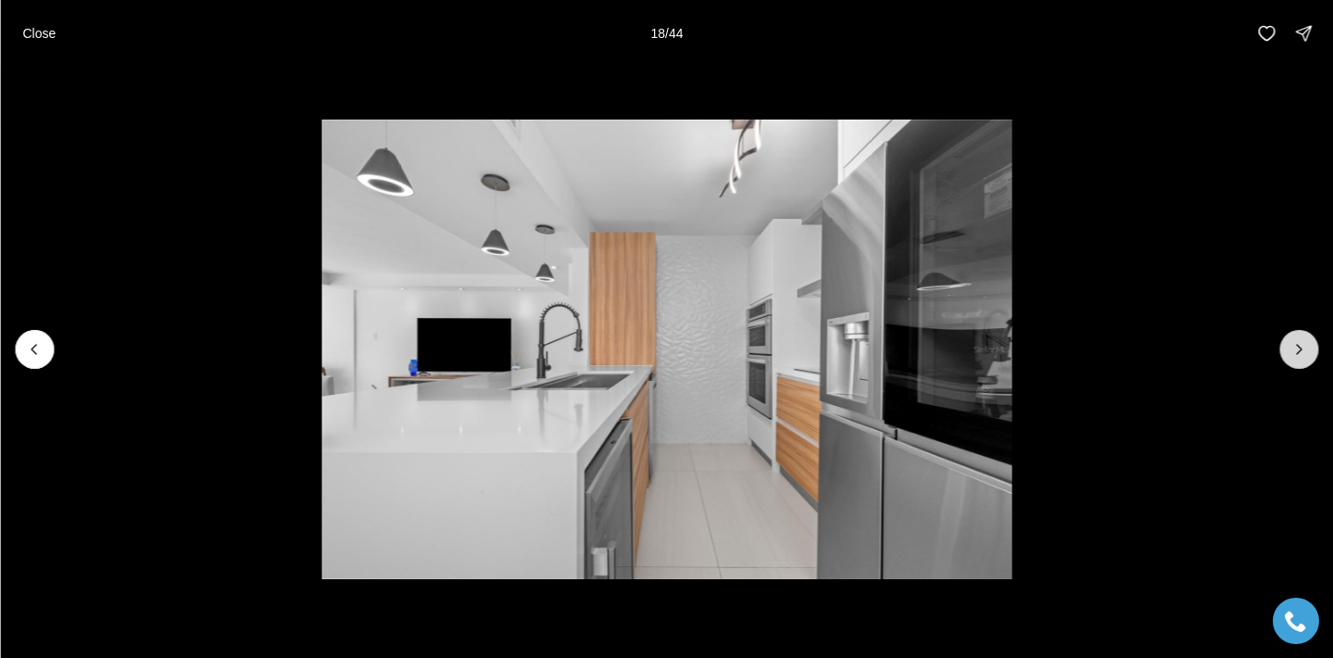
click at [1296, 351] on icon "Next slide" at bounding box center [1298, 349] width 19 height 19
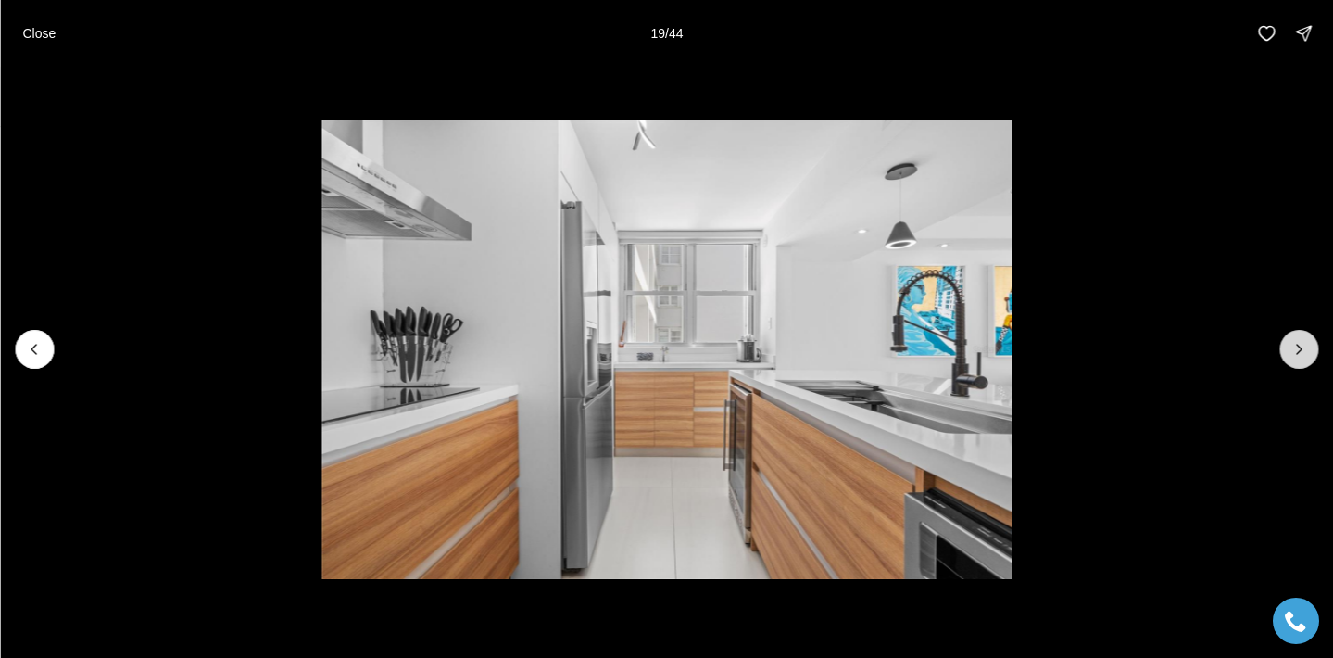
click at [1296, 351] on icon "Next slide" at bounding box center [1298, 349] width 19 height 19
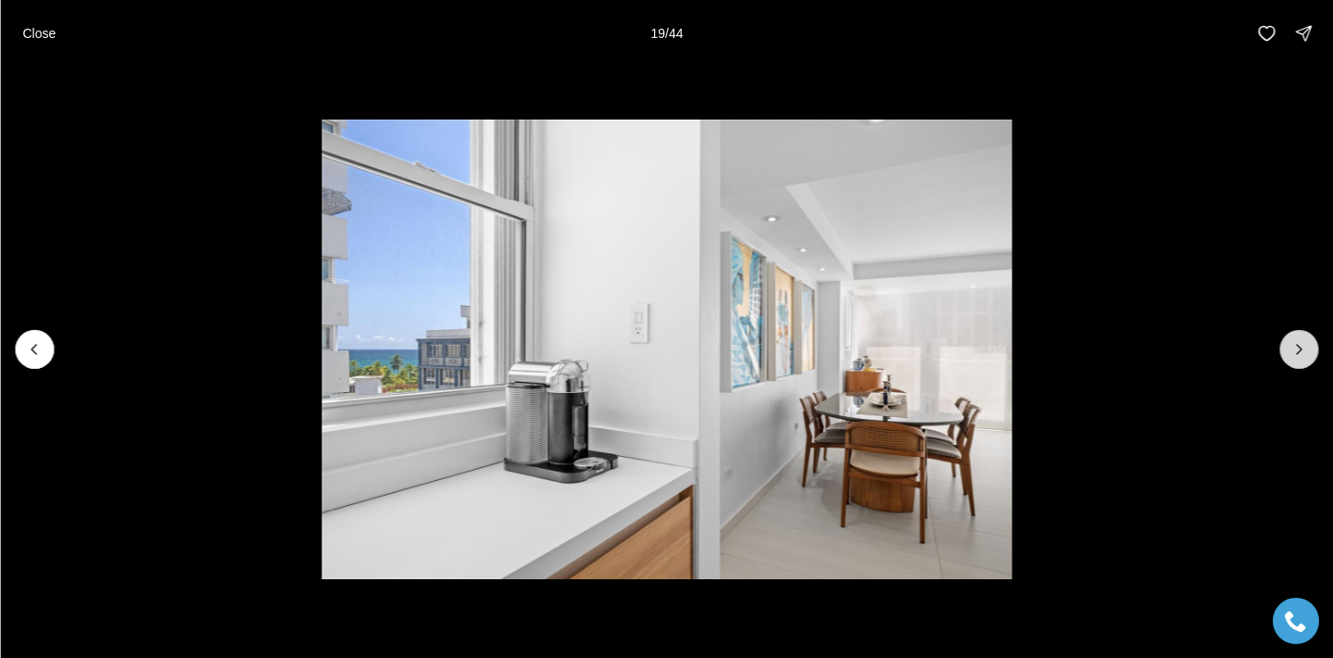
click at [1296, 351] on icon "Next slide" at bounding box center [1298, 349] width 19 height 19
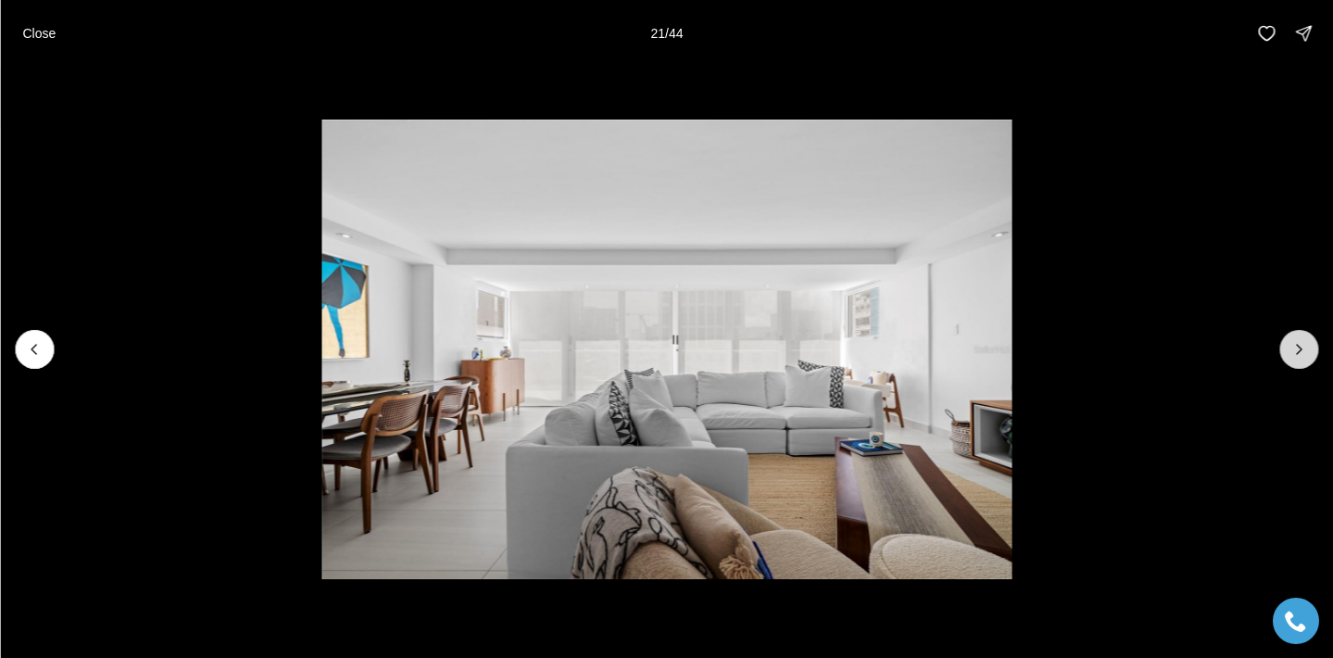
click at [1296, 351] on icon "Next slide" at bounding box center [1298, 349] width 19 height 19
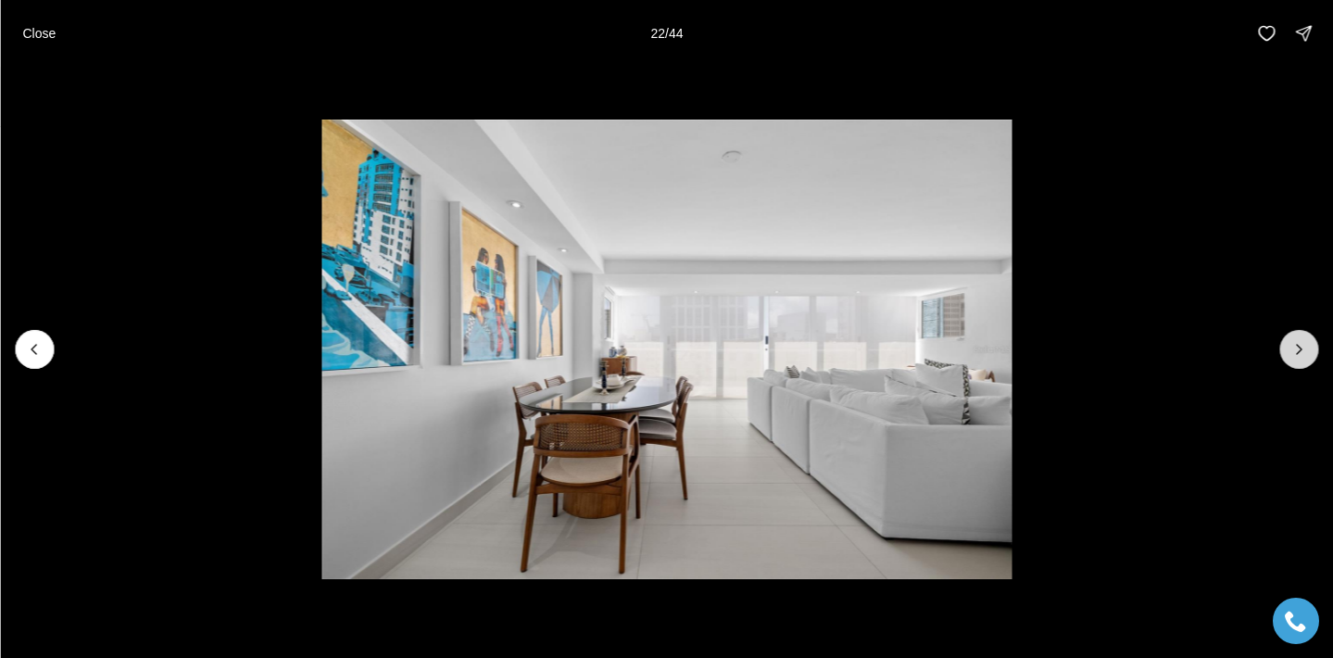
click at [1296, 351] on icon "Next slide" at bounding box center [1298, 349] width 19 height 19
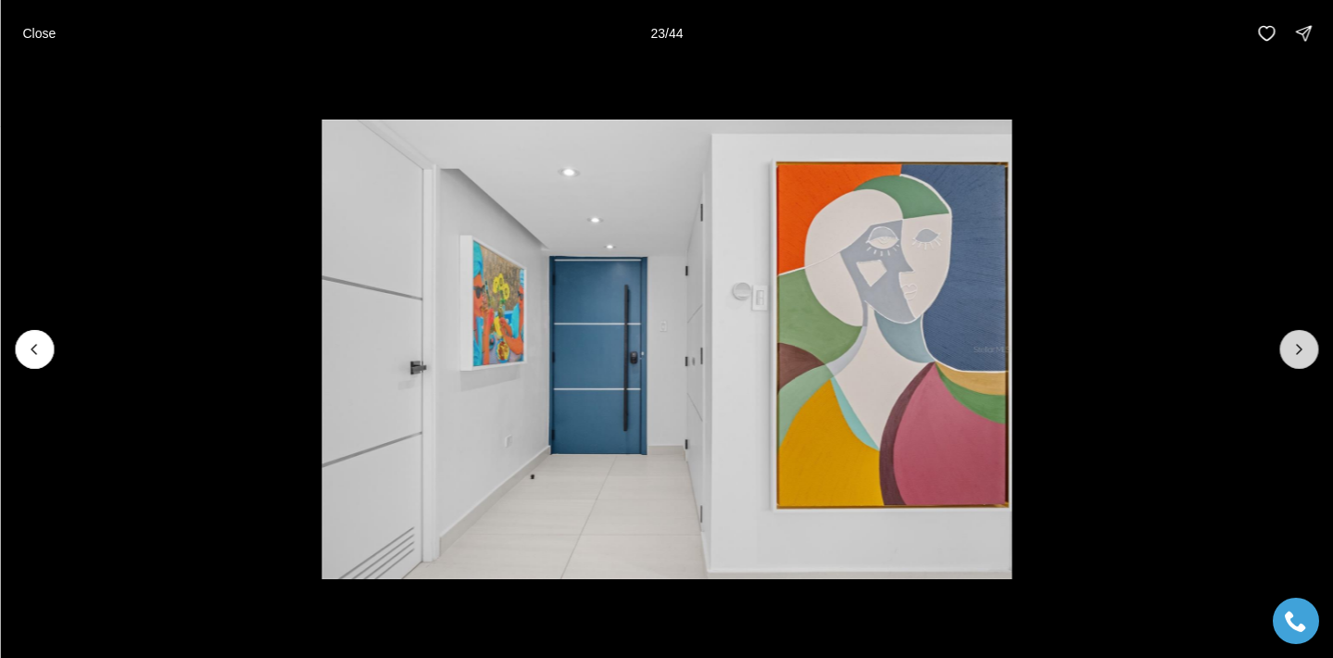
click at [1296, 351] on icon "Next slide" at bounding box center [1298, 349] width 19 height 19
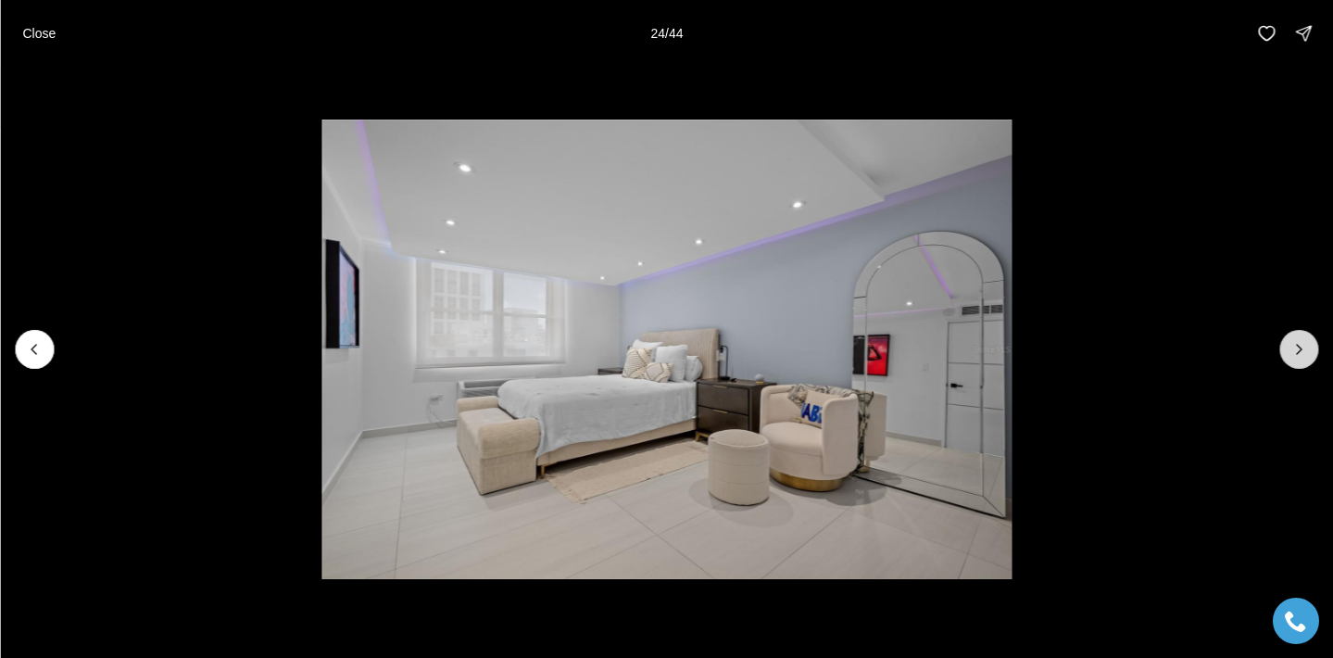
click at [1296, 351] on icon "Next slide" at bounding box center [1298, 349] width 19 height 19
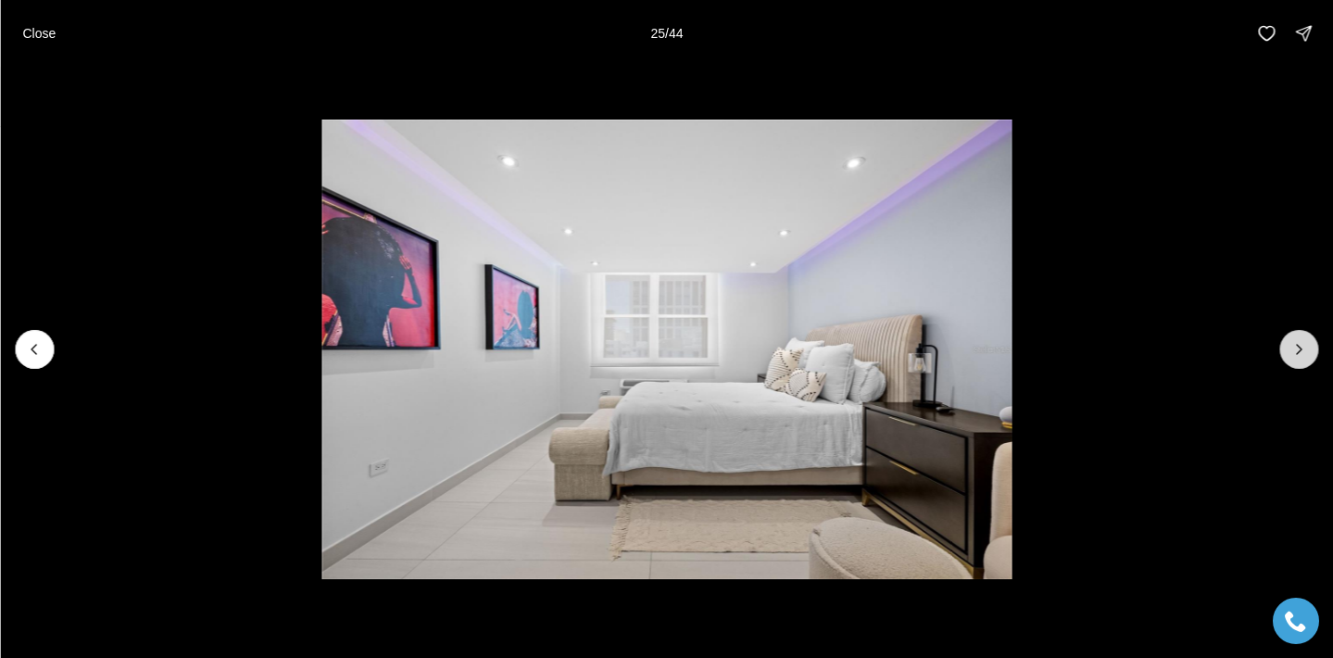
click at [1296, 351] on icon "Next slide" at bounding box center [1298, 349] width 19 height 19
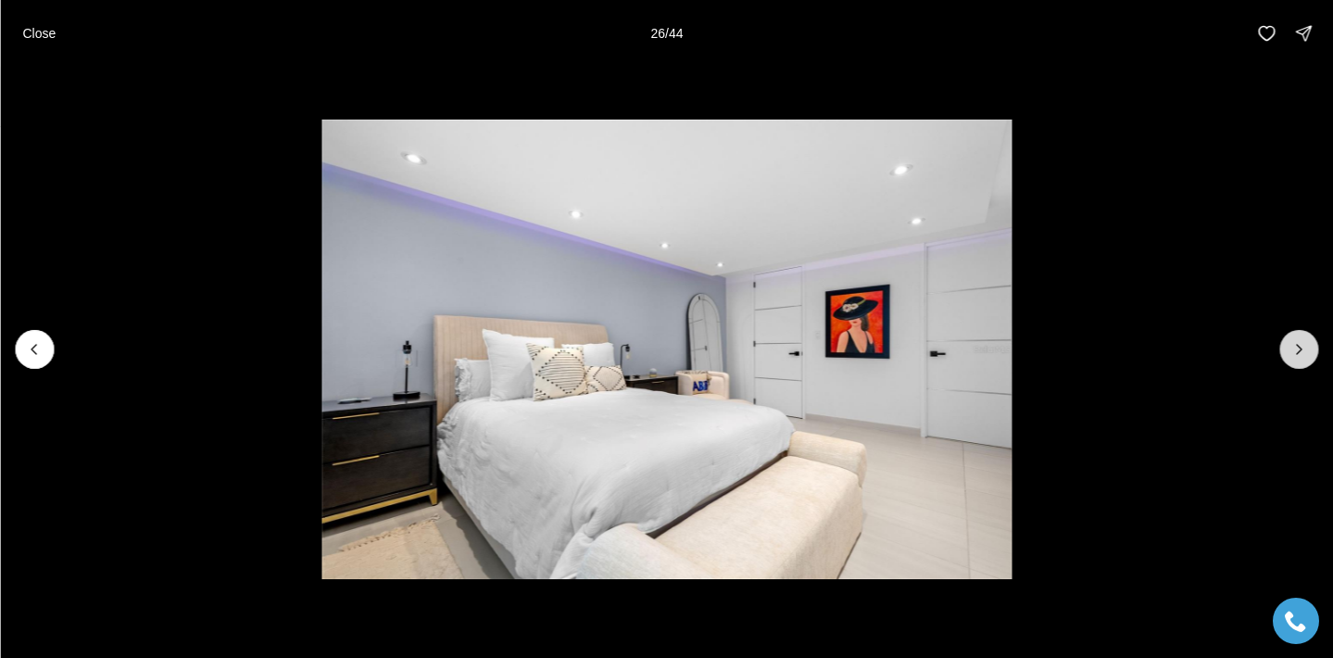
click at [1296, 351] on icon "Next slide" at bounding box center [1298, 349] width 19 height 19
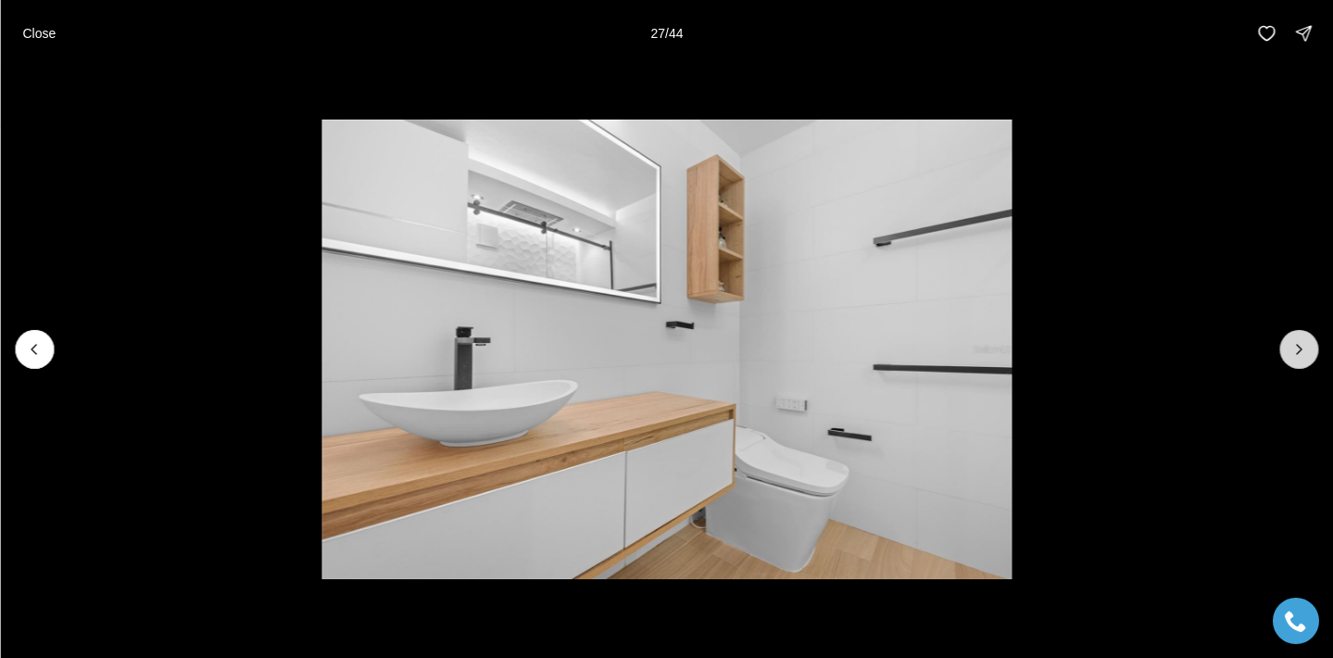
click at [1296, 351] on icon "Next slide" at bounding box center [1298, 349] width 19 height 19
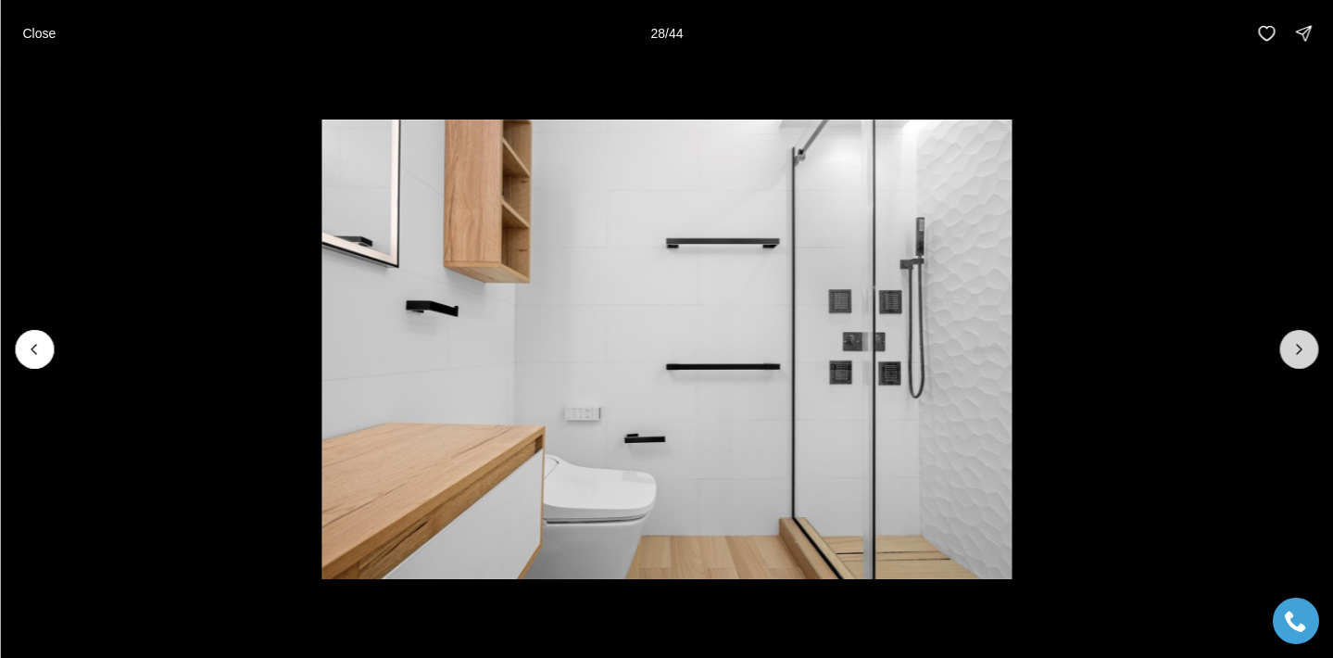
click at [1296, 351] on icon "Next slide" at bounding box center [1298, 349] width 19 height 19
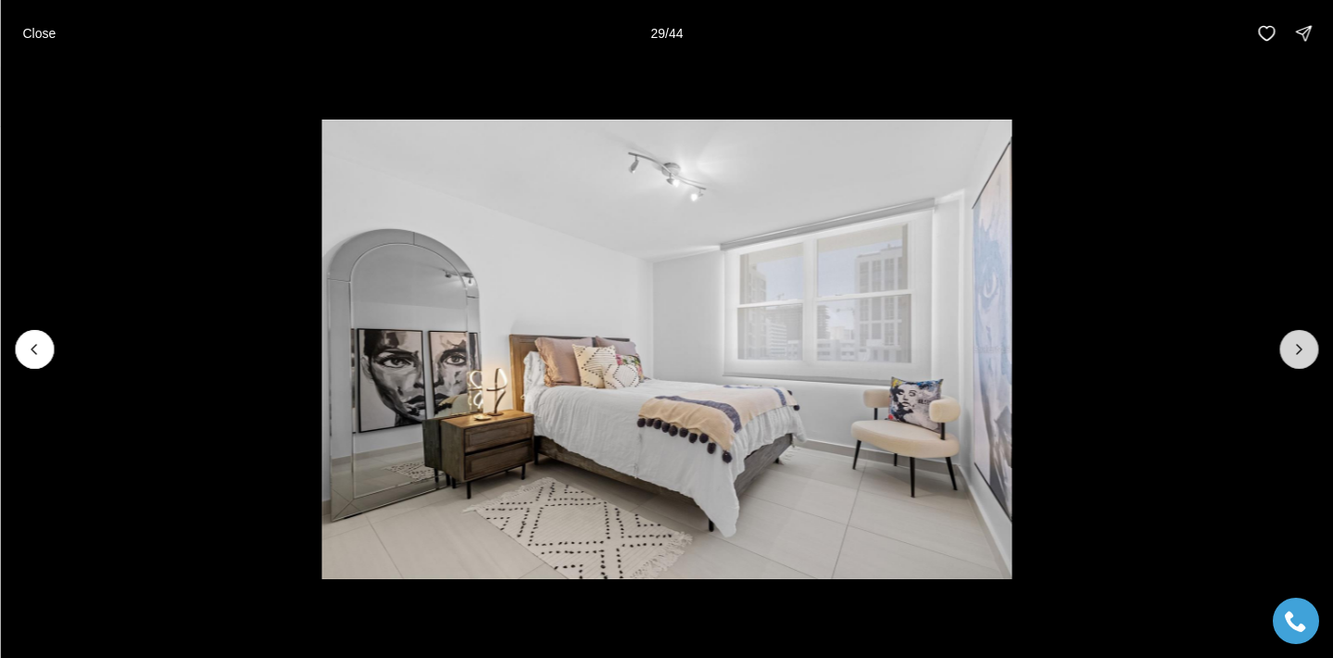
click at [1296, 351] on icon "Next slide" at bounding box center [1298, 349] width 19 height 19
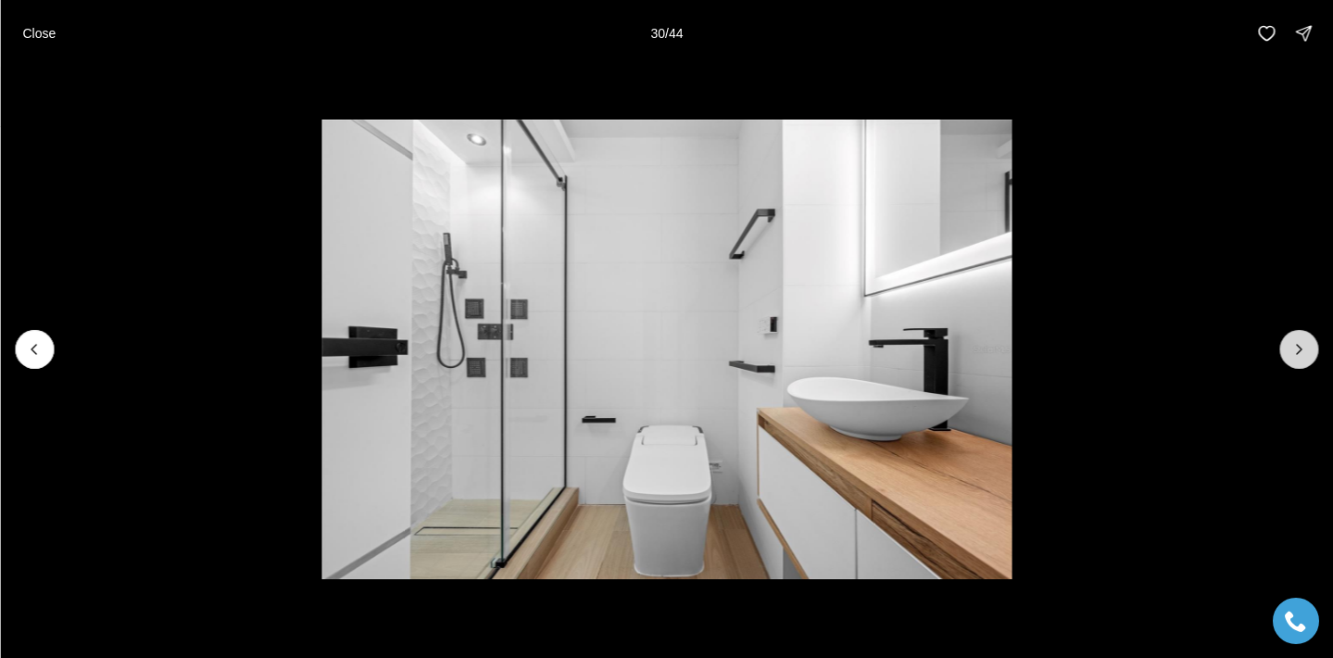
click at [1296, 351] on icon "Next slide" at bounding box center [1298, 349] width 19 height 19
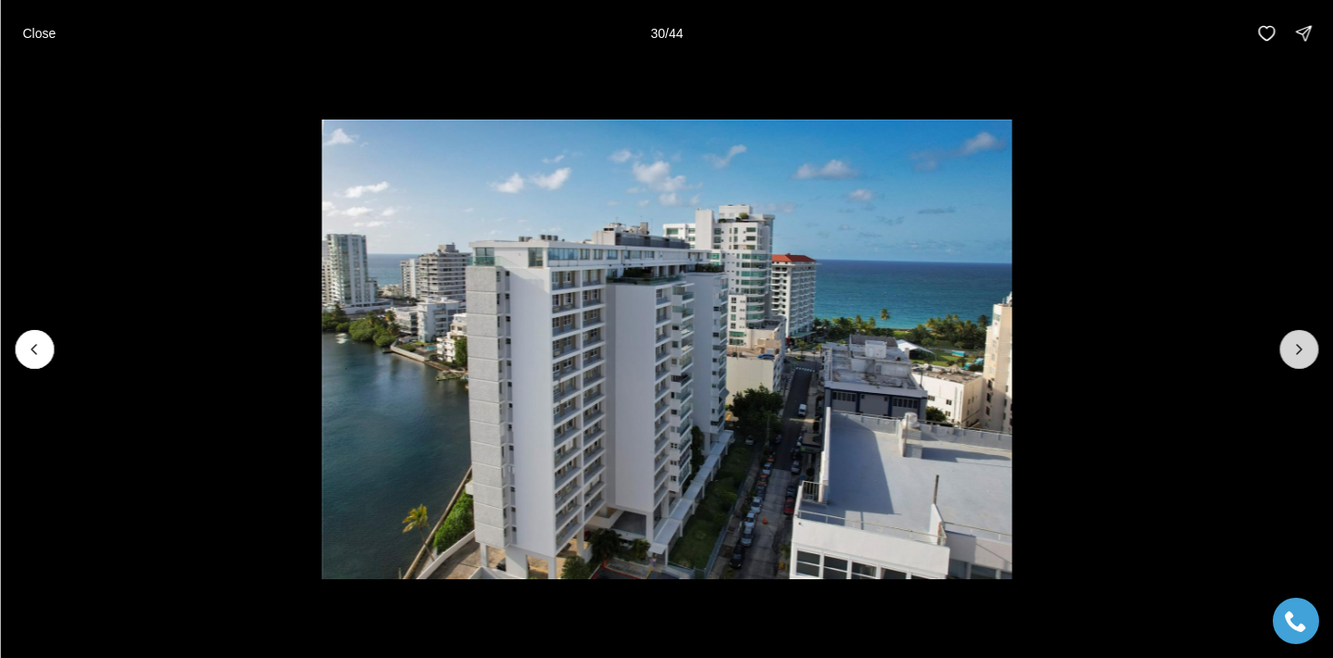
click at [1296, 351] on icon "Next slide" at bounding box center [1298, 349] width 19 height 19
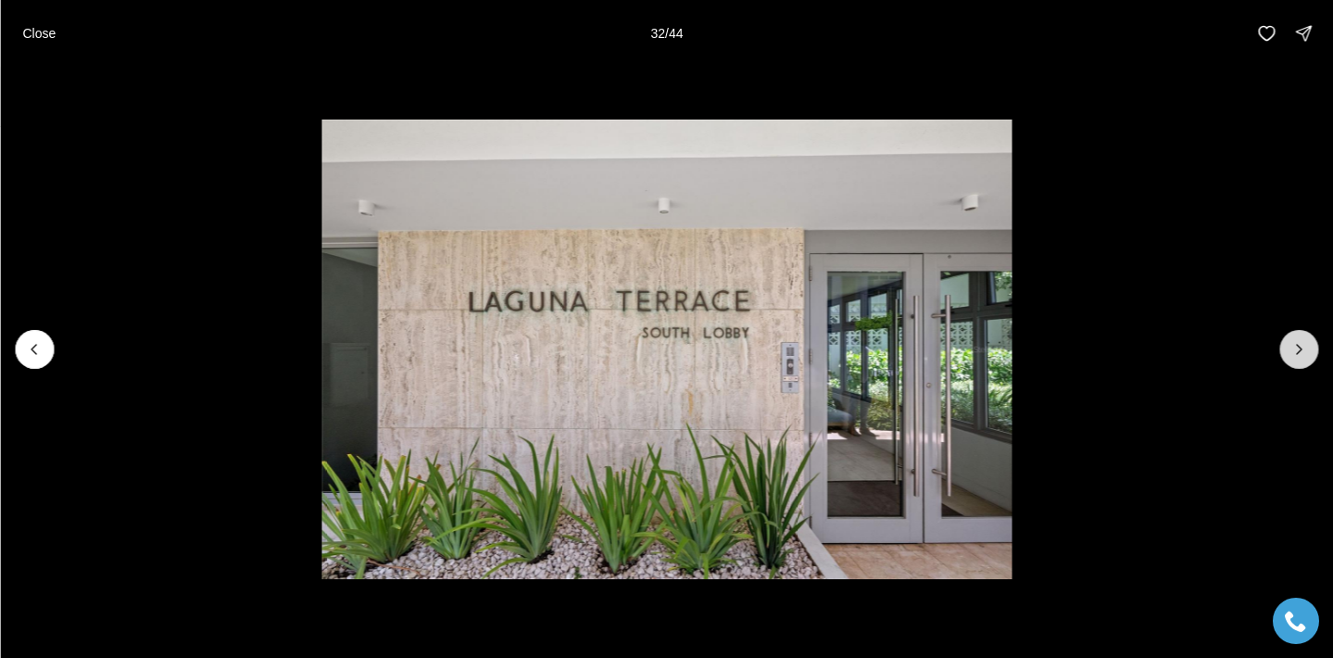
click at [1296, 351] on icon "Next slide" at bounding box center [1298, 349] width 19 height 19
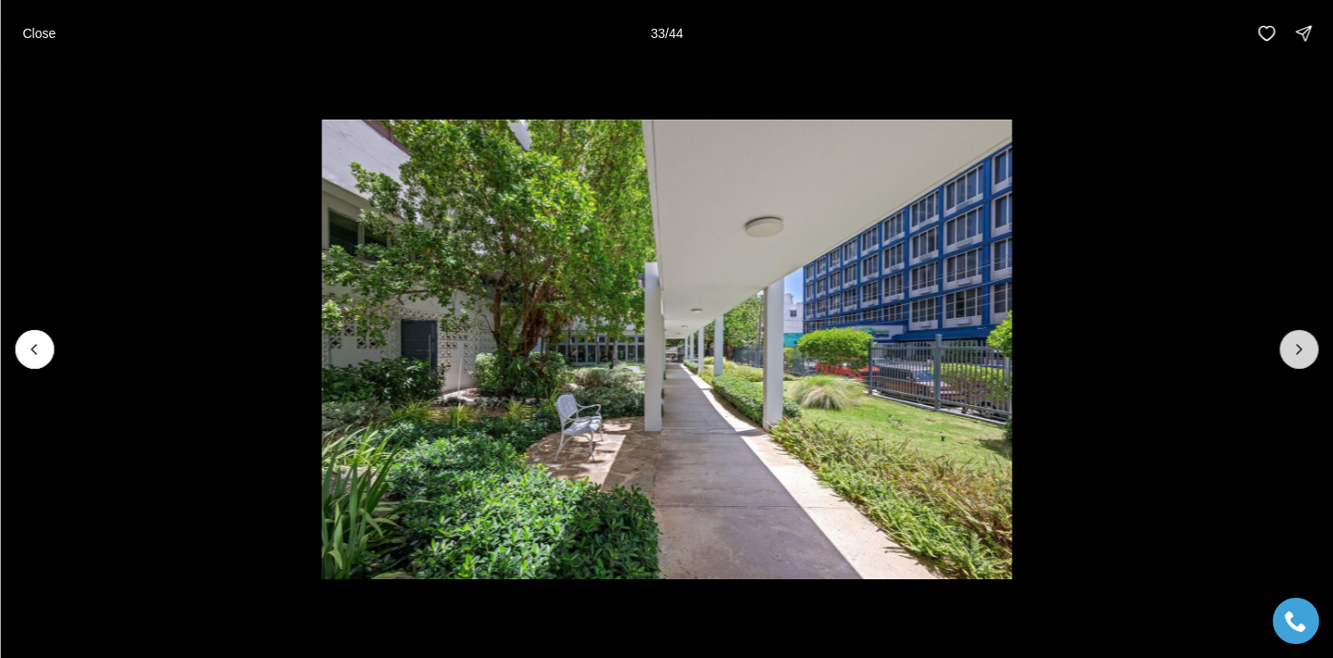
click at [1296, 351] on icon "Next slide" at bounding box center [1298, 349] width 19 height 19
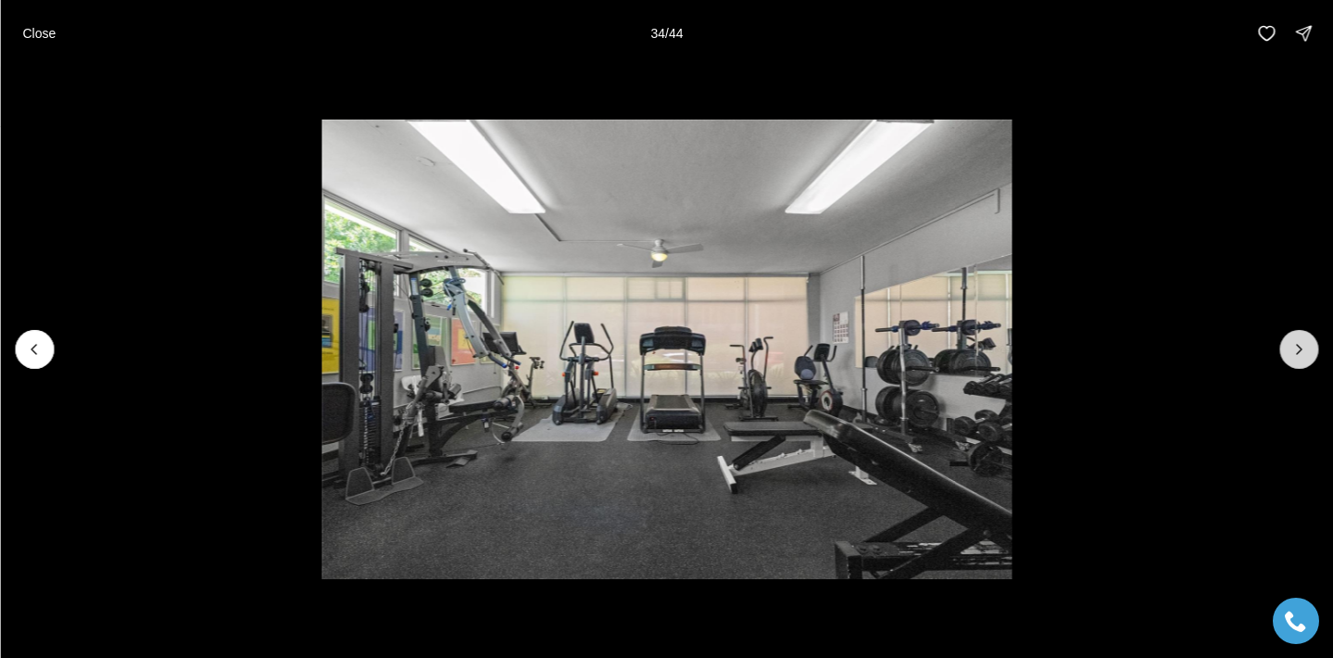
click at [1296, 351] on icon "Next slide" at bounding box center [1298, 349] width 19 height 19
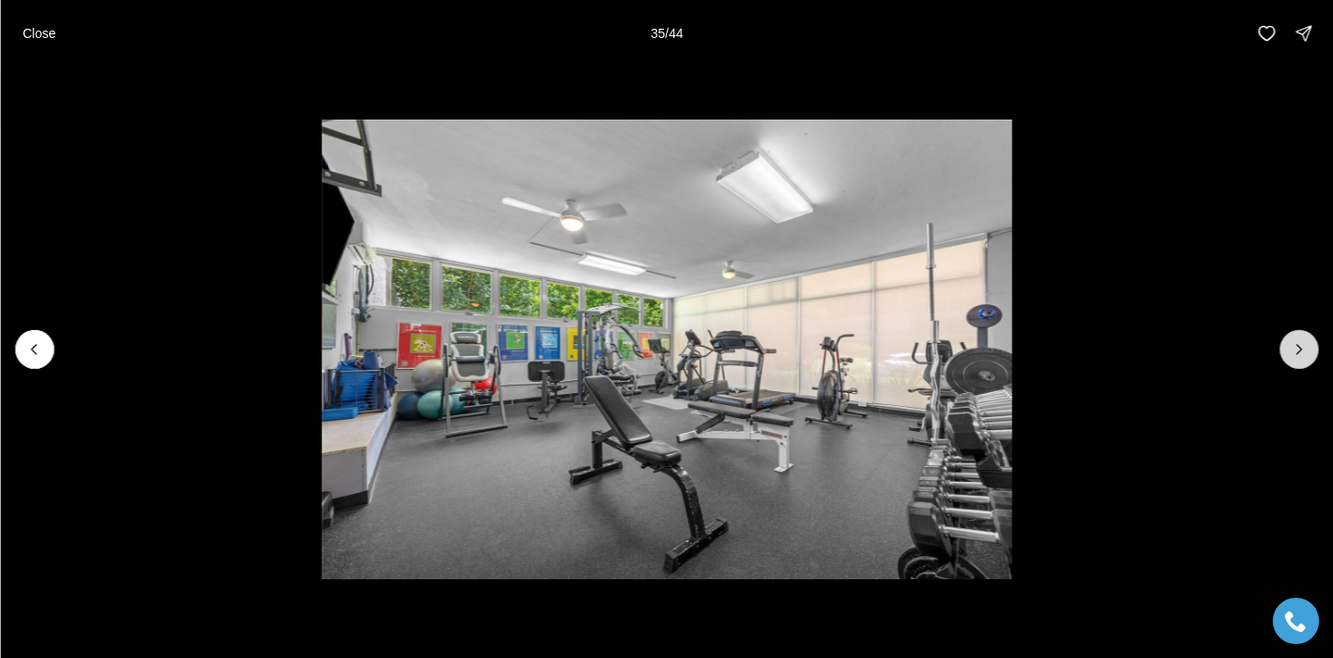
click at [1296, 351] on icon "Next slide" at bounding box center [1298, 349] width 19 height 19
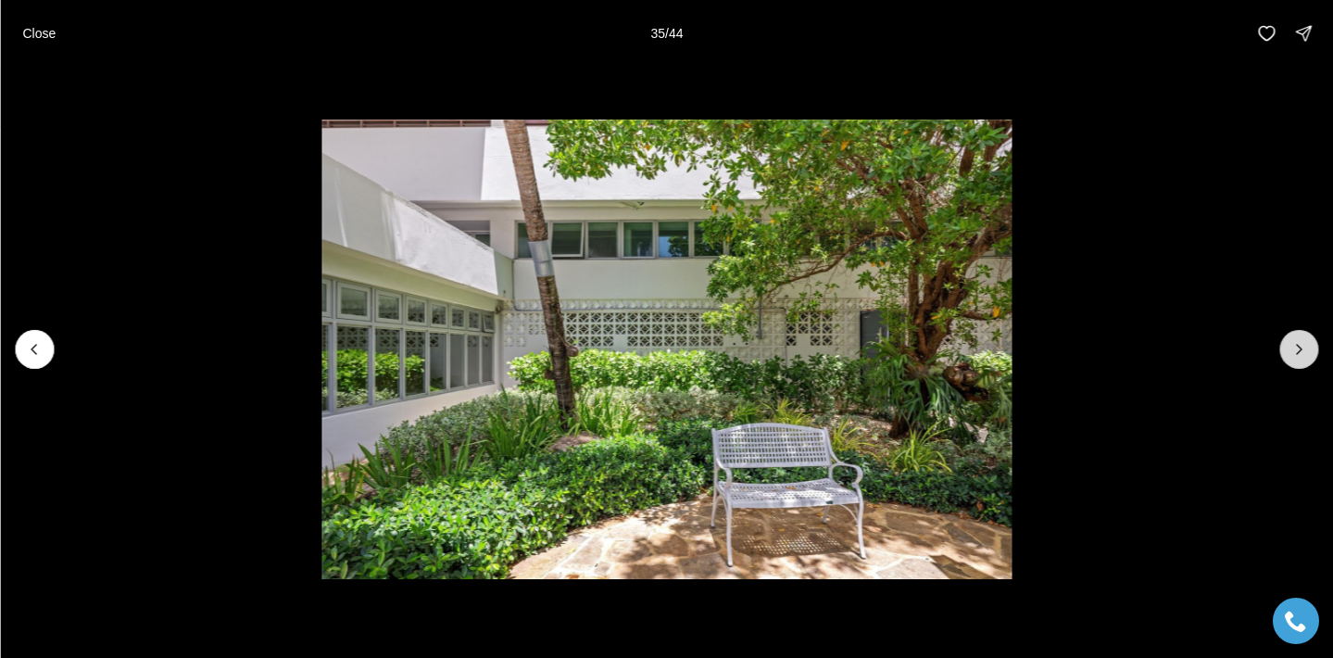
click at [1296, 351] on icon "Next slide" at bounding box center [1298, 349] width 19 height 19
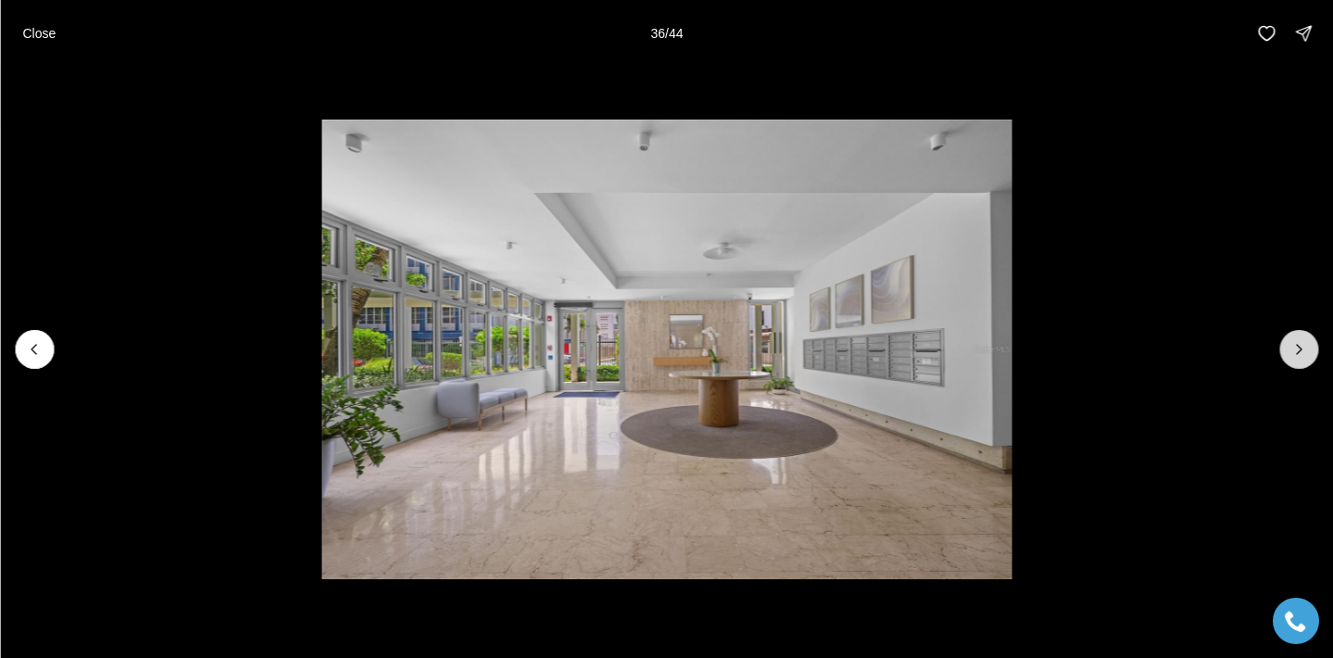
click at [1296, 351] on icon "Next slide" at bounding box center [1298, 349] width 19 height 19
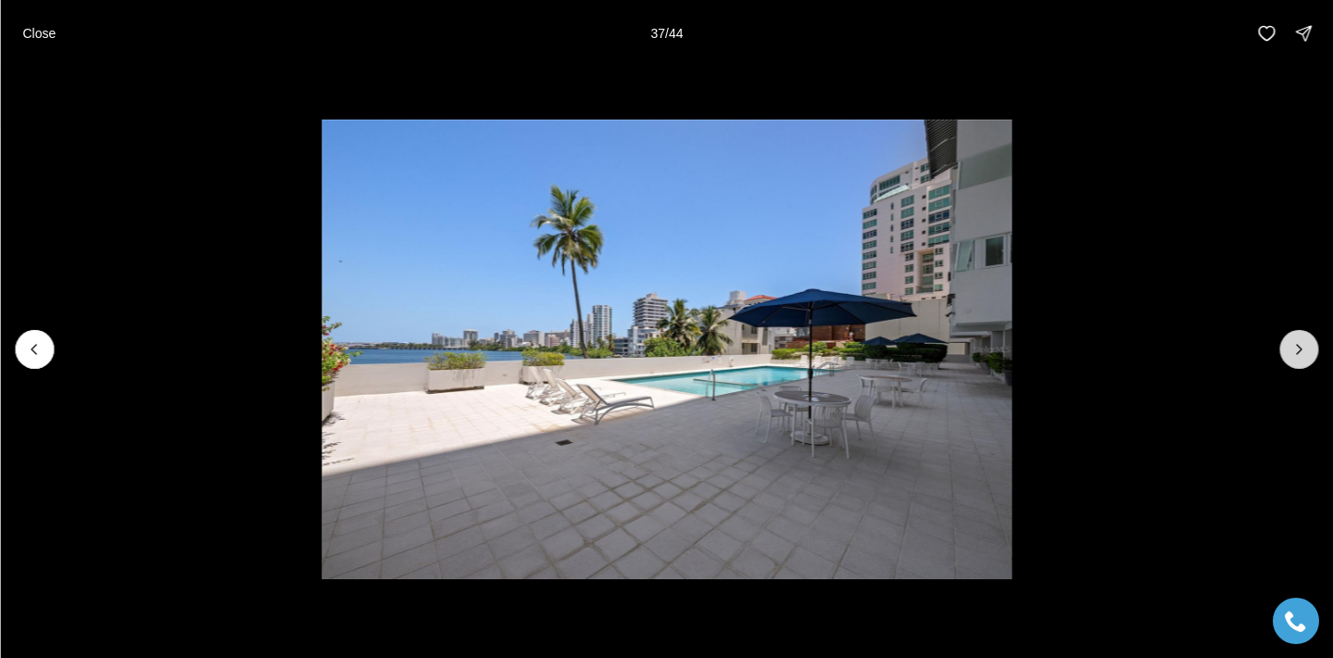
click at [1296, 351] on icon "Next slide" at bounding box center [1298, 349] width 19 height 19
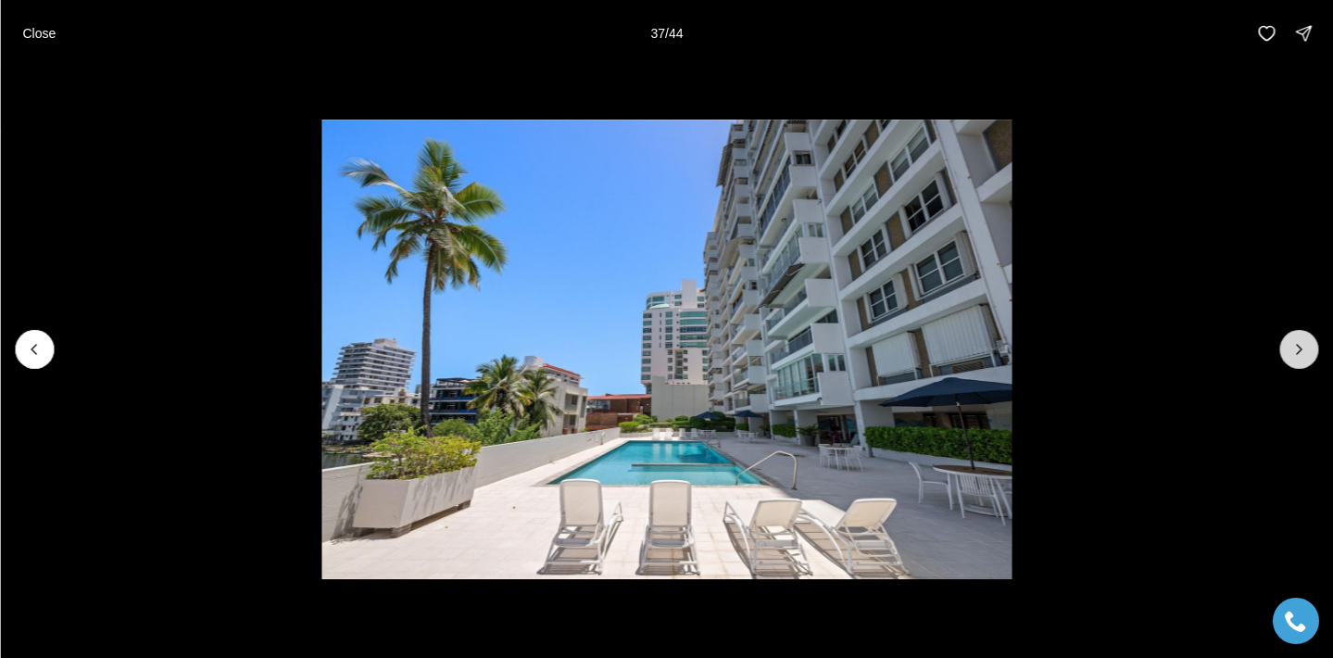
click at [1296, 351] on icon "Next slide" at bounding box center [1298, 349] width 19 height 19
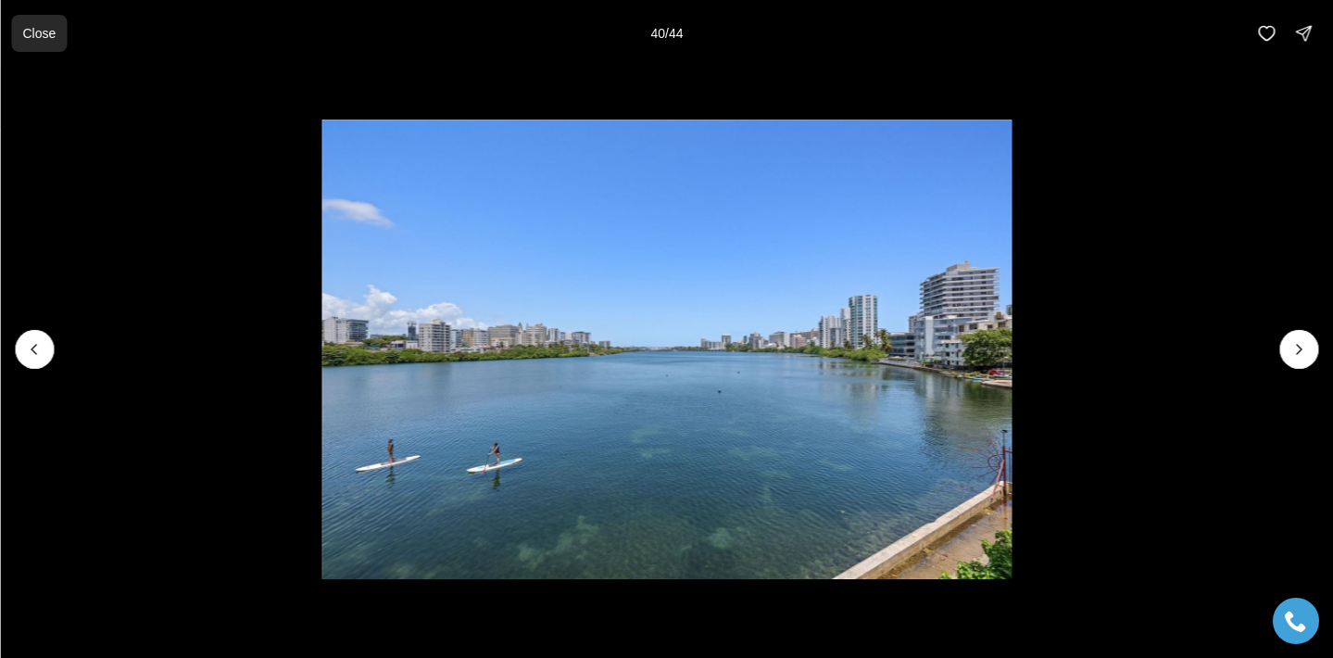
click at [36, 31] on p "Close" at bounding box center [38, 33] width 33 height 15
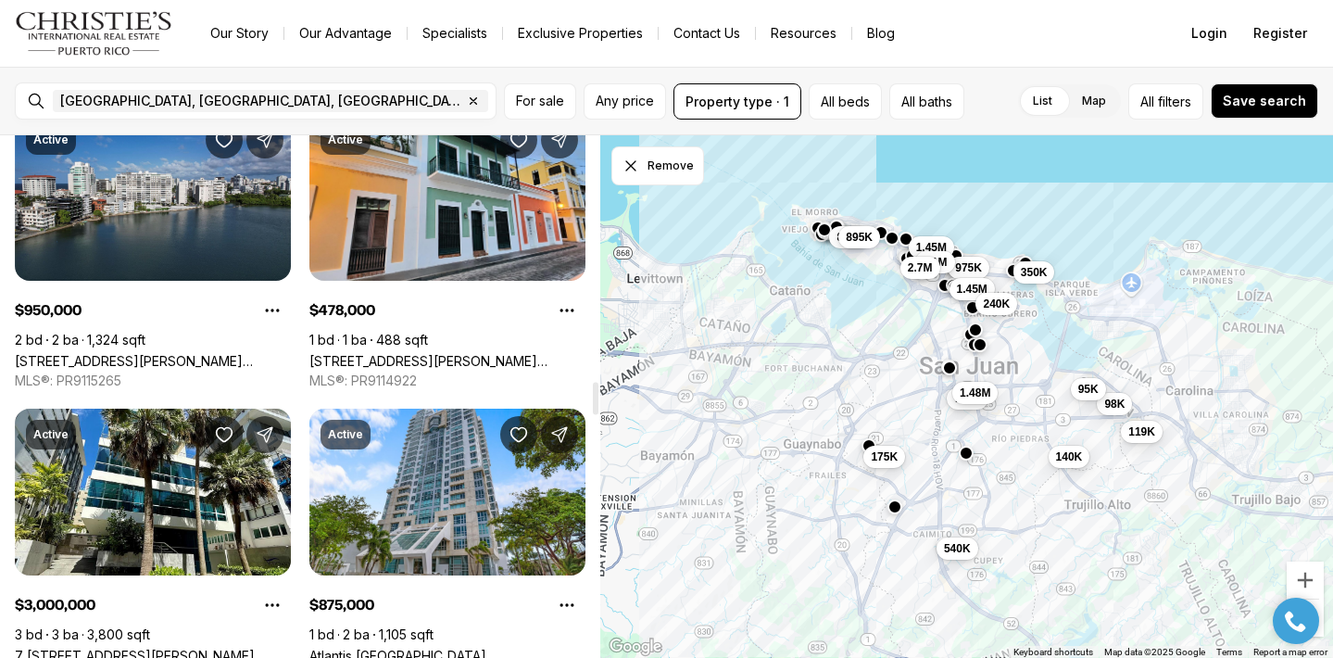
scroll to position [3860, 0]
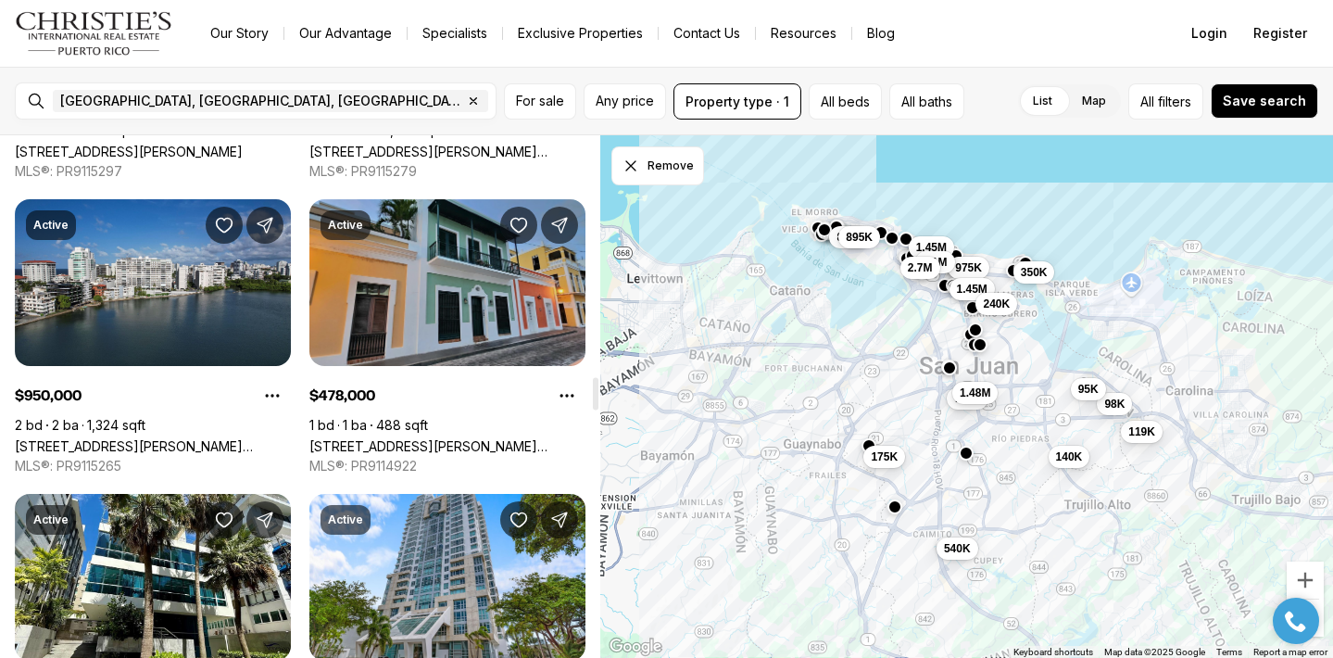
click at [379, 438] on link "[STREET_ADDRESS][PERSON_NAME][PERSON_NAME]" at bounding box center [447, 446] width 276 height 16
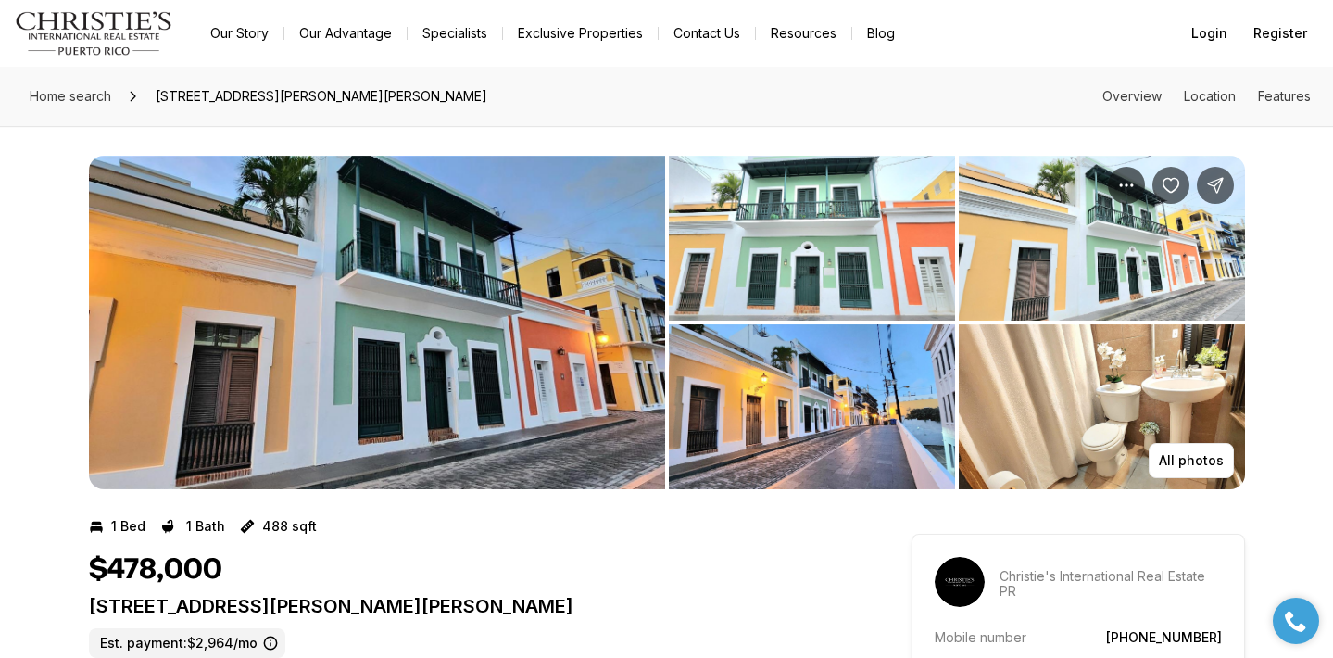
click at [513, 238] on img "View image gallery" at bounding box center [377, 322] width 576 height 333
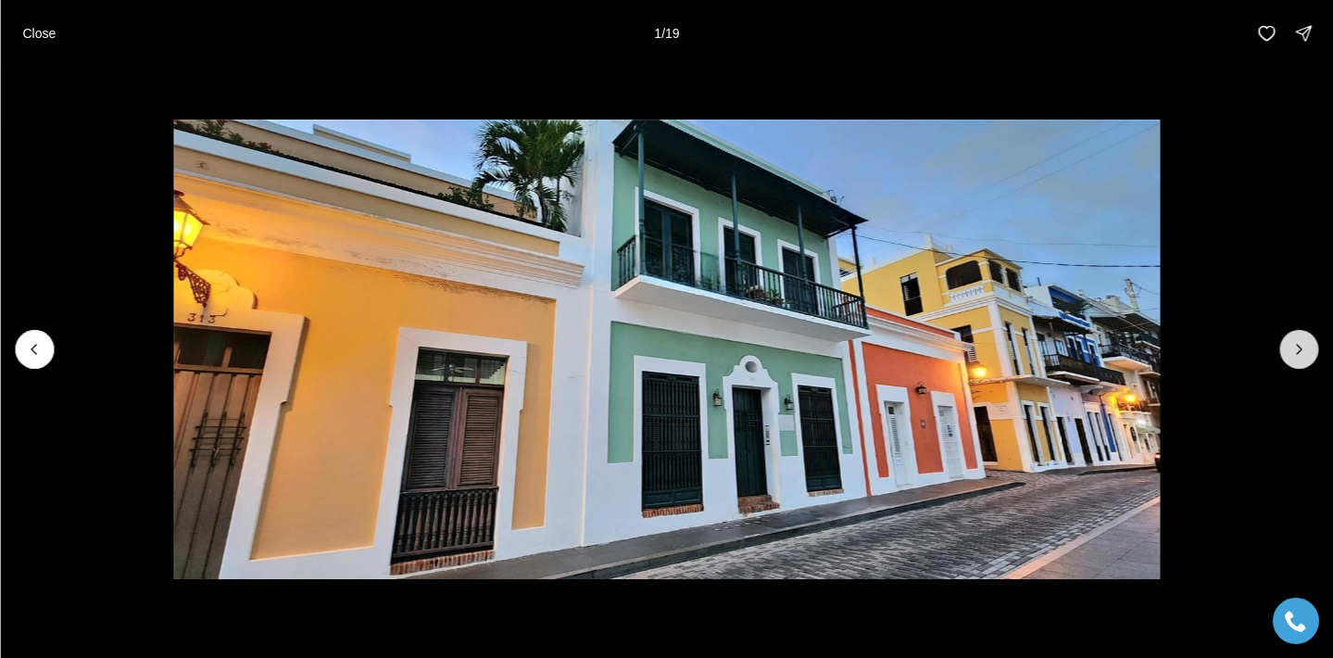
click at [1290, 354] on icon "Next slide" at bounding box center [1298, 349] width 19 height 19
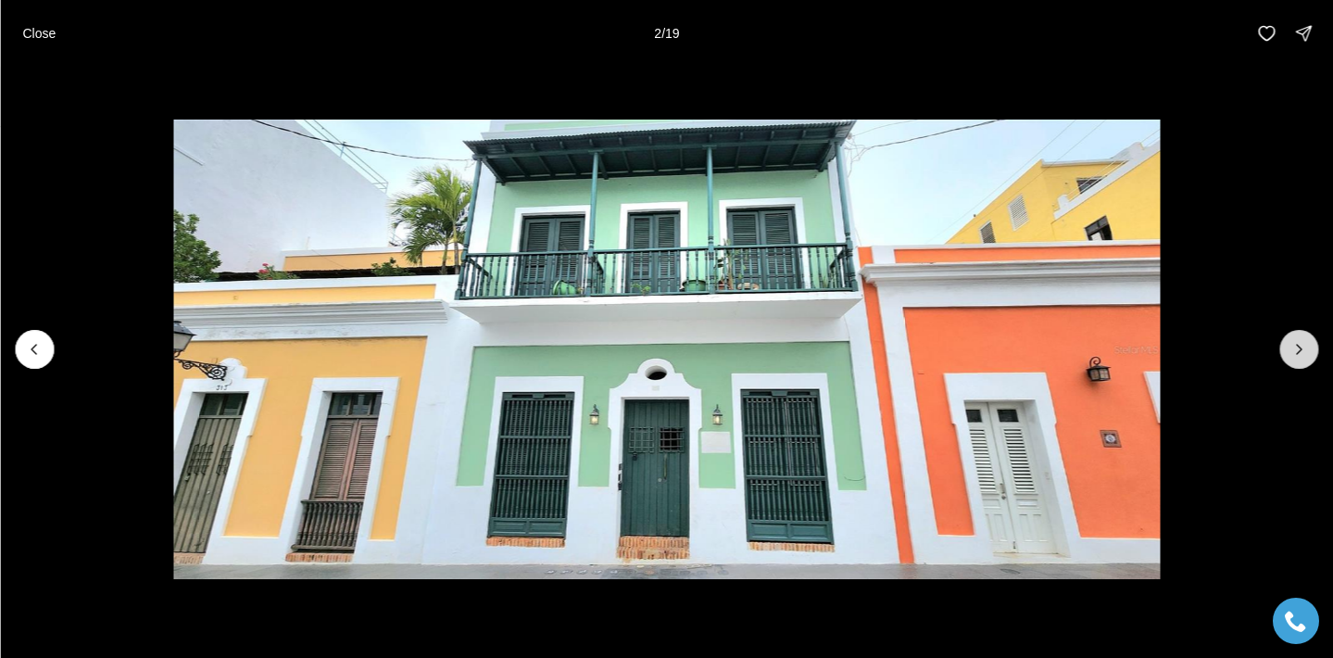
click at [1290, 354] on icon "Next slide" at bounding box center [1298, 349] width 19 height 19
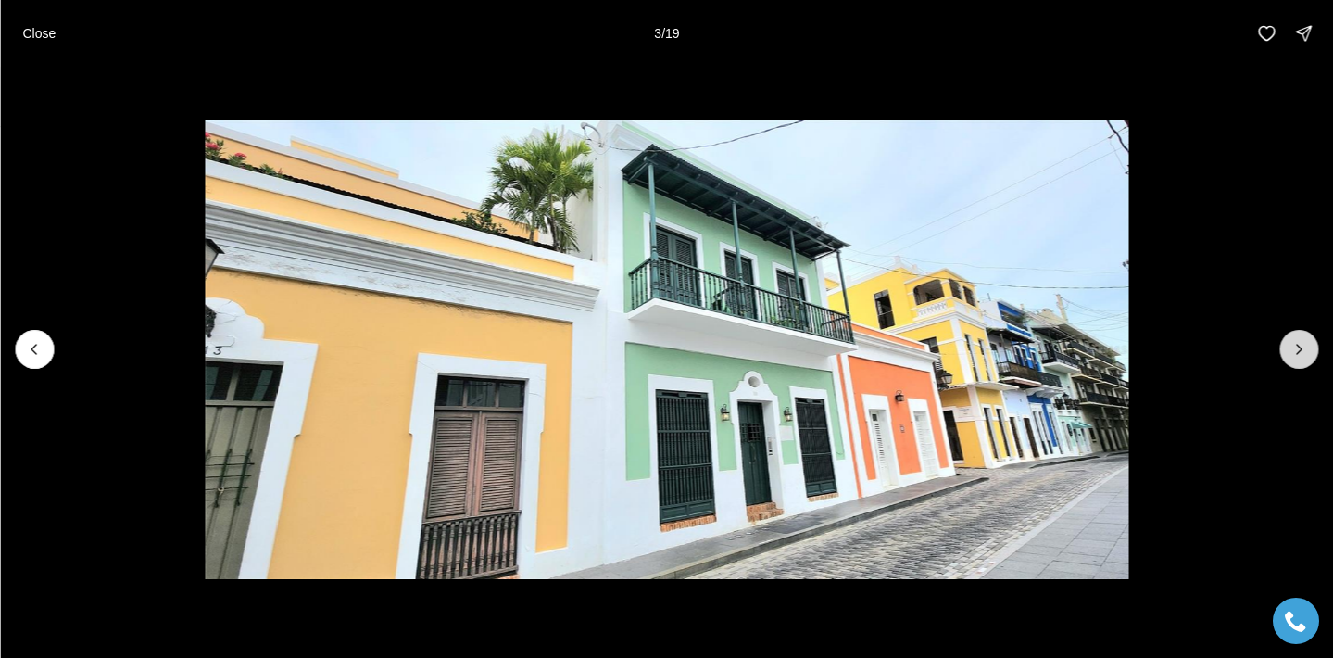
click at [1290, 354] on icon "Next slide" at bounding box center [1298, 349] width 19 height 19
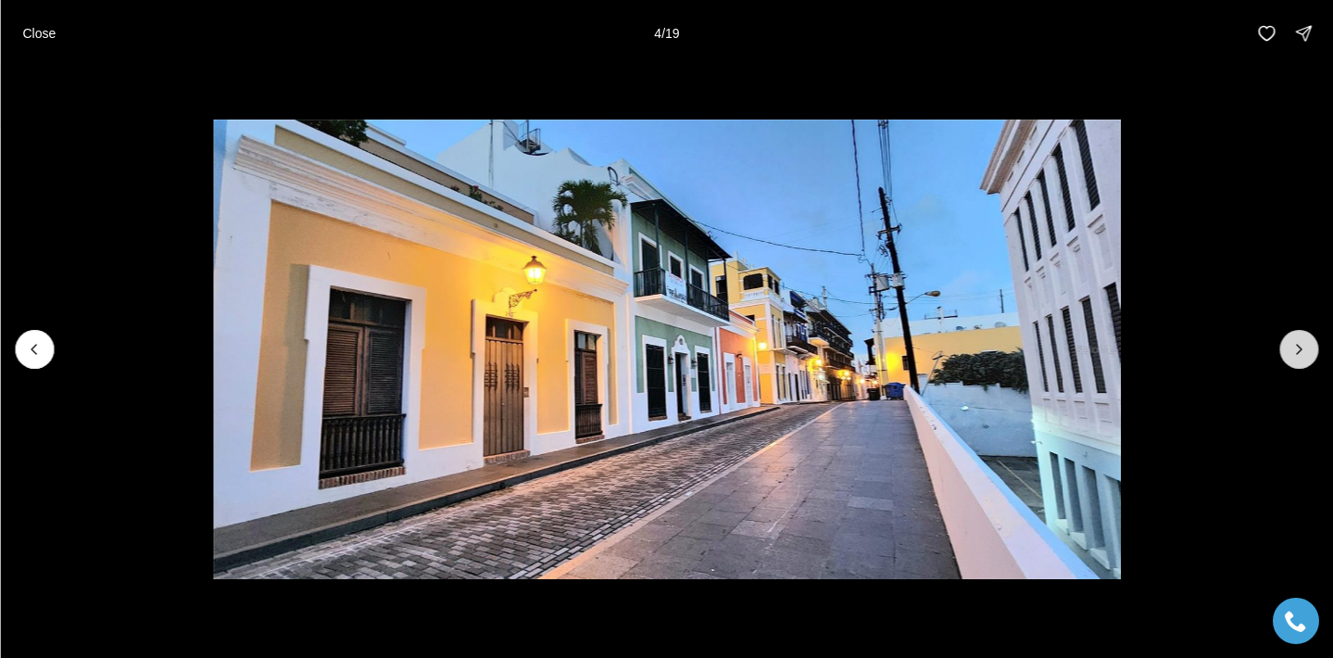
click at [1290, 354] on icon "Next slide" at bounding box center [1298, 349] width 19 height 19
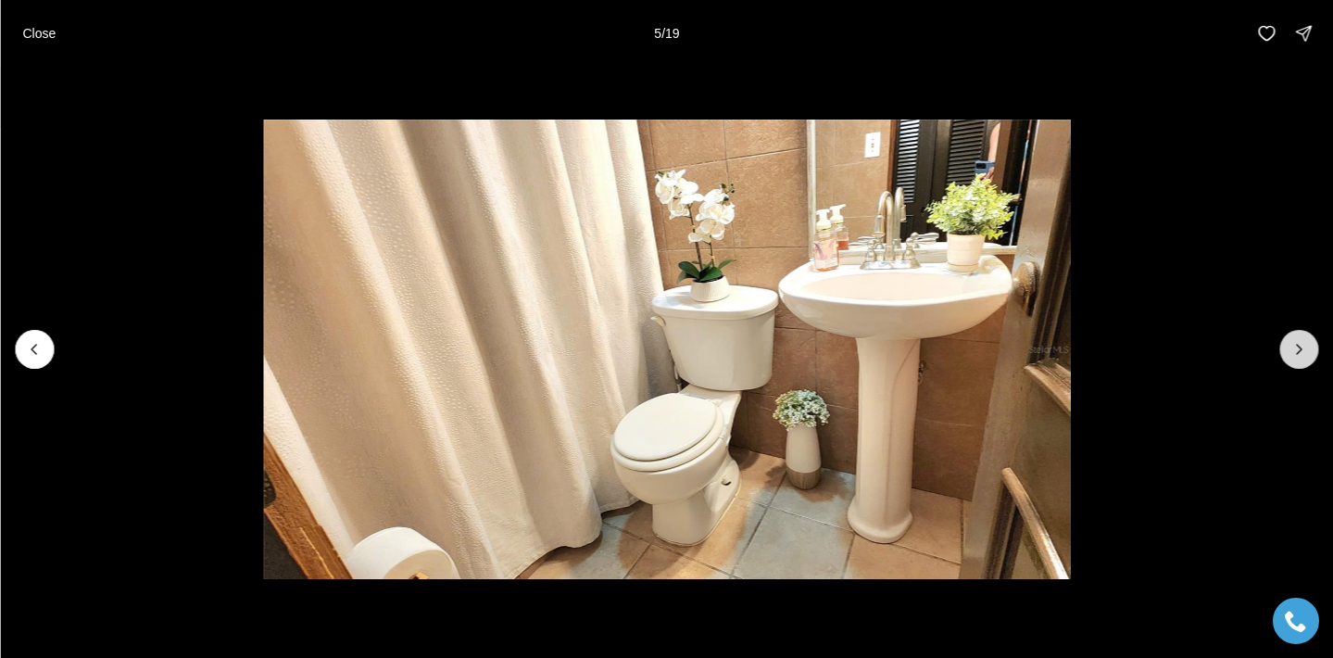
click at [1290, 354] on icon "Next slide" at bounding box center [1298, 349] width 19 height 19
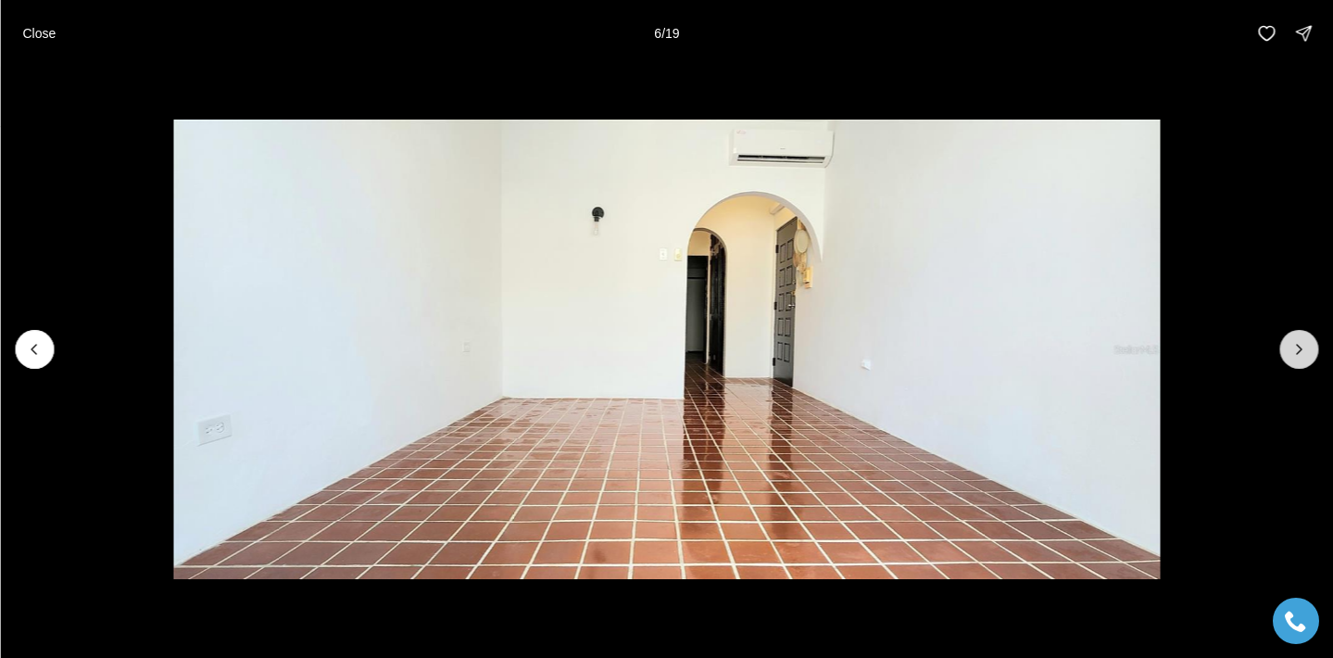
click at [1290, 354] on icon "Next slide" at bounding box center [1298, 349] width 19 height 19
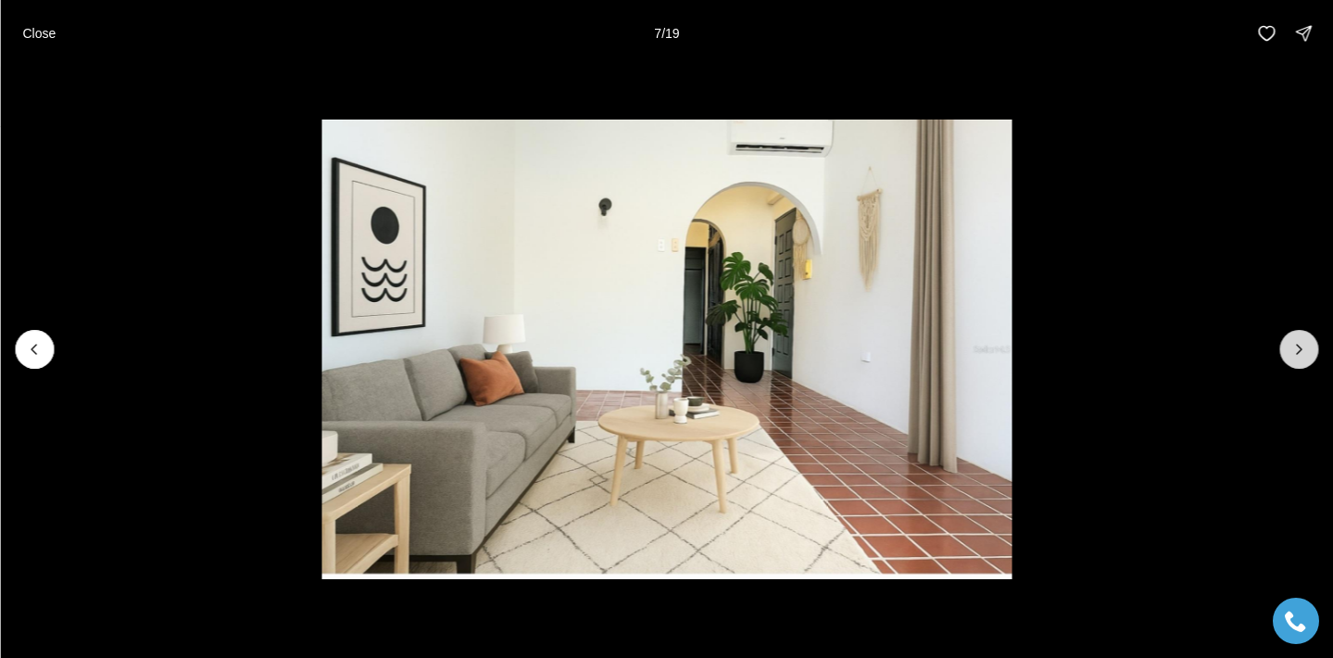
click at [1290, 354] on icon "Next slide" at bounding box center [1298, 349] width 19 height 19
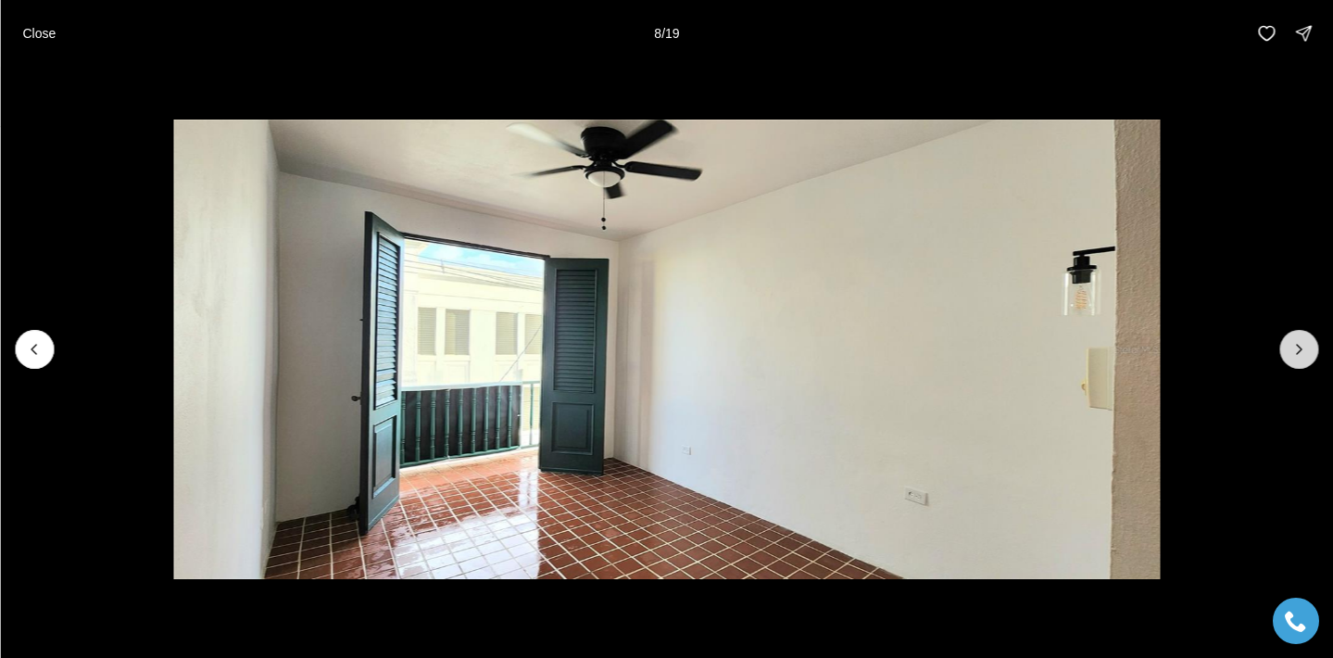
click at [1290, 354] on icon "Next slide" at bounding box center [1298, 349] width 19 height 19
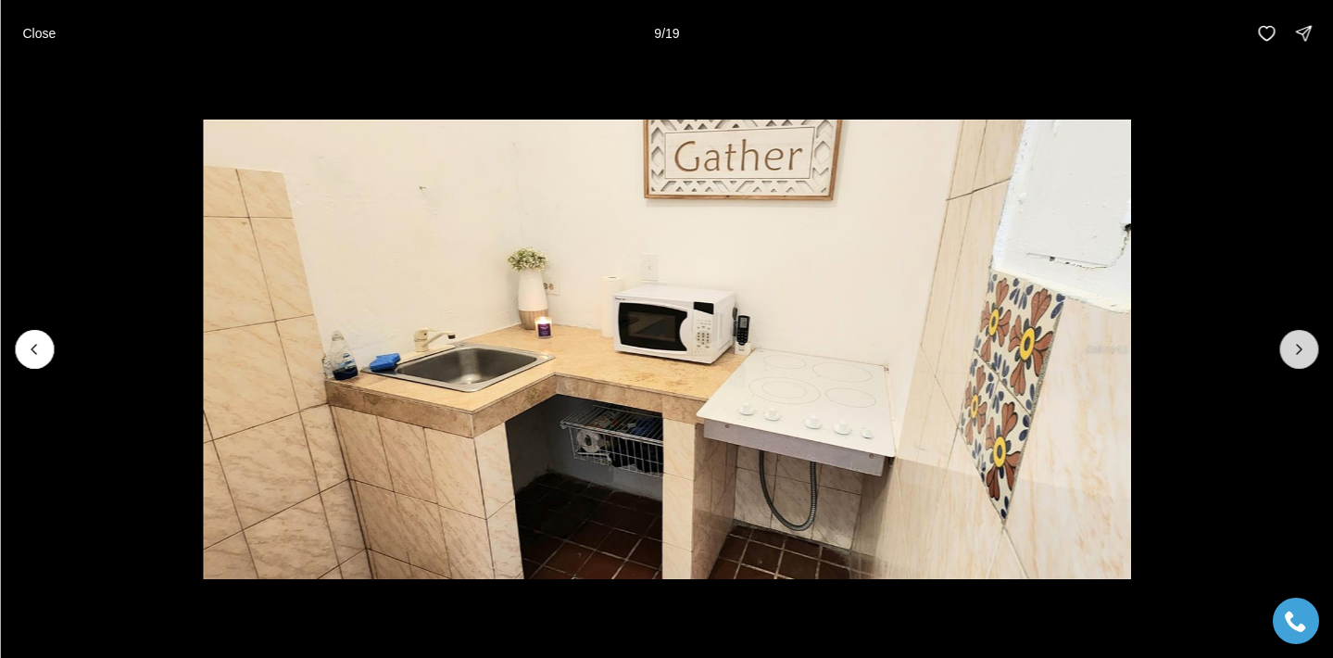
click at [1290, 354] on icon "Next slide" at bounding box center [1298, 349] width 19 height 19
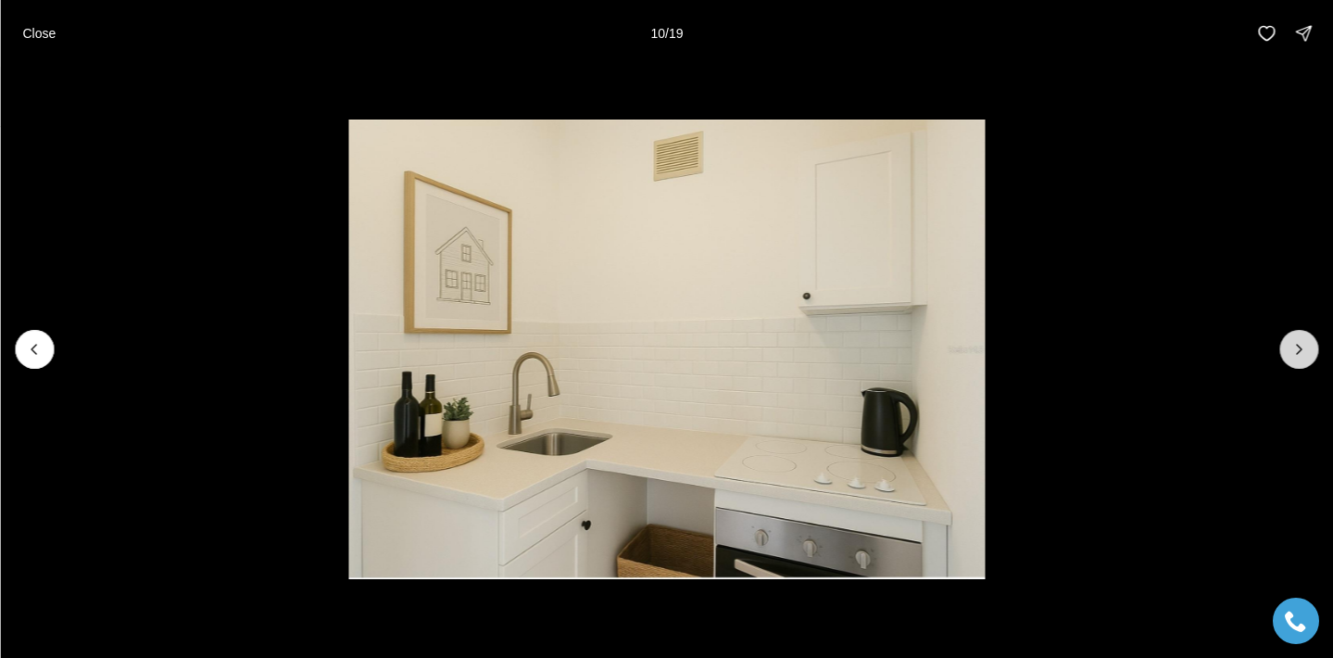
click at [1290, 354] on icon "Next slide" at bounding box center [1298, 349] width 19 height 19
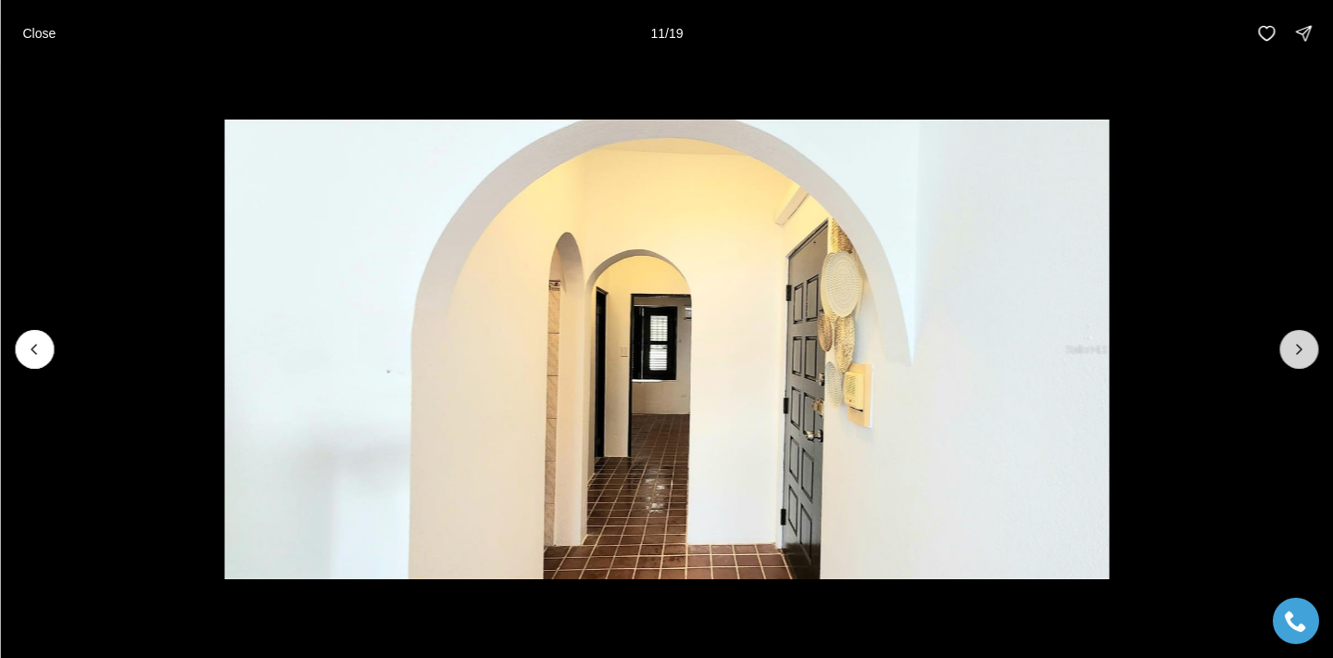
click at [1290, 354] on icon "Next slide" at bounding box center [1298, 349] width 19 height 19
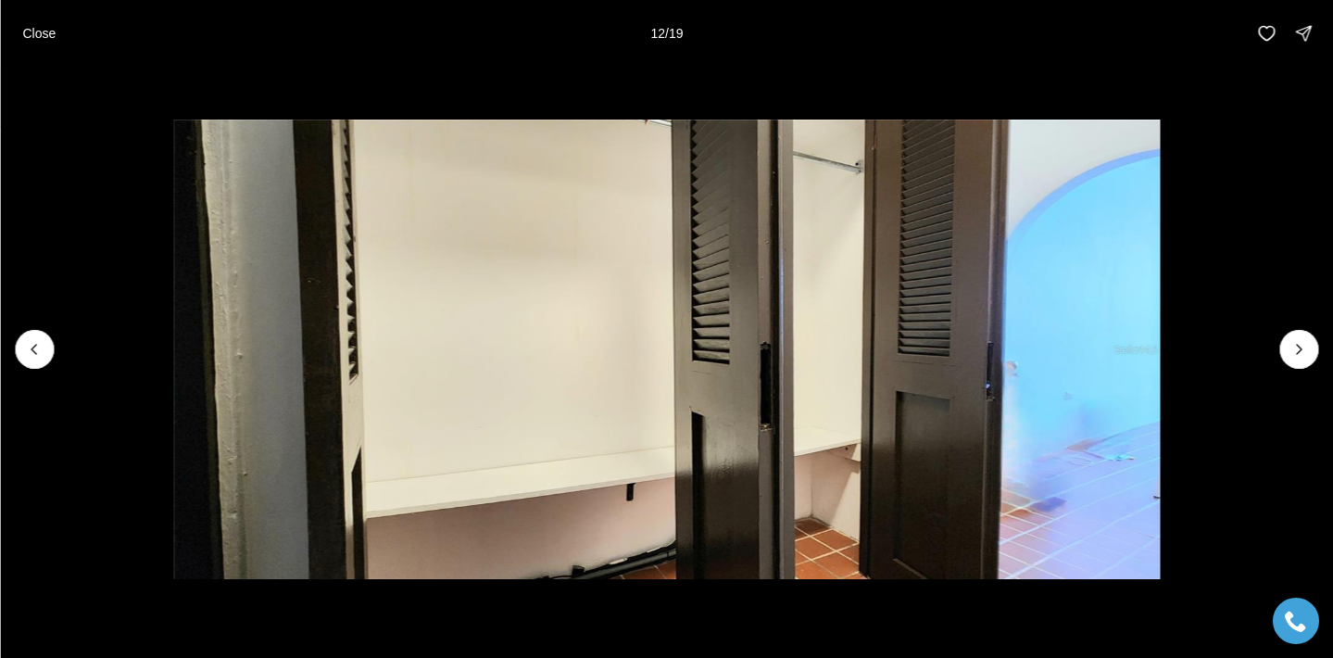
click at [1275, 336] on li "12 of 19" at bounding box center [666, 349] width 1333 height 565
click at [1290, 348] on icon "Next slide" at bounding box center [1298, 349] width 19 height 19
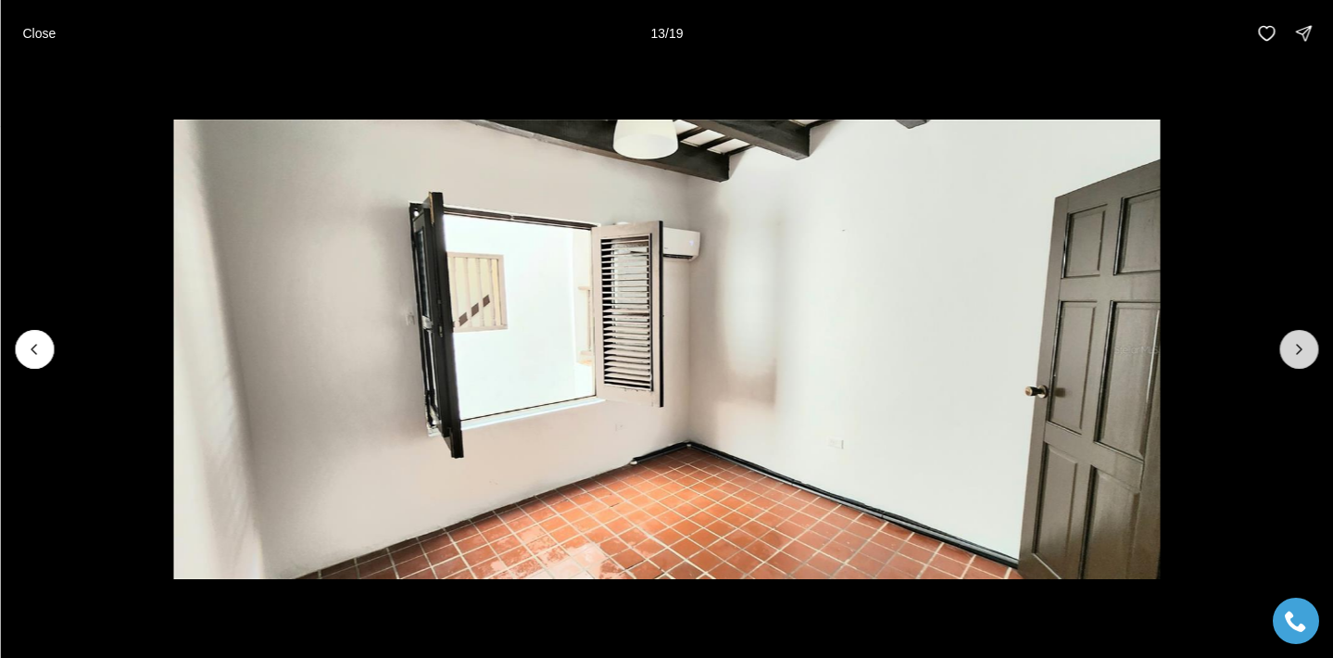
click at [1290, 348] on icon "Next slide" at bounding box center [1298, 349] width 19 height 19
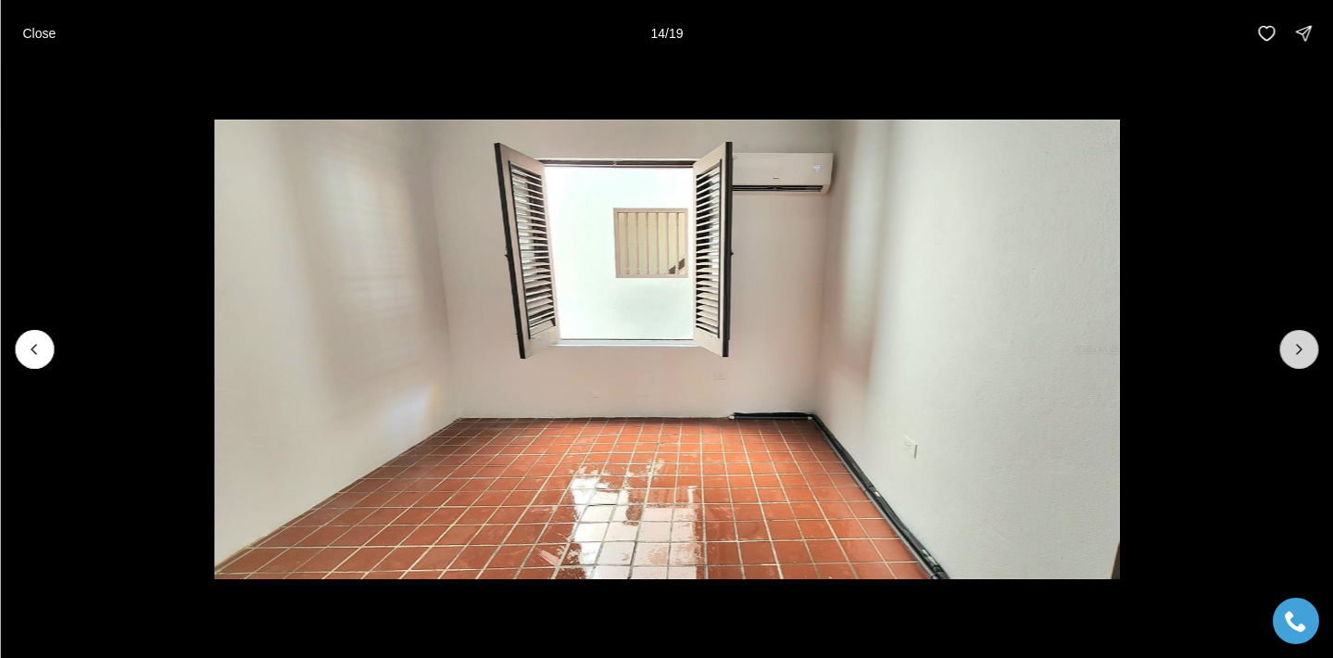
click at [1290, 348] on icon "Next slide" at bounding box center [1298, 349] width 19 height 19
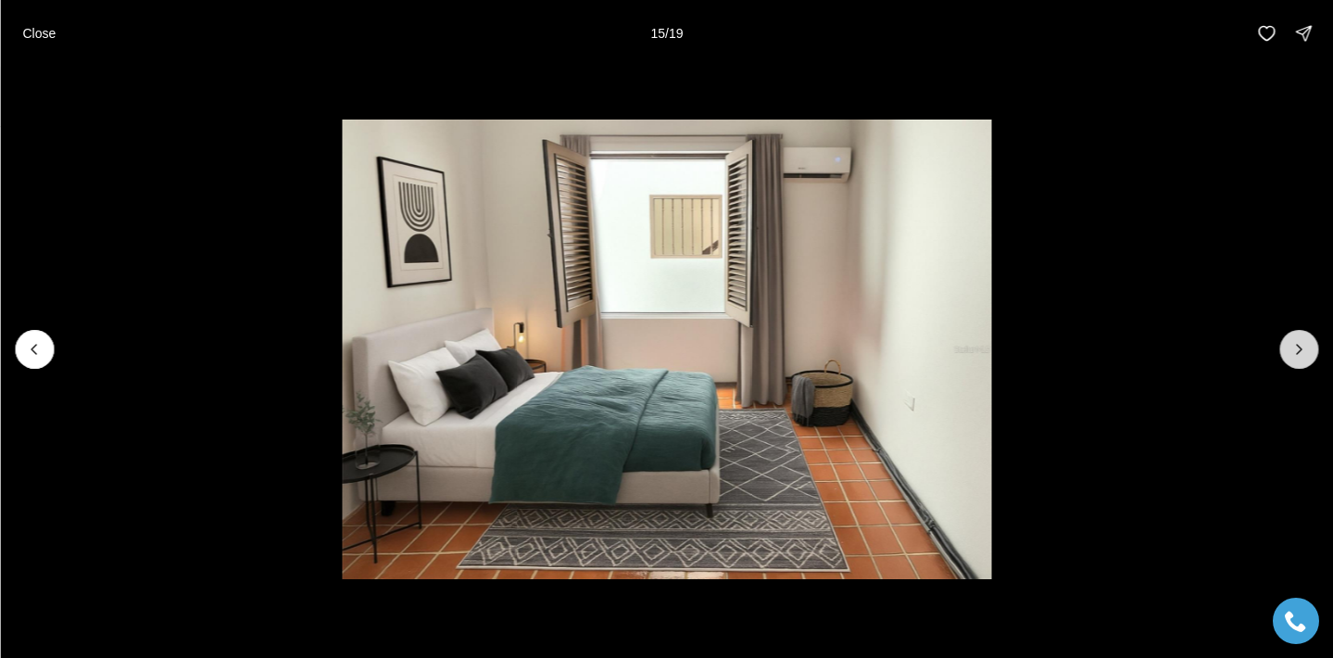
click at [1290, 348] on icon "Next slide" at bounding box center [1298, 349] width 19 height 19
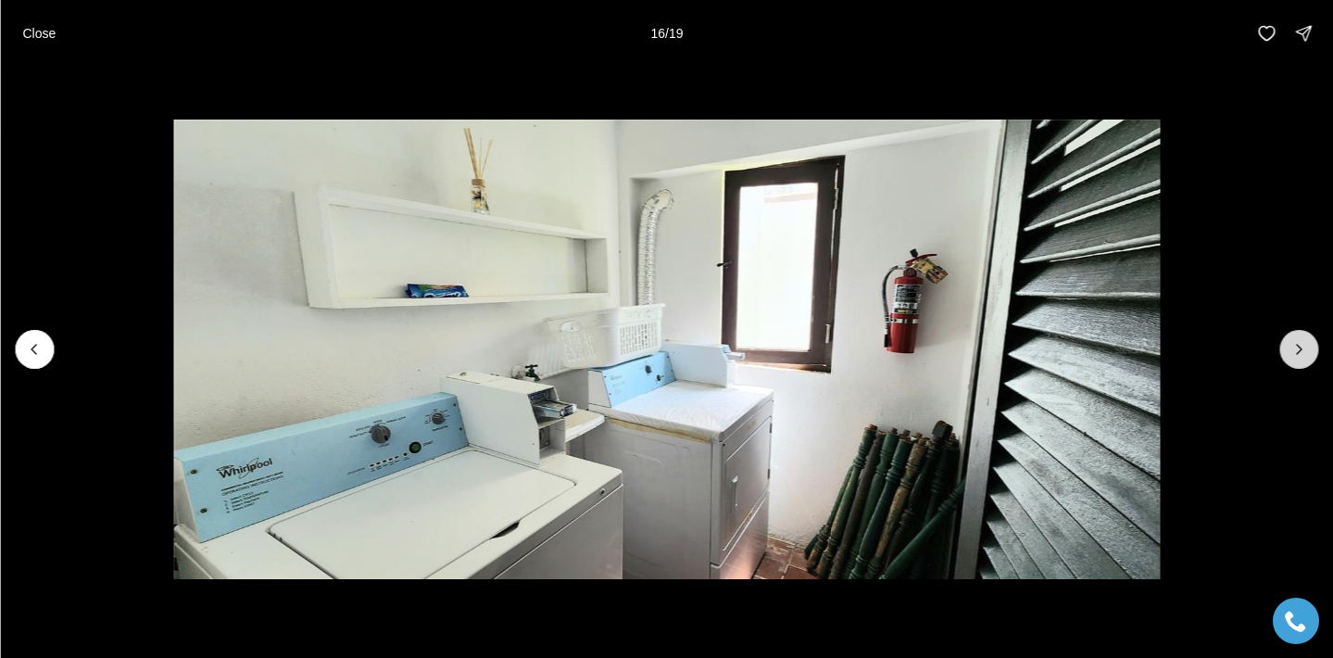
click at [1290, 348] on icon "Next slide" at bounding box center [1298, 349] width 19 height 19
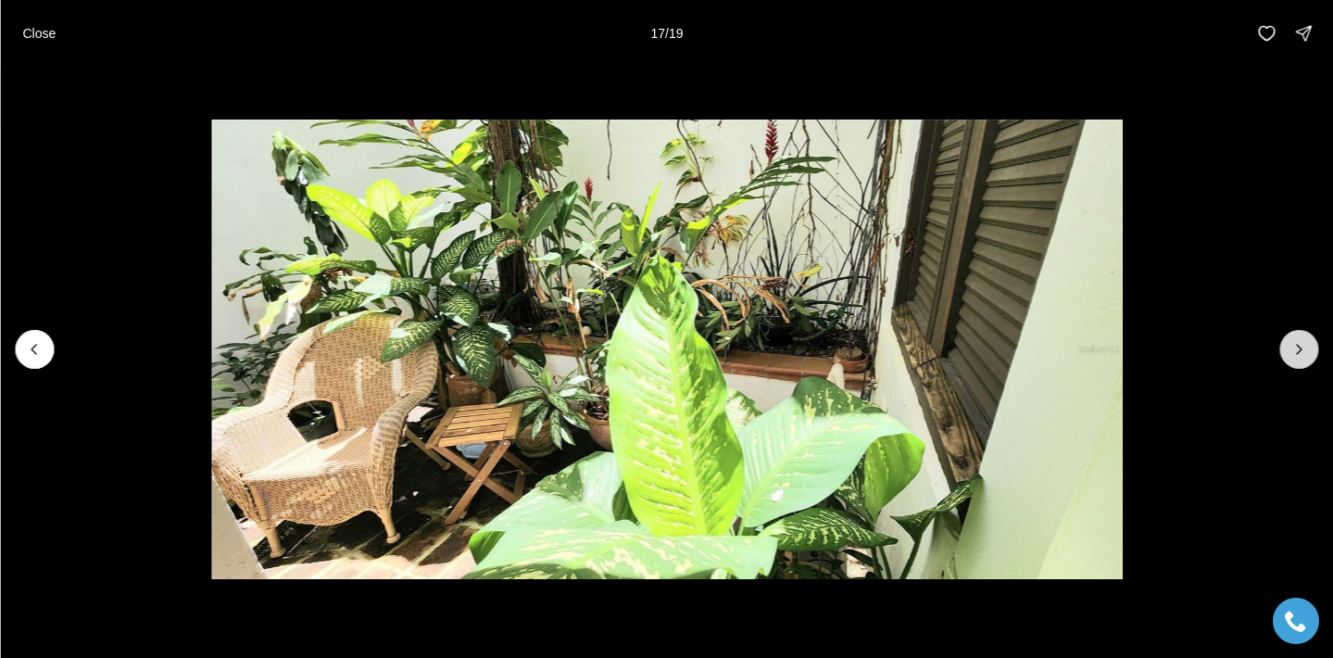
click at [1290, 348] on icon "Next slide" at bounding box center [1298, 349] width 19 height 19
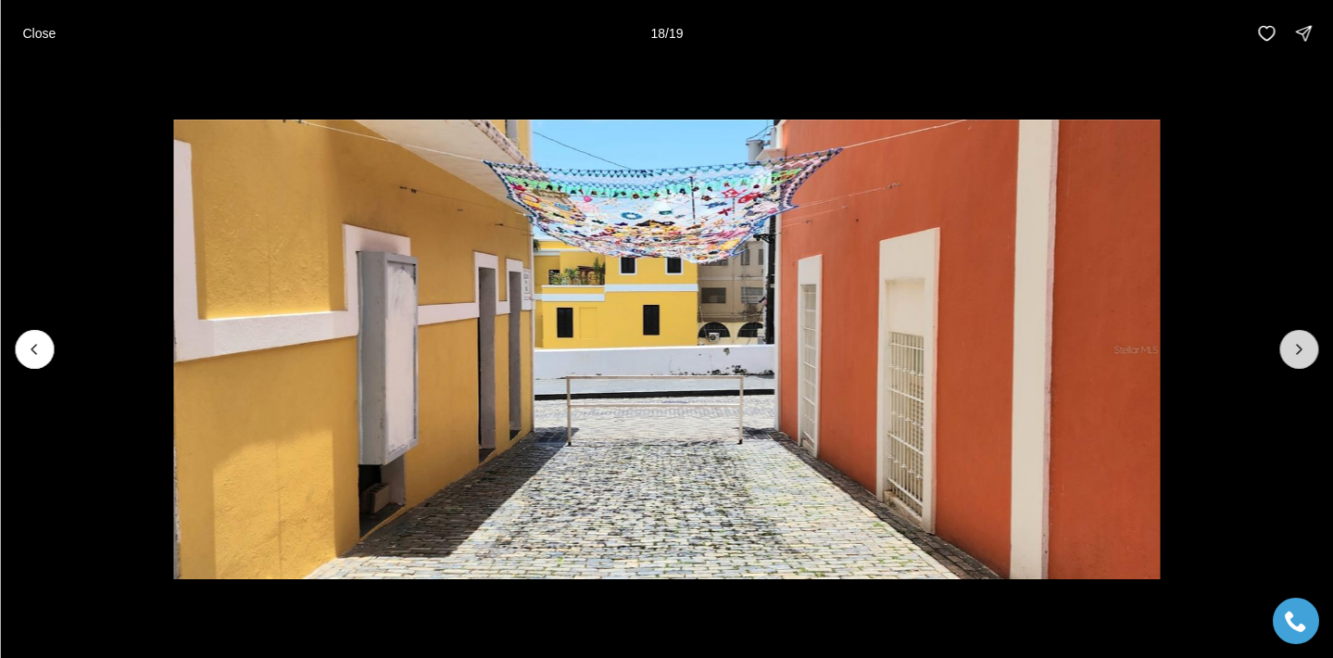
click at [1290, 348] on icon "Next slide" at bounding box center [1298, 349] width 19 height 19
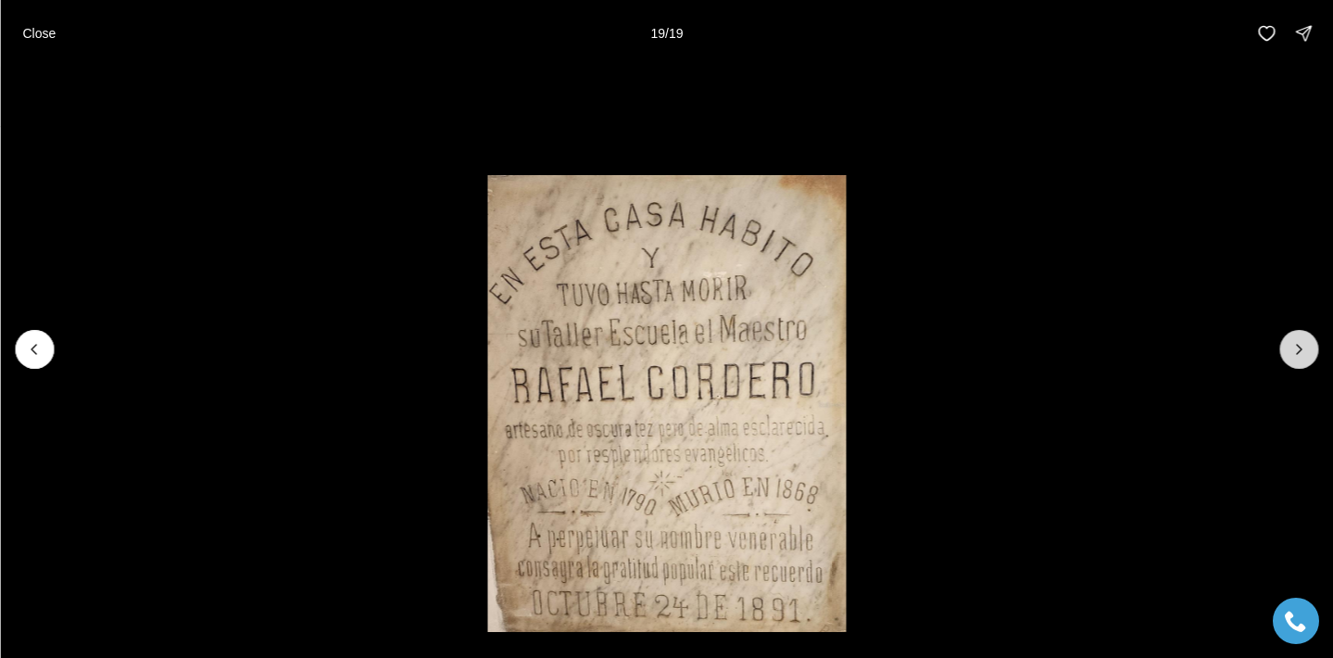
click at [1290, 348] on div at bounding box center [1298, 349] width 39 height 39
click at [35, 31] on p "Close" at bounding box center [38, 33] width 33 height 15
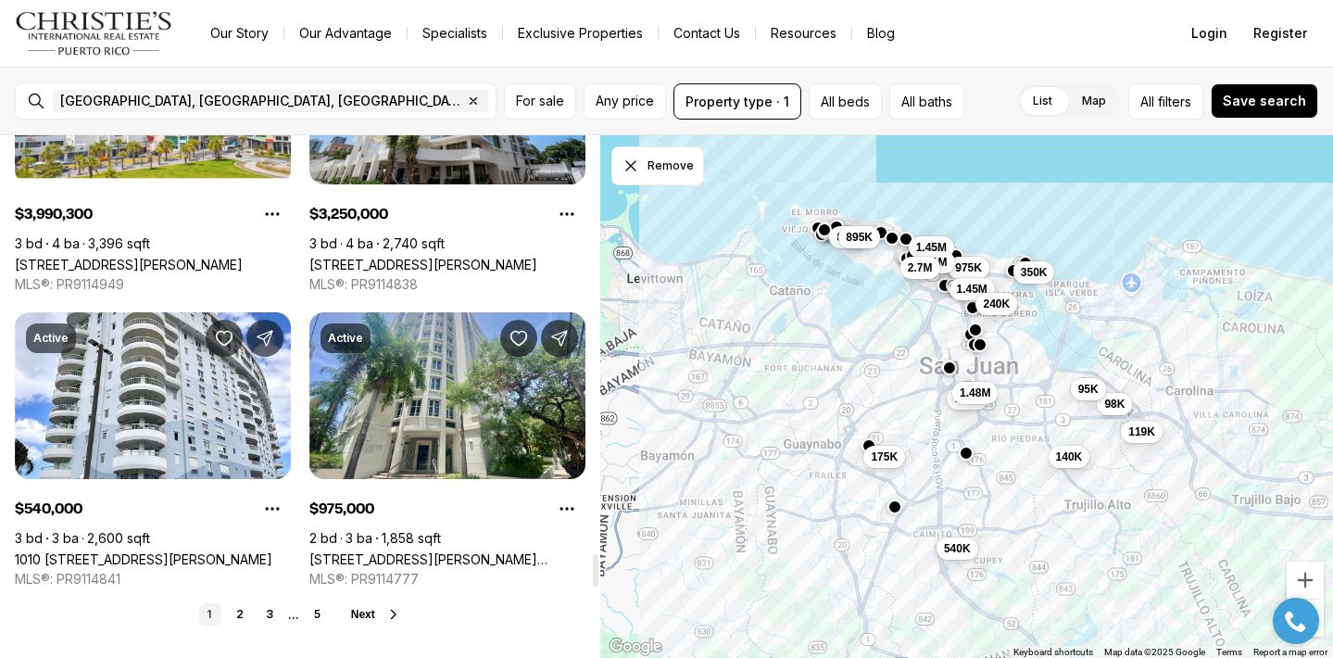
scroll to position [6691, 0]
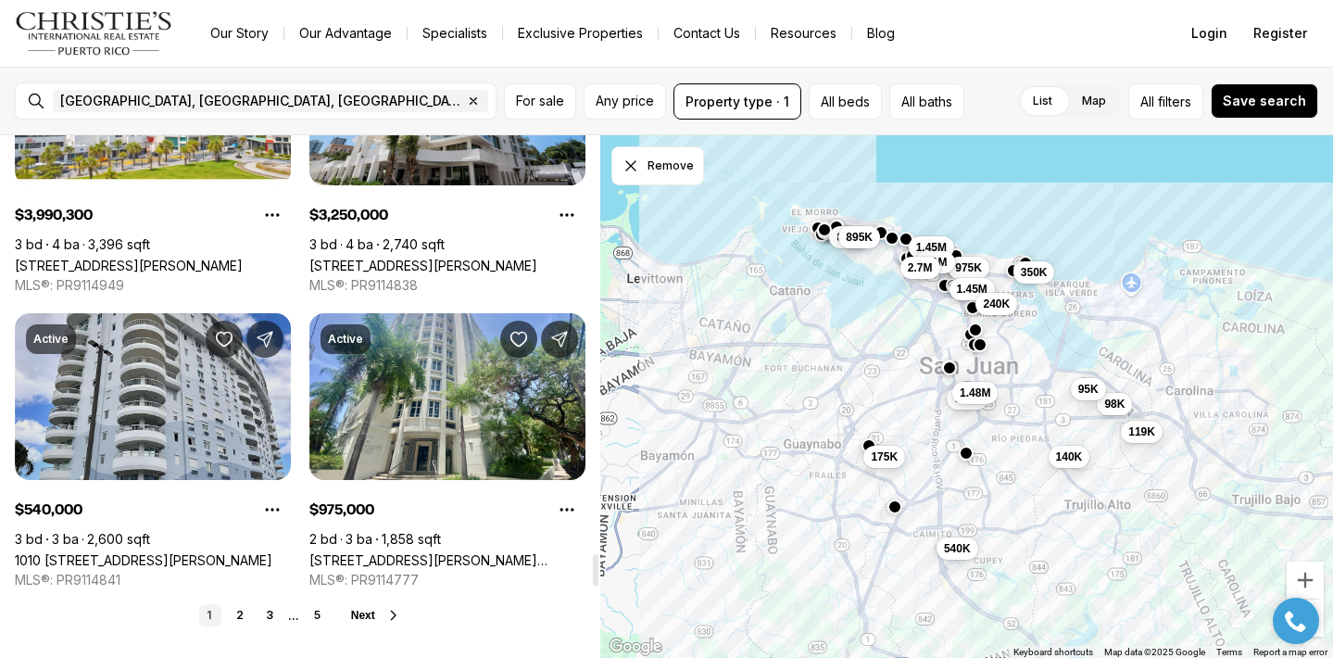
click at [157, 552] on link "1010 [STREET_ADDRESS][PERSON_NAME]" at bounding box center [143, 560] width 257 height 16
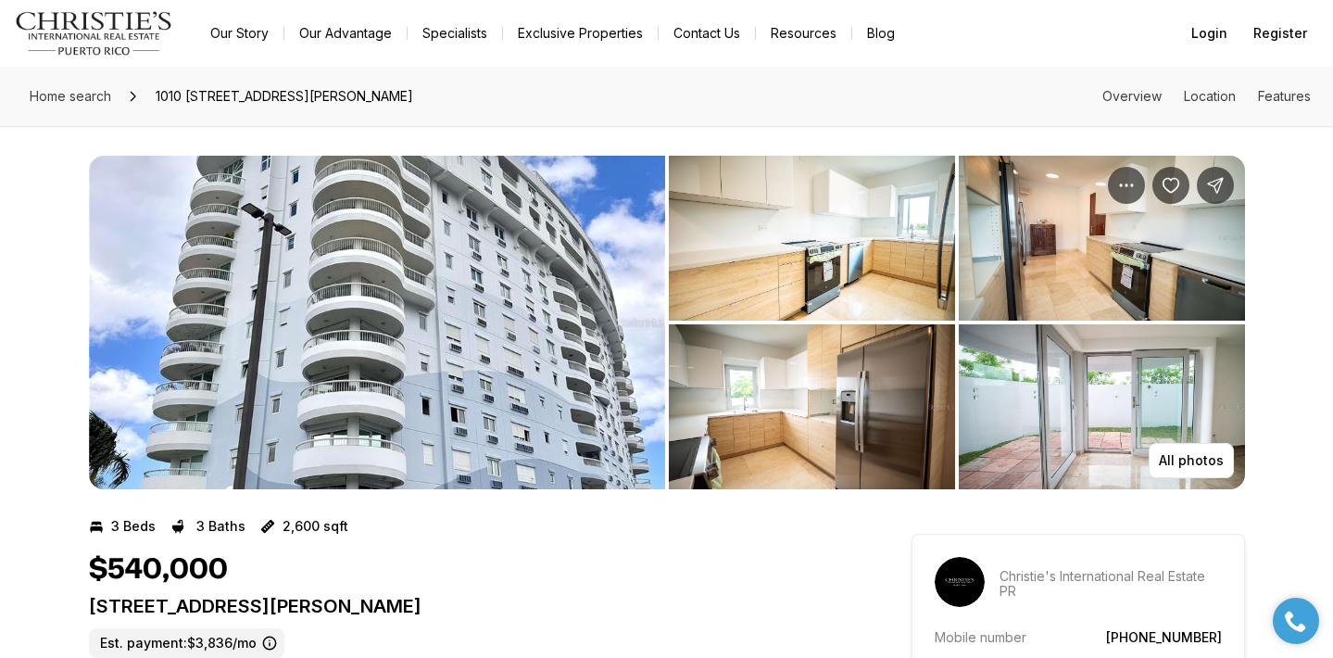
click at [251, 319] on img "View image gallery" at bounding box center [377, 322] width 576 height 333
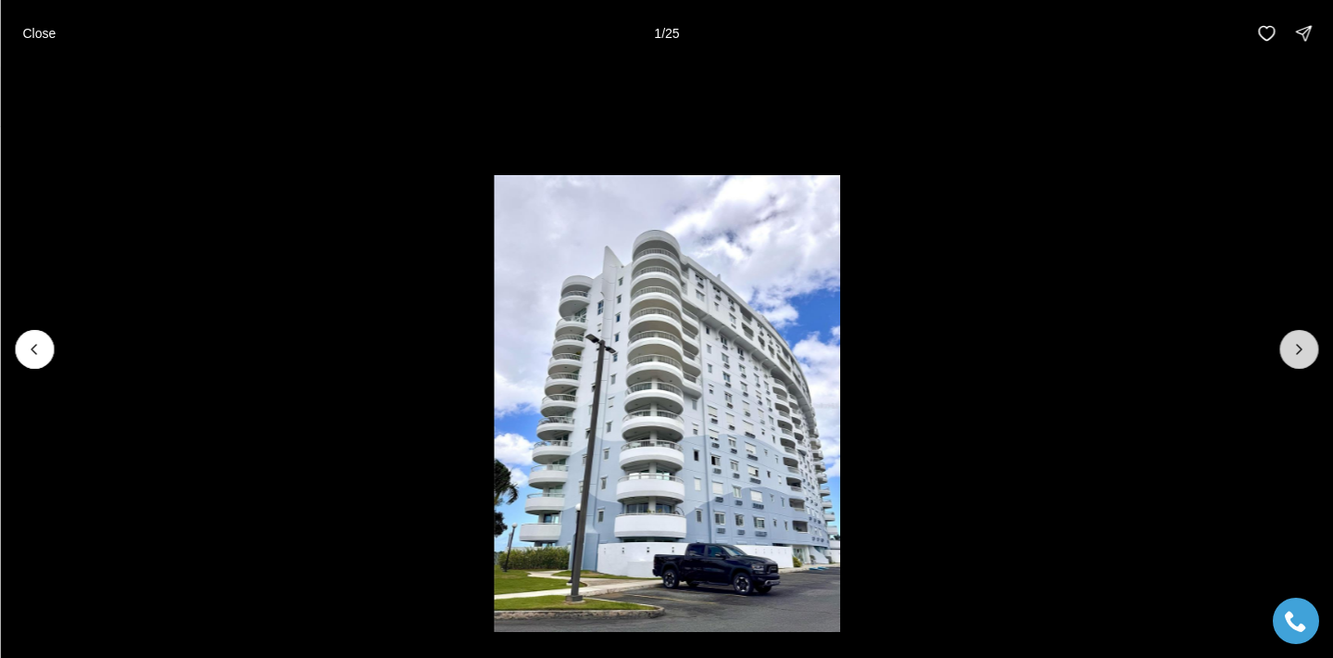
click at [1287, 353] on button "Next slide" at bounding box center [1298, 349] width 39 height 39
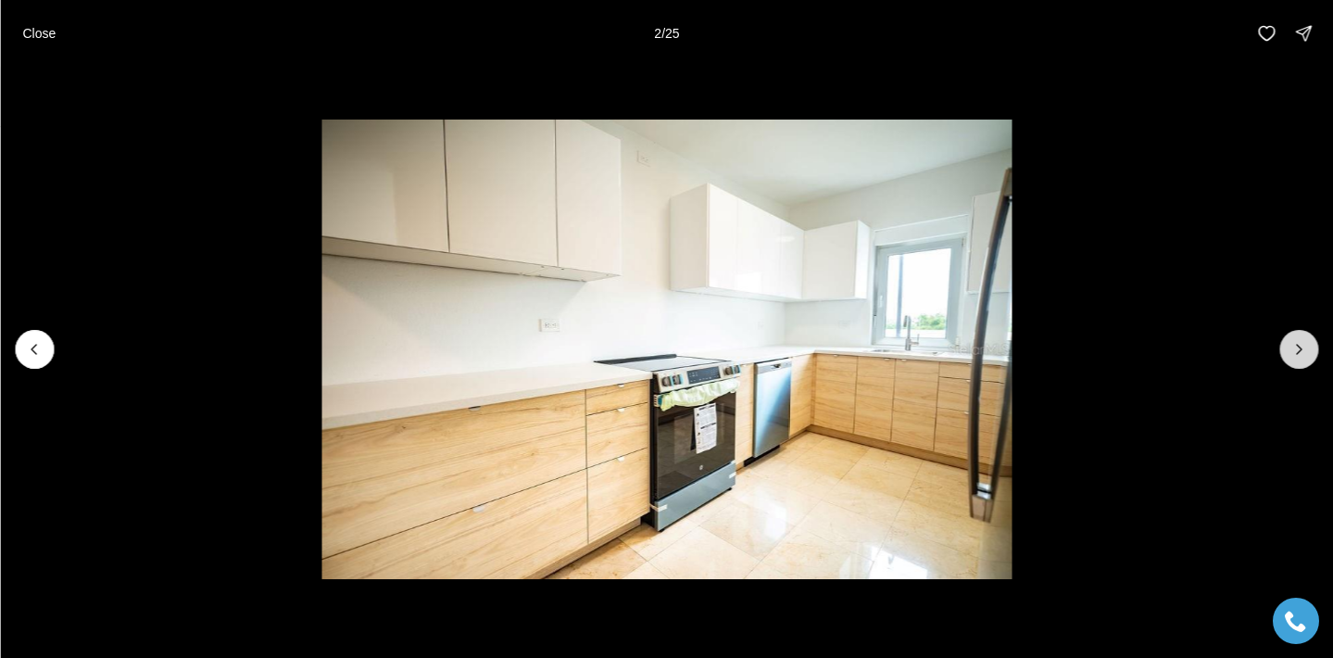
click at [1292, 353] on icon "Next slide" at bounding box center [1298, 349] width 19 height 19
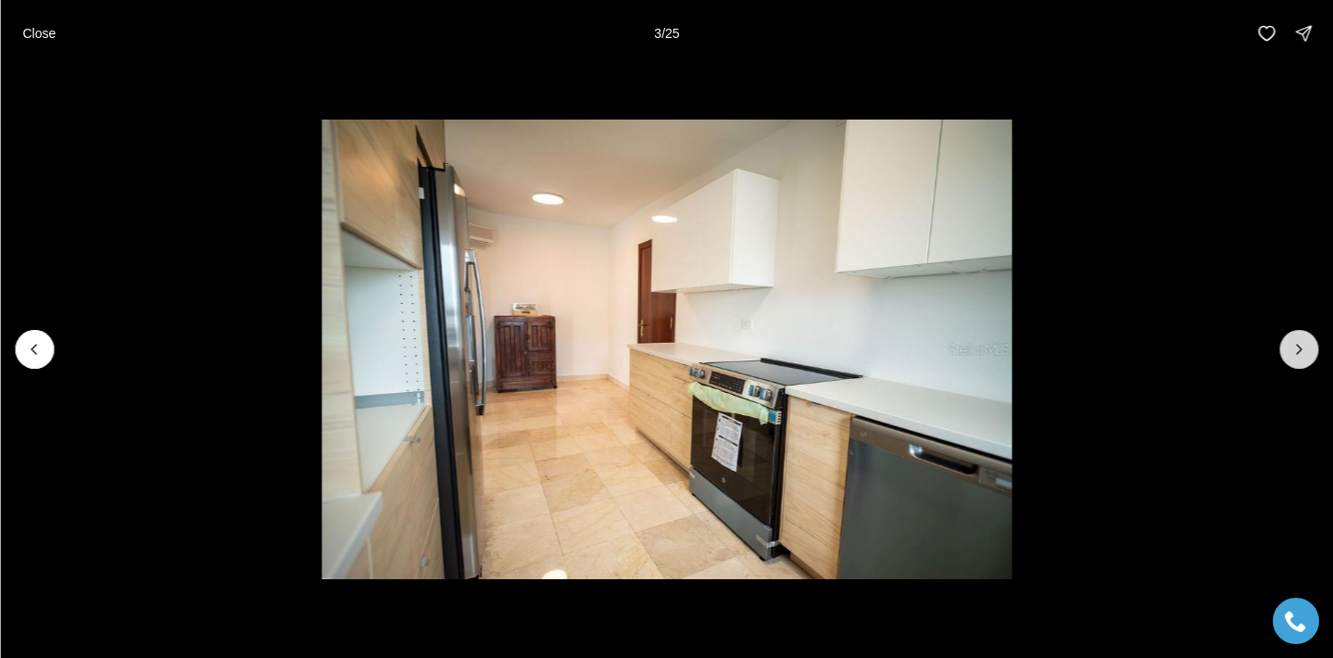
click at [1292, 353] on icon "Next slide" at bounding box center [1298, 349] width 19 height 19
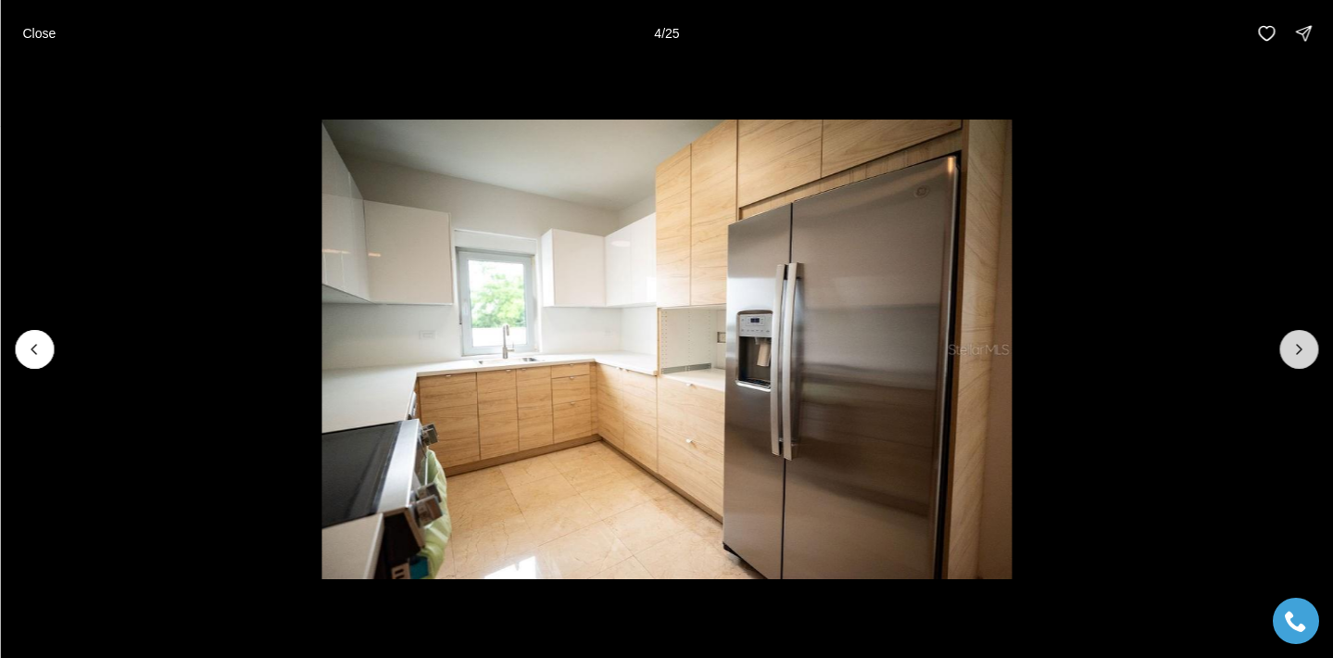
click at [1292, 353] on icon "Next slide" at bounding box center [1298, 349] width 19 height 19
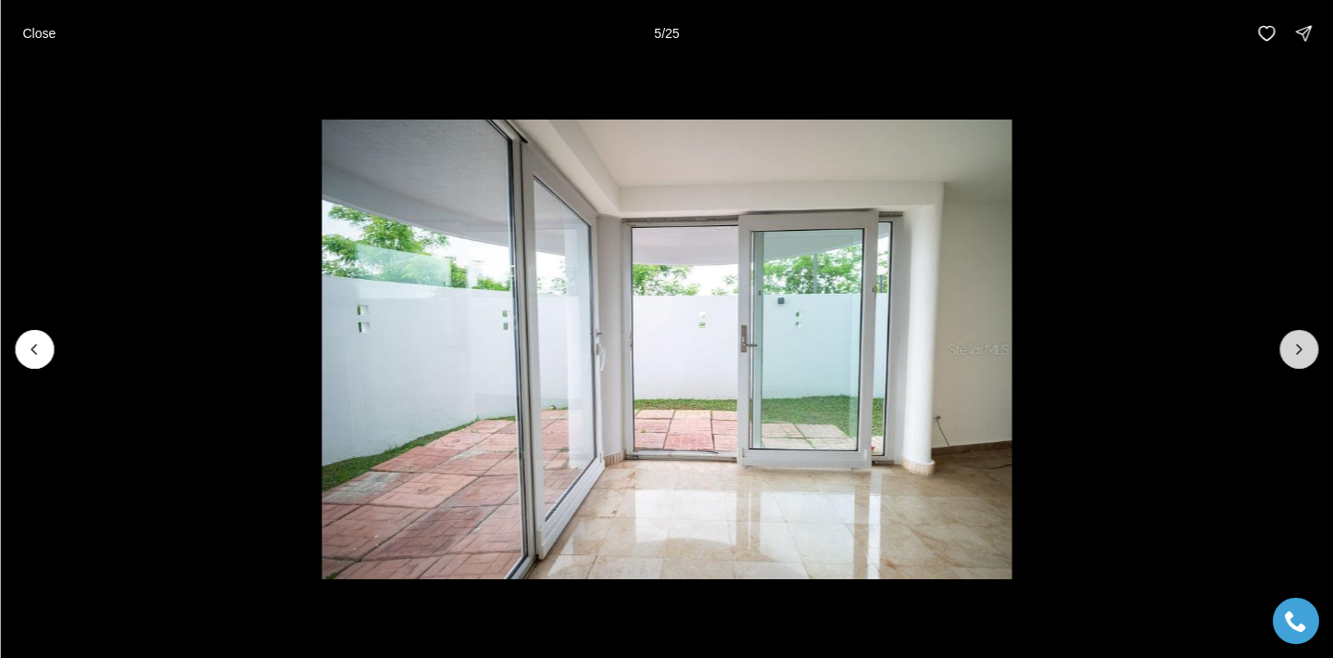
click at [1299, 348] on icon "Next slide" at bounding box center [1298, 349] width 19 height 19
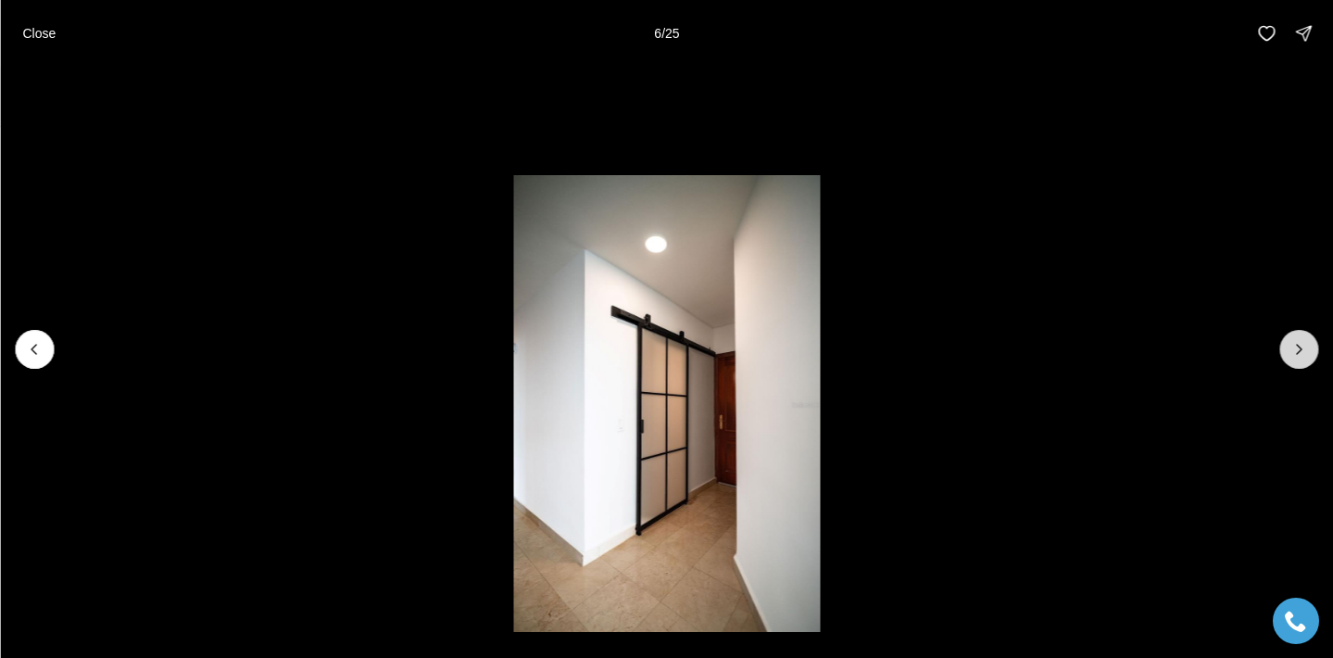
click at [1299, 348] on icon "Next slide" at bounding box center [1298, 349] width 19 height 19
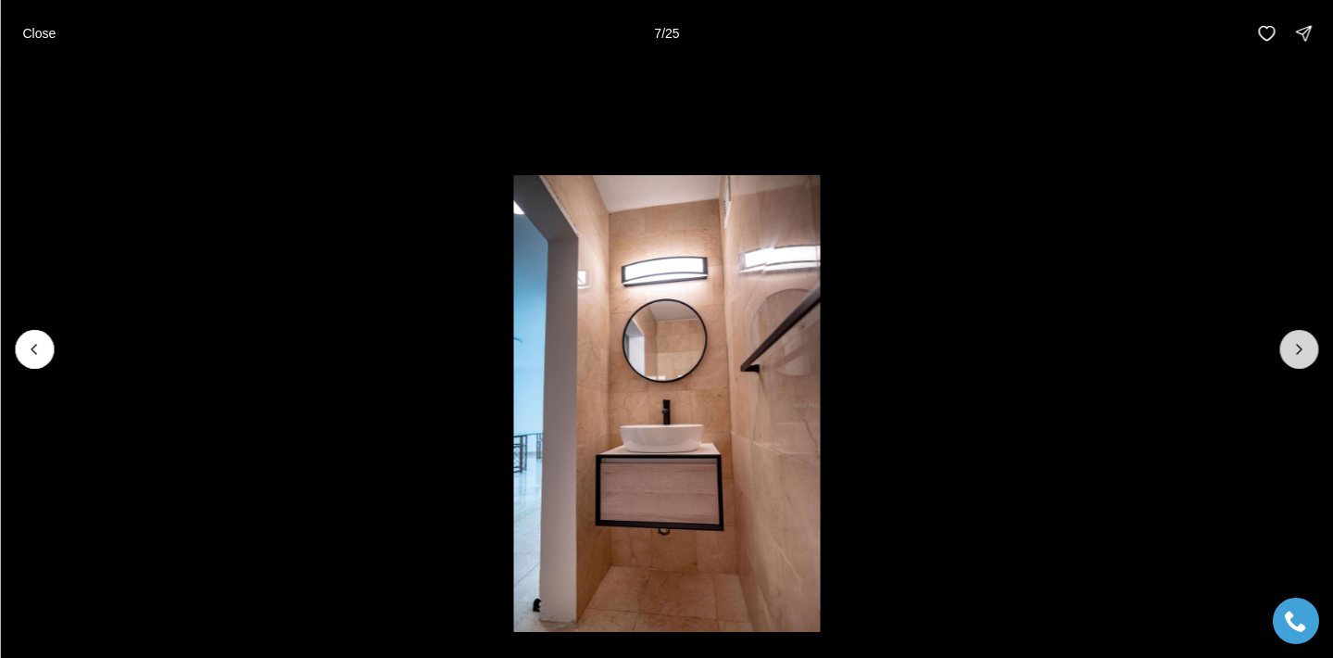
click at [1299, 348] on icon "Next slide" at bounding box center [1298, 349] width 19 height 19
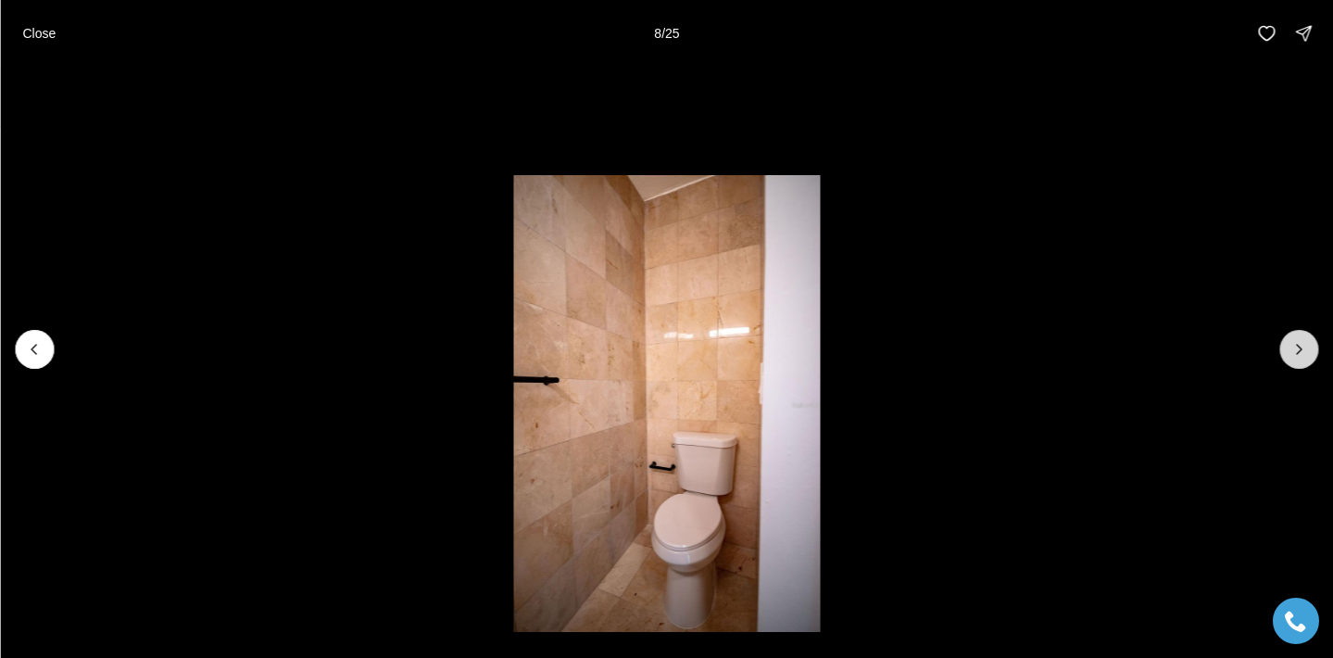
click at [1299, 347] on icon "Next slide" at bounding box center [1298, 349] width 19 height 19
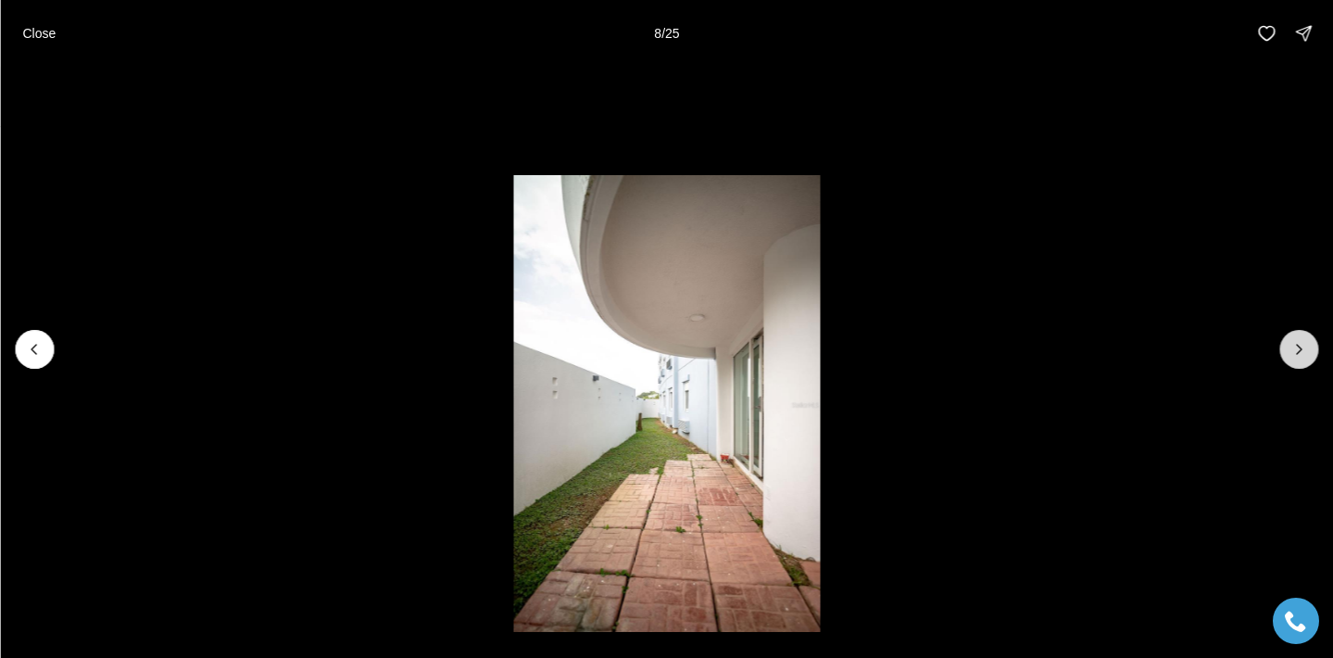
click at [1299, 347] on icon "Next slide" at bounding box center [1298, 349] width 19 height 19
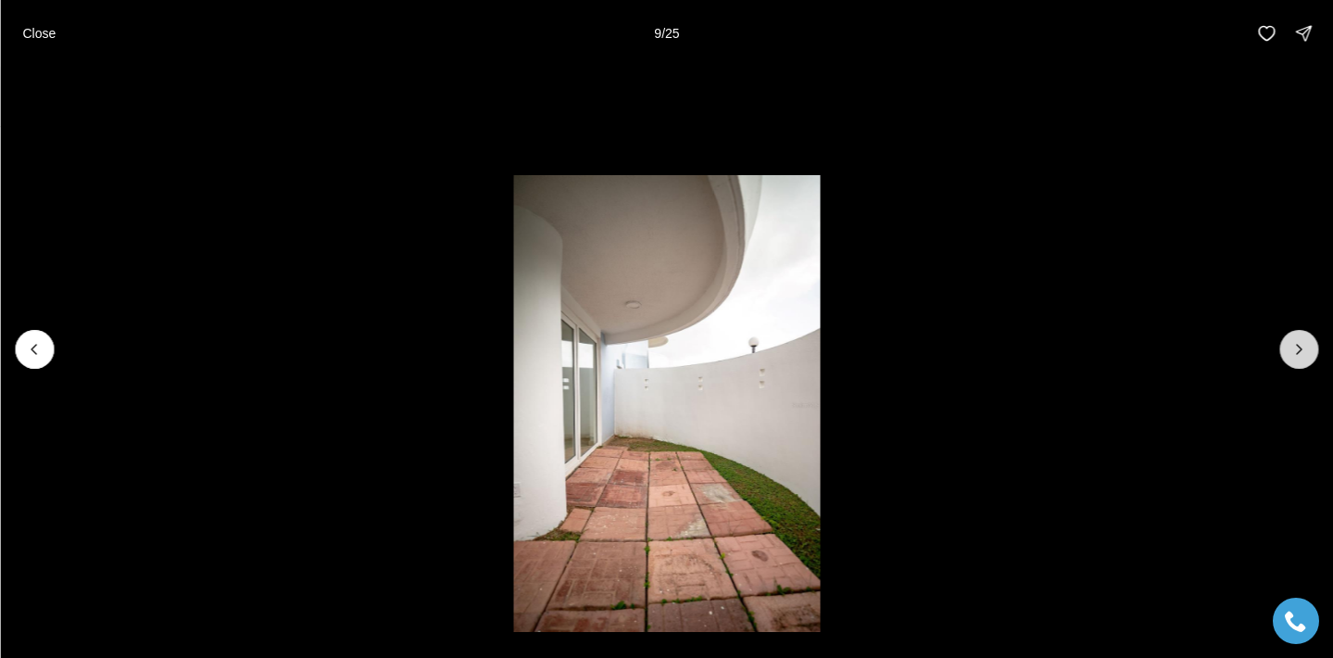
click at [1299, 347] on icon "Next slide" at bounding box center [1298, 349] width 19 height 19
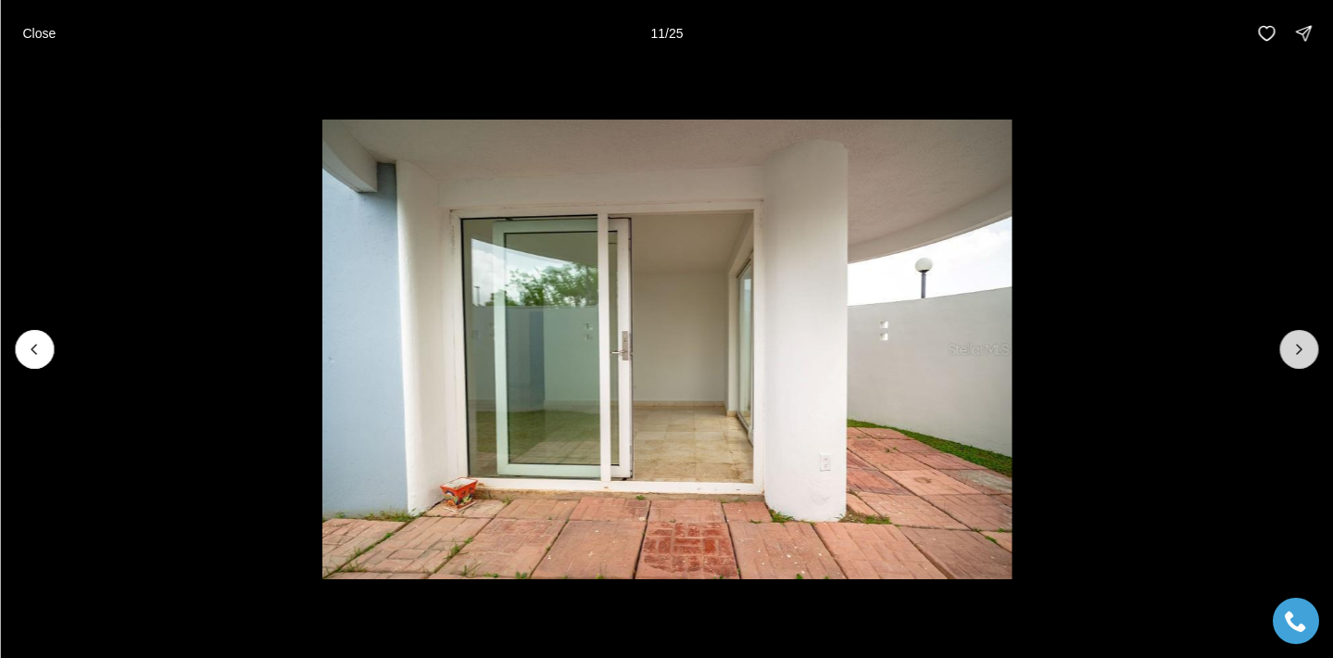
click at [1299, 347] on icon "Next slide" at bounding box center [1298, 349] width 19 height 19
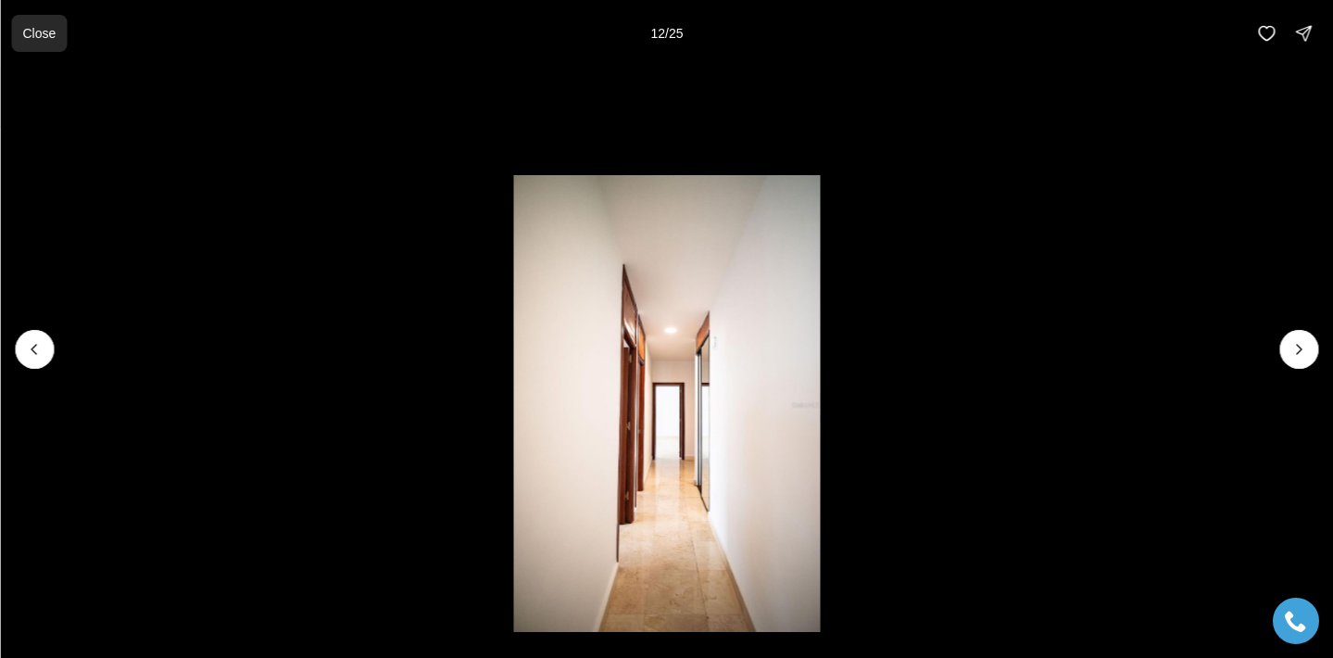
click at [44, 23] on button "Close" at bounding box center [39, 33] width 56 height 37
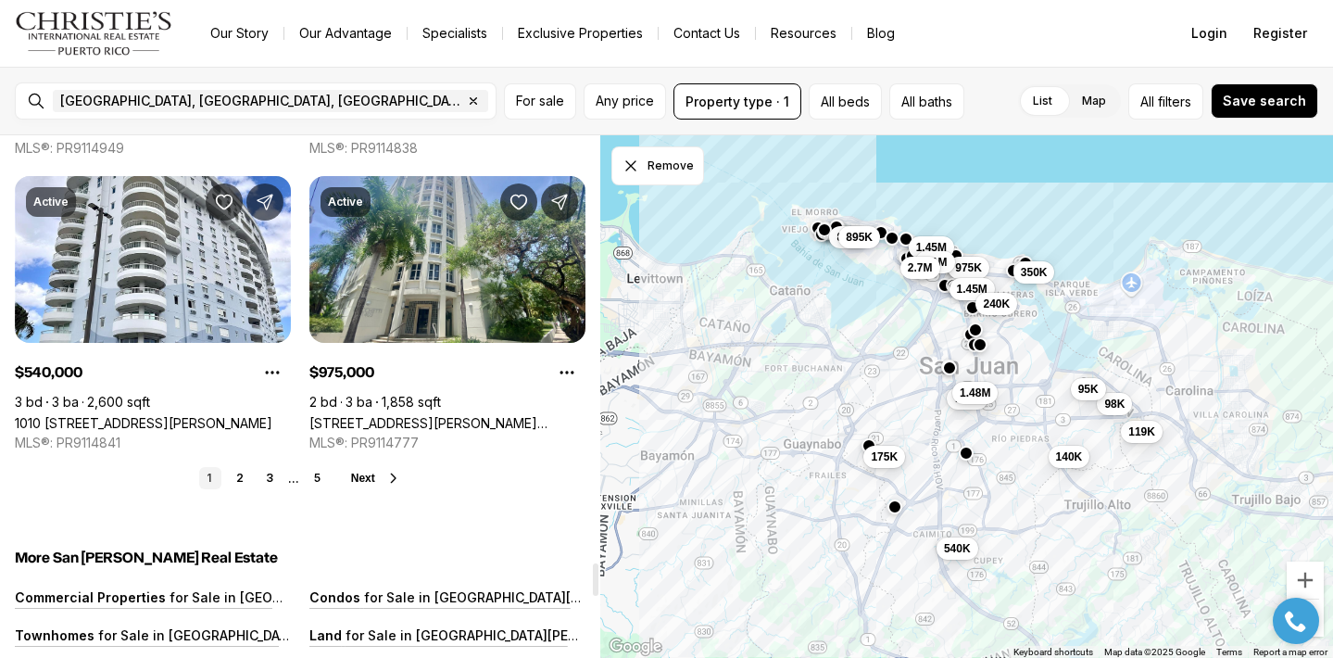
scroll to position [6847, 0]
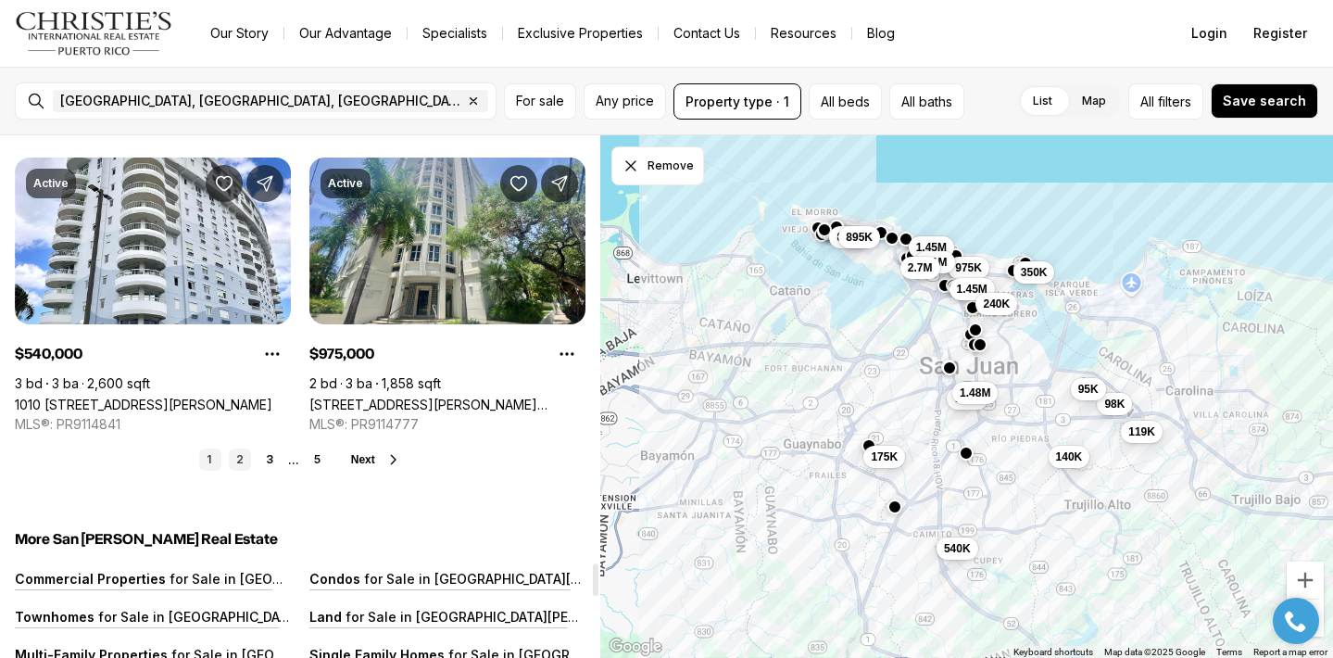
click at [235, 448] on link "2" at bounding box center [240, 459] width 22 height 22
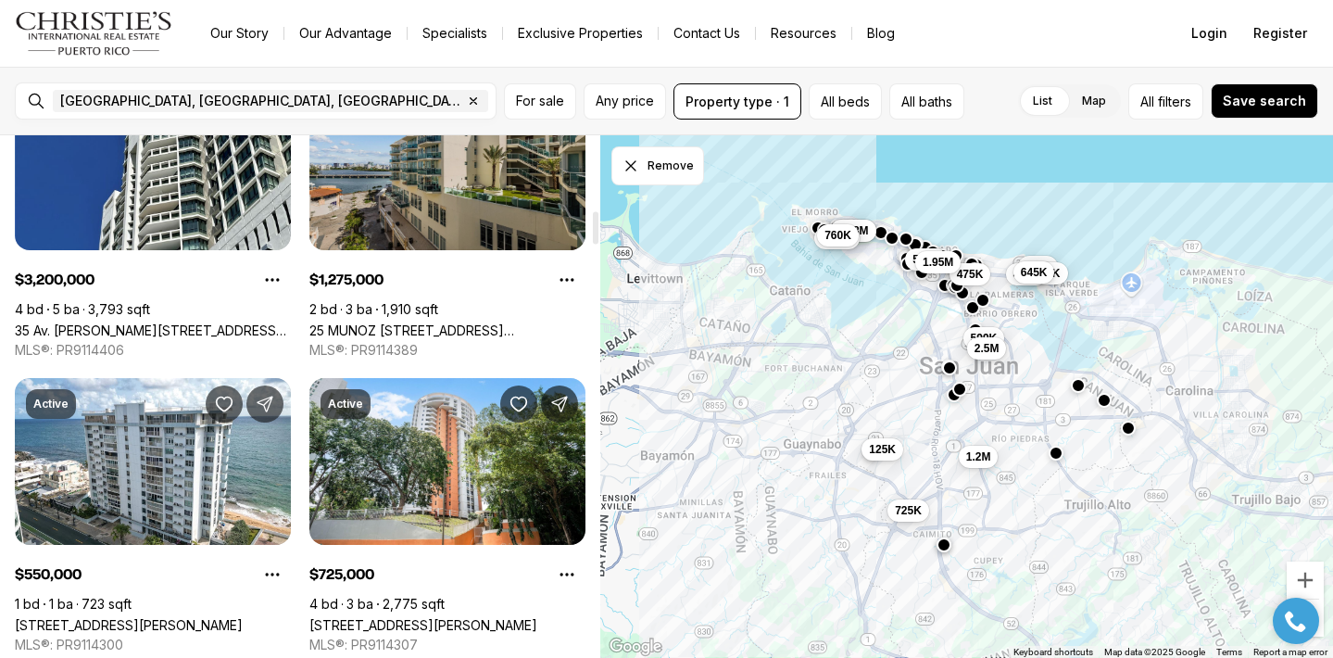
scroll to position [1139, 0]
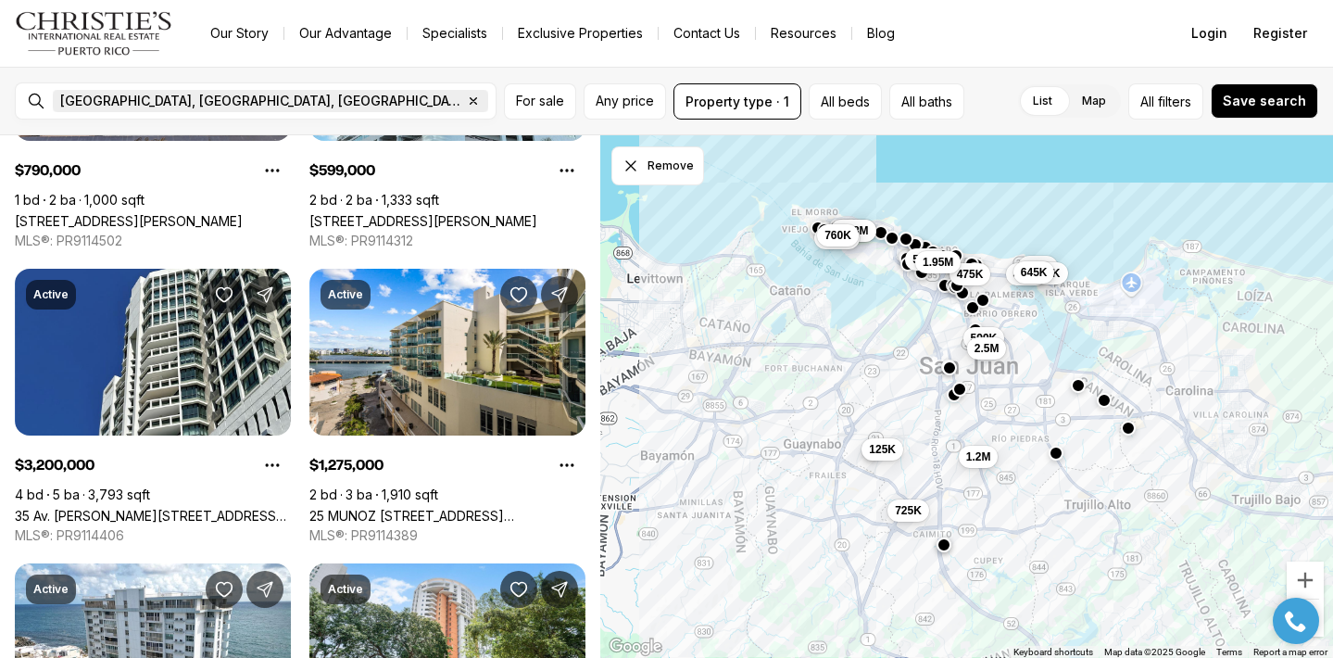
click at [466, 96] on icon "button" at bounding box center [473, 101] width 15 height 15
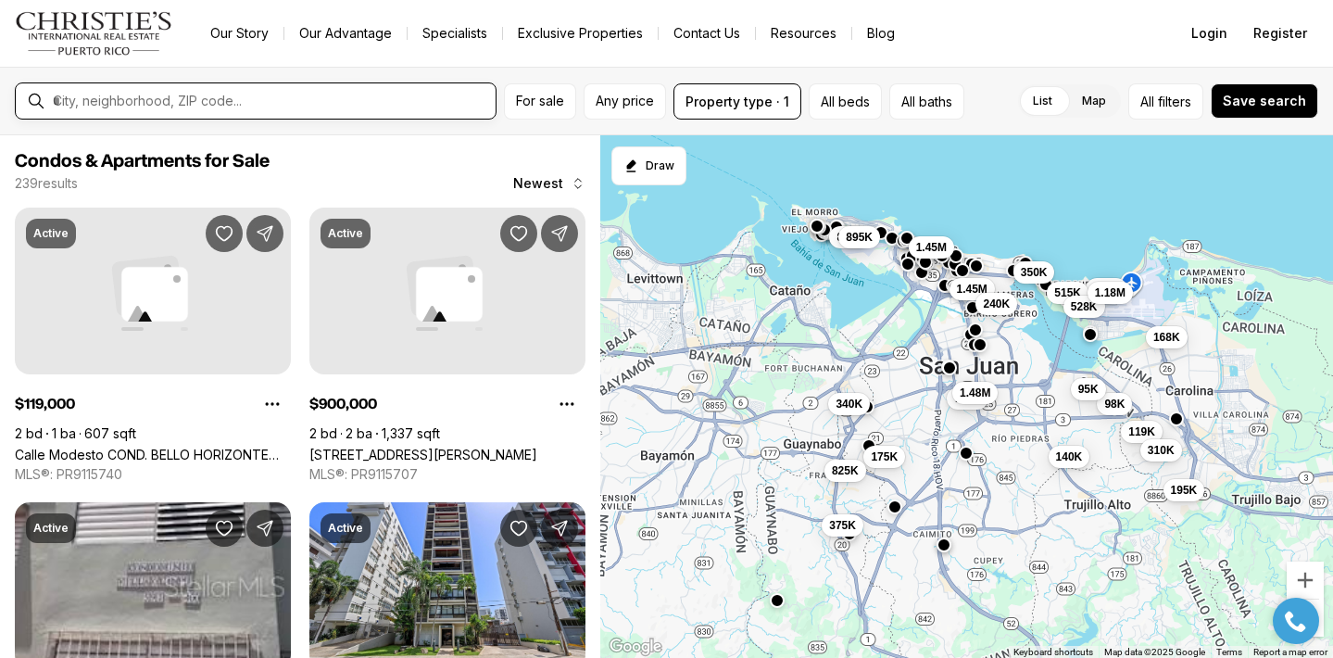
click at [179, 101] on input "text" at bounding box center [270, 101] width 435 height 17
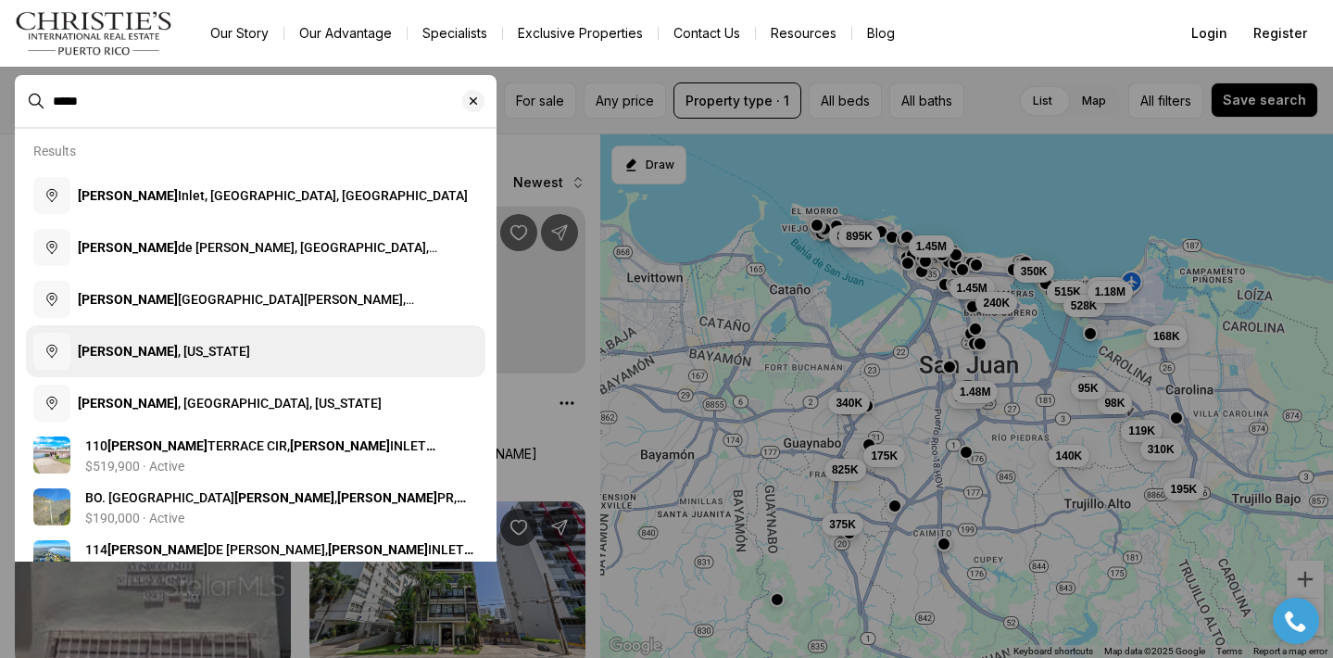
type input "*****"
click at [143, 353] on span "Ponce , Puerto Rico" at bounding box center [164, 351] width 172 height 15
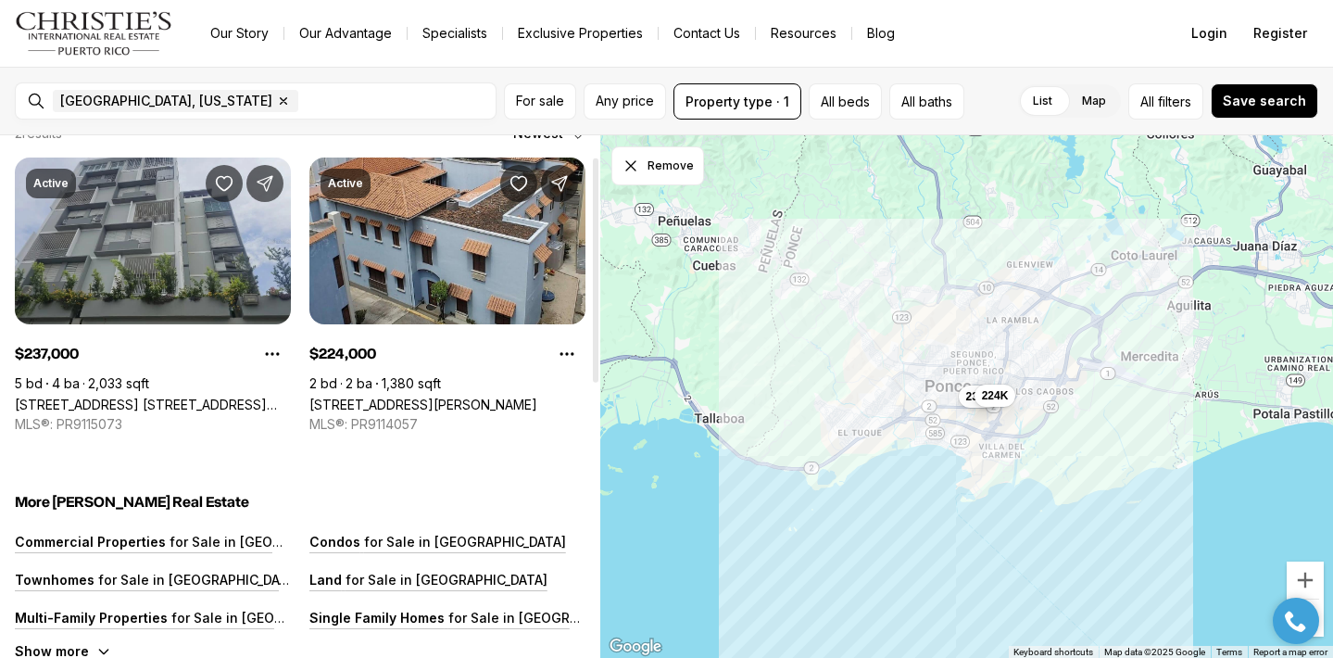
scroll to position [49, 0]
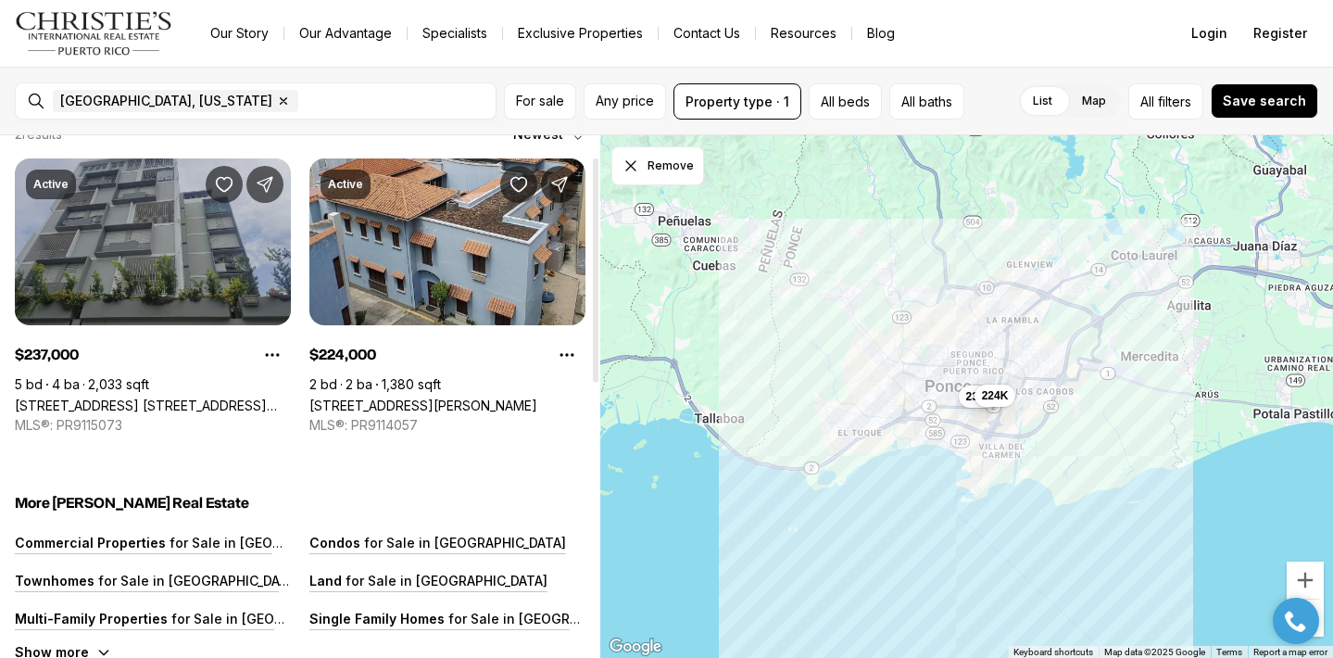
click at [127, 397] on link "[STREET_ADDRESS] [STREET_ADDRESS][PERSON_NAME]" at bounding box center [153, 405] width 276 height 16
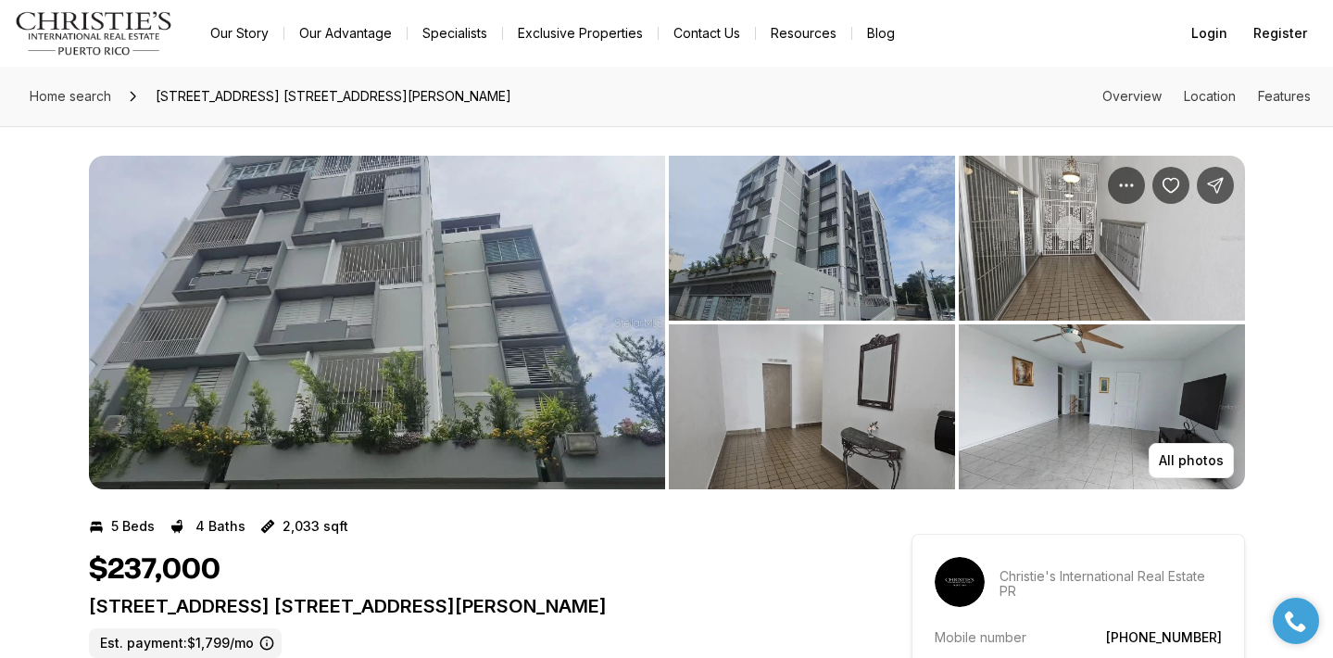
click at [336, 282] on img "View image gallery" at bounding box center [377, 322] width 576 height 333
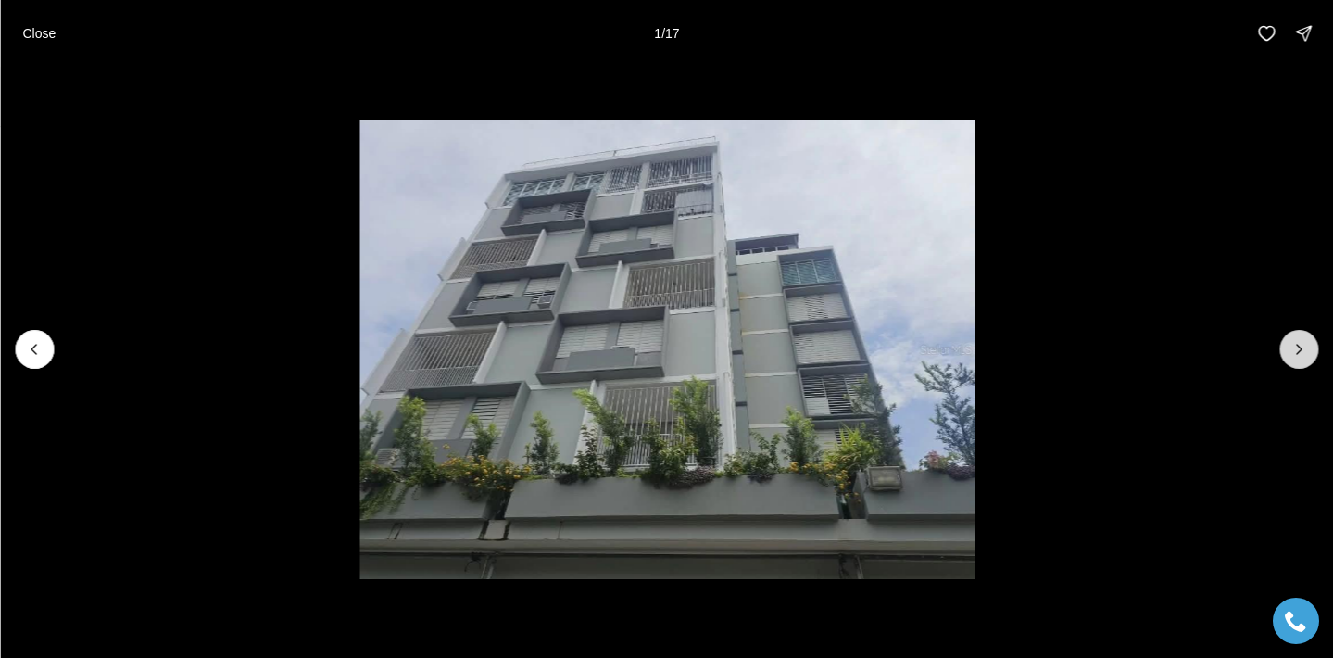
click at [1291, 354] on icon "Next slide" at bounding box center [1298, 349] width 19 height 19
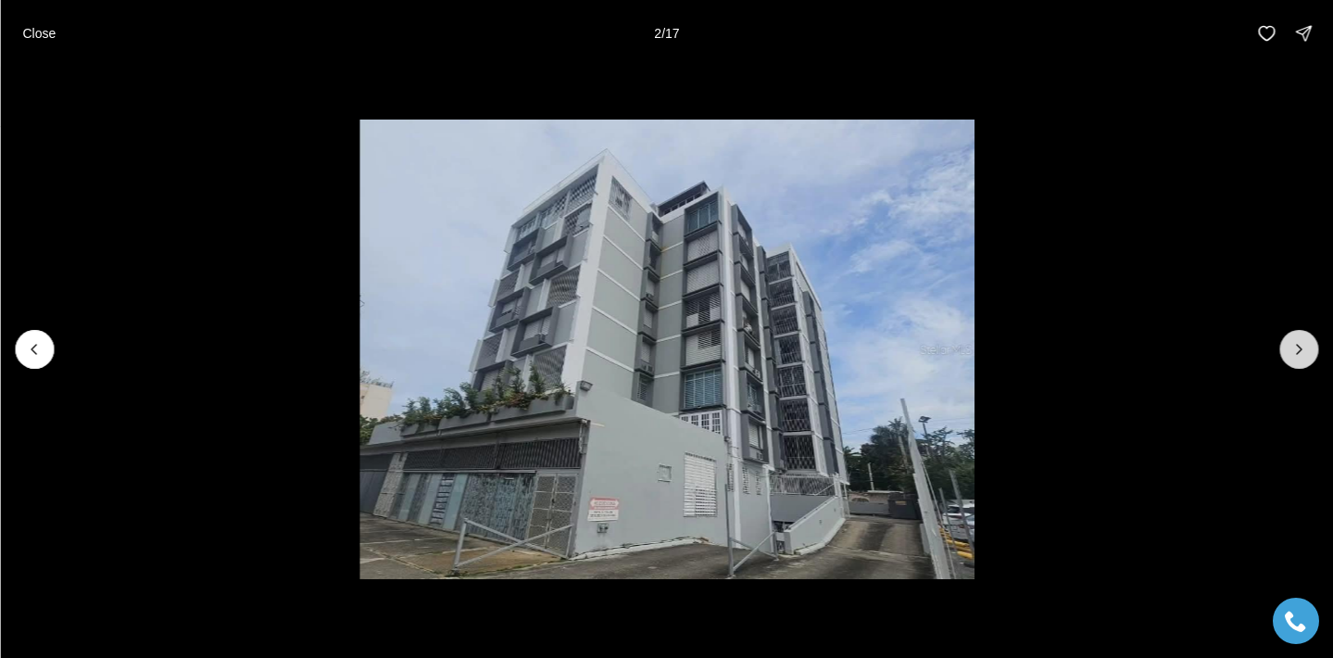
click at [1291, 354] on icon "Next slide" at bounding box center [1298, 349] width 19 height 19
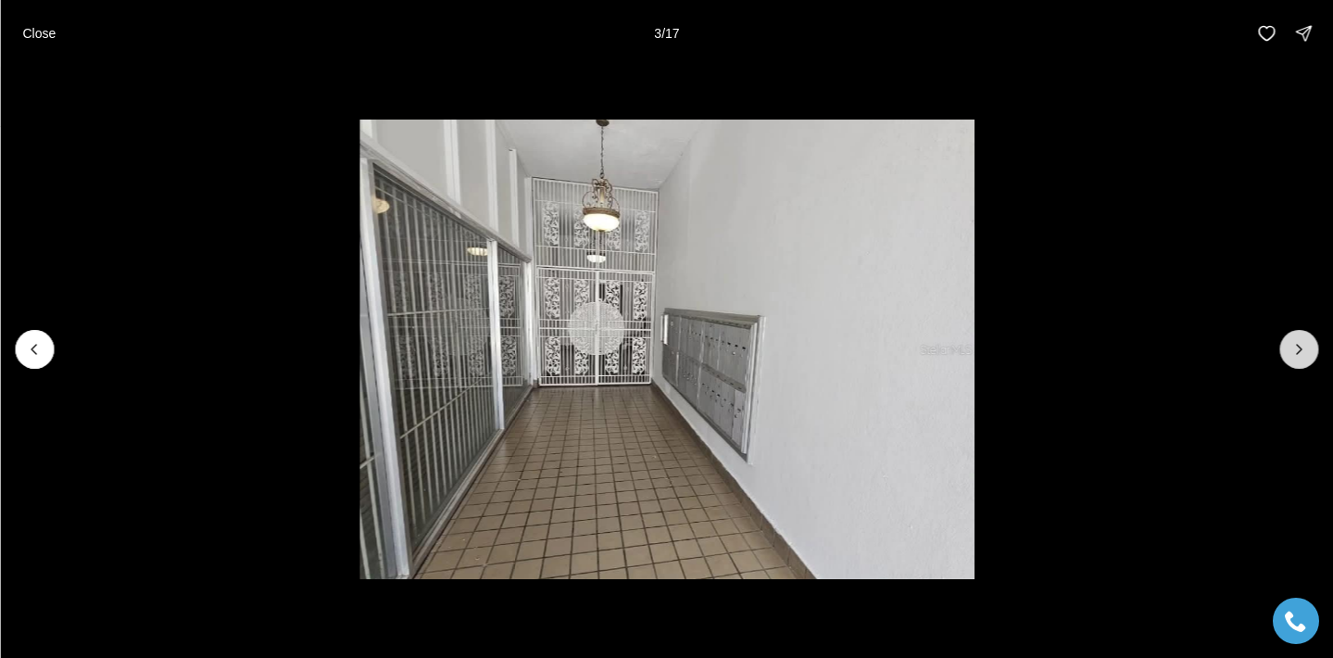
click at [1291, 354] on icon "Next slide" at bounding box center [1298, 349] width 19 height 19
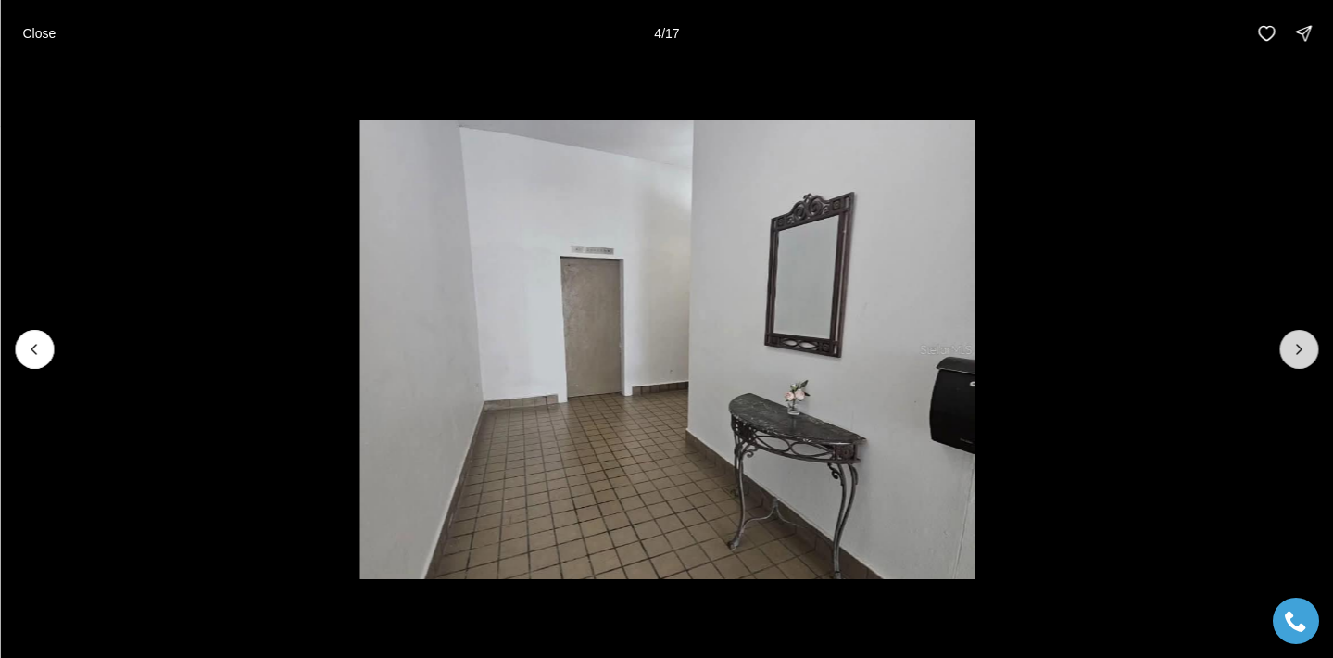
click at [1291, 354] on icon "Next slide" at bounding box center [1298, 349] width 19 height 19
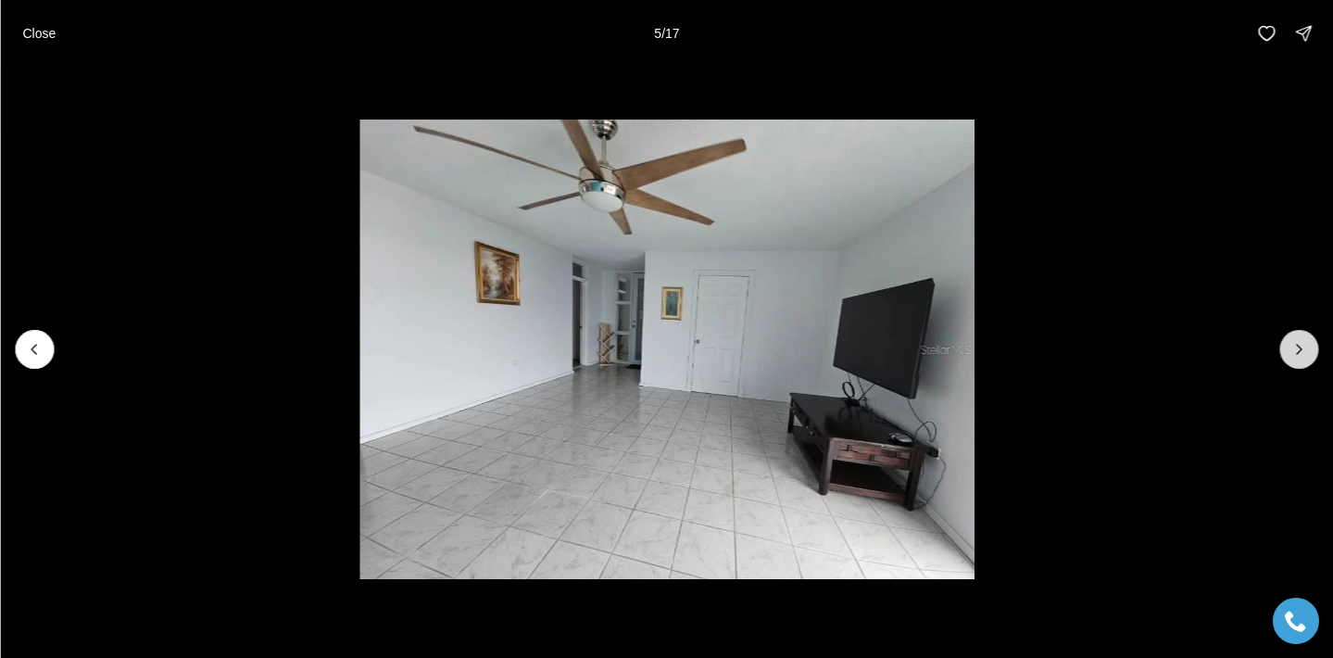
click at [1291, 354] on icon "Next slide" at bounding box center [1298, 349] width 19 height 19
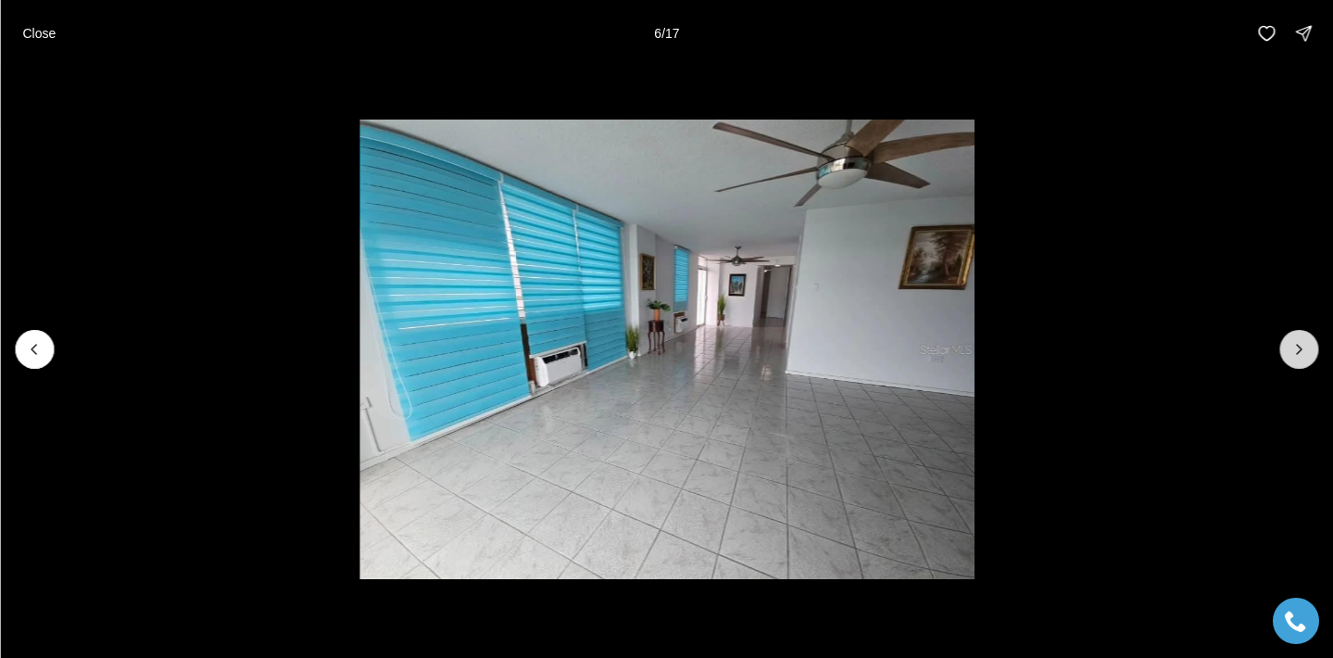
click at [1291, 354] on icon "Next slide" at bounding box center [1298, 349] width 19 height 19
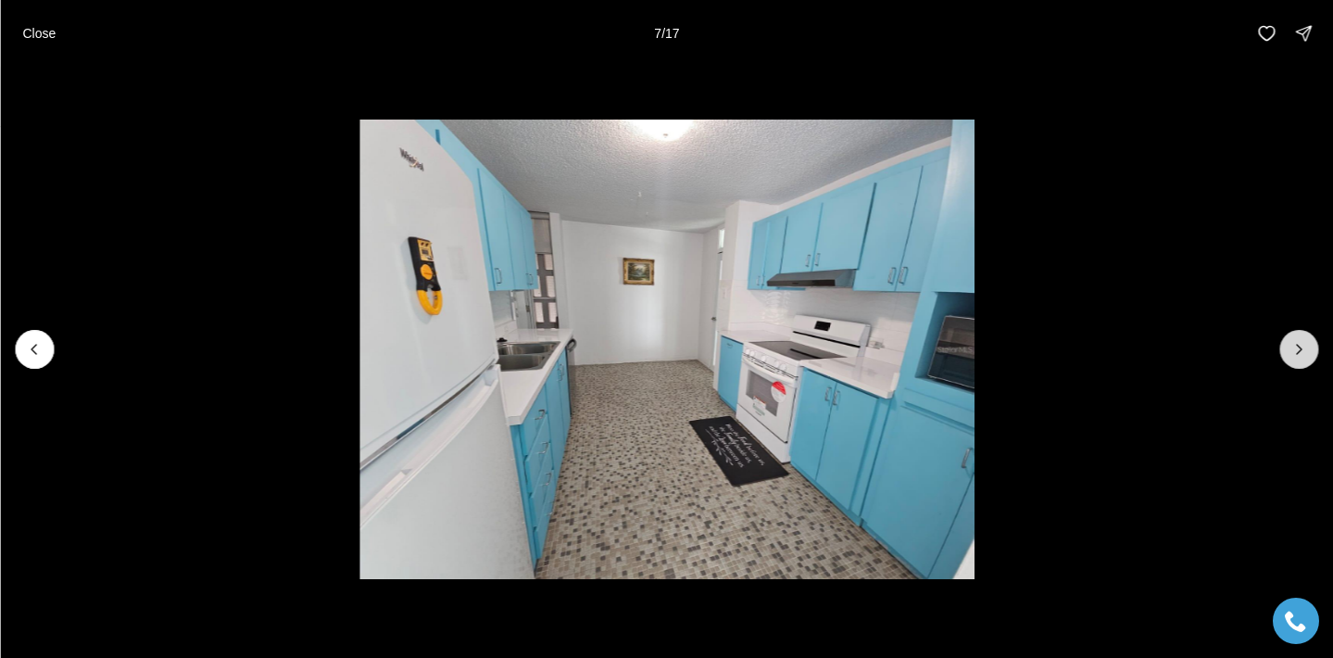
click at [1291, 354] on icon "Next slide" at bounding box center [1298, 349] width 19 height 19
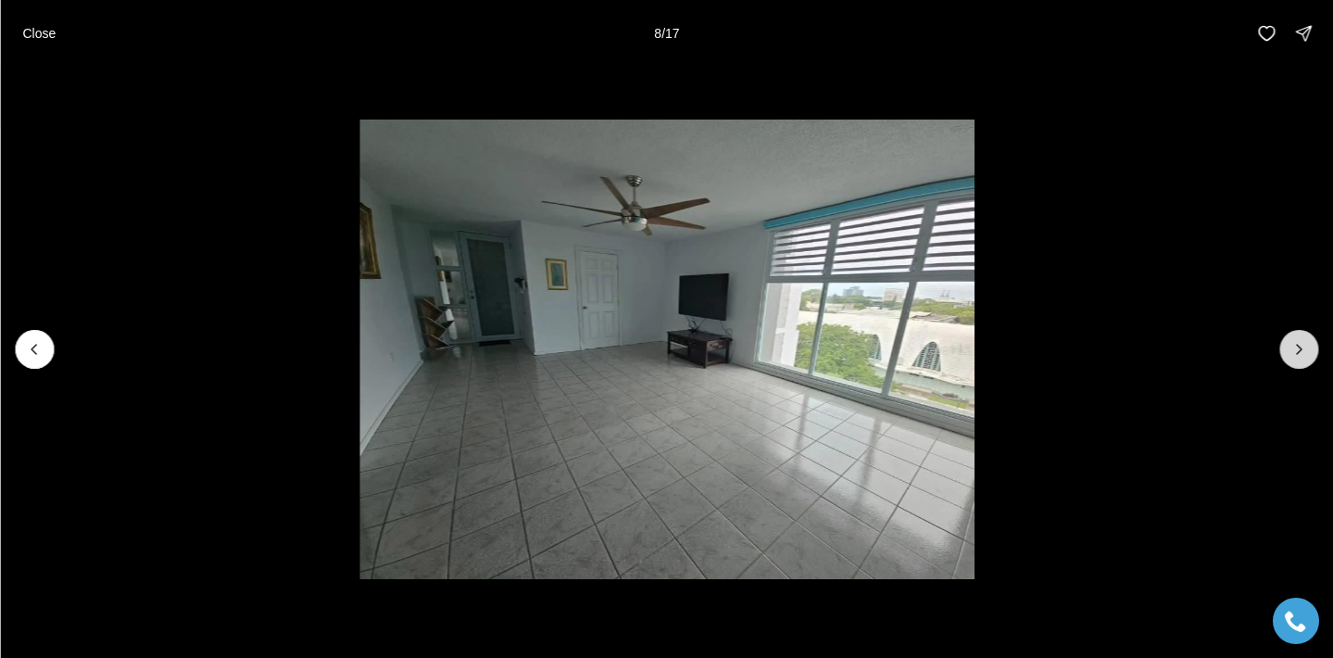
click at [1291, 354] on icon "Next slide" at bounding box center [1298, 349] width 19 height 19
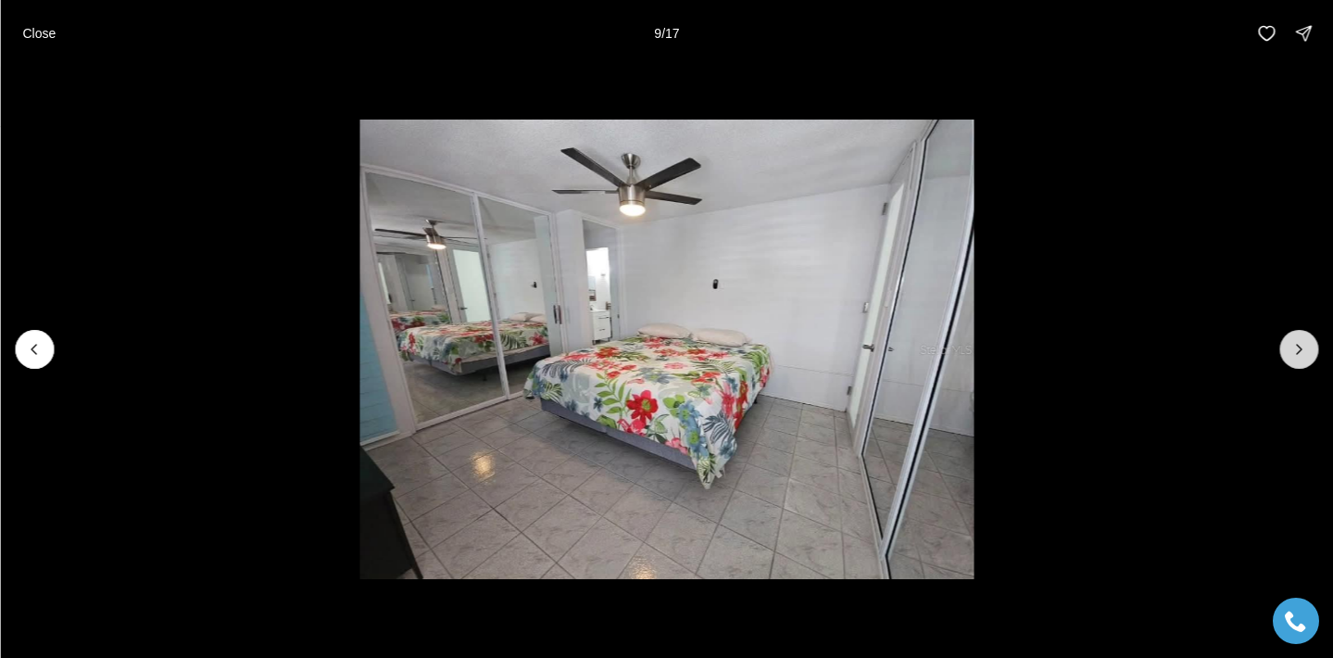
click at [1291, 354] on icon "Next slide" at bounding box center [1298, 349] width 19 height 19
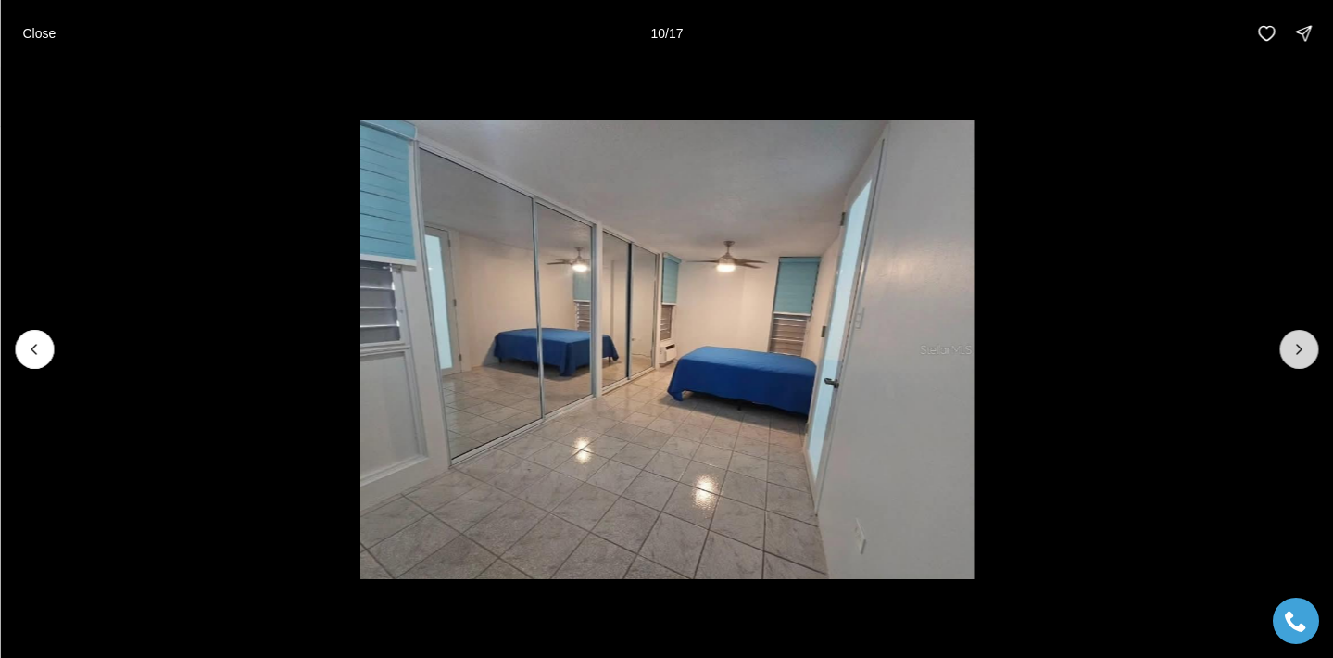
click at [1291, 354] on icon "Next slide" at bounding box center [1298, 349] width 19 height 19
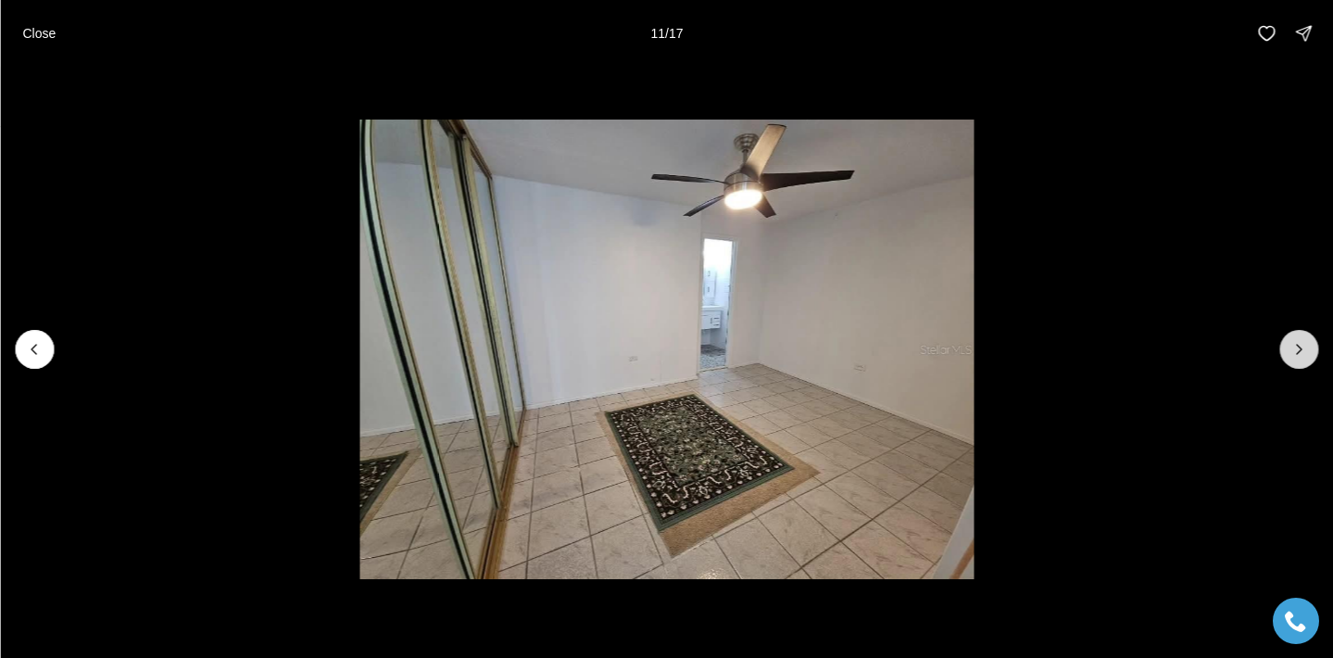
click at [1291, 354] on icon "Next slide" at bounding box center [1298, 349] width 19 height 19
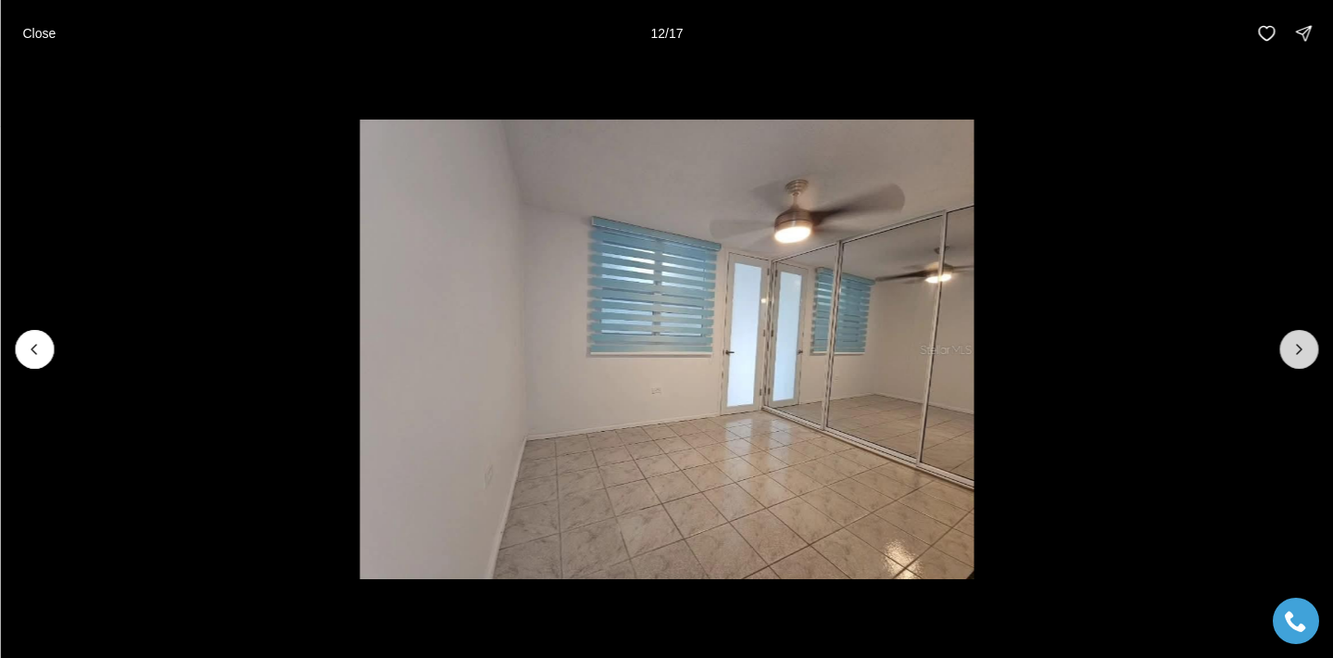
click at [1291, 354] on icon "Next slide" at bounding box center [1298, 349] width 19 height 19
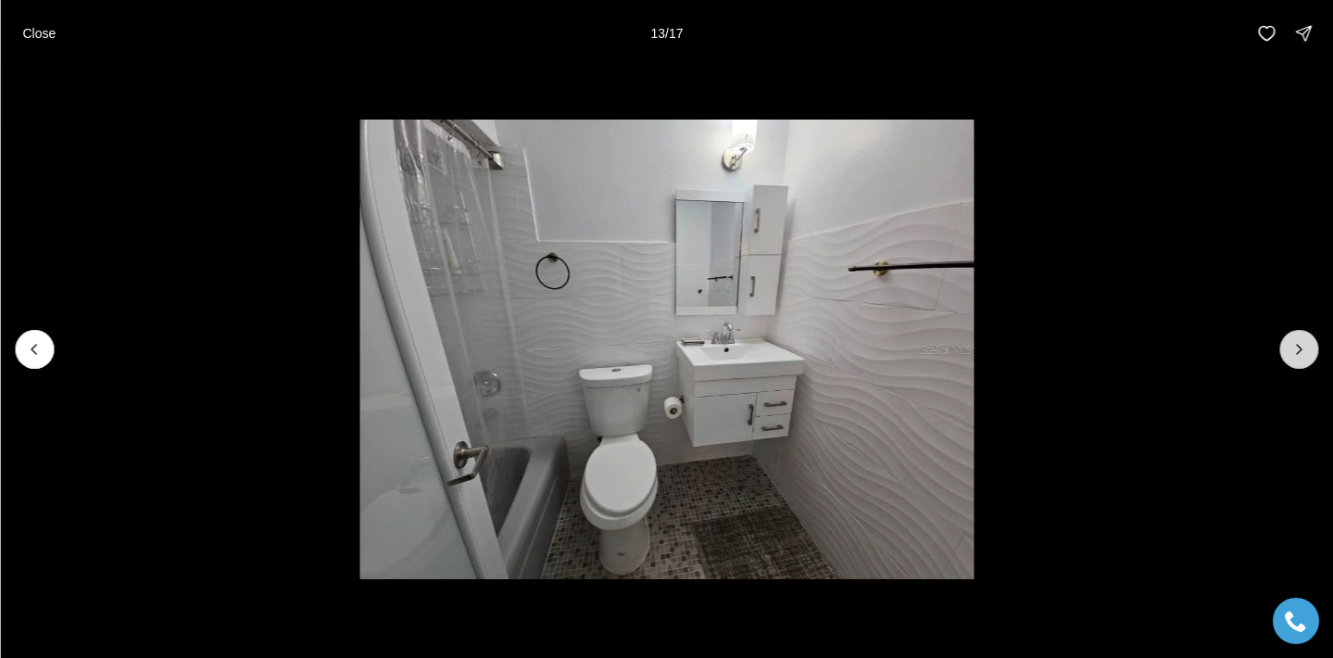
click at [1291, 354] on icon "Next slide" at bounding box center [1298, 349] width 19 height 19
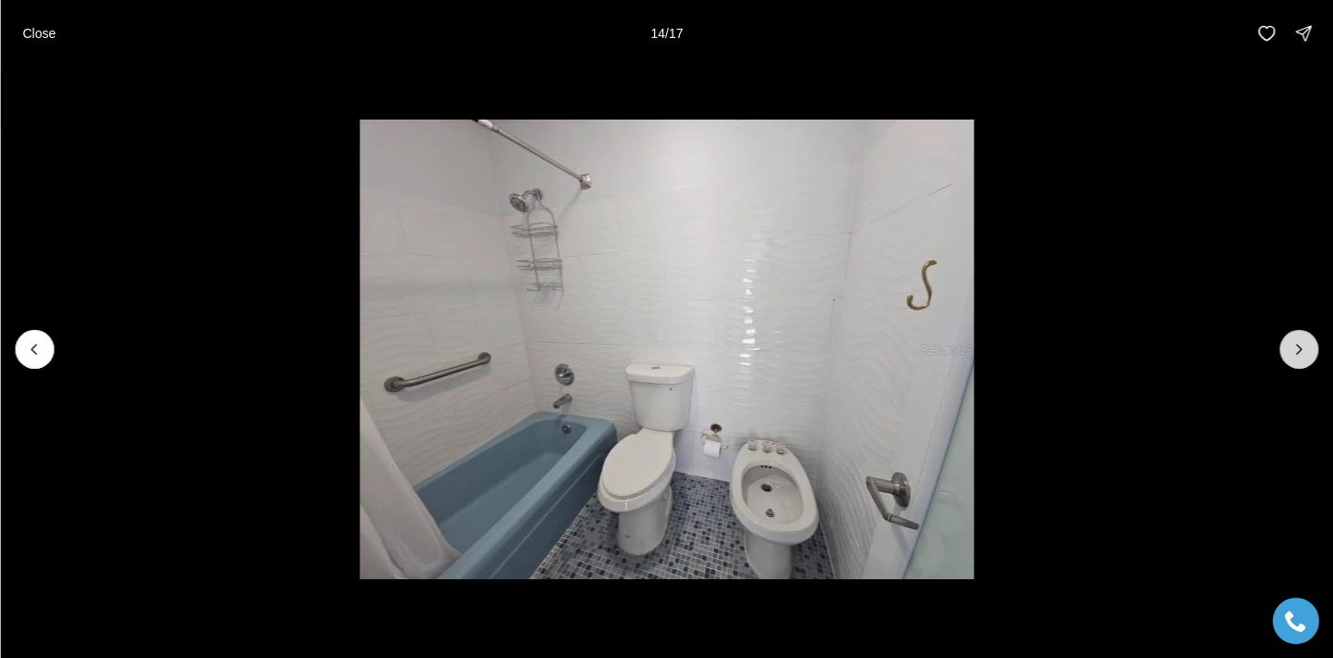
click at [1291, 354] on icon "Next slide" at bounding box center [1298, 349] width 19 height 19
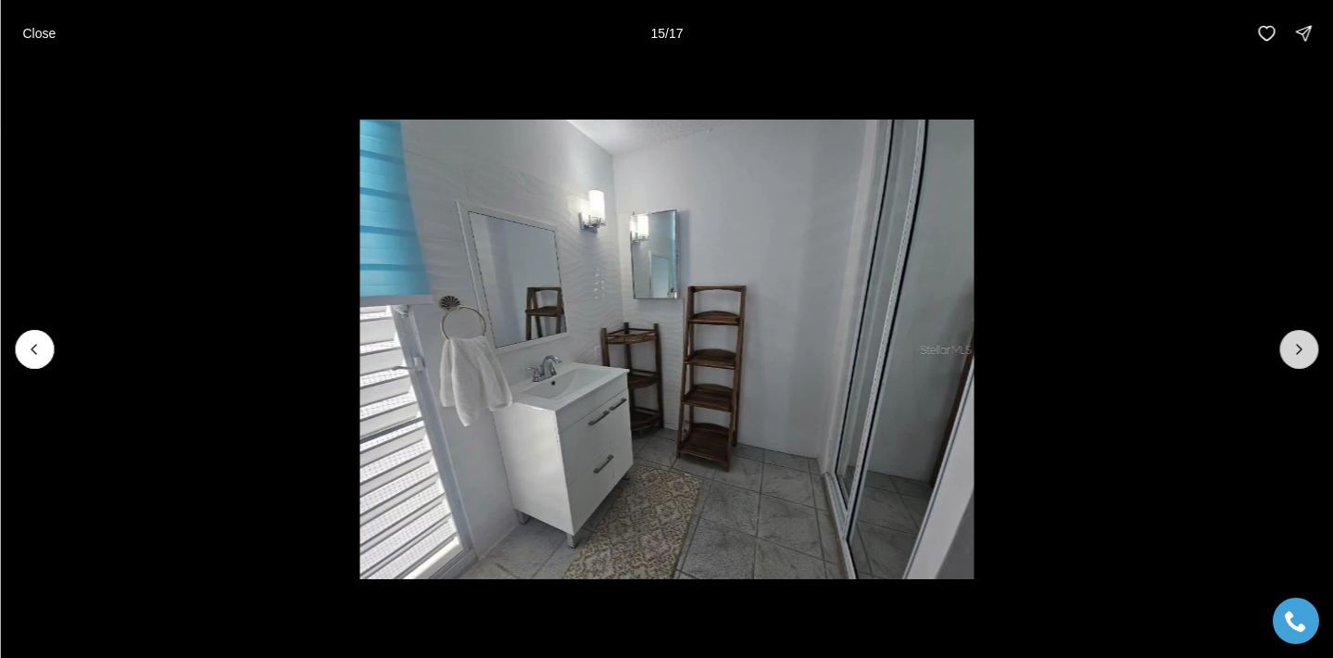
click at [1291, 354] on icon "Next slide" at bounding box center [1298, 349] width 19 height 19
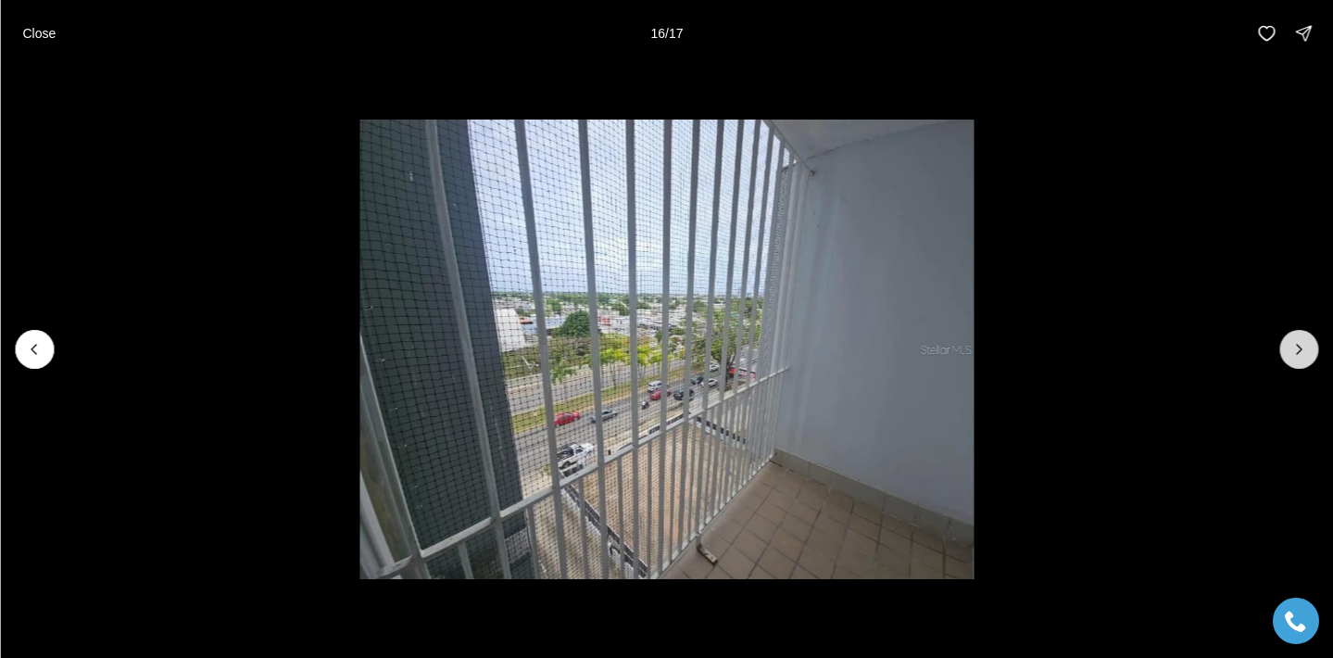
click at [1291, 354] on icon "Next slide" at bounding box center [1298, 349] width 19 height 19
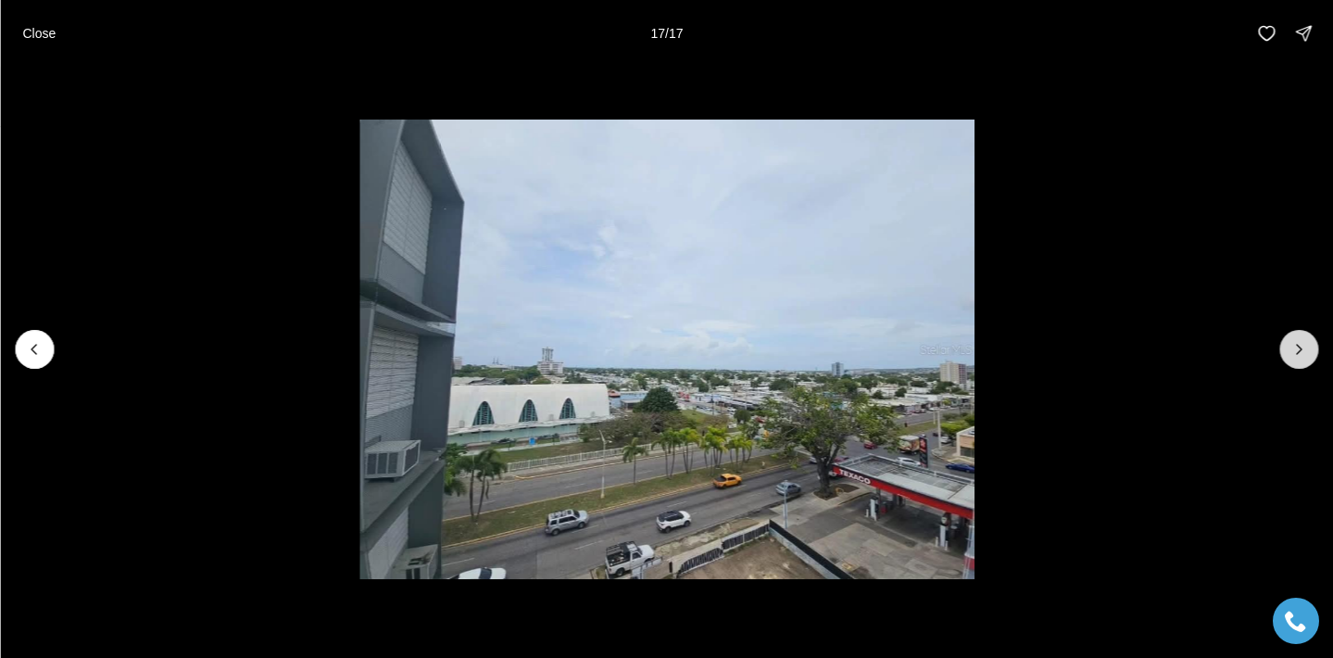
click at [1291, 354] on div at bounding box center [1298, 349] width 39 height 39
click at [41, 38] on p "Close" at bounding box center [38, 33] width 33 height 15
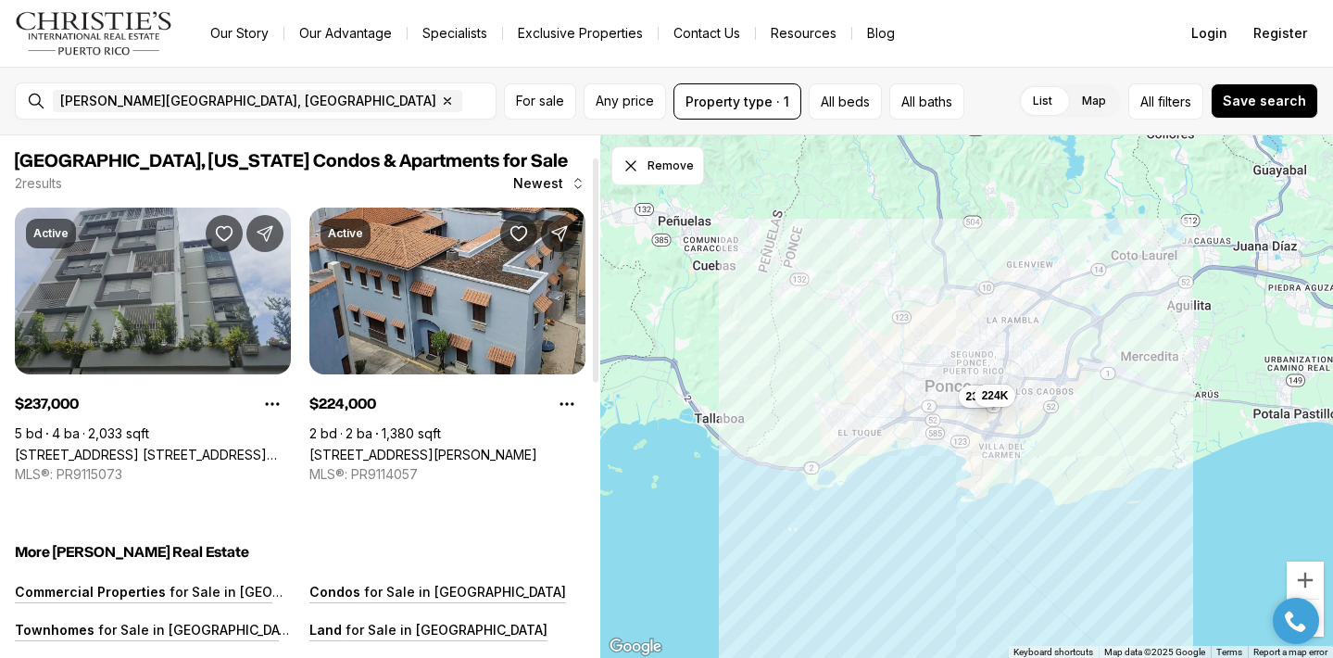
scroll to position [49, 0]
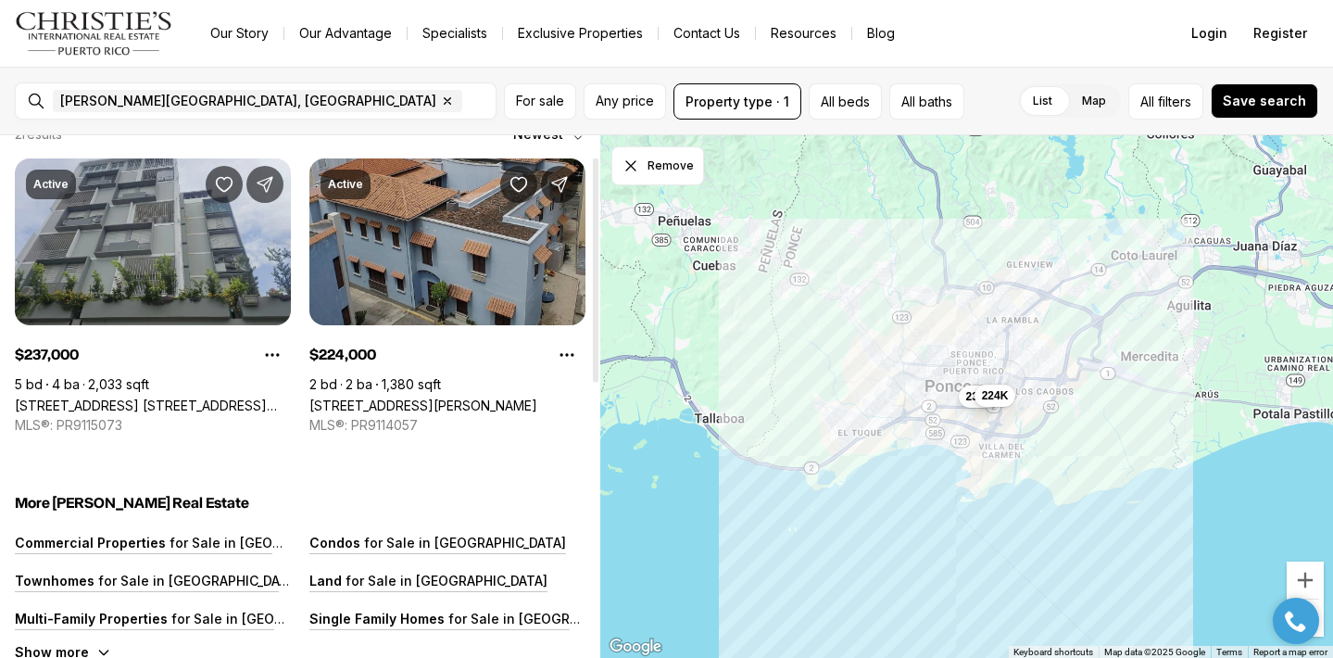
click at [447, 397] on link "[STREET_ADDRESS][PERSON_NAME]" at bounding box center [423, 405] width 228 height 16
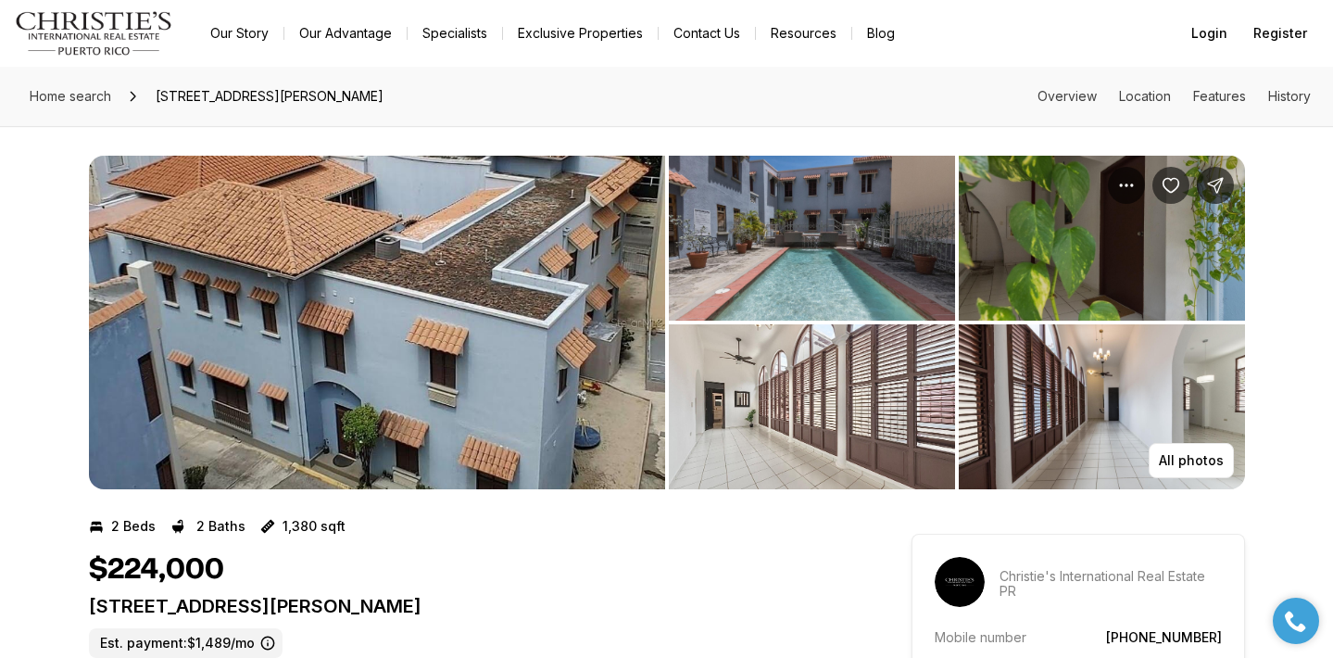
click at [461, 340] on img "View image gallery" at bounding box center [377, 322] width 576 height 333
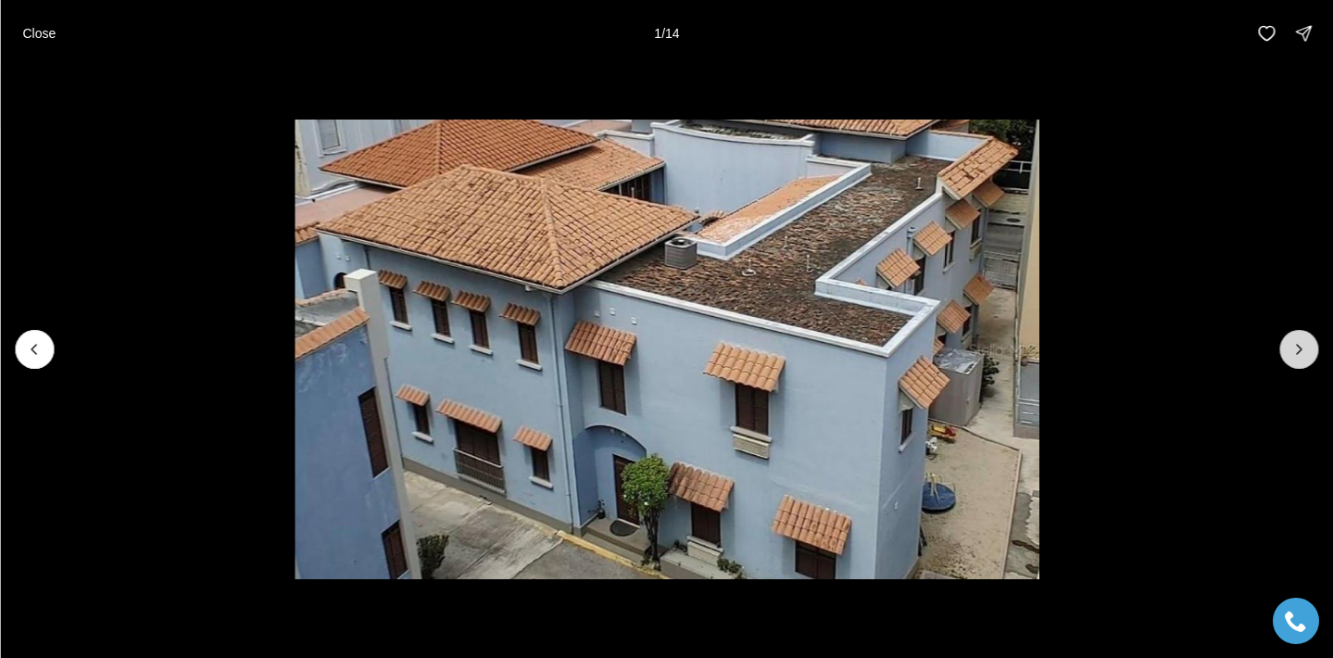
click at [1291, 349] on icon "Next slide" at bounding box center [1298, 349] width 19 height 19
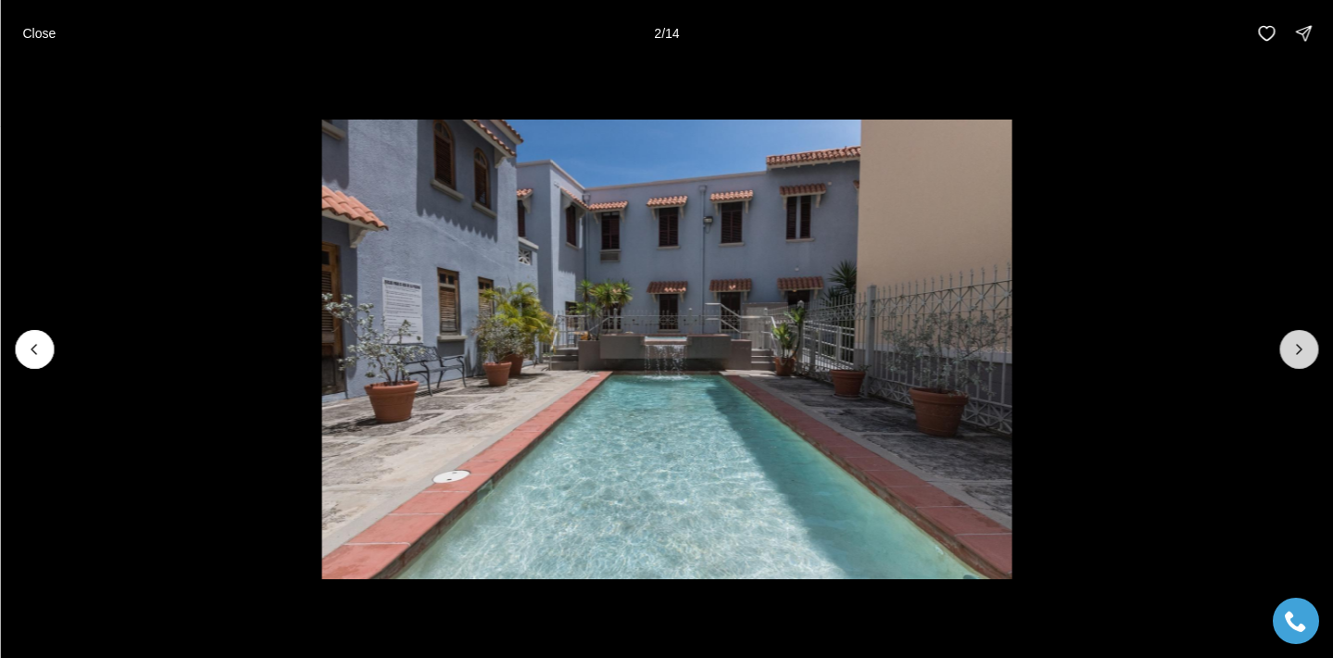
click at [1307, 348] on icon "Next slide" at bounding box center [1298, 349] width 19 height 19
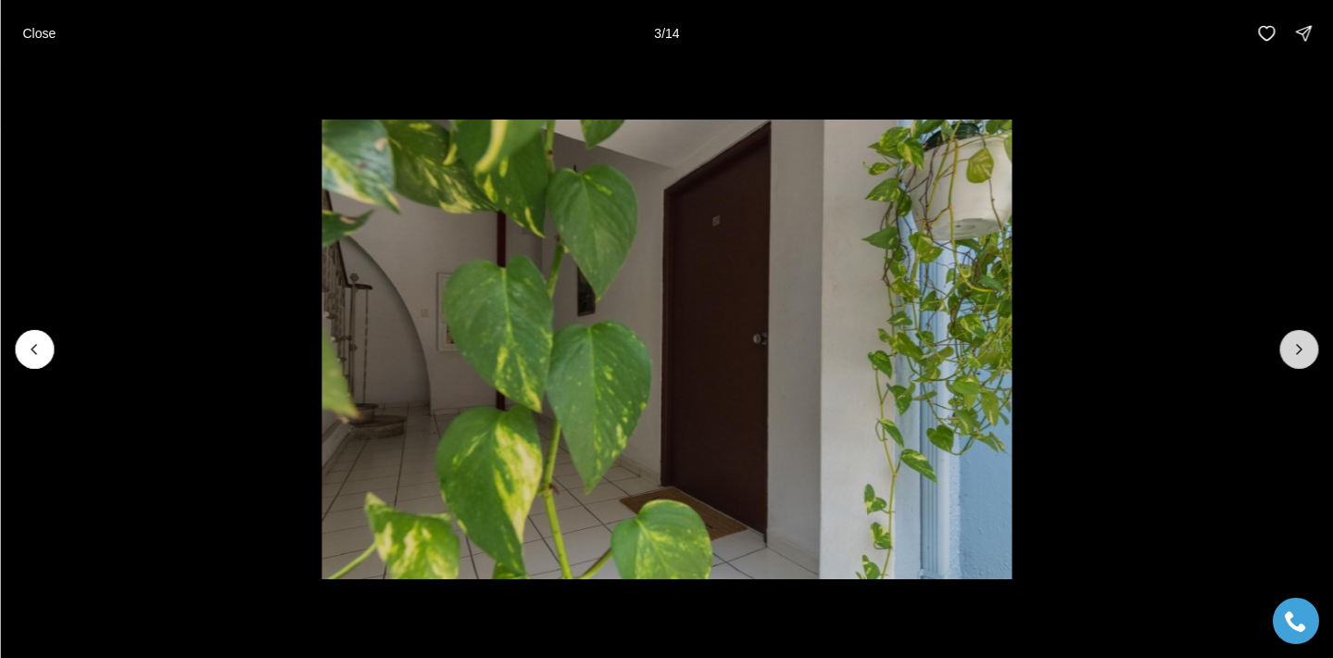
click at [1307, 348] on icon "Next slide" at bounding box center [1298, 349] width 19 height 19
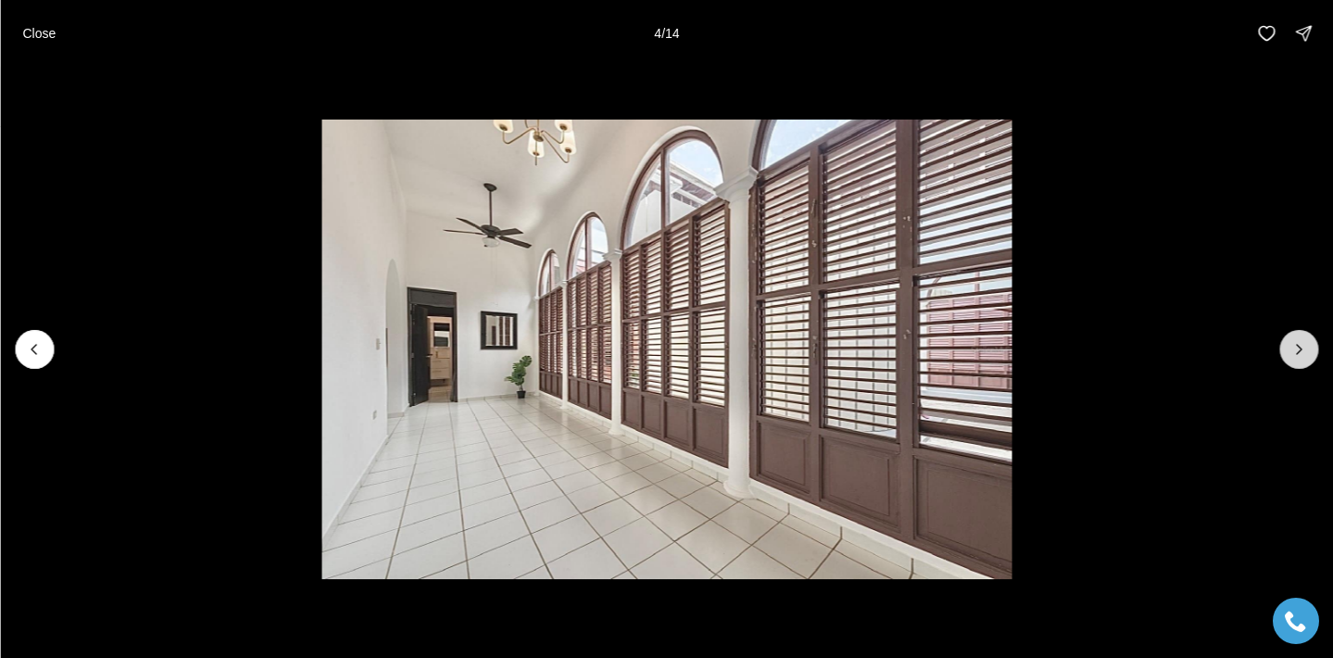
click at [1307, 348] on icon "Next slide" at bounding box center [1298, 349] width 19 height 19
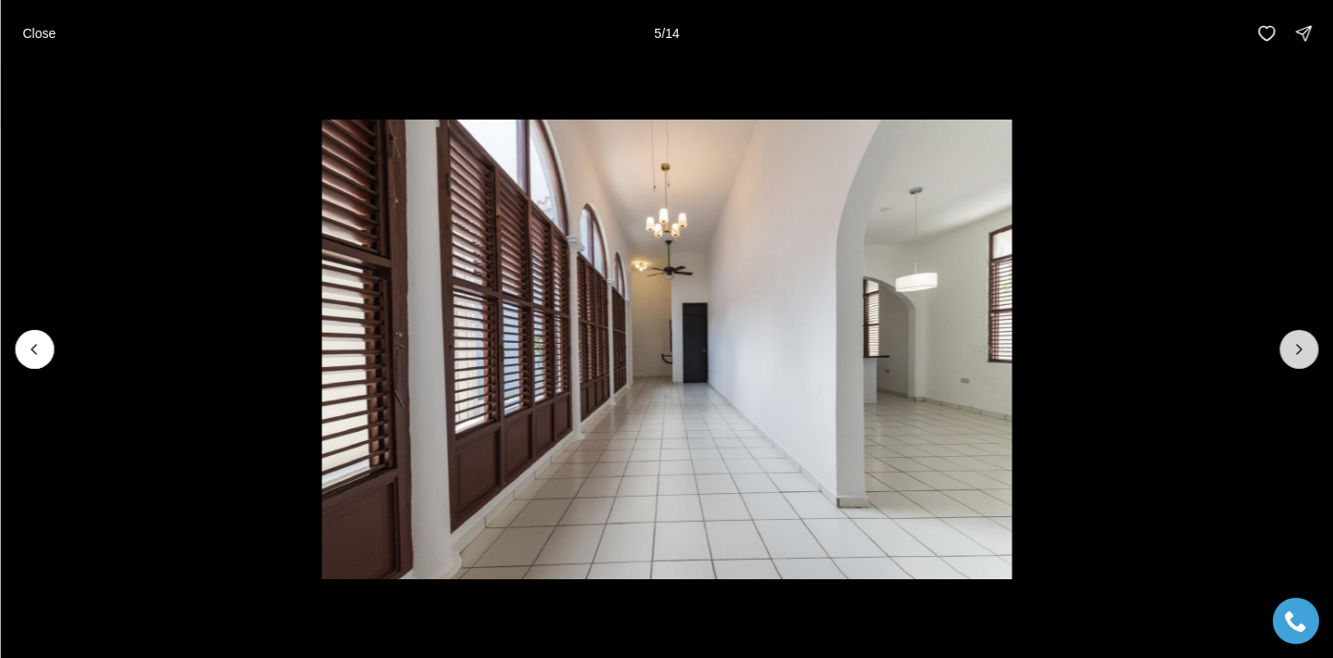
click at [1300, 349] on icon "Next slide" at bounding box center [1299, 349] width 5 height 9
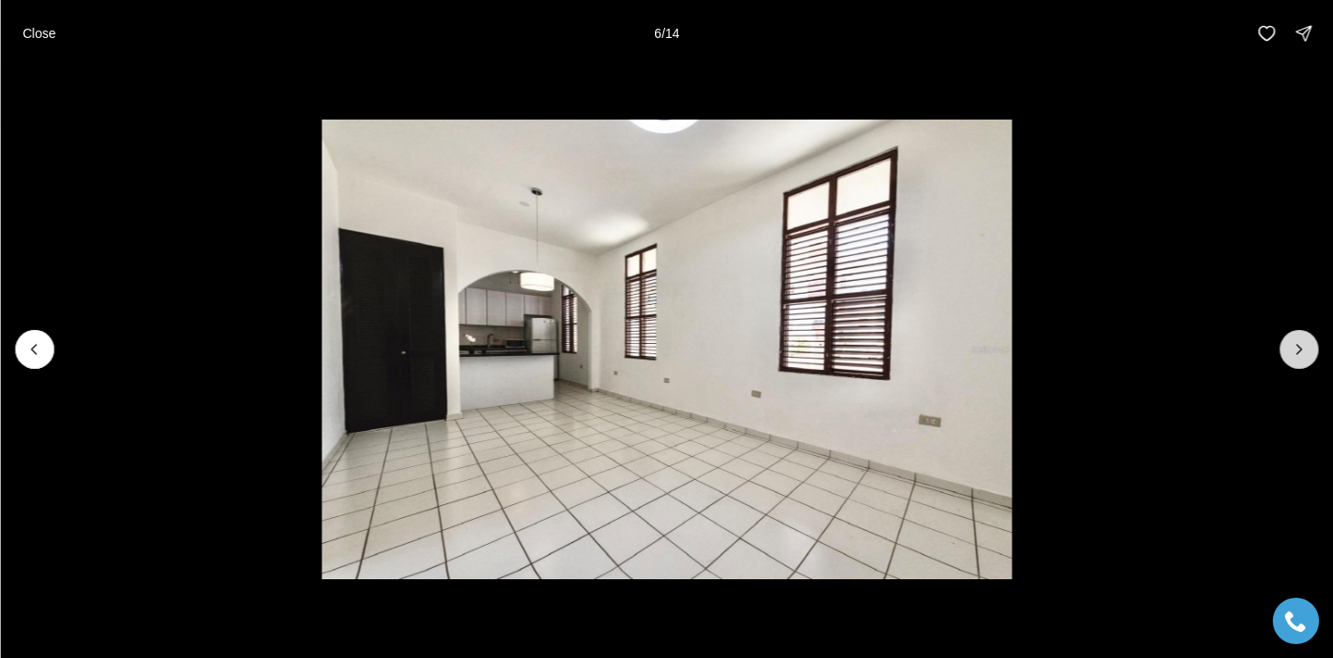
click at [1300, 349] on icon "Next slide" at bounding box center [1299, 349] width 5 height 9
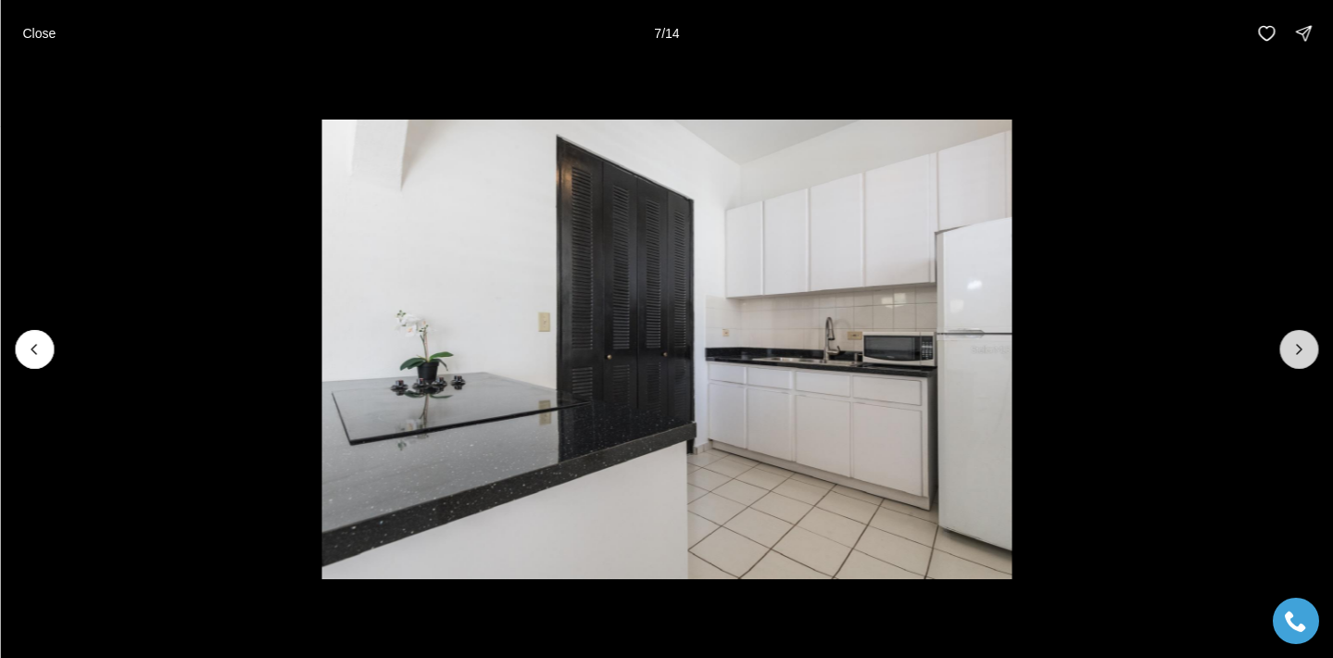
click at [1300, 349] on icon "Next slide" at bounding box center [1299, 349] width 5 height 9
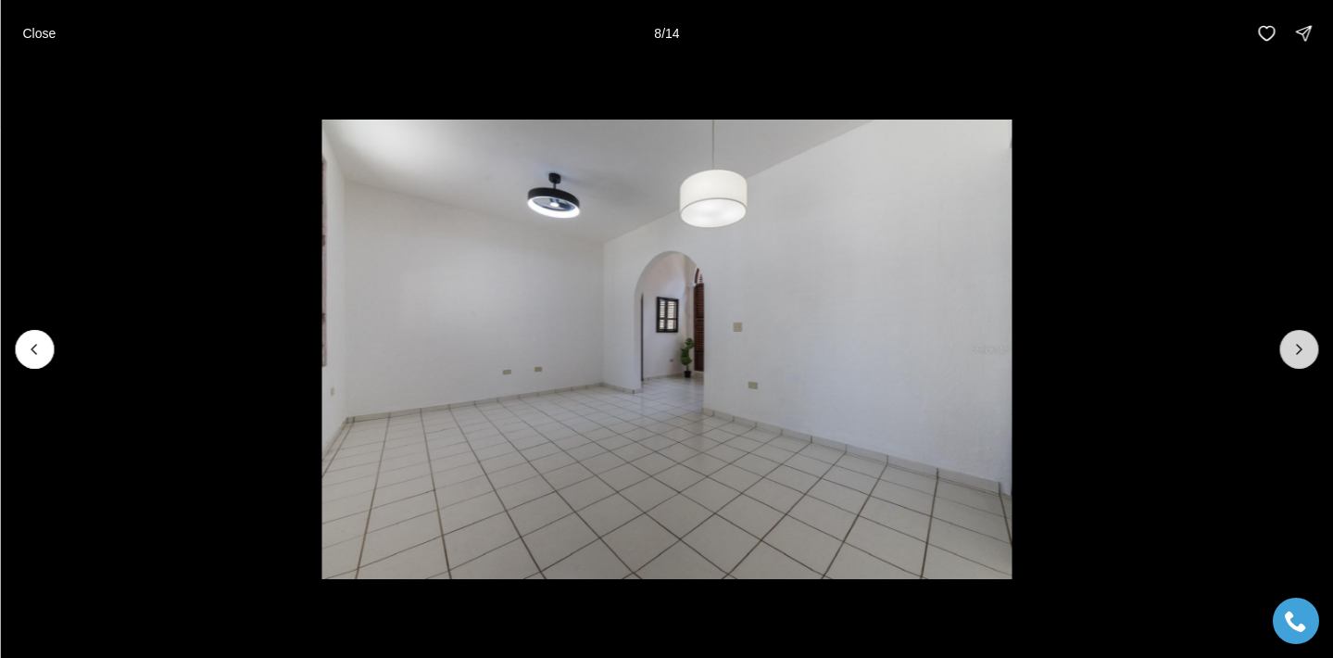
click at [1300, 350] on icon "Next slide" at bounding box center [1298, 349] width 19 height 19
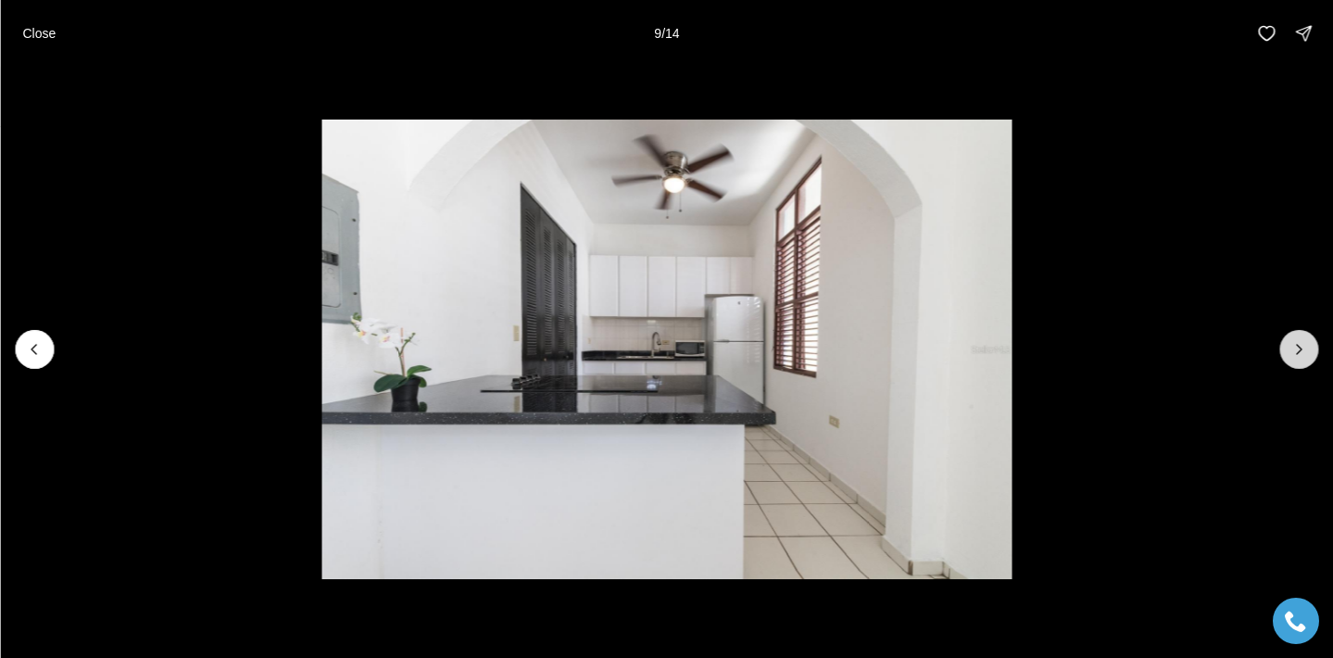
click at [1300, 350] on icon "Next slide" at bounding box center [1298, 349] width 19 height 19
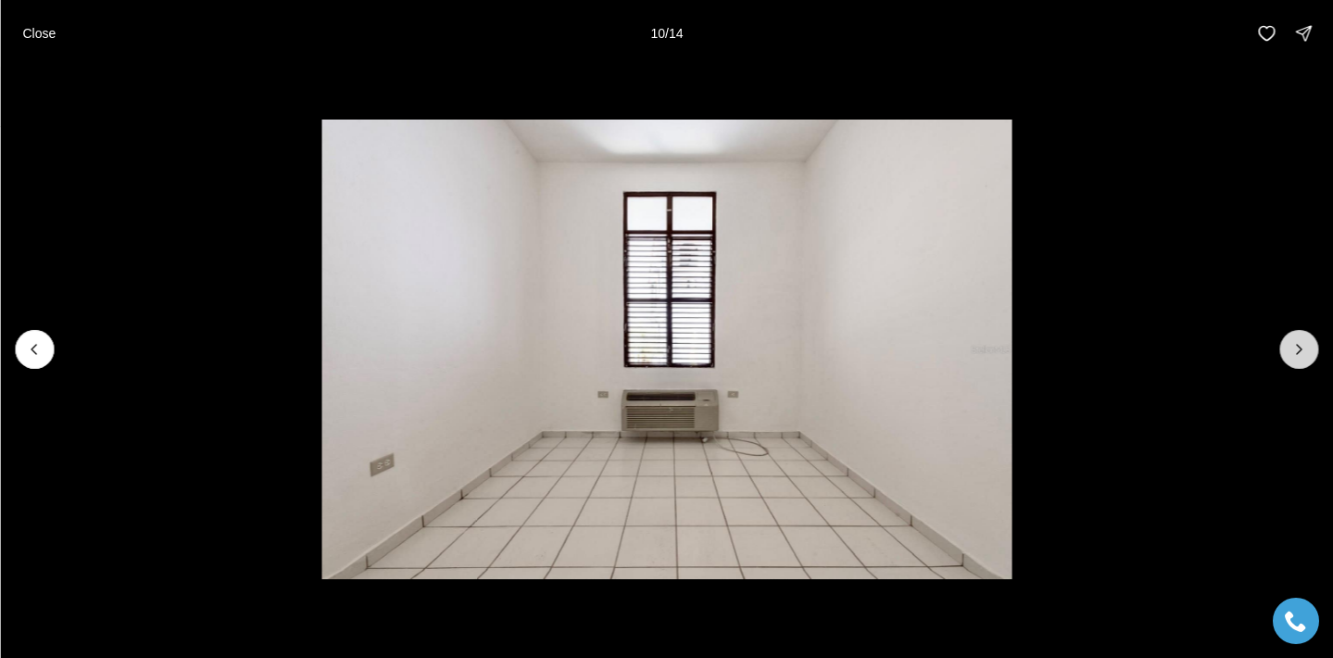
click at [1300, 350] on icon "Next slide" at bounding box center [1298, 349] width 19 height 19
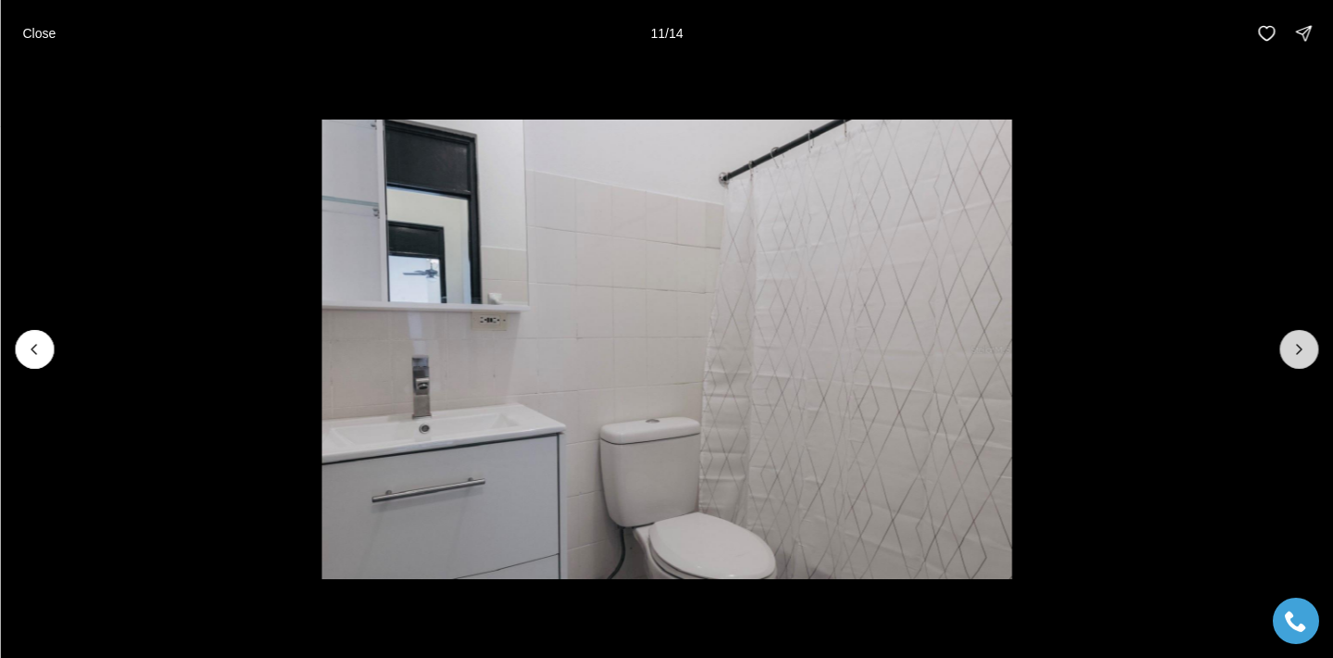
click at [1300, 350] on icon "Next slide" at bounding box center [1298, 349] width 19 height 19
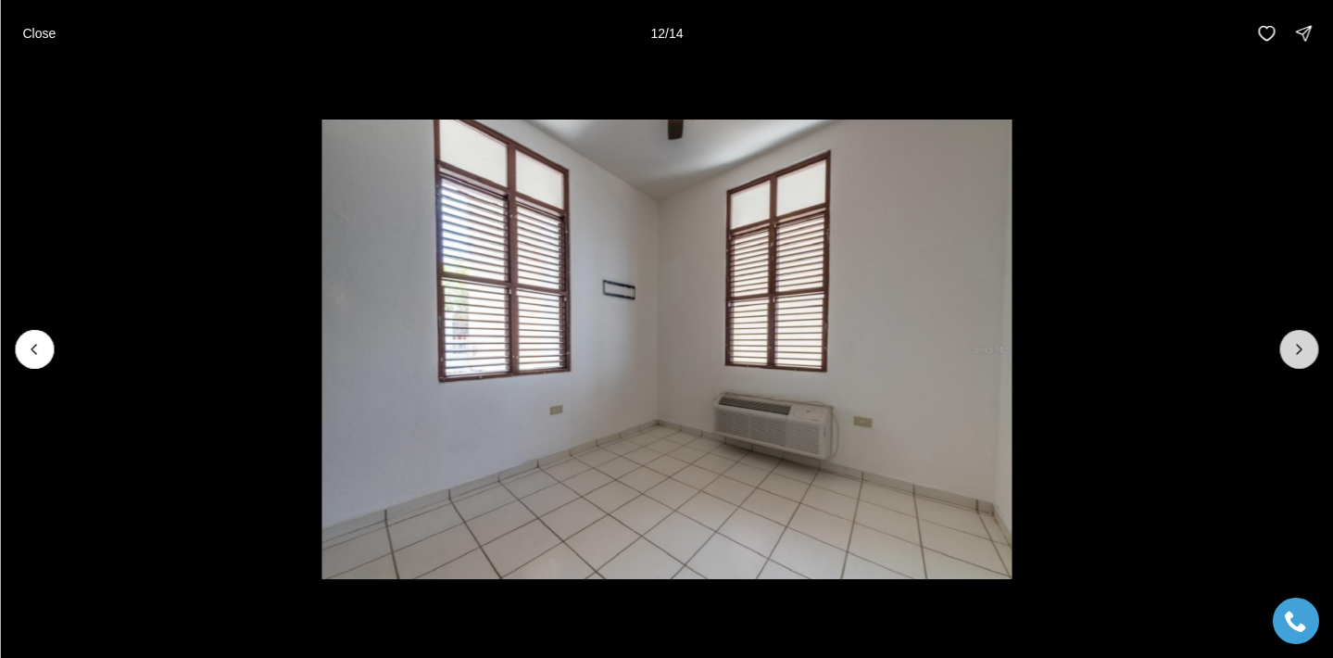
click at [1300, 350] on icon "Next slide" at bounding box center [1298, 349] width 19 height 19
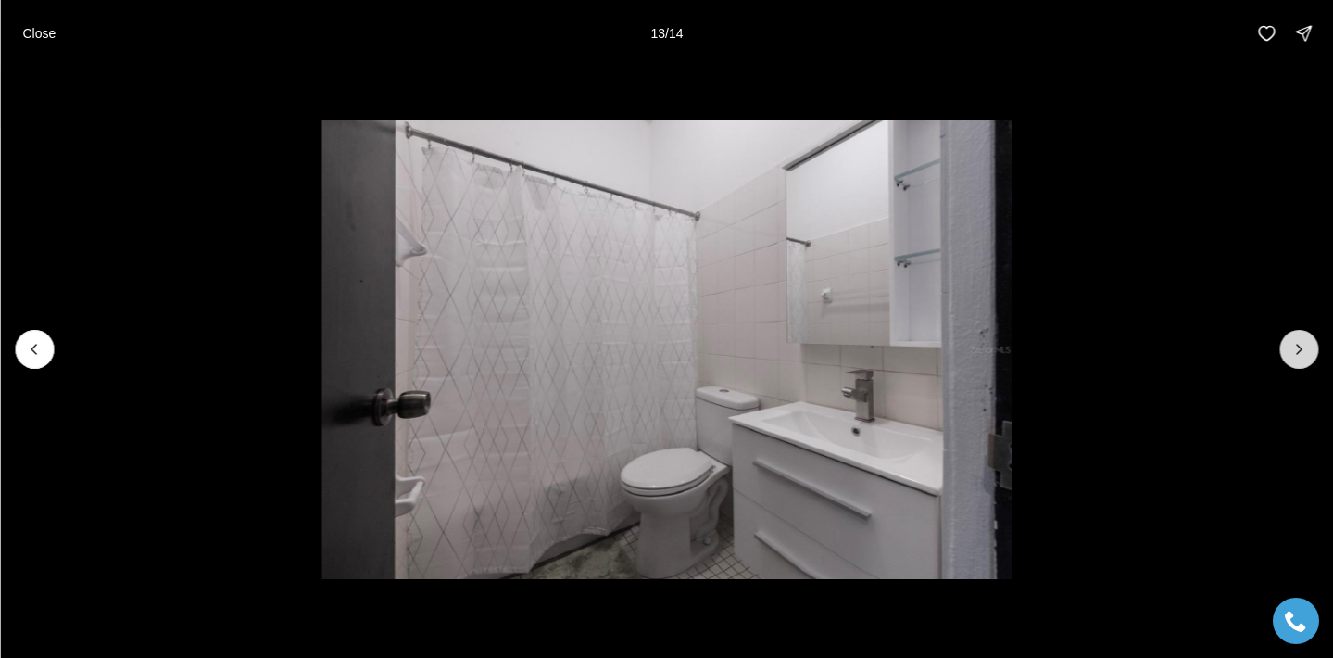
click at [1300, 350] on icon "Next slide" at bounding box center [1298, 349] width 19 height 19
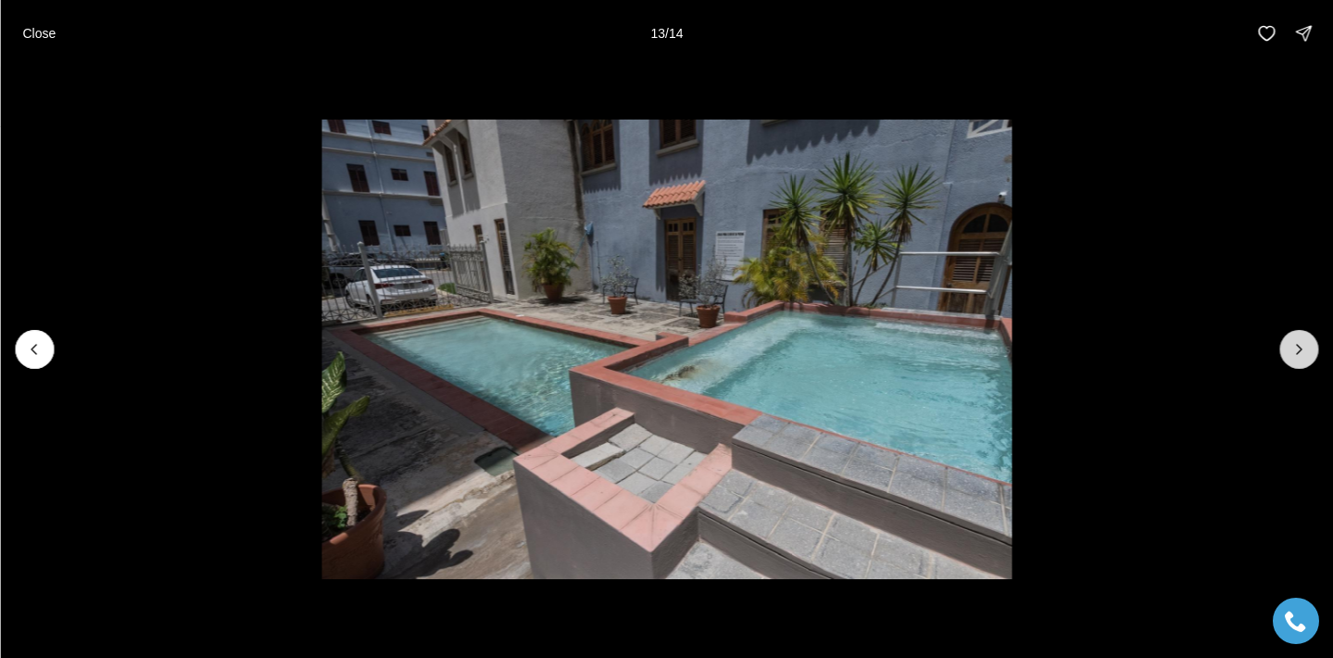
click at [1300, 350] on div at bounding box center [1298, 349] width 39 height 39
click at [33, 31] on p "Close" at bounding box center [38, 33] width 33 height 15
